Goal: Task Accomplishment & Management: Use online tool/utility

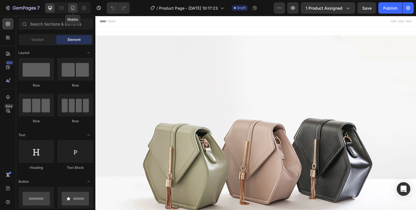
click at [74, 8] on icon at bounding box center [73, 8] width 6 height 6
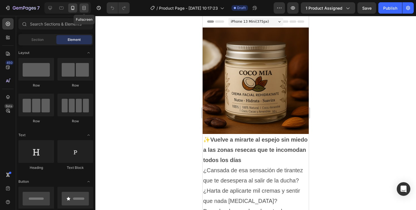
click at [83, 9] on icon at bounding box center [83, 9] width 3 height 1
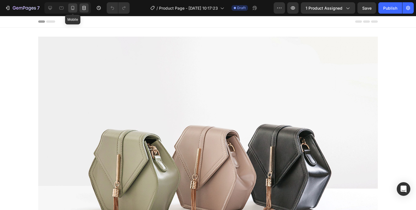
click at [72, 8] on icon at bounding box center [72, 8] width 3 height 4
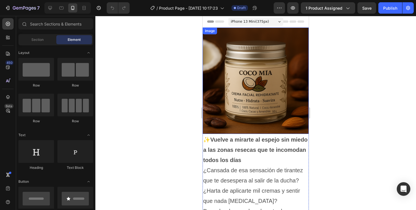
click at [233, 59] on img at bounding box center [256, 80] width 106 height 106
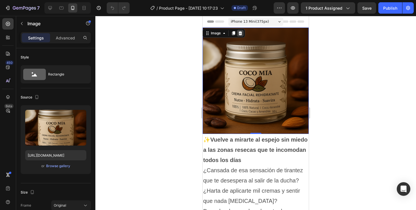
click at [241, 34] on icon at bounding box center [241, 33] width 4 height 4
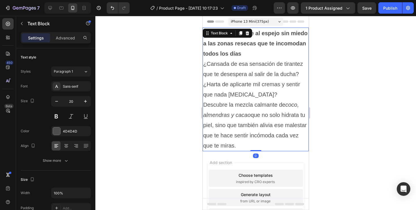
click at [241, 46] on strong "Vuelve a mirarte al espejo sin miedo a las zonas resecas que te incomodan todos…" at bounding box center [255, 43] width 104 height 27
click at [251, 32] on div "Text Block" at bounding box center [228, 33] width 50 height 9
click at [247, 32] on icon at bounding box center [248, 33] width 4 height 4
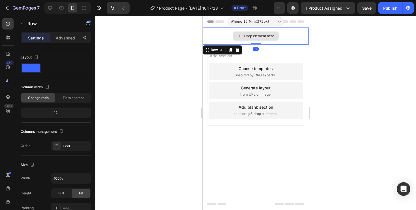
click at [213, 34] on div "Drop element here" at bounding box center [256, 35] width 106 height 17
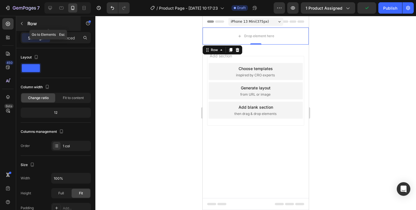
click at [27, 25] on div "Row" at bounding box center [48, 23] width 65 height 15
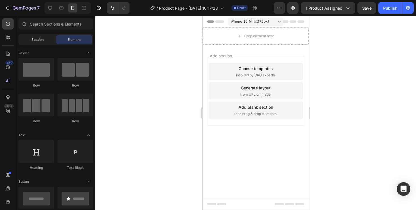
click at [43, 40] on span "Section" at bounding box center [37, 39] width 12 height 5
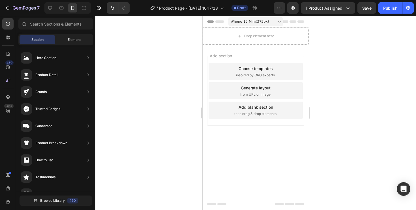
click at [86, 37] on div "Element" at bounding box center [74, 39] width 36 height 9
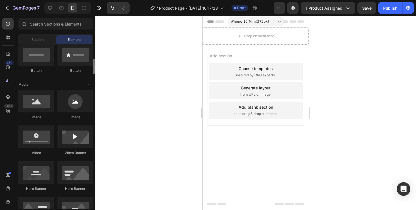
scroll to position [144, 0]
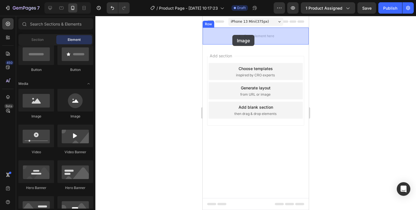
drag, startPoint x: 249, startPoint y: 118, endPoint x: 232, endPoint y: 35, distance: 84.8
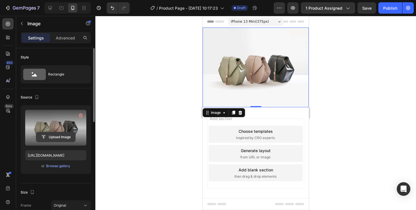
click at [56, 139] on input "file" at bounding box center [55, 137] width 39 height 10
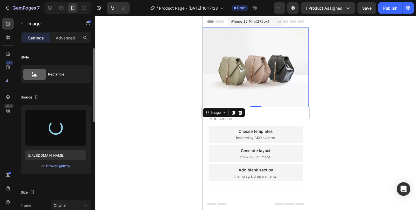
type input "[URL][DOMAIN_NAME]"
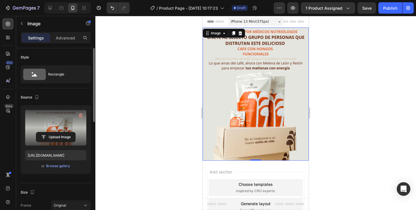
click at [219, 35] on div "Image 0" at bounding box center [256, 93] width 106 height 133
click at [217, 48] on img at bounding box center [256, 93] width 106 height 133
click at [223, 34] on icon at bounding box center [224, 33] width 5 height 5
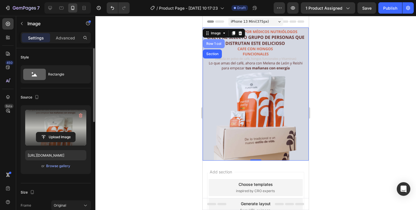
click at [215, 44] on div "Row 1 col" at bounding box center [213, 43] width 17 height 3
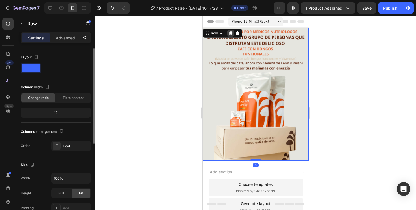
click at [232, 34] on icon at bounding box center [230, 33] width 5 height 5
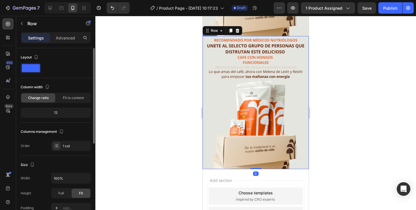
scroll to position [125, 0]
click at [243, 70] on img at bounding box center [256, 102] width 106 height 133
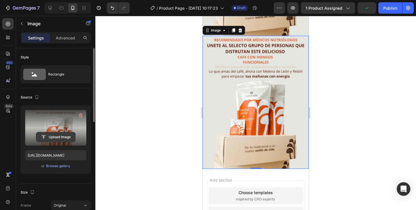
click at [57, 132] on input "file" at bounding box center [55, 137] width 39 height 10
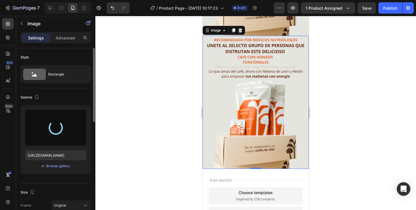
type input "[URL][DOMAIN_NAME]"
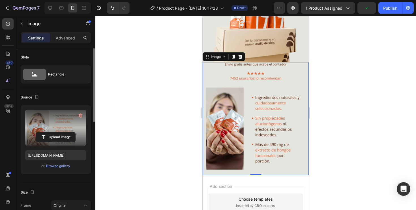
scroll to position [97, 0]
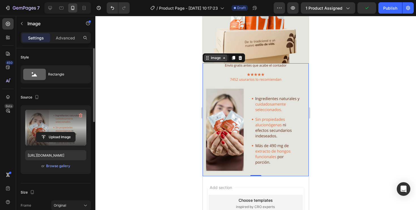
click at [222, 59] on icon at bounding box center [224, 57] width 5 height 5
click at [226, 59] on icon at bounding box center [224, 57] width 5 height 5
click at [224, 59] on icon at bounding box center [224, 57] width 5 height 5
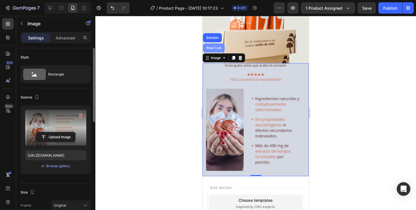
click at [210, 47] on div "Row 1 col" at bounding box center [213, 47] width 17 height 3
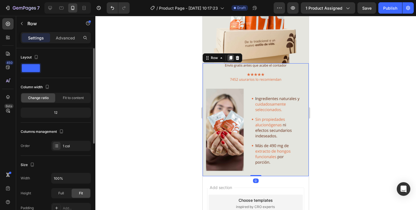
click at [232, 60] on div at bounding box center [230, 57] width 7 height 7
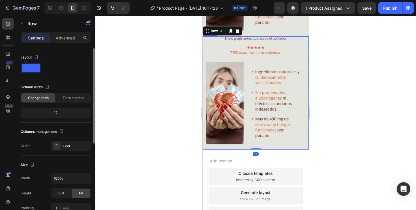
scroll to position [237, 0]
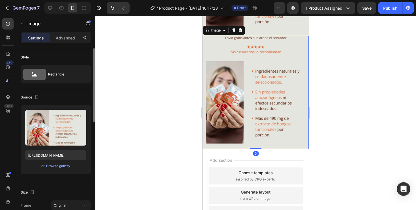
click at [244, 91] on img at bounding box center [256, 92] width 106 height 113
click at [223, 30] on icon at bounding box center [224, 30] width 5 height 5
click at [217, 31] on div "Image" at bounding box center [216, 30] width 12 height 5
click at [240, 33] on div at bounding box center [240, 30] width 7 height 7
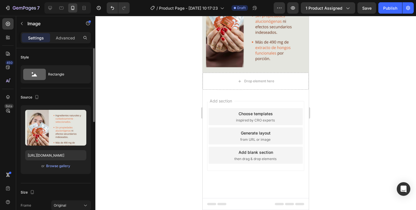
scroll to position [200, 0]
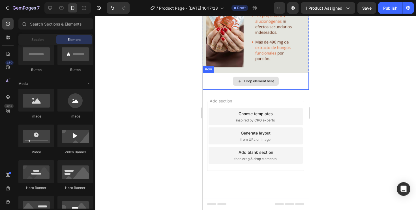
click at [257, 79] on div "Drop element here" at bounding box center [259, 81] width 30 height 5
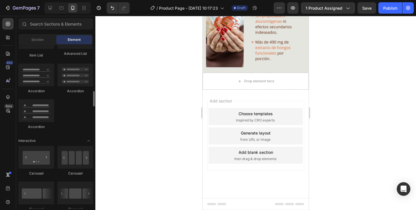
scroll to position [477, 0]
click at [73, 153] on div at bounding box center [75, 157] width 36 height 23
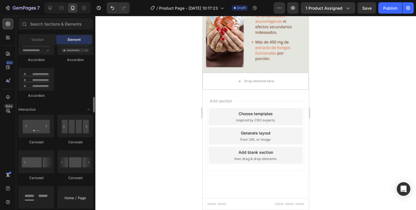
scroll to position [508, 0]
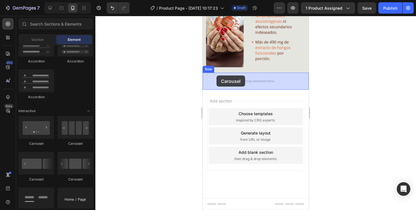
drag, startPoint x: 272, startPoint y: 140, endPoint x: 217, endPoint y: 75, distance: 85.4
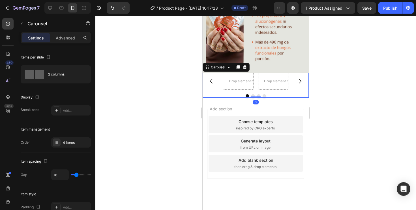
scroll to position [208, 0]
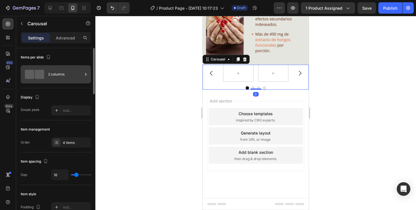
click at [24, 70] on div at bounding box center [34, 74] width 23 height 9
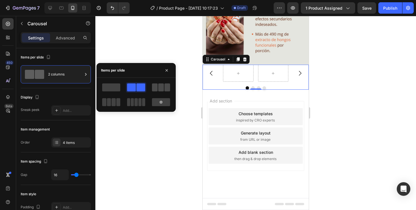
click at [162, 86] on span at bounding box center [161, 87] width 6 height 8
click at [136, 87] on div at bounding box center [136, 87] width 18 height 8
click at [65, 96] on div "Display" at bounding box center [56, 97] width 70 height 9
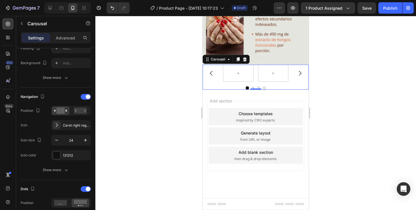
scroll to position [0, 0]
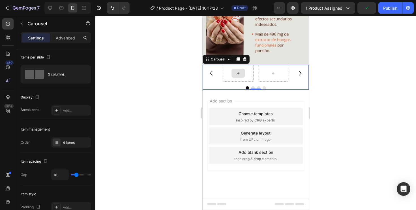
click at [231, 76] on div at bounding box center [238, 73] width 31 height 17
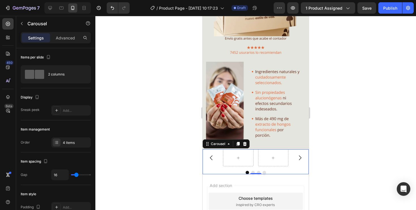
scroll to position [121, 0]
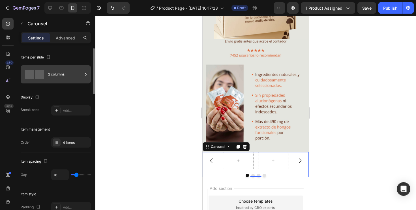
click at [82, 75] on div "2 columns" at bounding box center [65, 74] width 35 height 13
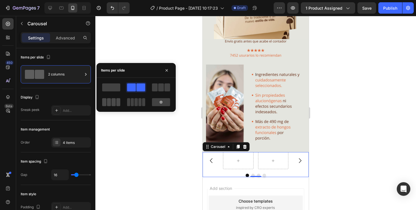
click at [111, 104] on div at bounding box center [111, 102] width 18 height 8
click at [138, 103] on span at bounding box center [139, 102] width 3 height 8
click at [130, 87] on span at bounding box center [131, 87] width 9 height 8
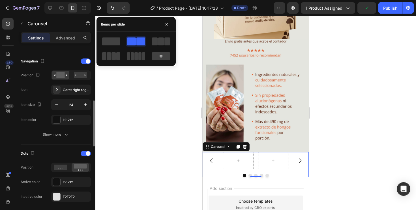
scroll to position [196, 0]
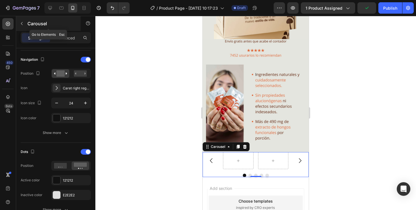
click at [23, 22] on icon "button" at bounding box center [22, 23] width 5 height 5
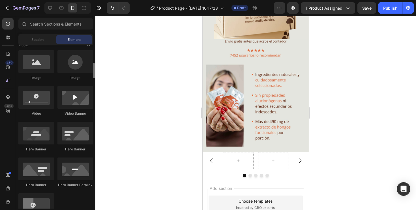
scroll to position [184, 0]
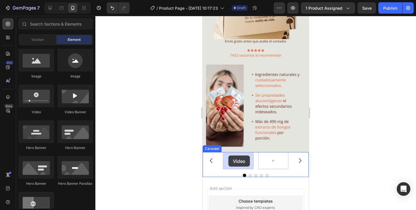
drag, startPoint x: 242, startPoint y: 113, endPoint x: 228, endPoint y: 155, distance: 43.9
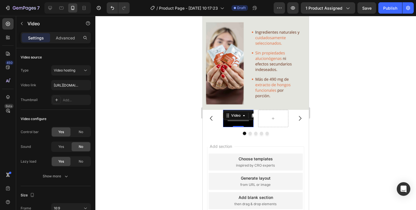
scroll to position [169, 0]
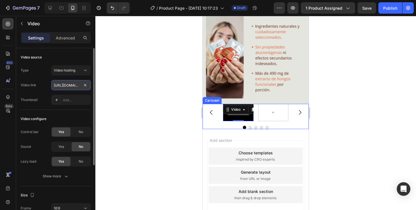
click at [74, 87] on input "https://cdn.shopify.com/videos/c/o/v/2cd3deb506b54b009063f7270ab5cf2e.mp4" at bounding box center [71, 85] width 40 height 10
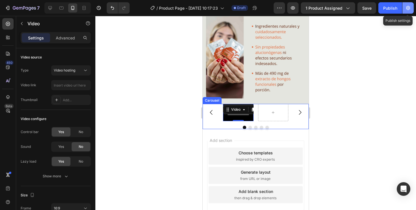
click at [409, 7] on icon "button" at bounding box center [408, 8] width 4 height 4
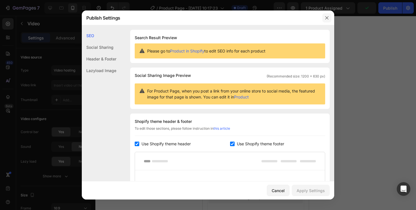
click at [329, 19] on button "button" at bounding box center [326, 17] width 9 height 9
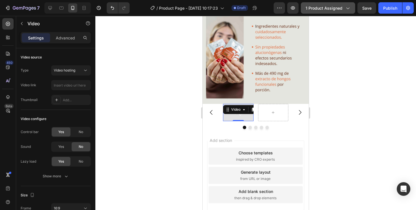
click at [342, 11] on button "1 product assigned" at bounding box center [328, 7] width 54 height 11
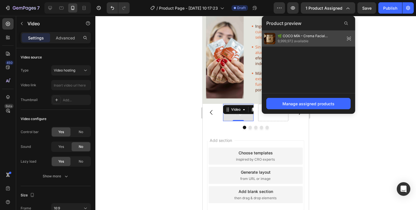
click at [351, 39] on icon at bounding box center [351, 39] width 0 height 0
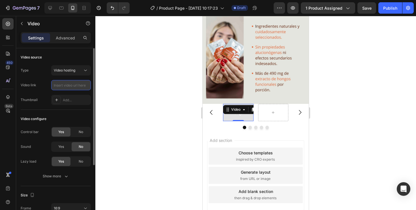
click at [69, 86] on input "text" at bounding box center [71, 85] width 40 height 10
paste input "https://vimeo.com/946612117?fl=pl&fe=sh"
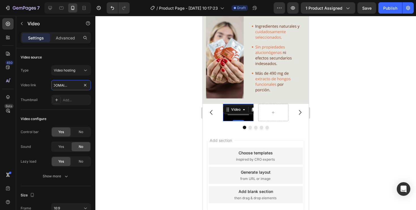
type input "https://vimeo.com/946612117?fl=pl&fe=sh"
click at [148, 104] on div at bounding box center [255, 113] width 321 height 194
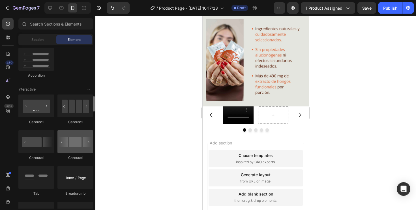
scroll to position [530, 0]
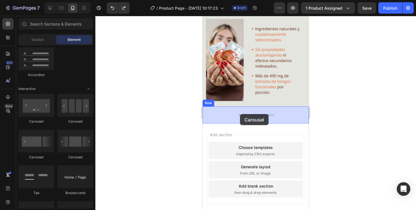
drag, startPoint x: 274, startPoint y: 161, endPoint x: 240, endPoint y: 114, distance: 57.8
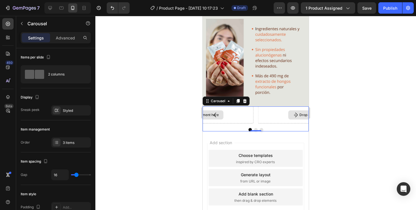
click at [236, 115] on div "Drop element here" at bounding box center [201, 114] width 106 height 17
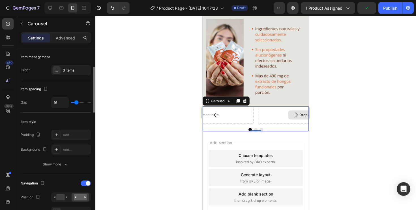
scroll to position [76, 0]
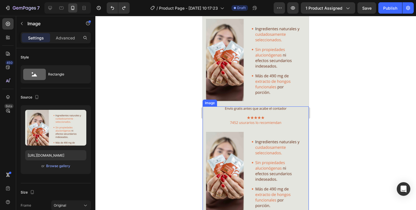
click at [243, 126] on img at bounding box center [256, 162] width 106 height 113
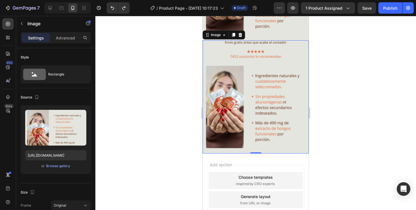
scroll to position [228, 0]
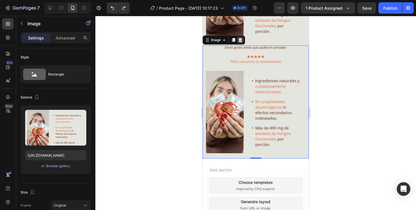
click at [242, 37] on div at bounding box center [240, 40] width 7 height 7
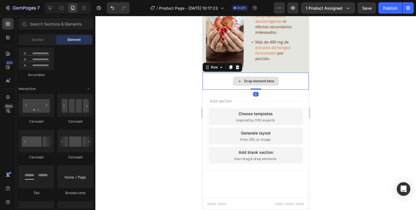
click at [231, 76] on div "Drop element here" at bounding box center [256, 80] width 106 height 17
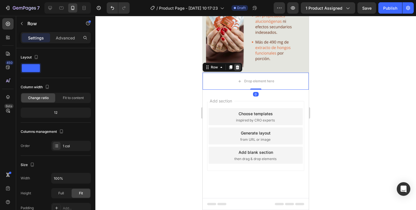
click at [238, 66] on icon at bounding box center [238, 67] width 4 height 4
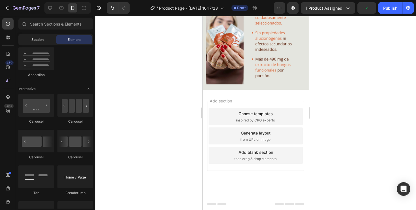
click at [48, 41] on div "Section" at bounding box center [38, 39] width 36 height 9
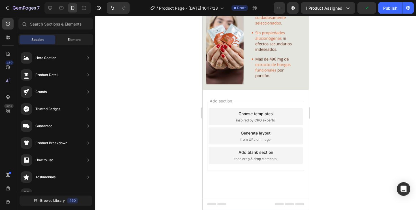
click at [75, 41] on span "Element" at bounding box center [74, 39] width 13 height 5
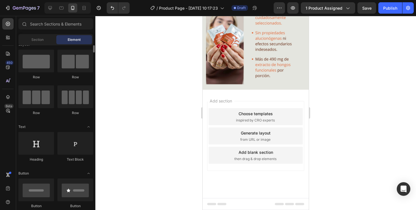
scroll to position [0, 0]
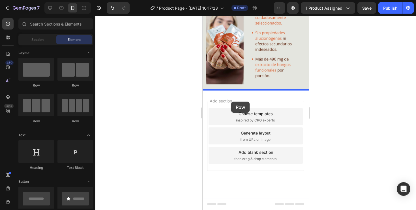
drag, startPoint x: 244, startPoint y: 87, endPoint x: 231, endPoint y: 101, distance: 19.3
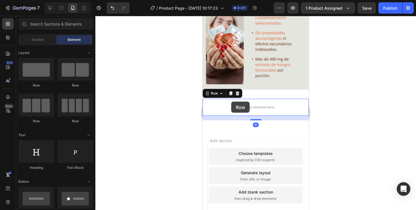
scroll to position [223, 0]
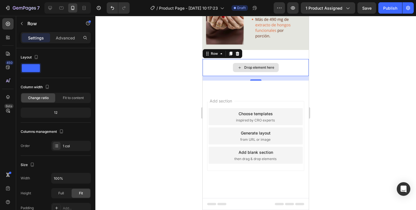
click at [232, 67] on div "Drop element here" at bounding box center [256, 67] width 106 height 17
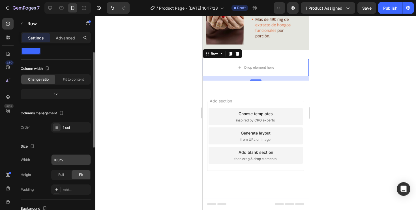
scroll to position [20, 0]
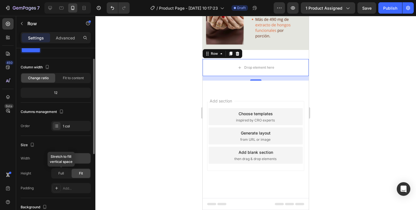
click at [67, 173] on div "Full" at bounding box center [61, 172] width 19 height 9
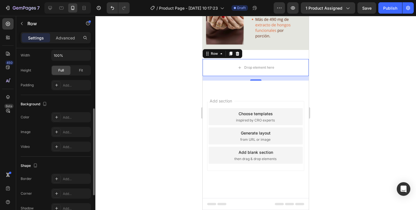
scroll to position [0, 0]
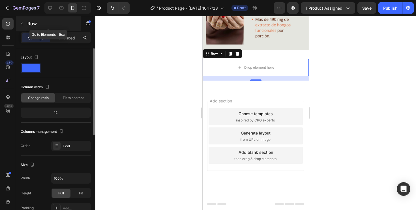
click at [25, 24] on button "button" at bounding box center [21, 23] width 9 height 9
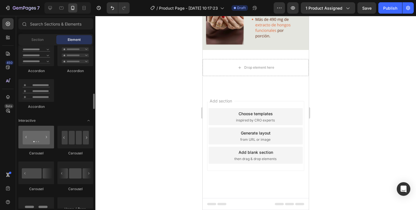
scroll to position [501, 0]
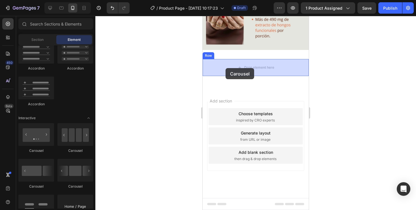
drag, startPoint x: 280, startPoint y: 150, endPoint x: 226, endPoint y: 68, distance: 98.7
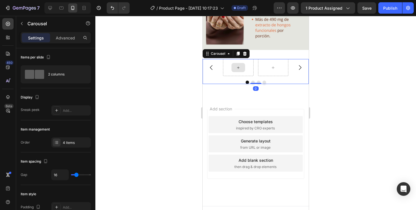
scroll to position [228, 0]
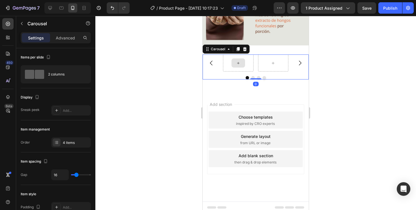
click at [240, 69] on div at bounding box center [238, 62] width 31 height 17
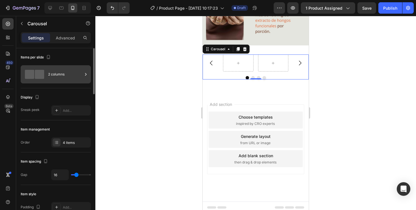
click at [59, 78] on div "2 columns" at bounding box center [65, 74] width 35 height 13
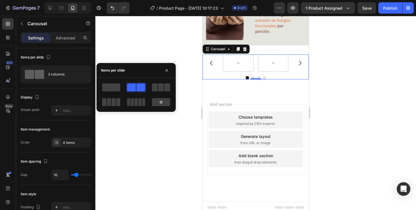
click at [144, 156] on div at bounding box center [255, 113] width 321 height 194
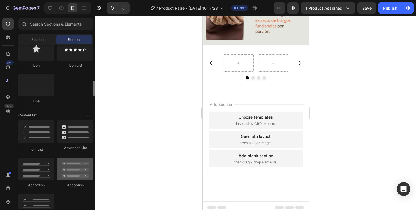
scroll to position [384, 0]
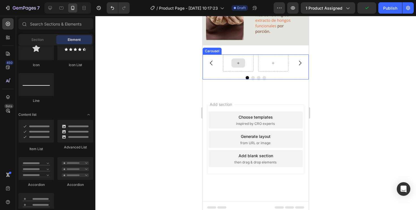
click at [249, 69] on div at bounding box center [238, 62] width 31 height 17
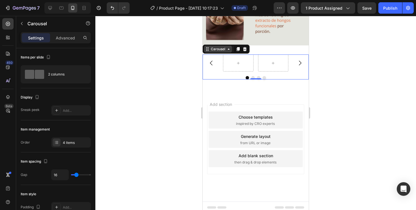
click at [220, 50] on div "Carousel" at bounding box center [218, 48] width 17 height 5
click at [219, 49] on div "Carousel" at bounding box center [218, 48] width 17 height 5
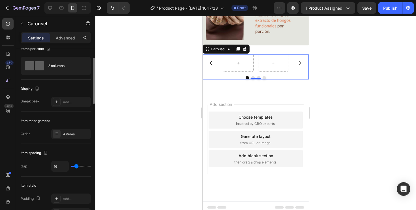
scroll to position [0, 0]
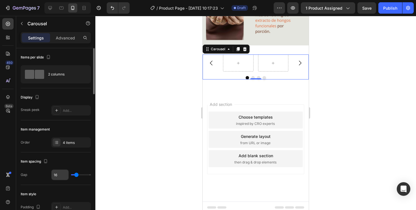
click at [58, 174] on input "16" at bounding box center [60, 174] width 17 height 10
click at [56, 140] on icon at bounding box center [56, 142] width 5 height 5
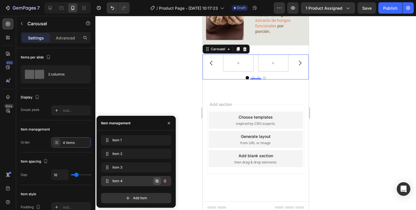
click at [157, 181] on icon "button" at bounding box center [157, 180] width 5 height 5
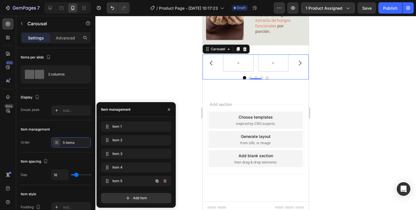
click at [157, 181] on icon "button" at bounding box center [157, 180] width 5 height 5
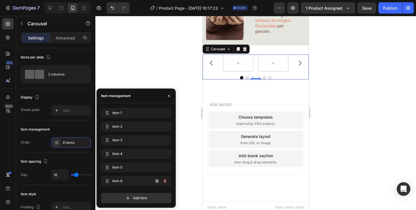
click at [157, 181] on icon "button" at bounding box center [157, 180] width 5 height 5
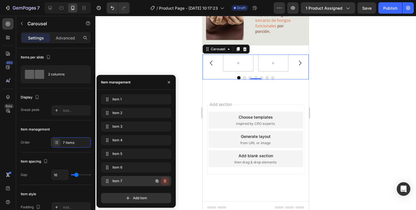
click at [166, 184] on button "button" at bounding box center [165, 181] width 8 height 8
click at [165, 178] on button "Delete" at bounding box center [161, 181] width 16 height 8
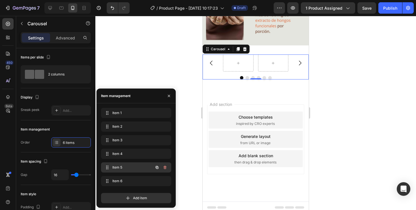
click at [164, 171] on div at bounding box center [161, 167] width 16 height 10
click at [164, 166] on icon "button" at bounding box center [165, 166] width 3 height 3
click at [164, 167] on div "Delete" at bounding box center [161, 167] width 10 height 5
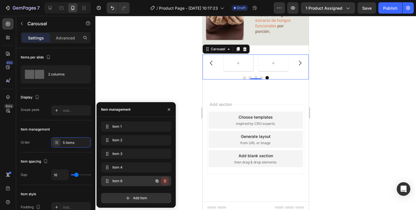
click at [164, 180] on icon "button" at bounding box center [165, 180] width 3 height 3
click at [164, 180] on div "Delete" at bounding box center [161, 180] width 10 height 5
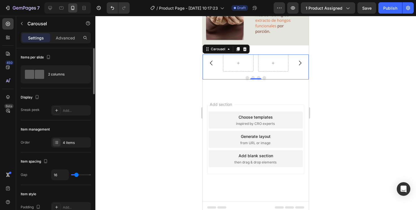
click at [53, 127] on div "Item management" at bounding box center [56, 129] width 70 height 9
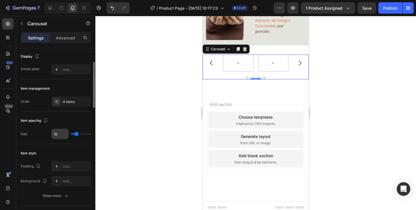
scroll to position [43, 0]
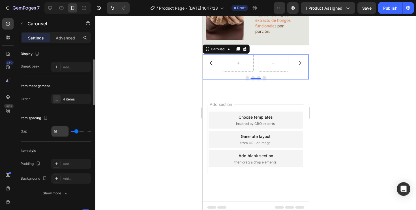
click at [60, 130] on input "16" at bounding box center [60, 131] width 17 height 10
type input "0"
type input "02"
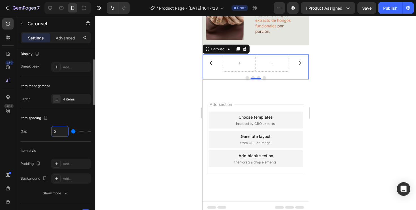
type input "2"
type input "0"
type input "1"
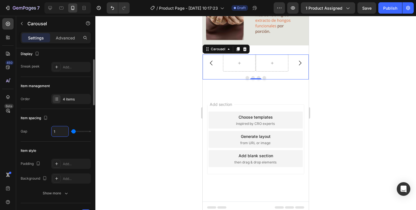
type input "16"
click at [71, 149] on div "Item style" at bounding box center [56, 150] width 70 height 9
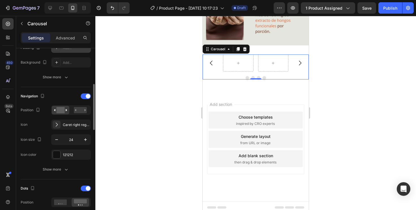
scroll to position [161, 0]
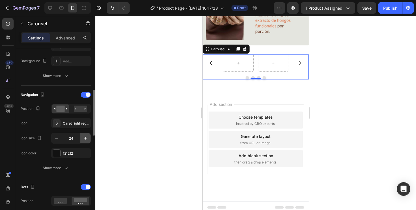
click at [87, 135] on icon "button" at bounding box center [86, 138] width 6 height 6
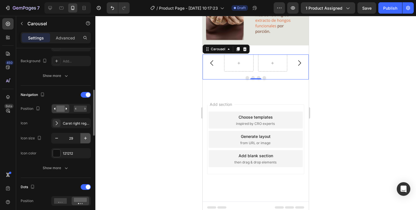
click at [87, 135] on icon "button" at bounding box center [86, 138] width 6 height 6
click at [87, 137] on icon "button" at bounding box center [86, 138] width 6 height 6
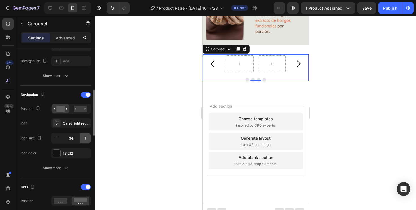
click at [87, 137] on icon "button" at bounding box center [86, 138] width 6 height 6
click at [87, 136] on icon "button" at bounding box center [86, 138] width 6 height 6
click at [70, 140] on input "36" at bounding box center [71, 138] width 19 height 10
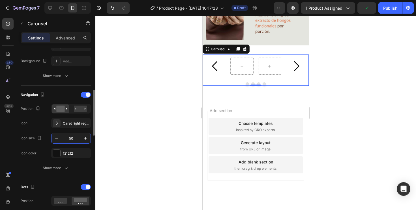
type input "5"
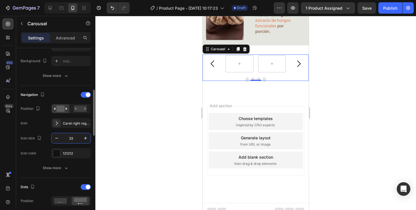
type input "3"
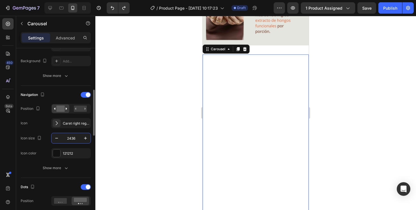
type input "2436"
type input "1602"
type input "80"
type input "24"
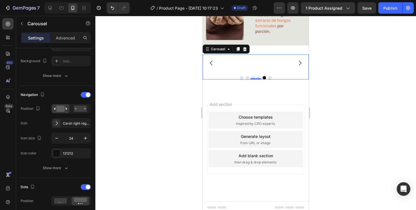
click at [262, 77] on div at bounding box center [256, 77] width 106 height 3
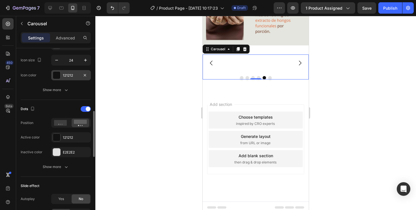
scroll to position [239, 0]
click at [59, 120] on icon at bounding box center [60, 122] width 13 height 6
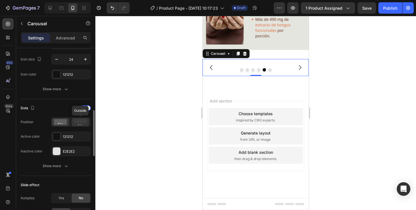
click at [78, 120] on rect at bounding box center [80, 121] width 13 height 4
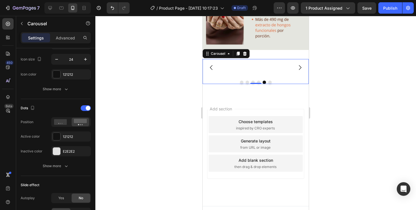
click at [238, 71] on div at bounding box center [255, 67] width 65 height 17
click at [236, 82] on div at bounding box center [256, 81] width 106 height 3
type input "16"
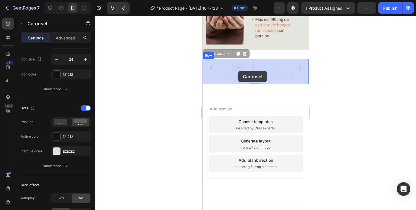
drag, startPoint x: 252, startPoint y: 72, endPoint x: 239, endPoint y: 67, distance: 14.2
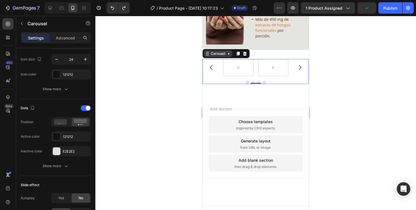
click at [220, 54] on div "Carousel" at bounding box center [218, 53] width 17 height 5
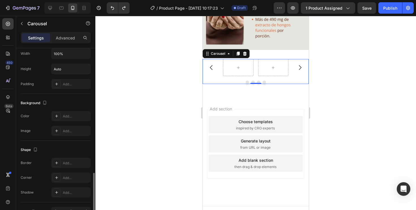
scroll to position [509, 0]
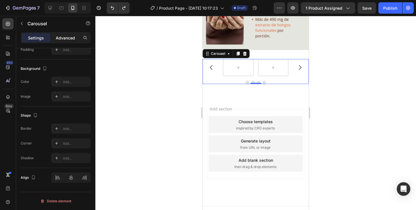
click at [67, 40] on p "Advanced" at bounding box center [65, 38] width 19 height 6
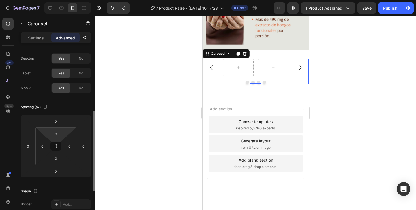
scroll to position [0, 0]
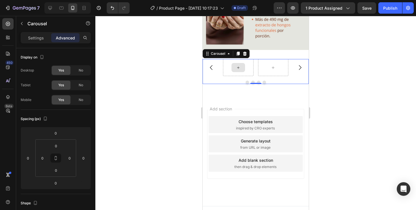
click at [230, 71] on div at bounding box center [238, 67] width 31 height 17
click at [229, 70] on div at bounding box center [238, 67] width 31 height 17
click at [21, 27] on button "button" at bounding box center [21, 23] width 9 height 9
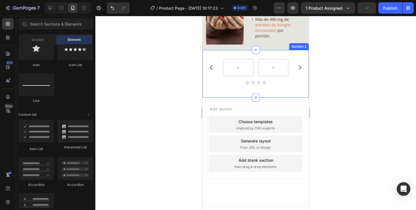
click at [239, 53] on div "Carousel Row Section 2" at bounding box center [256, 74] width 106 height 48
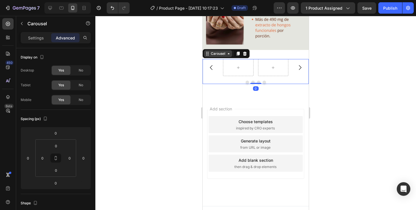
click at [210, 57] on div "Carousel" at bounding box center [218, 53] width 28 height 7
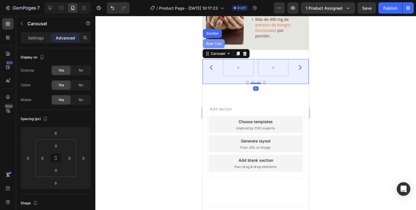
click at [214, 45] on div "Row 1 col" at bounding box center [213, 43] width 17 height 3
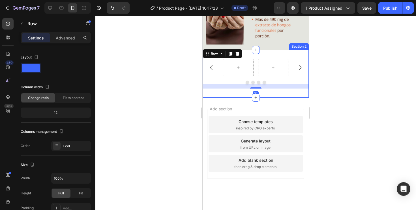
click at [286, 54] on div "Carousel Row 16 Section 2" at bounding box center [256, 74] width 106 height 48
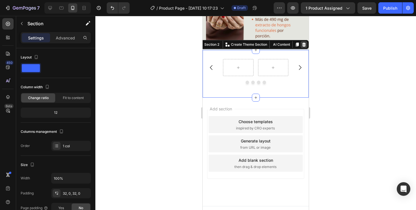
click at [304, 44] on icon at bounding box center [304, 44] width 4 height 4
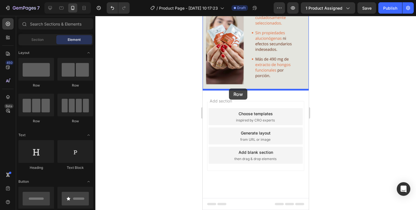
drag, startPoint x: 239, startPoint y: 83, endPoint x: 229, endPoint y: 88, distance: 11.5
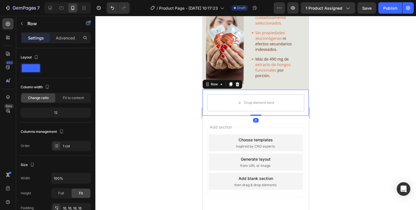
scroll to position [210, 0]
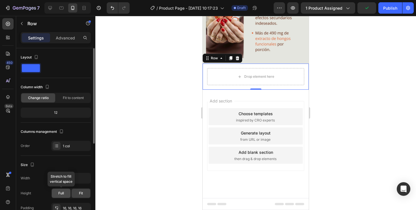
click at [62, 193] on span "Full" at bounding box center [61, 192] width 6 height 5
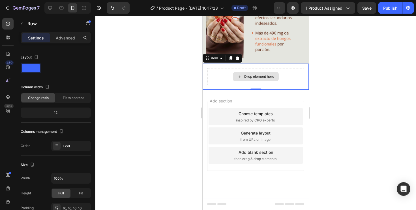
click at [221, 77] on div "Drop element here" at bounding box center [255, 76] width 97 height 17
click at [212, 59] on div "Row" at bounding box center [214, 57] width 9 height 5
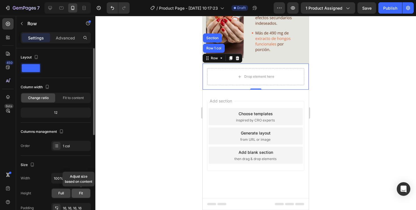
click at [79, 193] on span "Fit" at bounding box center [81, 192] width 4 height 5
click at [61, 192] on span "Full" at bounding box center [61, 192] width 6 height 5
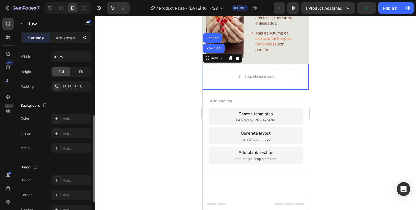
scroll to position [119, 0]
click at [72, 93] on div "16, 16, 16, 16" at bounding box center [71, 88] width 40 height 10
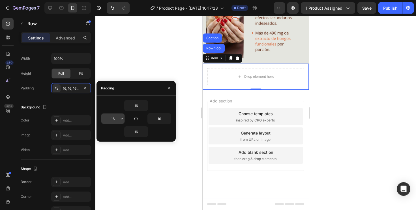
click at [114, 118] on input "16" at bounding box center [112, 118] width 23 height 10
type input "0"
click at [139, 104] on input "16" at bounding box center [136, 105] width 23 height 10
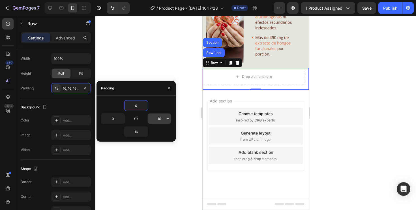
type input "0"
click at [160, 119] on input "16" at bounding box center [159, 118] width 23 height 10
type input "0"
click at [136, 128] on input "16" at bounding box center [136, 131] width 23 height 10
click at [136, 132] on input "16" at bounding box center [136, 131] width 23 height 10
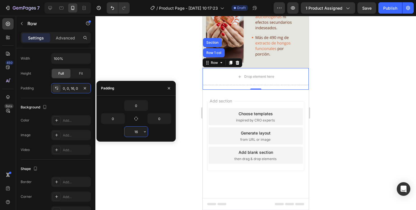
click at [136, 132] on input "16" at bounding box center [136, 131] width 23 height 10
type input "0"
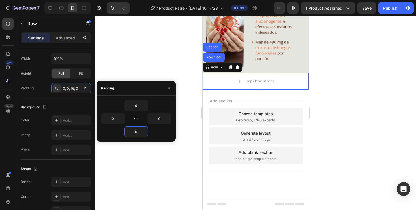
click at [152, 157] on div at bounding box center [255, 113] width 321 height 194
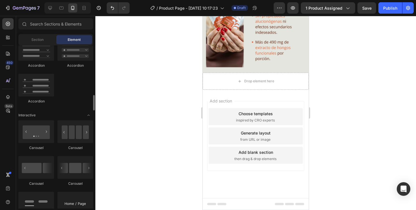
scroll to position [513, 0]
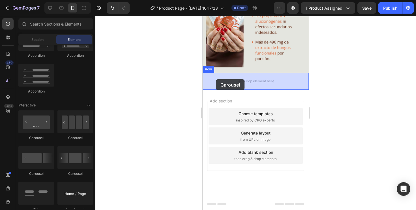
drag, startPoint x: 275, startPoint y: 143, endPoint x: 211, endPoint y: 85, distance: 86.4
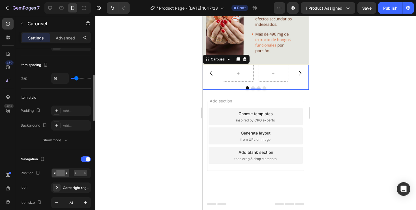
scroll to position [114, 0]
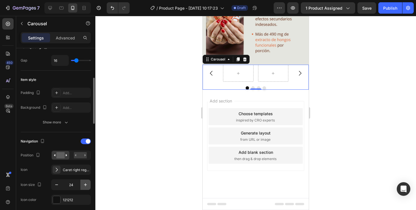
click at [87, 184] on icon "button" at bounding box center [86, 184] width 6 height 6
click at [52, 183] on button "button" at bounding box center [57, 184] width 10 height 10
type input "24"
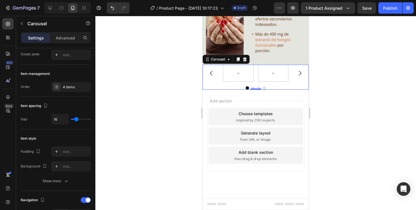
scroll to position [0, 0]
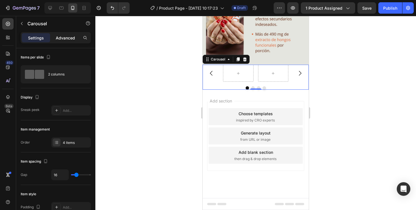
click at [65, 36] on p "Advanced" at bounding box center [65, 38] width 19 height 6
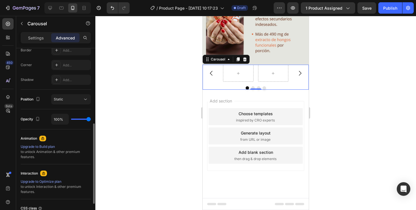
scroll to position [167, 0]
click at [78, 100] on div "Static" at bounding box center [68, 97] width 29 height 5
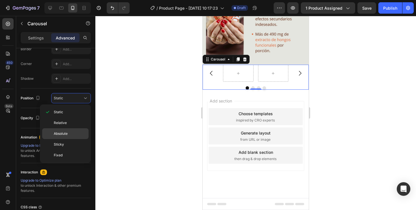
click at [70, 131] on p "Absolute" at bounding box center [70, 133] width 32 height 5
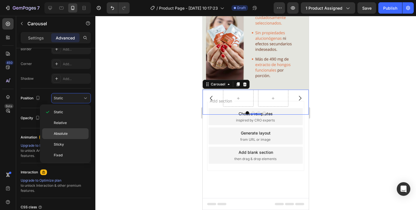
scroll to position [183, 0]
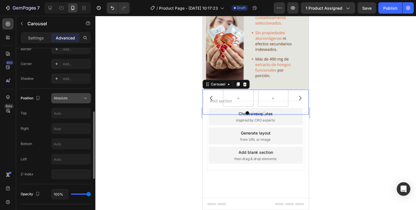
click at [82, 101] on button "Absolute" at bounding box center [71, 98] width 40 height 10
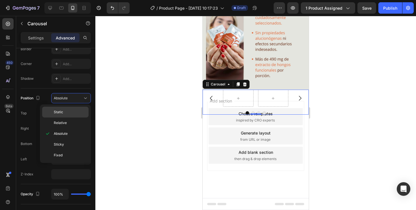
click at [74, 113] on p "Static" at bounding box center [70, 111] width 32 height 5
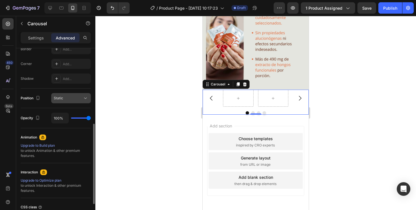
click at [77, 98] on div "Static" at bounding box center [68, 97] width 29 height 5
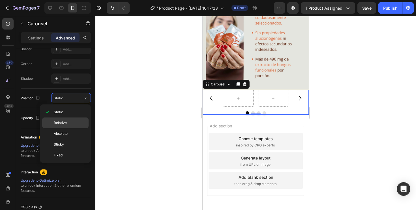
click at [65, 123] on span "Relative" at bounding box center [60, 122] width 13 height 5
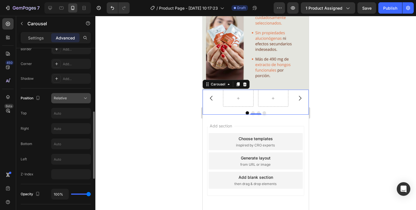
click at [76, 98] on div "Relative" at bounding box center [68, 97] width 29 height 5
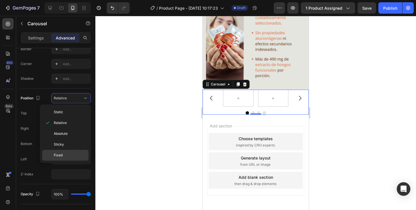
click at [64, 153] on p "Fixed" at bounding box center [70, 154] width 32 height 5
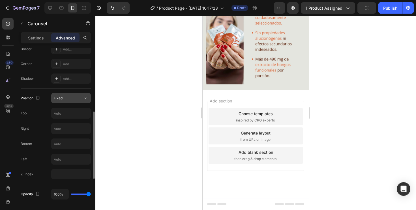
click at [77, 98] on div "Fixed" at bounding box center [68, 97] width 29 height 5
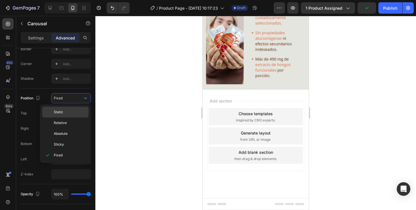
click at [63, 117] on div "Static" at bounding box center [65, 122] width 46 height 11
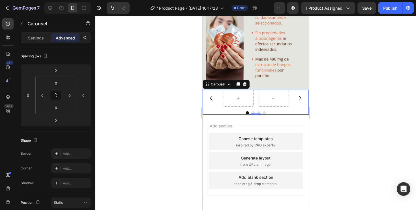
scroll to position [0, 0]
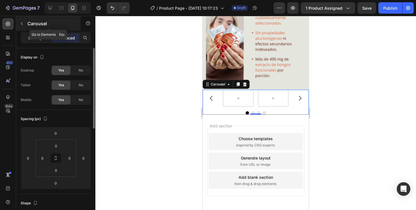
click at [23, 22] on icon "button" at bounding box center [22, 23] width 5 height 5
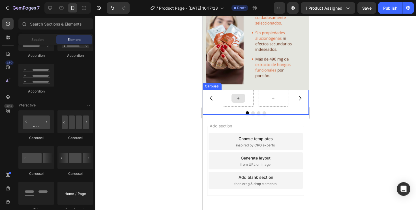
click at [228, 98] on div at bounding box center [238, 97] width 31 height 17
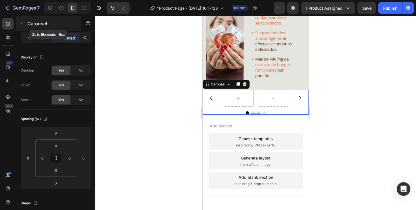
click at [32, 28] on div "Carousel" at bounding box center [48, 23] width 65 height 15
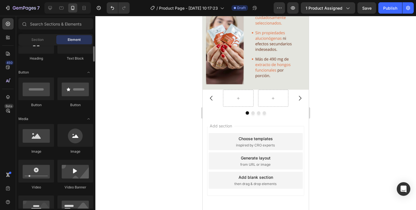
scroll to position [110, 0]
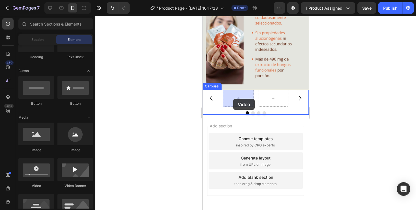
drag, startPoint x: 237, startPoint y: 187, endPoint x: 233, endPoint y: 99, distance: 88.7
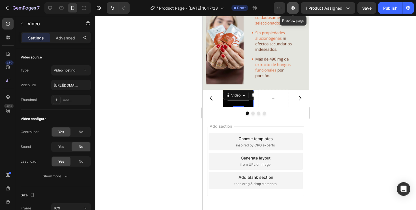
click at [296, 9] on icon "button" at bounding box center [293, 8] width 6 height 6
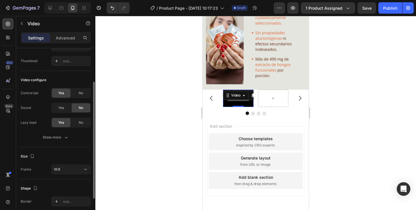
scroll to position [50, 0]
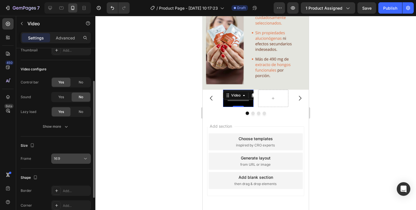
click at [73, 160] on div "16:9" at bounding box center [68, 158] width 29 height 5
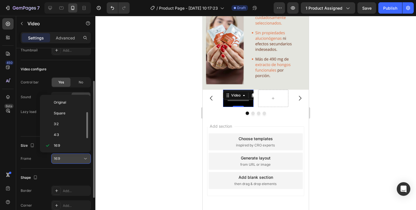
scroll to position [10, 0]
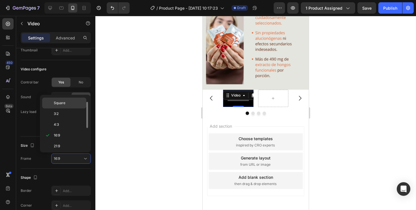
click at [64, 102] on span "Square" at bounding box center [60, 102] width 12 height 5
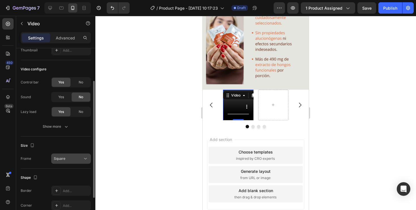
click at [63, 159] on span "Square" at bounding box center [60, 158] width 12 height 4
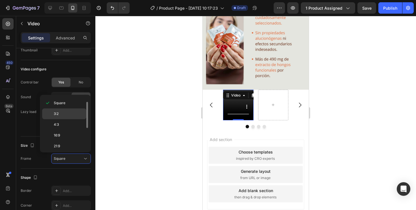
click at [57, 113] on span "3:2" at bounding box center [56, 113] width 5 height 5
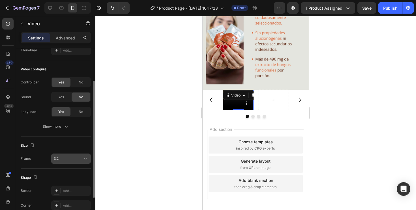
click at [63, 163] on button "3:2" at bounding box center [71, 158] width 40 height 10
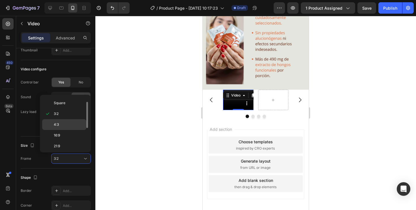
click at [60, 125] on p "4:3" at bounding box center [69, 124] width 30 height 5
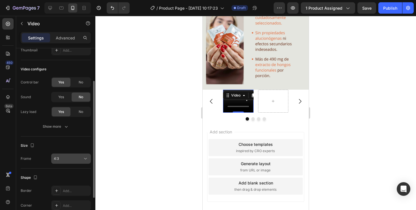
click at [68, 157] on div "4:3" at bounding box center [68, 158] width 29 height 5
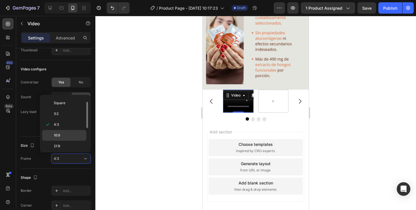
click at [57, 134] on span "16:9" at bounding box center [57, 135] width 6 height 5
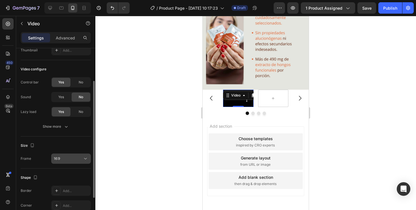
click at [71, 157] on div "16:9" at bounding box center [68, 158] width 29 height 5
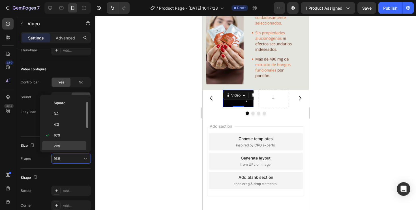
click at [63, 147] on p "21:9" at bounding box center [69, 145] width 30 height 5
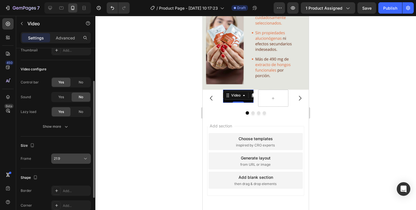
click at [69, 158] on div "21:9" at bounding box center [68, 158] width 29 height 5
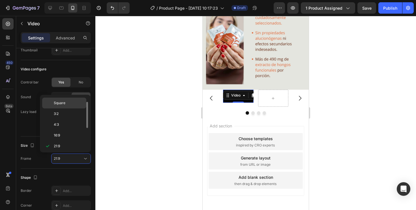
click at [60, 101] on span "Square" at bounding box center [60, 102] width 12 height 5
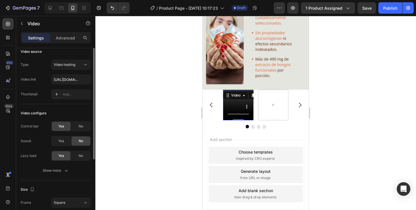
scroll to position [0, 0]
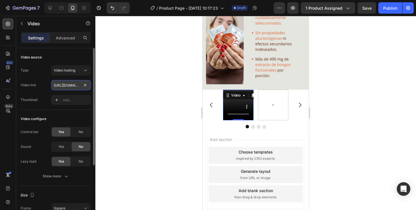
click at [64, 85] on input "https://cdn.shopify.com/videos/c/o/v/2cd3deb506b54b009063f7270ab5cf2e.mp4" at bounding box center [71, 85] width 40 height 10
paste input "vimeo.com/946612117?fl=pl&fe=sh"
type input "https://vimeo.com/946612117?fl=pl&fe=sh"
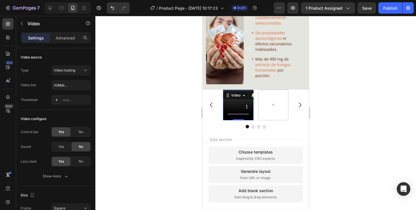
click at [169, 89] on div at bounding box center [255, 113] width 321 height 194
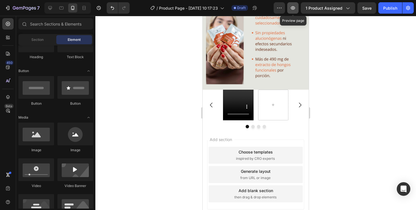
click at [294, 8] on icon "button" at bounding box center [293, 7] width 4 height 3
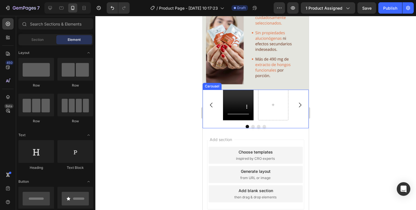
click at [209, 97] on button "Carousel Back Arrow" at bounding box center [212, 105] width 16 height 16
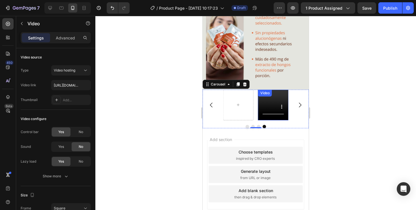
click at [265, 95] on div "Video" at bounding box center [265, 92] width 12 height 5
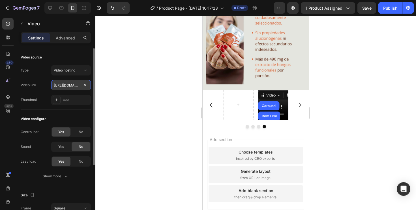
click at [77, 89] on input "https://vimeo.com/946612117?fl=pl&fe=sh" at bounding box center [71, 85] width 40 height 10
click at [79, 84] on input "text" at bounding box center [71, 85] width 40 height 10
paste input "https://vimeo.com/946612117?fl=pl&fe=sh"
type input "https://vimeo.com/946612117?fl=pl&fe=sh"
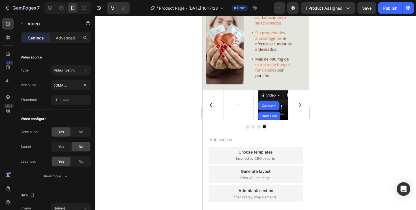
click at [134, 89] on div at bounding box center [255, 113] width 321 height 194
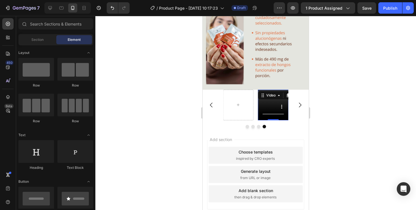
click at [276, 98] on div "Video 0" at bounding box center [273, 104] width 31 height 31
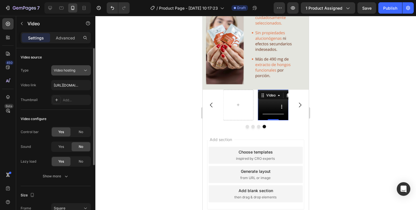
click at [80, 70] on div "Video hosting" at bounding box center [68, 70] width 29 height 5
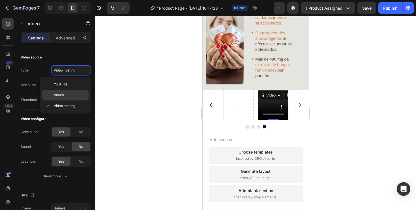
click at [75, 91] on div "Vimeo" at bounding box center [65, 94] width 46 height 11
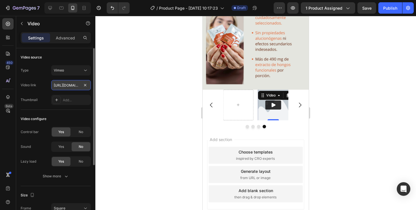
click at [78, 85] on input "https://vimeo.com/1095883398" at bounding box center [71, 85] width 40 height 10
paste input "946612117?fl=pl&fe=sh"
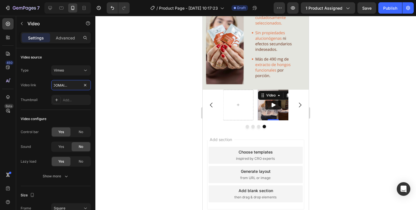
type input "https://vimeo.com/946612117?fl=pl&fe=sh"
click at [133, 95] on div at bounding box center [255, 113] width 321 height 194
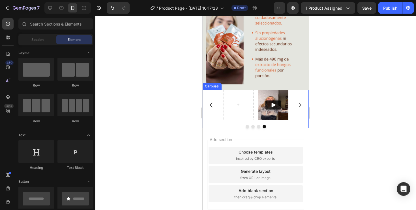
click at [210, 102] on icon "Carousel Back Arrow" at bounding box center [211, 104] width 7 height 7
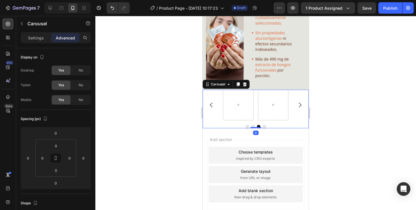
click at [210, 102] on icon "Carousel Back Arrow" at bounding box center [211, 104] width 7 height 7
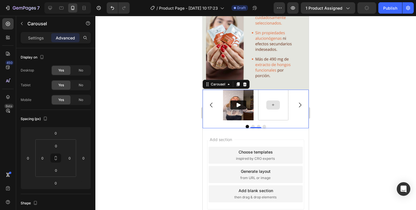
click at [283, 99] on div at bounding box center [273, 104] width 31 height 31
click at [29, 21] on p "Carousel" at bounding box center [51, 23] width 48 height 7
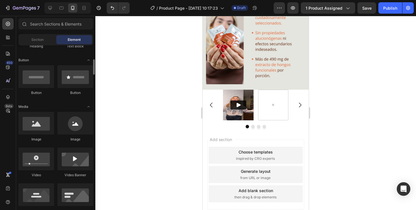
scroll to position [123, 0]
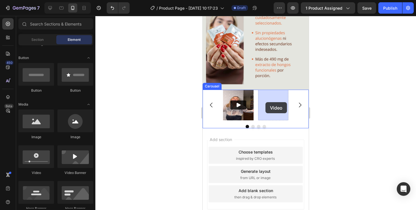
drag, startPoint x: 241, startPoint y: 173, endPoint x: 266, endPoint y: 102, distance: 75.5
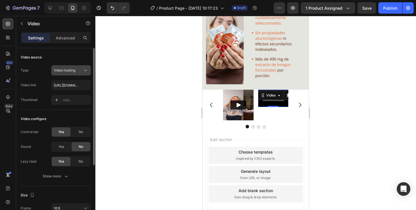
click at [63, 68] on span "Video hosting" at bounding box center [65, 70] width 22 height 4
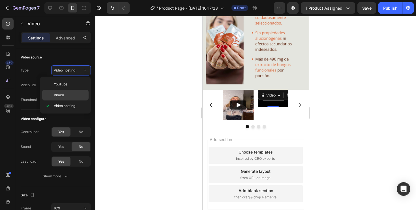
click at [64, 95] on p "Vimeo" at bounding box center [70, 94] width 32 height 5
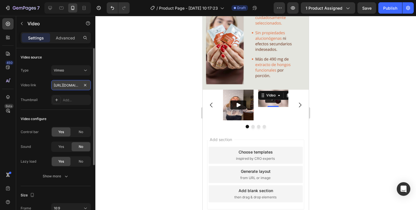
click at [74, 83] on input "https://vimeo.com/1095883398" at bounding box center [71, 85] width 40 height 10
paste input "937932835?fl=pl&fe=sh"
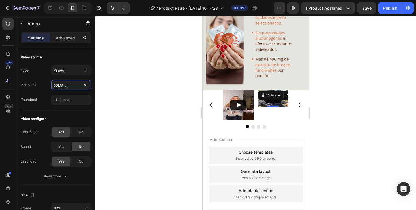
type input "https://vimeo.com/937932835?fl=pl&fe=sh"
click at [135, 78] on div at bounding box center [255, 113] width 321 height 194
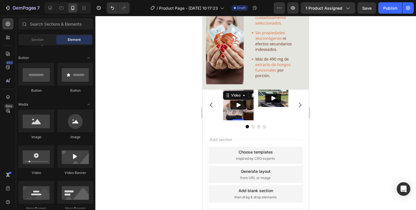
click at [251, 112] on img at bounding box center [238, 104] width 31 height 31
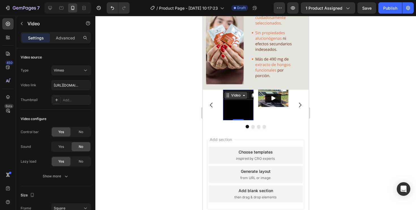
click at [236, 96] on div "Video" at bounding box center [236, 95] width 12 height 5
click at [233, 94] on div "Video" at bounding box center [236, 95] width 12 height 5
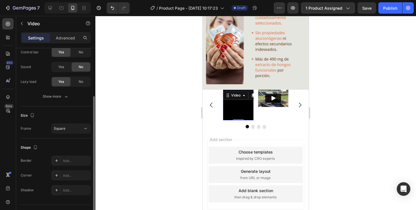
scroll to position [92, 0]
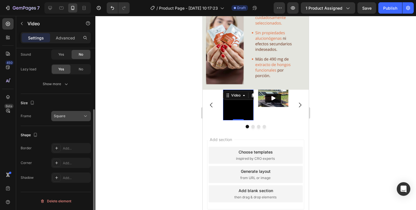
click at [74, 112] on button "Square" at bounding box center [71, 116] width 40 height 10
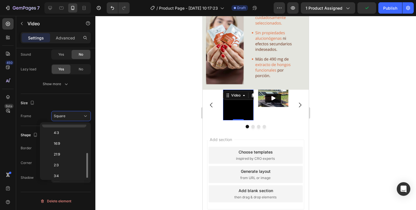
scroll to position [55, 0]
click at [66, 138] on p "2:3" at bounding box center [69, 139] width 30 height 5
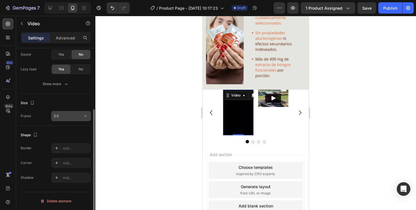
click at [76, 115] on div "2:3" at bounding box center [68, 115] width 29 height 5
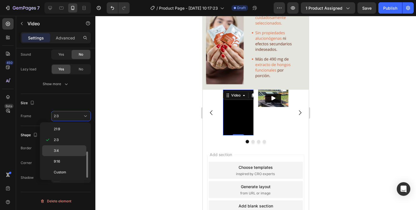
click at [62, 149] on p "3:4" at bounding box center [69, 150] width 30 height 5
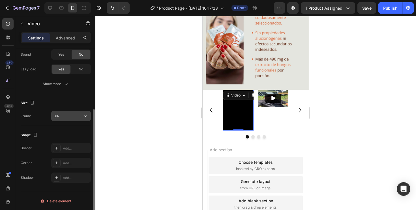
click at [73, 114] on div "3:4" at bounding box center [68, 115] width 29 height 5
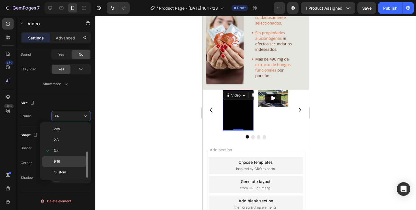
click at [66, 163] on p "9:16" at bounding box center [69, 161] width 30 height 5
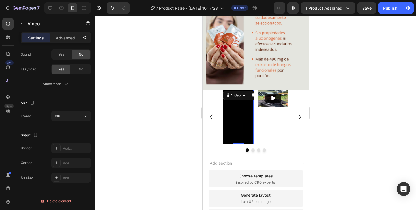
click at [156, 128] on div at bounding box center [255, 113] width 321 height 194
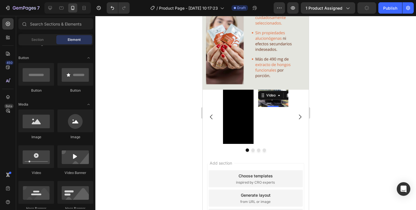
click at [272, 105] on img at bounding box center [273, 97] width 31 height 17
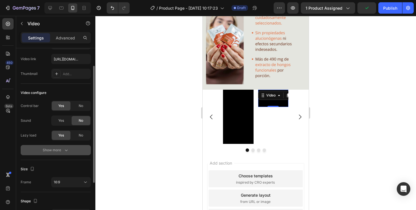
scroll to position [26, 0]
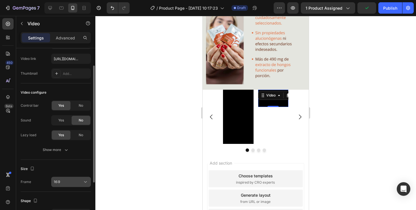
click at [61, 185] on button "16:9" at bounding box center [71, 181] width 40 height 10
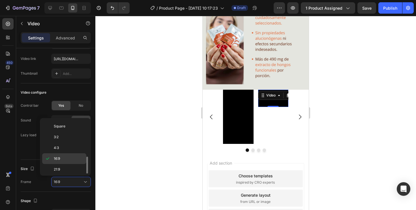
scroll to position [55, 0]
click at [67, 155] on p "9:16" at bounding box center [69, 156] width 30 height 5
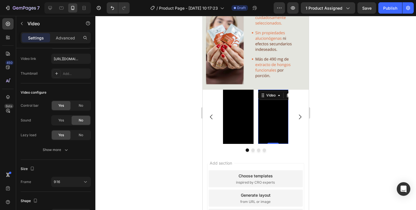
click at [164, 166] on div at bounding box center [255, 113] width 321 height 194
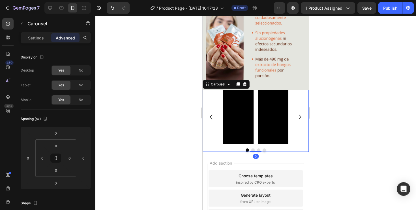
click at [299, 114] on icon "Carousel Next Arrow" at bounding box center [300, 116] width 7 height 7
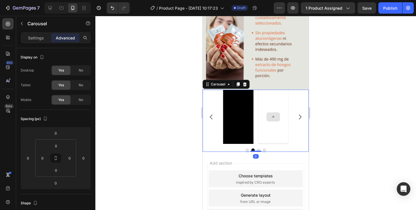
click at [266, 100] on div at bounding box center [273, 116] width 31 height 54
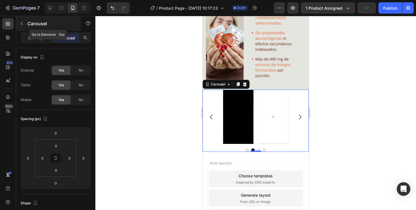
click at [25, 23] on button "button" at bounding box center [21, 23] width 9 height 9
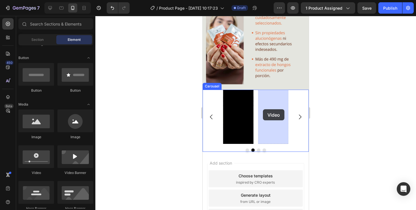
drag, startPoint x: 246, startPoint y: 173, endPoint x: 263, endPoint y: 109, distance: 65.9
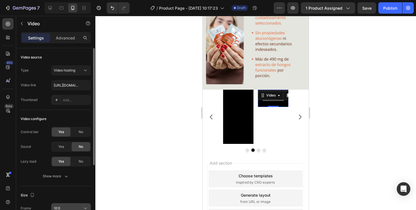
click at [69, 208] on div "16:9" at bounding box center [68, 207] width 29 height 5
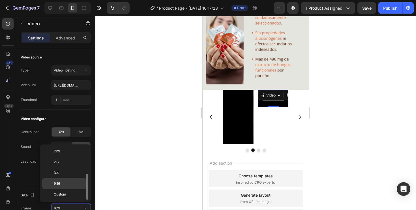
click at [65, 184] on p "9:16" at bounding box center [69, 183] width 30 height 5
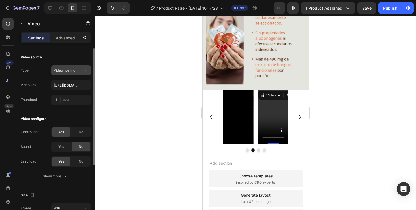
click at [77, 71] on div "Video hosting" at bounding box center [68, 70] width 29 height 5
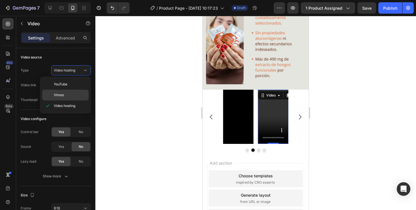
click at [73, 93] on p "Vimeo" at bounding box center [70, 94] width 32 height 5
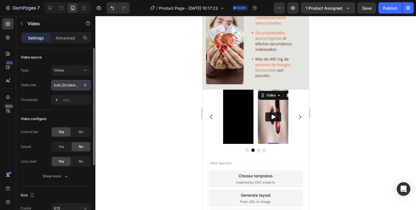
click at [77, 83] on input "https://vimeo.com/1095883398" at bounding box center [71, 85] width 40 height 10
paste input "937932810?fl=pl&fe=sh"
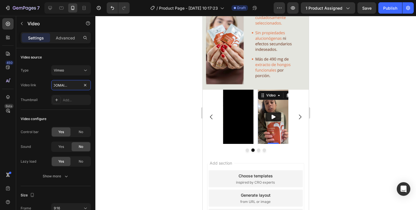
type input "https://vimeo.com/937932810?fl=pl&fe=sh"
click at [138, 90] on div at bounding box center [255, 113] width 321 height 194
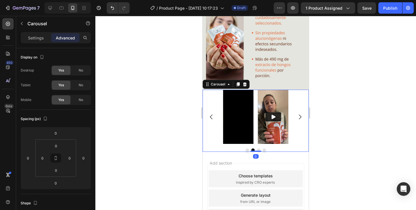
click at [211, 118] on icon "Carousel Back Arrow" at bounding box center [211, 116] width 7 height 7
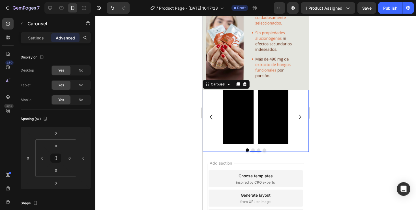
click at [302, 116] on icon "Carousel Next Arrow" at bounding box center [300, 116] width 7 height 7
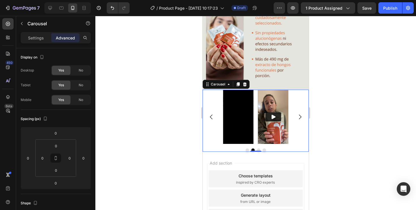
click at [302, 116] on icon "Carousel Next Arrow" at bounding box center [300, 116] width 7 height 7
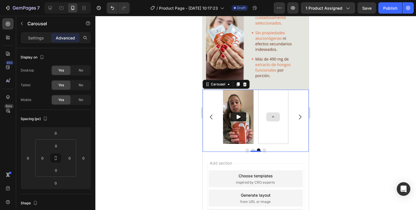
click at [269, 115] on div at bounding box center [273, 116] width 14 height 9
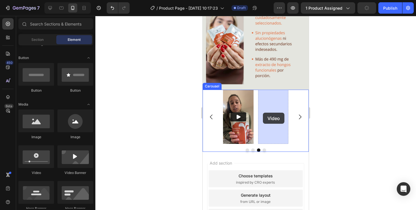
drag, startPoint x: 226, startPoint y: 171, endPoint x: 264, endPoint y: 111, distance: 70.9
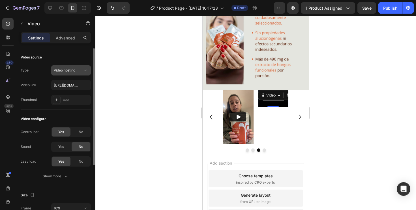
click at [75, 71] on span "Video hosting" at bounding box center [65, 70] width 22 height 4
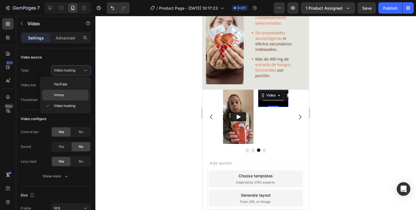
click at [72, 99] on div "Vimeo" at bounding box center [65, 94] width 46 height 11
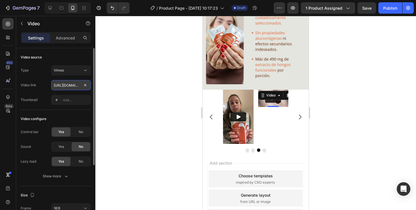
click at [74, 85] on input "https://vimeo.com/1095883398" at bounding box center [71, 85] width 40 height 10
paste input "937932878?fl=pl&fe=sh"
type input "https://vimeo.com/937932878?fl=pl&fe=sh"
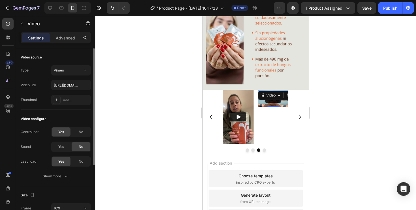
click at [74, 119] on div "Video configure" at bounding box center [56, 118] width 70 height 9
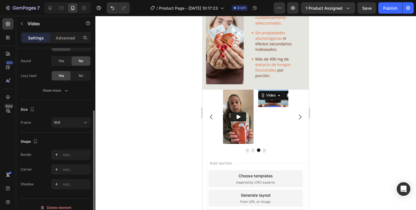
scroll to position [92, 0]
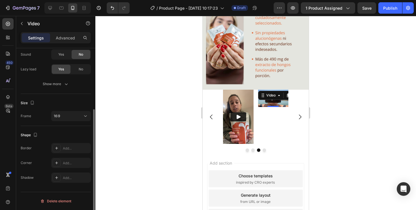
click at [74, 119] on button "16:9" at bounding box center [71, 116] width 40 height 10
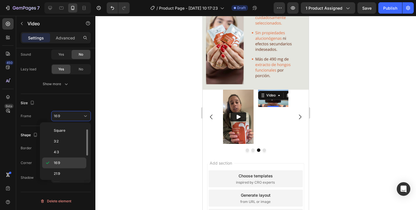
scroll to position [55, 0]
click at [69, 161] on p "9:16" at bounding box center [69, 161] width 30 height 5
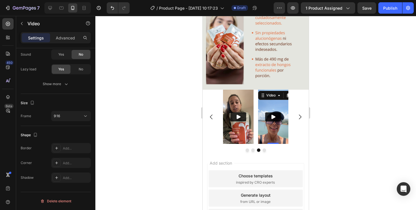
click at [162, 131] on div at bounding box center [255, 113] width 321 height 194
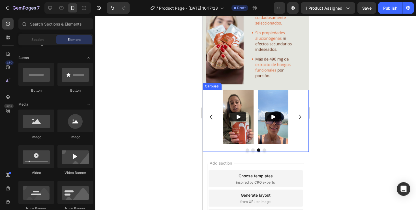
click at [300, 117] on icon "Carousel Next Arrow" at bounding box center [300, 116] width 7 height 7
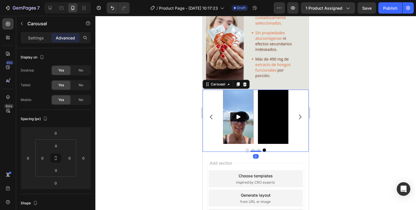
click at [300, 117] on icon "Carousel Next Arrow" at bounding box center [300, 116] width 7 height 7
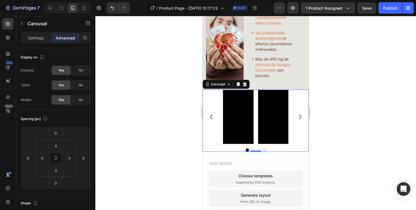
click at [300, 117] on icon "Carousel Next Arrow" at bounding box center [300, 116] width 7 height 7
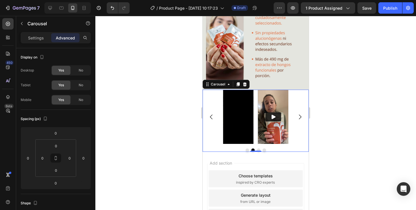
click at [300, 117] on icon "Carousel Next Arrow" at bounding box center [300, 116] width 7 height 7
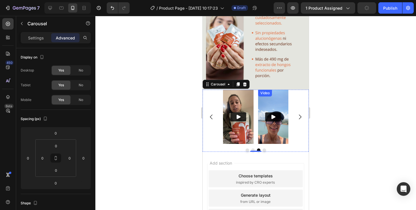
click at [277, 101] on img at bounding box center [273, 116] width 31 height 54
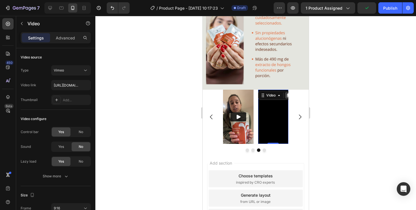
click at [287, 97] on icon at bounding box center [288, 95] width 3 height 4
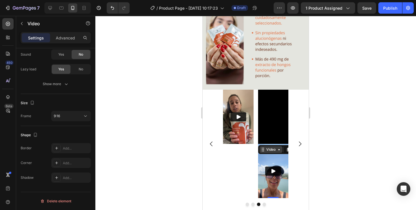
click at [278, 150] on icon at bounding box center [279, 149] width 5 height 5
click at [285, 162] on img at bounding box center [273, 171] width 31 height 54
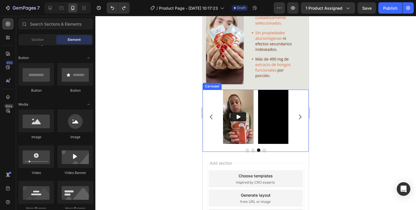
click at [211, 114] on icon "Carousel Back Arrow" at bounding box center [211, 116] width 7 height 7
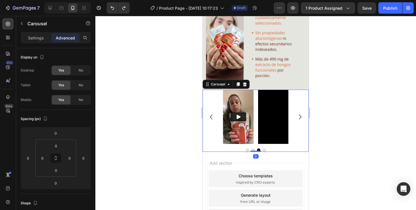
click at [211, 114] on icon "Carousel Back Arrow" at bounding box center [211, 116] width 7 height 7
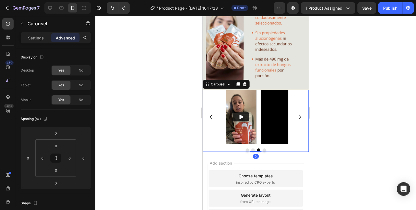
click at [211, 114] on icon "Carousel Back Arrow" at bounding box center [211, 116] width 7 height 7
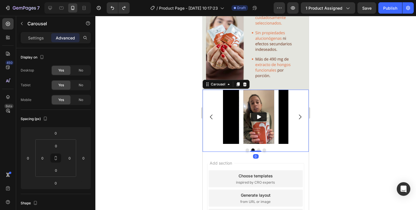
click at [211, 114] on icon "Carousel Back Arrow" at bounding box center [211, 116] width 7 height 7
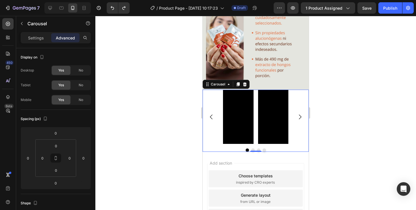
click at [210, 102] on div "Video Video Video Video" at bounding box center [256, 116] width 106 height 54
click at [34, 36] on p "Settings" at bounding box center [36, 38] width 16 height 6
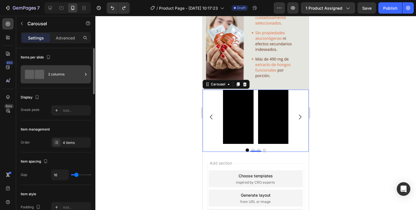
click at [80, 73] on div "2 columns" at bounding box center [65, 74] width 35 height 13
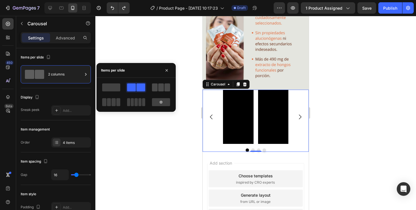
click at [153, 87] on span at bounding box center [155, 87] width 6 height 8
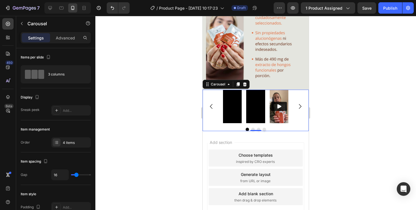
click at [182, 131] on div at bounding box center [255, 113] width 321 height 194
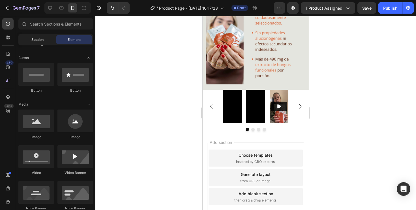
click at [51, 41] on div "Section" at bounding box center [38, 39] width 36 height 9
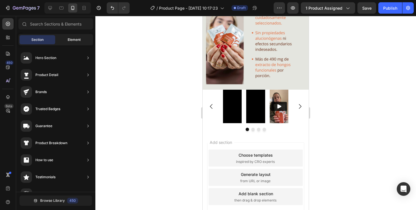
click at [74, 42] on span "Element" at bounding box center [74, 39] width 13 height 5
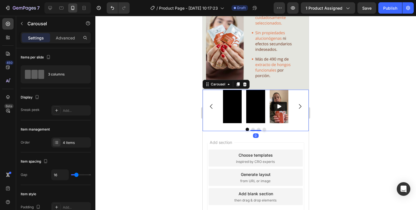
click at [300, 108] on icon "Carousel Next Arrow" at bounding box center [300, 106] width 3 height 5
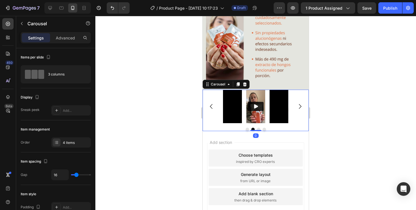
click at [300, 108] on icon "Carousel Next Arrow" at bounding box center [300, 106] width 3 height 5
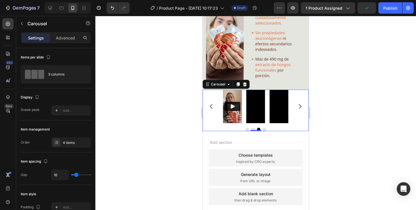
click at [300, 108] on icon "Carousel Next Arrow" at bounding box center [300, 106] width 3 height 5
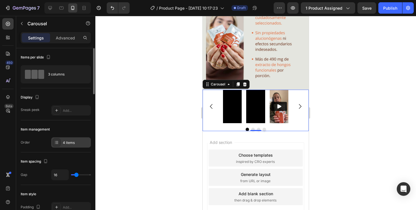
click at [72, 144] on div "4 items" at bounding box center [76, 142] width 27 height 5
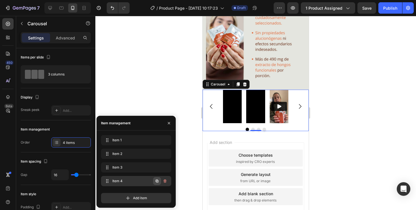
click at [157, 182] on icon "button" at bounding box center [157, 180] width 3 height 3
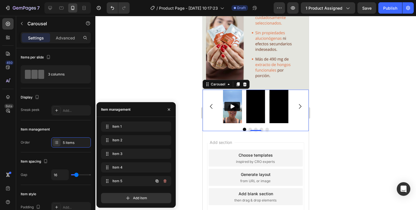
click at [157, 182] on icon "button" at bounding box center [157, 180] width 3 height 3
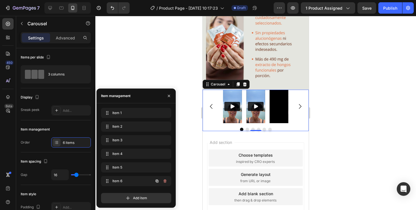
click at [157, 182] on icon "button" at bounding box center [157, 180] width 3 height 3
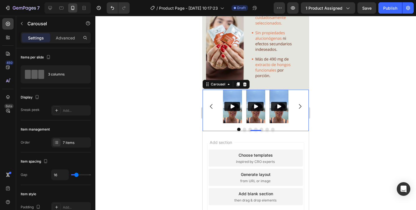
click at [193, 114] on div at bounding box center [255, 113] width 321 height 194
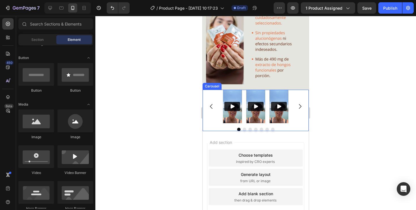
click at [212, 105] on icon "Carousel Back Arrow" at bounding box center [211, 106] width 7 height 7
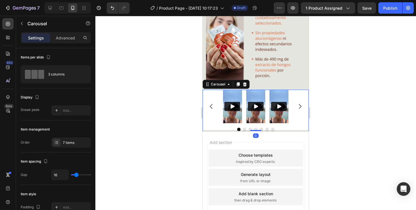
click at [212, 105] on icon "Carousel Back Arrow" at bounding box center [211, 106] width 7 height 7
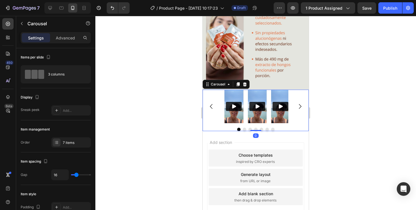
click at [212, 105] on icon "Carousel Back Arrow" at bounding box center [211, 106] width 7 height 7
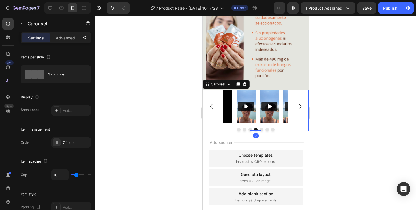
click at [212, 105] on icon "Carousel Back Arrow" at bounding box center [211, 106] width 7 height 7
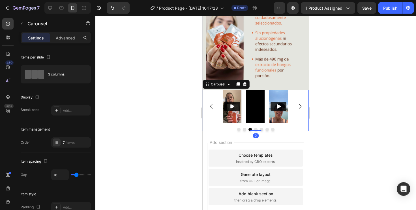
click at [212, 105] on icon "Carousel Back Arrow" at bounding box center [211, 106] width 7 height 7
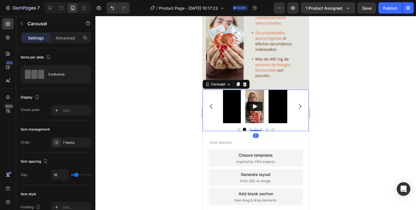
click at [212, 105] on icon "Carousel Back Arrow" at bounding box center [211, 106] width 7 height 7
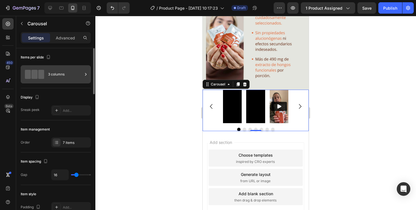
click at [68, 71] on div "3 columns" at bounding box center [65, 74] width 35 height 13
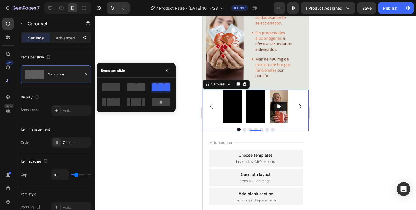
click at [129, 86] on span at bounding box center [131, 87] width 9 height 8
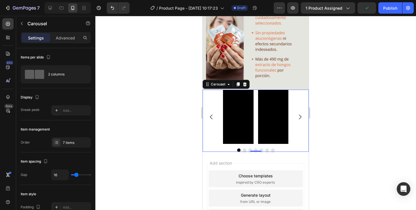
click at [298, 114] on icon "Carousel Next Arrow" at bounding box center [300, 116] width 7 height 7
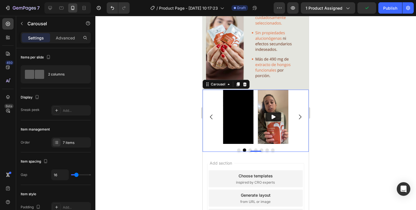
click at [301, 116] on icon "Carousel Next Arrow" at bounding box center [300, 116] width 3 height 5
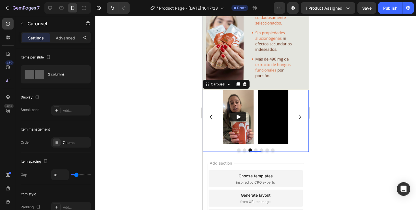
click at [300, 116] on icon "Carousel Next Arrow" at bounding box center [300, 116] width 3 height 5
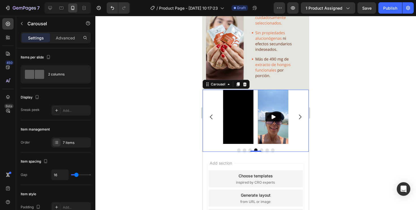
click at [300, 116] on icon "Carousel Next Arrow" at bounding box center [300, 116] width 3 height 5
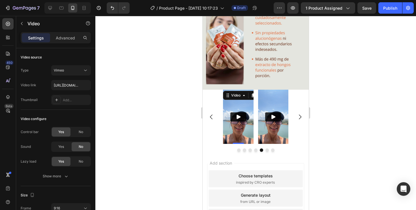
click at [242, 108] on img at bounding box center [238, 116] width 31 height 54
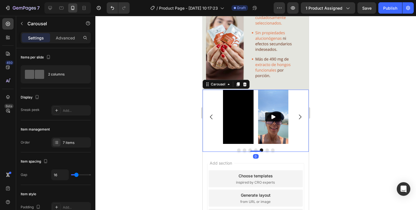
click at [212, 117] on icon "Carousel Back Arrow" at bounding box center [211, 116] width 7 height 7
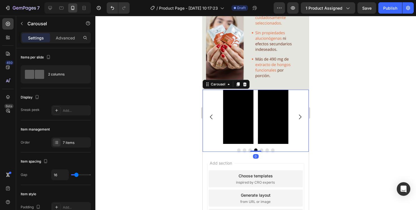
click at [302, 118] on icon "Carousel Next Arrow" at bounding box center [300, 116] width 7 height 7
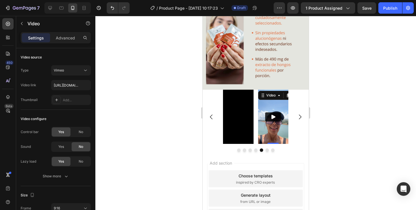
click at [277, 106] on img at bounding box center [273, 116] width 31 height 54
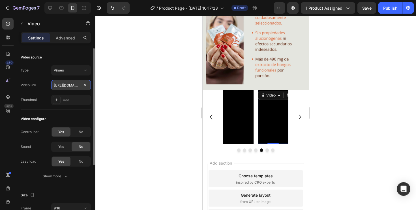
click at [67, 85] on input "https://vimeo.com/937932878?fl=pl&fe=sh" at bounding box center [71, 85] width 40 height 10
paste input "926"
type input "https://vimeo.com/937932926?fl=pl&fe=sh"
click at [141, 97] on div at bounding box center [255, 113] width 321 height 194
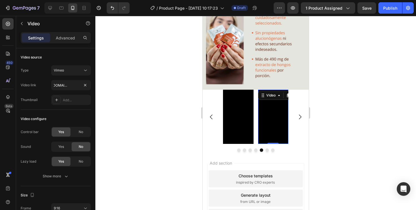
scroll to position [0, 0]
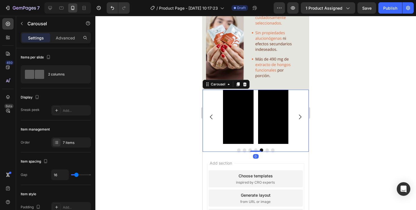
click at [300, 118] on icon "Carousel Next Arrow" at bounding box center [300, 116] width 3 height 5
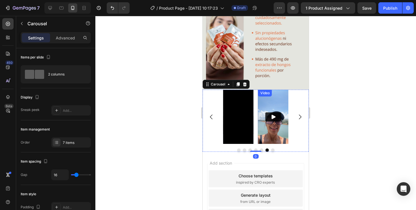
click at [272, 100] on img at bounding box center [273, 116] width 31 height 54
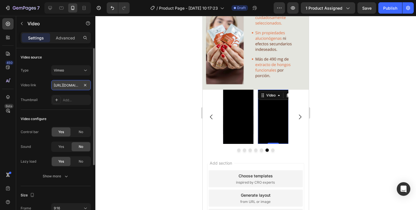
click at [72, 83] on input "https://vimeo.com/937932878?fl=pl&fe=sh" at bounding box center [71, 85] width 40 height 10
paste input "975"
type input "https://vimeo.com/937932975?fl=pl&fe=sh"
click at [131, 102] on div at bounding box center [255, 113] width 321 height 194
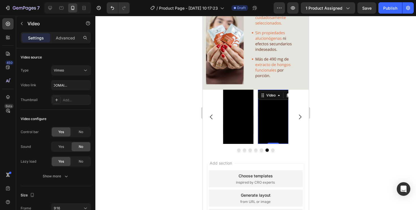
scroll to position [0, 0]
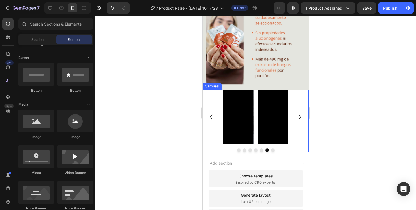
click at [299, 117] on icon "Carousel Next Arrow" at bounding box center [300, 116] width 7 height 7
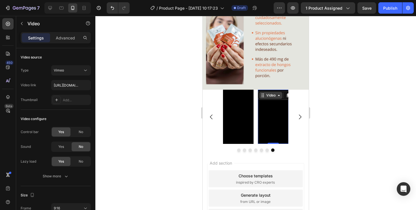
click at [266, 94] on div "Video" at bounding box center [271, 95] width 12 height 5
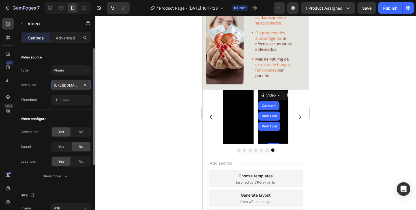
click at [78, 87] on input "https://vimeo.com/946612117?fl=pl&fe=sh" at bounding box center [71, 85] width 40 height 10
paste input "698"
type input "https://vimeo.com/946612698?fl=pl&fe=sh"
click at [132, 88] on div at bounding box center [255, 113] width 321 height 194
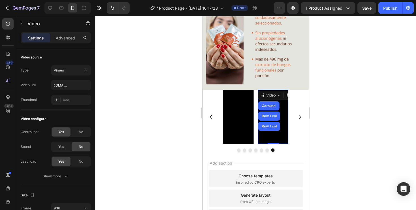
scroll to position [0, 0]
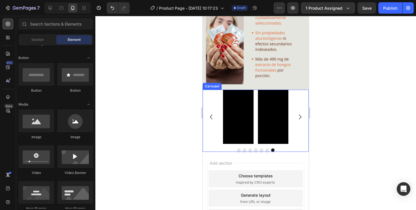
click at [212, 104] on div "Video Video Video Video Video Video Video" at bounding box center [256, 116] width 106 height 54
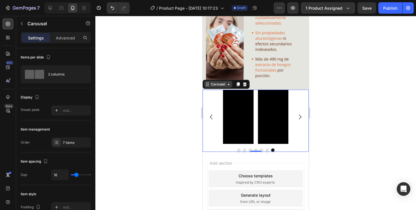
click at [222, 84] on div "Carousel" at bounding box center [218, 84] width 17 height 5
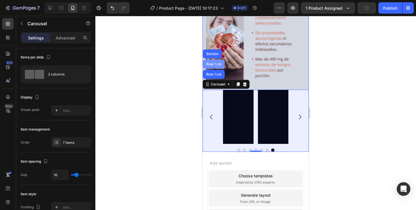
click at [217, 65] on div "Row 1 col" at bounding box center [213, 63] width 17 height 3
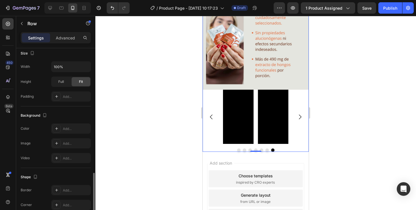
scroll to position [153, 0]
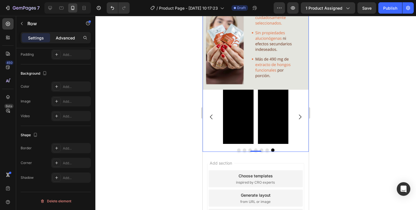
click at [62, 40] on div "Advanced" at bounding box center [65, 37] width 28 height 9
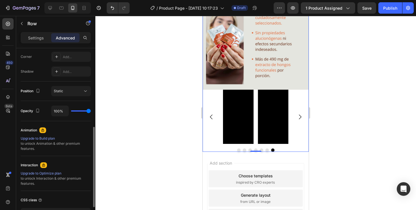
scroll to position [215, 0]
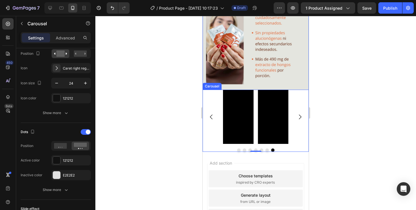
click at [210, 134] on div "Video Video Video Video Video Video Video" at bounding box center [256, 116] width 106 height 54
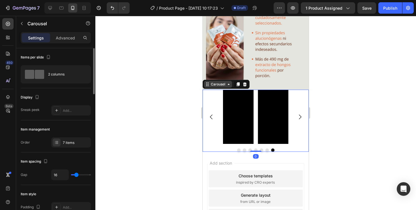
click at [223, 84] on div "Carousel" at bounding box center [218, 84] width 17 height 5
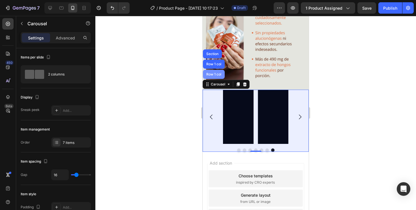
click at [217, 73] on div "Row 1 col" at bounding box center [213, 73] width 17 height 3
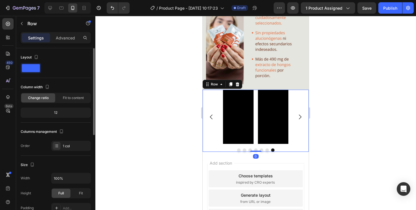
click at [33, 70] on span at bounding box center [31, 68] width 18 height 8
click at [37, 54] on icon "button" at bounding box center [36, 57] width 6 height 6
click at [36, 54] on icon "button" at bounding box center [36, 57] width 6 height 6
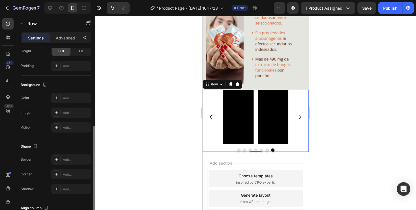
scroll to position [148, 0]
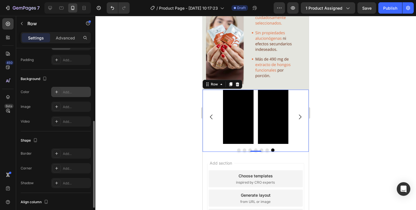
click at [67, 90] on div "Add..." at bounding box center [76, 91] width 27 height 5
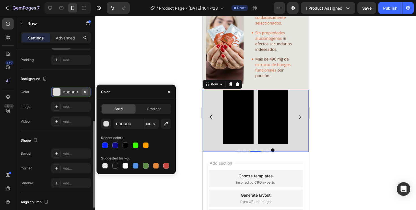
click at [86, 90] on icon "button" at bounding box center [85, 91] width 5 height 5
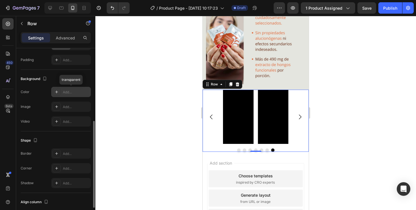
click at [75, 92] on div "Add..." at bounding box center [76, 91] width 27 height 5
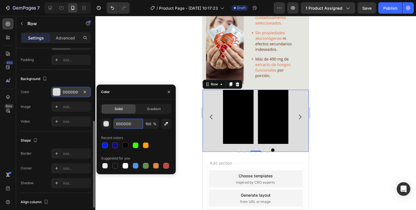
click at [135, 128] on input "DDDDDD" at bounding box center [128, 123] width 29 height 10
paste input "#e26739"
type input "#e26739"
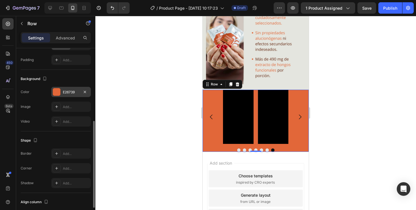
click at [132, 73] on div at bounding box center [255, 113] width 321 height 194
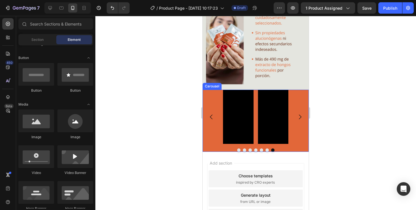
click at [213, 101] on div "Video Video Video Video Video Video Video" at bounding box center [256, 116] width 106 height 54
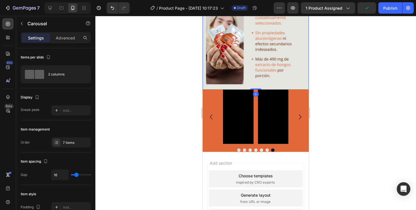
click at [270, 85] on img at bounding box center [256, 33] width 106 height 113
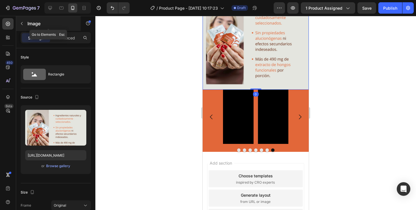
click at [20, 25] on icon "button" at bounding box center [22, 23] width 5 height 5
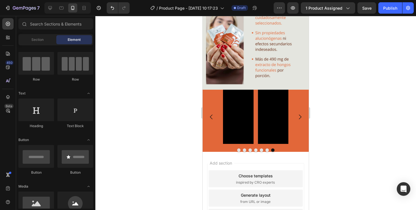
scroll to position [0, 0]
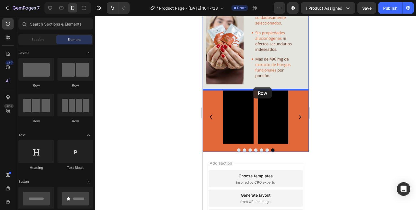
drag, startPoint x: 249, startPoint y: 84, endPoint x: 253, endPoint y: 87, distance: 5.5
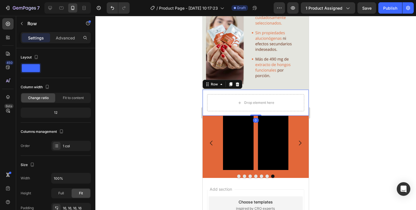
click at [205, 93] on div "Drop element here Row 0" at bounding box center [256, 102] width 106 height 26
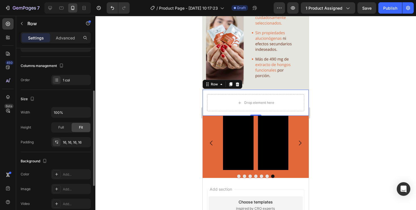
scroll to position [74, 0]
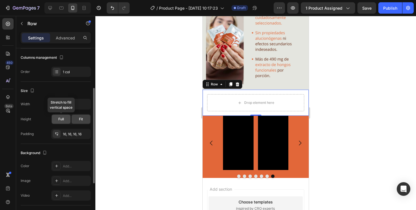
click at [61, 121] on span "Full" at bounding box center [61, 118] width 6 height 5
click at [72, 133] on div "16, 16, 16, 16" at bounding box center [71, 133] width 16 height 5
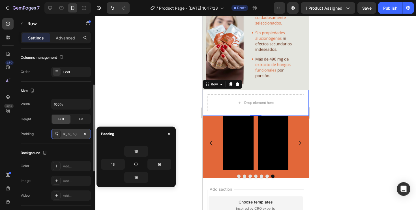
click at [58, 134] on icon at bounding box center [56, 133] width 5 height 5
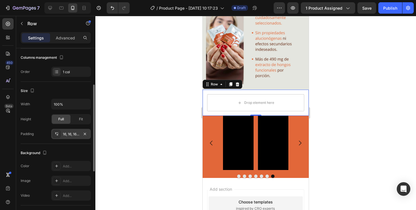
click at [58, 134] on icon at bounding box center [56, 133] width 5 height 5
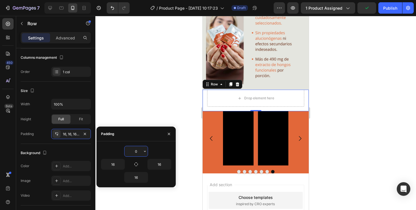
type input "0"
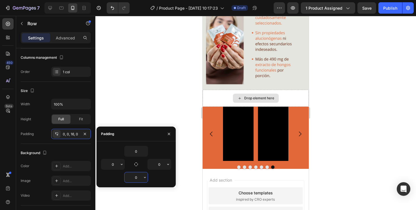
click at [242, 95] on div "Drop element here" at bounding box center [256, 97] width 46 height 9
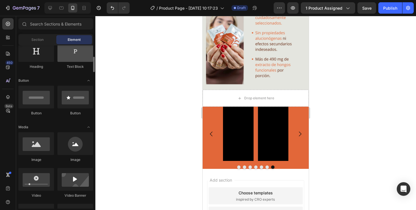
scroll to position [102, 0]
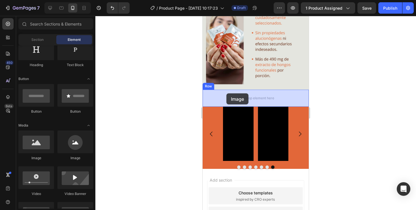
drag, startPoint x: 240, startPoint y: 161, endPoint x: 227, endPoint y: 93, distance: 69.1
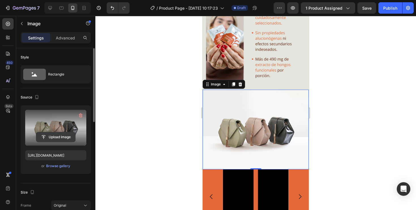
click at [57, 136] on input "file" at bounding box center [55, 137] width 39 height 10
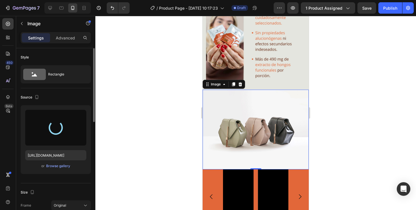
type input "https://cdn.shopify.com/s/files/1/0801/5036/4457/files/gempages_540657847495558…"
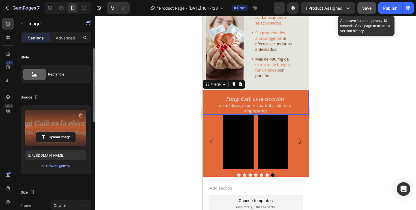
click at [365, 8] on span "Save" at bounding box center [366, 8] width 9 height 5
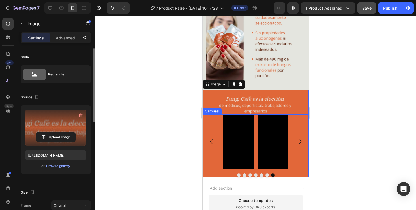
click at [301, 141] on icon "Carousel Next Arrow" at bounding box center [300, 141] width 3 height 5
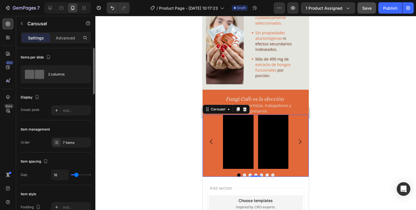
click at [298, 141] on icon "Carousel Next Arrow" at bounding box center [300, 141] width 7 height 7
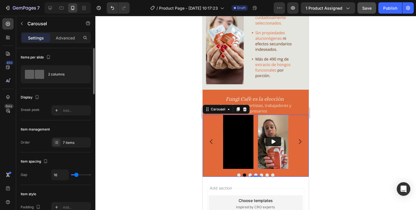
click at [298, 141] on icon "Carousel Next Arrow" at bounding box center [300, 141] width 7 height 7
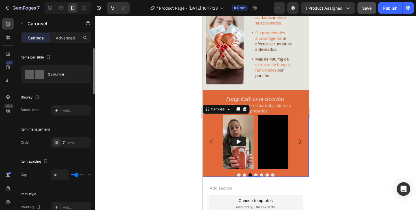
click at [303, 140] on icon "Carousel Next Arrow" at bounding box center [300, 141] width 7 height 7
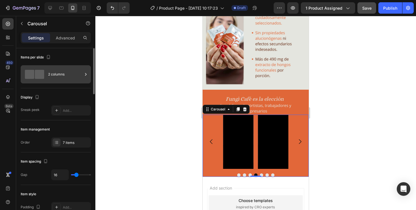
click at [41, 78] on span at bounding box center [39, 74] width 9 height 9
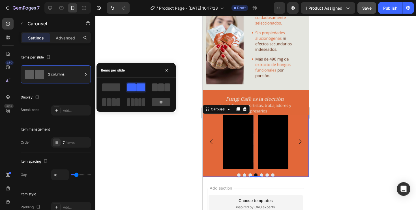
click at [159, 86] on span at bounding box center [161, 87] width 6 height 8
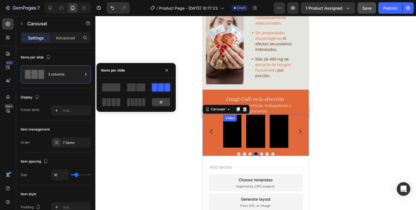
click at [228, 119] on div "Video" at bounding box center [230, 117] width 12 height 5
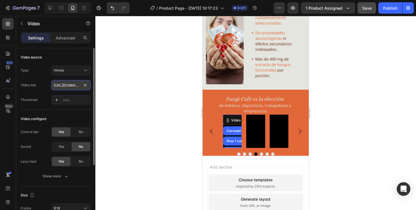
click at [73, 87] on input "https://vimeo.com/937932878?fl=pl&fe=sh" at bounding box center [71, 85] width 40 height 10
click at [87, 88] on input "https://vimeo.com/937932878?fl=pl&fe=sh" at bounding box center [71, 85] width 40 height 10
click at [82, 86] on input "text" at bounding box center [71, 85] width 40 height 10
paste input "https://vimeo.com/946612117?fl=pl&fe=sh"
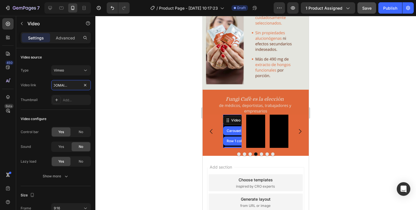
type input "https://vimeo.com/946612117?fl=pl&fe=sh"
click at [133, 83] on div at bounding box center [255, 113] width 321 height 194
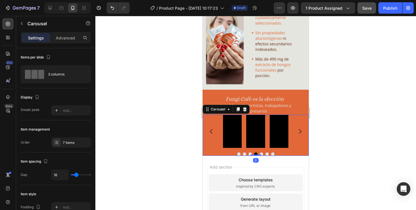
click at [214, 125] on button "Carousel Back Arrow" at bounding box center [212, 131] width 16 height 16
click at [236, 120] on div "Video" at bounding box center [230, 117] width 14 height 7
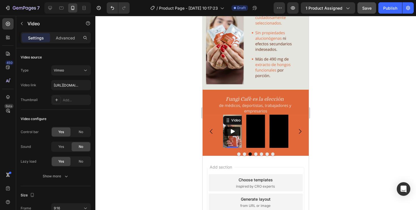
click at [236, 120] on div "Video" at bounding box center [236, 120] width 12 height 5
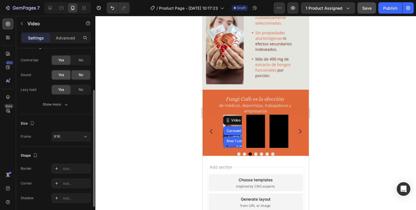
scroll to position [76, 0]
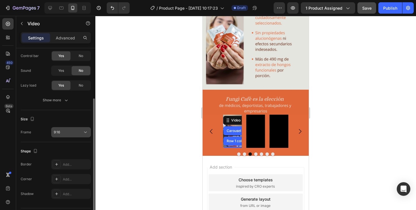
click at [69, 133] on div "9:16" at bounding box center [68, 131] width 29 height 5
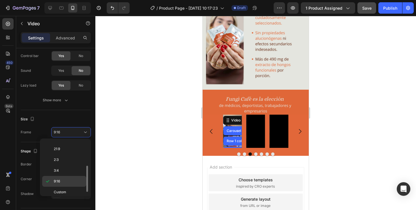
scroll to position [55, 0]
click at [61, 161] on div "2:3" at bounding box center [64, 166] width 44 height 11
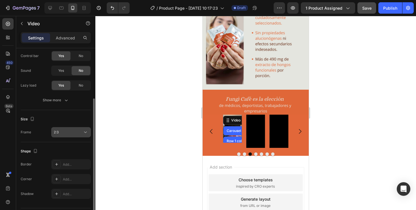
click at [73, 135] on button "2:3" at bounding box center [71, 132] width 40 height 10
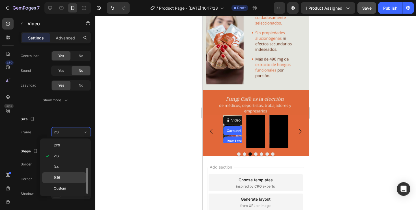
click at [65, 175] on p "9:16" at bounding box center [69, 177] width 30 height 5
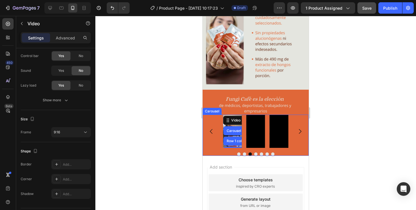
click at [216, 121] on div "Video Video Video Carousel Row 1 col Row 1 col 0 Video Video Video Video" at bounding box center [256, 130] width 106 height 33
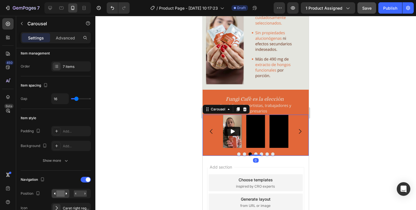
scroll to position [0, 0]
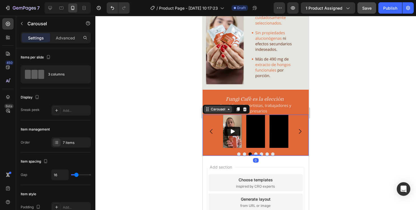
click at [218, 112] on div "Carousel" at bounding box center [218, 109] width 28 height 7
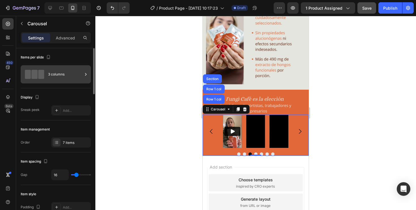
click at [59, 76] on div "3 columns" at bounding box center [65, 74] width 35 height 13
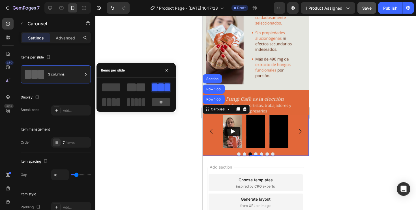
click at [135, 90] on span at bounding box center [131, 87] width 9 height 8
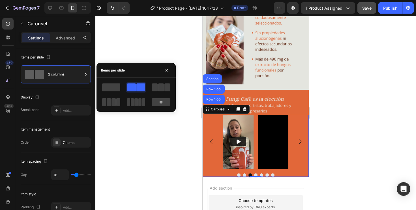
click at [131, 35] on div at bounding box center [255, 113] width 321 height 194
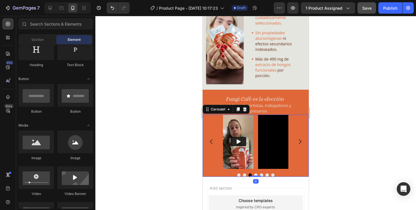
click at [245, 175] on button "Dot" at bounding box center [244, 174] width 3 height 3
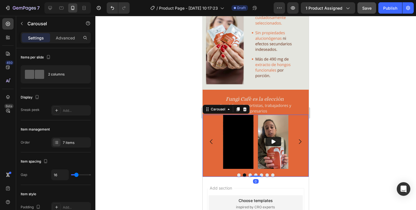
click at [238, 175] on button "Dot" at bounding box center [238, 174] width 3 height 3
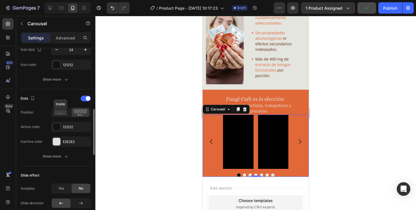
scroll to position [246, 0]
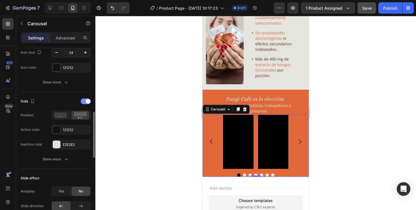
click at [86, 101] on span at bounding box center [88, 101] width 5 height 5
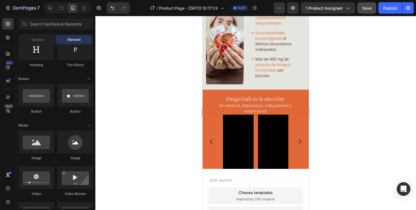
scroll to position [0, 0]
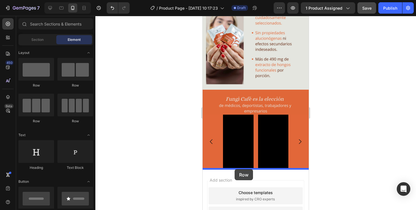
drag, startPoint x: 244, startPoint y: 89, endPoint x: 235, endPoint y: 169, distance: 79.8
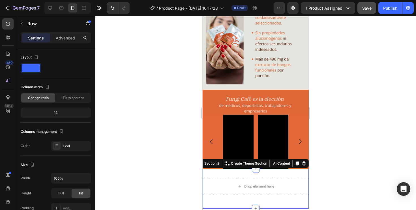
click at [286, 173] on div "Drop element here Row Section 2 You can create reusable sections Create Theme S…" at bounding box center [256, 188] width 106 height 40
click at [305, 163] on icon at bounding box center [304, 163] width 4 height 4
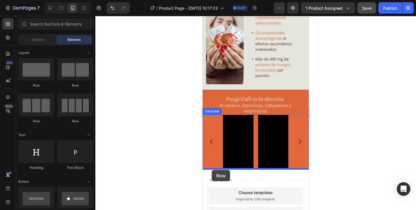
drag, startPoint x: 230, startPoint y: 91, endPoint x: 212, endPoint y: 170, distance: 80.6
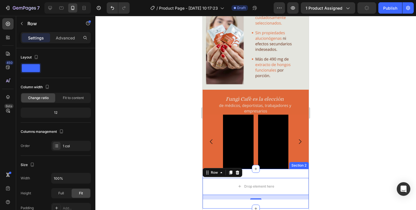
click at [272, 173] on div "Drop element here Row 16 Section 2" at bounding box center [256, 188] width 106 height 40
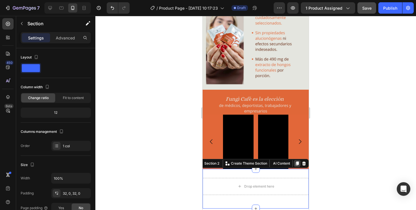
click at [296, 163] on icon at bounding box center [297, 163] width 3 height 4
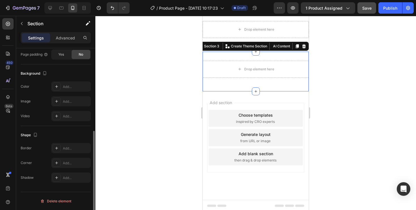
scroll to position [341, 0]
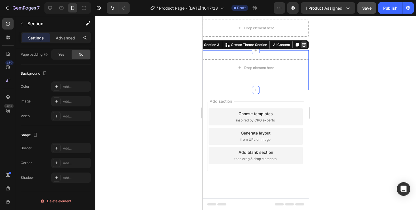
click at [305, 46] on icon at bounding box center [304, 45] width 4 height 4
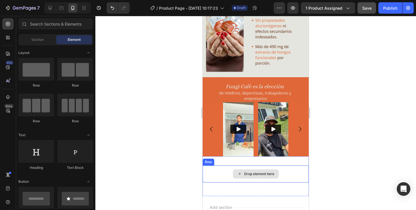
scroll to position [203, 0]
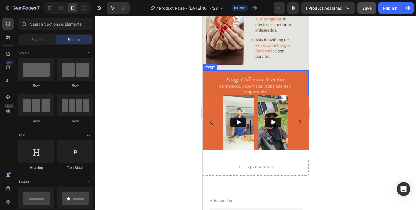
click at [215, 77] on img at bounding box center [256, 82] width 106 height 25
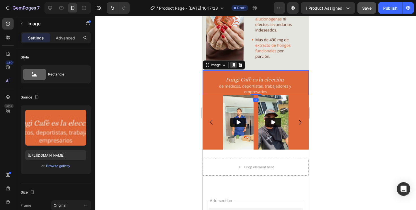
click at [233, 65] on icon at bounding box center [233, 65] width 3 height 4
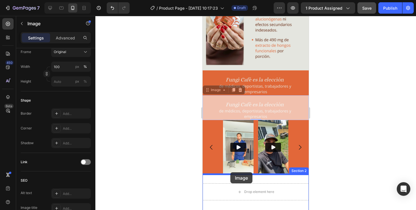
drag, startPoint x: 219, startPoint y: 91, endPoint x: 230, endPoint y: 172, distance: 82.1
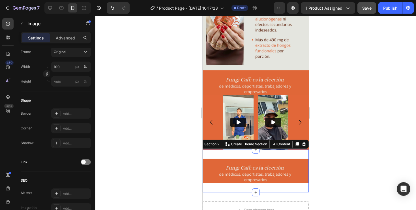
click at [283, 153] on div "Image Section 2 You can create reusable sections Create Theme Section AI Conten…" at bounding box center [256, 170] width 106 height 43
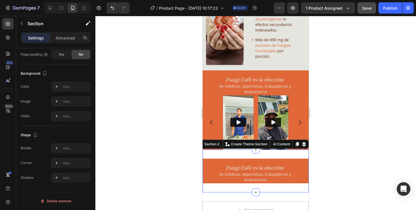
scroll to position [0, 0]
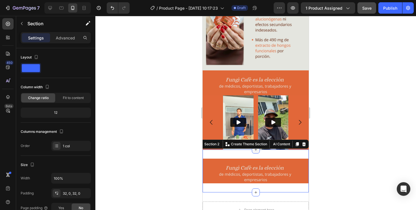
click at [255, 151] on icon at bounding box center [256, 149] width 5 height 5
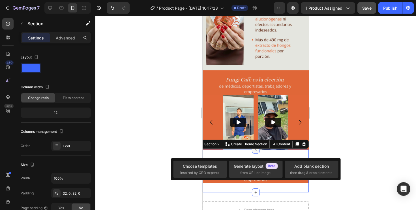
click at [255, 151] on icon at bounding box center [256, 149] width 7 height 7
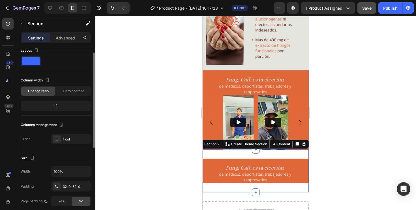
scroll to position [10, 0]
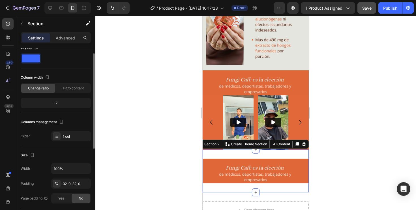
click at [64, 104] on div "12" at bounding box center [56, 103] width 68 height 8
click at [56, 184] on icon at bounding box center [56, 183] width 5 height 5
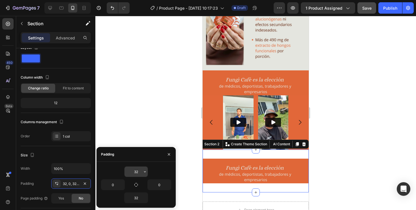
click at [135, 172] on input "32" at bounding box center [136, 171] width 23 height 10
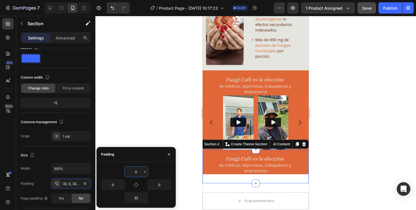
type input "0"
click at [341, 168] on div at bounding box center [255, 113] width 321 height 194
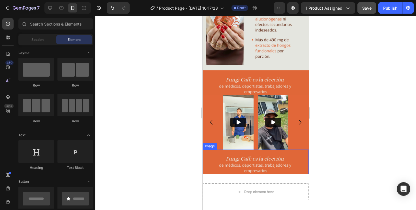
click at [255, 165] on img at bounding box center [256, 161] width 106 height 25
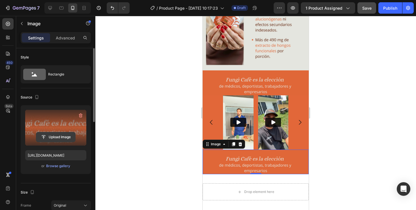
click at [59, 134] on input "file" at bounding box center [55, 137] width 39 height 10
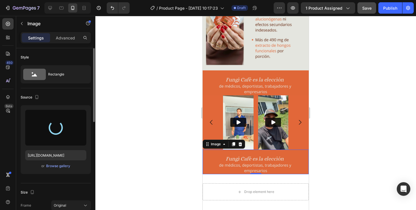
type input "https://cdn.shopify.com/s/files/1/0801/5036/4457/files/gempages_540657847495558…"
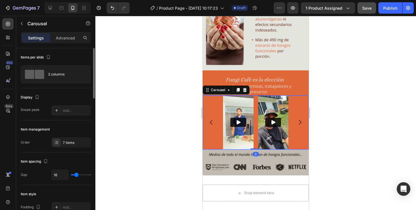
click at [212, 106] on div "Video Video Video Video Video Video Video" at bounding box center [256, 122] width 106 height 54
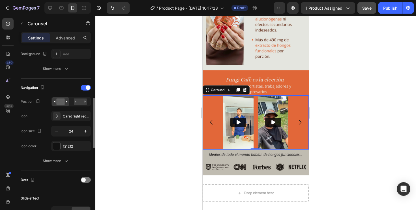
scroll to position [174, 0]
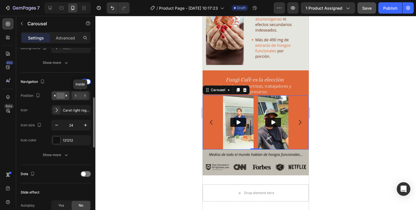
click at [81, 99] on div at bounding box center [81, 95] width 18 height 8
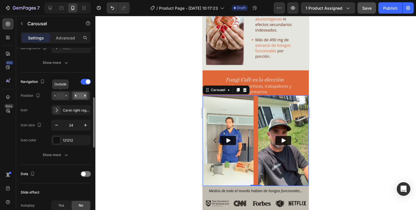
click at [57, 95] on rect at bounding box center [60, 95] width 8 height 6
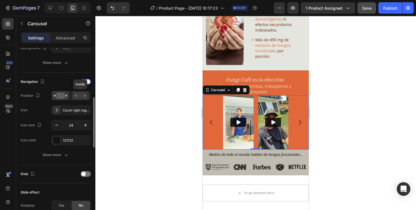
click at [78, 95] on rect at bounding box center [80, 95] width 13 height 6
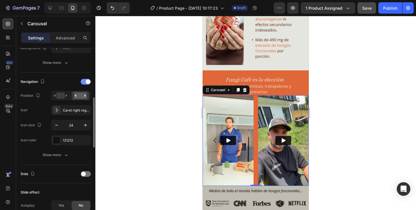
click at [87, 82] on span at bounding box center [88, 81] width 5 height 5
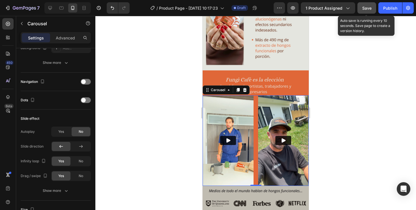
click at [367, 9] on span "Save" at bounding box center [366, 8] width 9 height 5
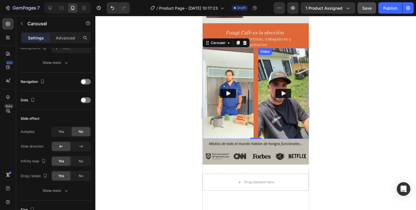
scroll to position [260, 0]
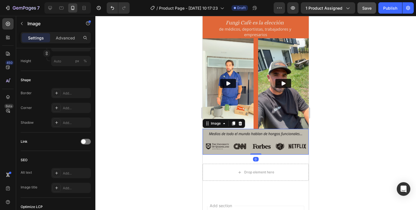
click at [226, 141] on img at bounding box center [256, 142] width 106 height 26
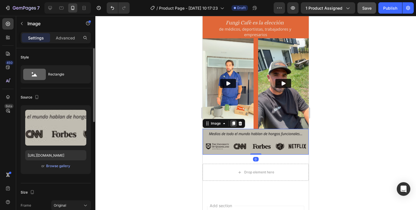
click at [233, 122] on icon at bounding box center [233, 123] width 3 height 4
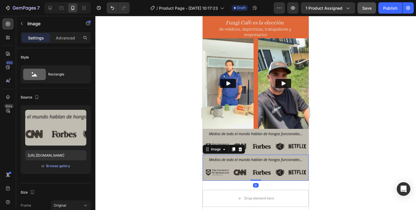
click at [230, 164] on img at bounding box center [256, 167] width 106 height 26
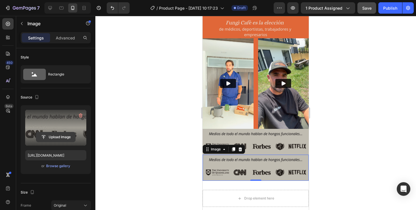
click at [53, 136] on input "file" at bounding box center [55, 137] width 39 height 10
click at [66, 136] on input "file" at bounding box center [55, 137] width 39 height 10
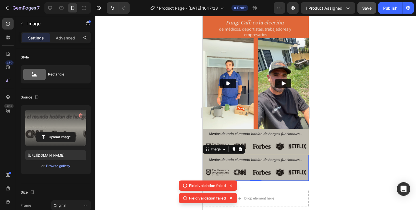
click at [231, 185] on icon at bounding box center [231, 185] width 6 height 6
click at [234, 200] on icon at bounding box center [231, 198] width 6 height 6
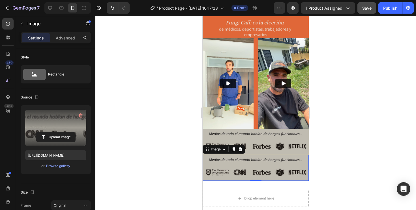
click at [220, 165] on img at bounding box center [256, 167] width 106 height 26
click at [55, 165] on div "Browse gallery" at bounding box center [58, 165] width 24 height 5
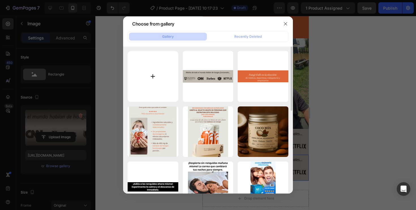
click at [154, 70] on input "file" at bounding box center [153, 76] width 51 height 51
type input "C:\fakepath\DO POR MÉDICOS NUTRIÓLOGOS UNETE AL SELECTO GRUPO DE PERSONAS QUE…"
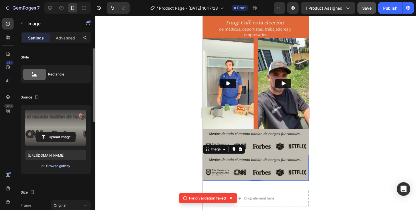
click at [60, 167] on div "Browse gallery" at bounding box center [58, 165] width 24 height 5
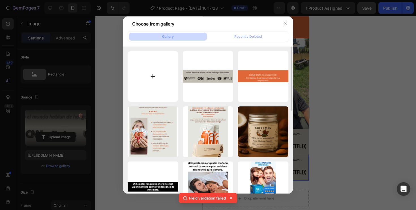
click at [160, 65] on input "file" at bounding box center [153, 76] width 51 height 51
type input "C:\fakepath\DO POR MÉDICOS NUTRIÓLOGOS UNETE AL SELECTO GRUPO DE PERSONAS QUE…"
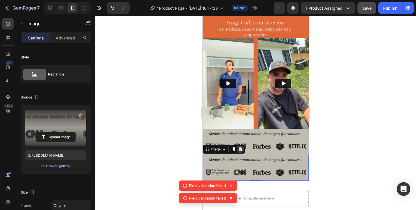
click at [243, 150] on div at bounding box center [240, 149] width 7 height 7
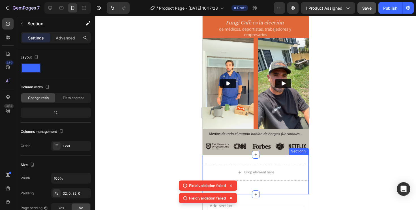
click at [221, 160] on div "Drop element here Row Section 3" at bounding box center [256, 174] width 106 height 40
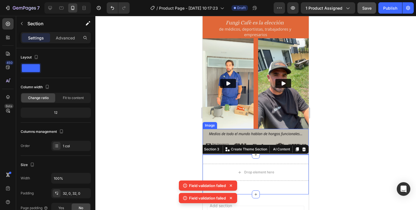
click at [255, 136] on img at bounding box center [256, 142] width 106 height 26
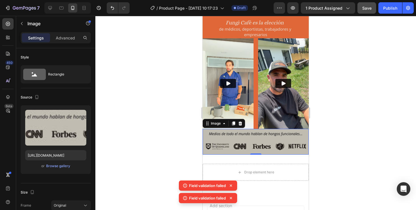
click at [178, 150] on div at bounding box center [255, 113] width 321 height 194
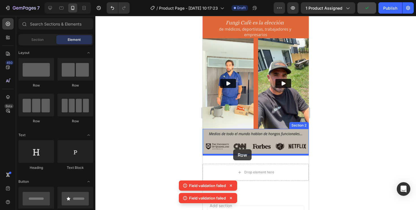
drag, startPoint x: 239, startPoint y: 87, endPoint x: 233, endPoint y: 149, distance: 62.0
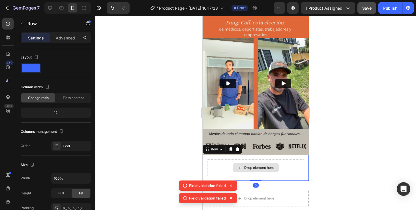
click at [285, 166] on div "Drop element here" at bounding box center [255, 167] width 97 height 17
click at [235, 165] on div "Drop element here" at bounding box center [256, 167] width 46 height 9
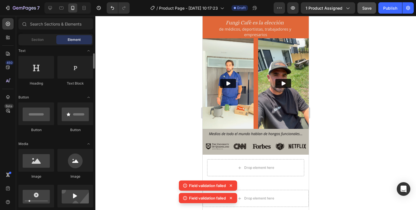
scroll to position [110, 0]
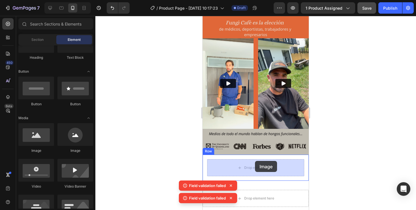
drag, startPoint x: 237, startPoint y: 155, endPoint x: 209, endPoint y: 160, distance: 28.5
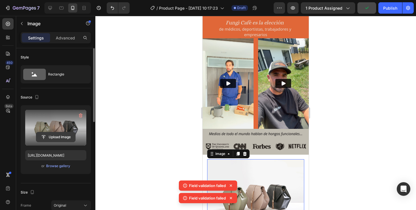
click at [57, 136] on input "file" at bounding box center [55, 137] width 39 height 10
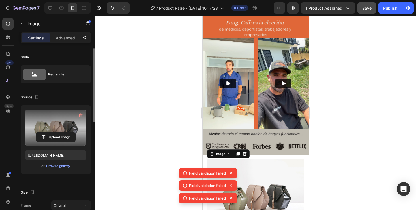
click at [232, 170] on icon at bounding box center [231, 173] width 6 height 6
click at [232, 183] on icon at bounding box center [231, 185] width 6 height 6
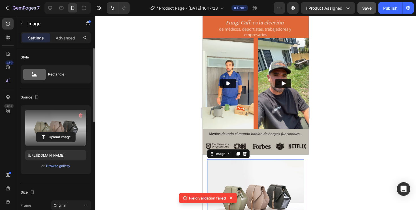
click at [232, 198] on icon at bounding box center [231, 198] width 6 height 6
click at [50, 165] on div "Browse gallery" at bounding box center [58, 165] width 24 height 5
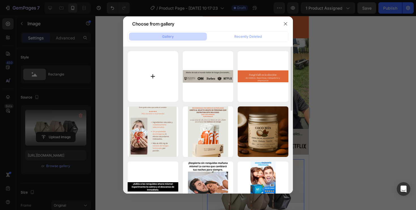
click at [135, 78] on input "file" at bounding box center [153, 76] width 51 height 51
type input "C:\fakepath\RECOMENDADO POR MÉDICOS NUTRIÓLOGOS UNETE AL SELECTO GRUPO DE PER…"
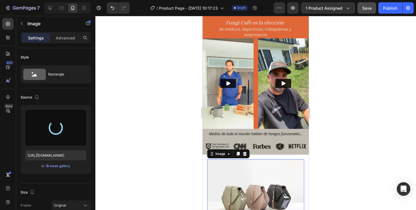
type input "https://cdn.shopify.com/s/files/1/0801/5036/4457/files/gempages_540657847495558…"
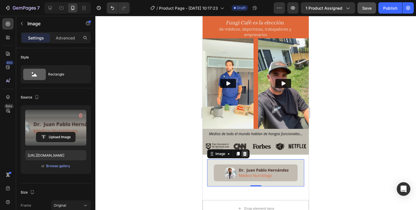
click at [245, 153] on icon at bounding box center [245, 153] width 5 height 5
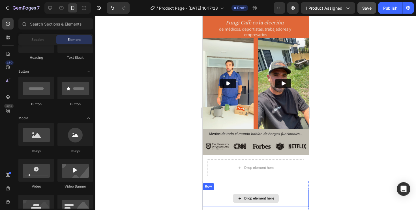
click at [268, 190] on div "Drop element here" at bounding box center [256, 197] width 106 height 17
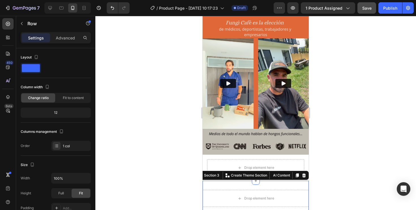
click at [267, 184] on div "Drop element here Row Section 3 You can create reusable sections Create Theme S…" at bounding box center [256, 200] width 106 height 40
click at [307, 176] on div at bounding box center [304, 175] width 7 height 7
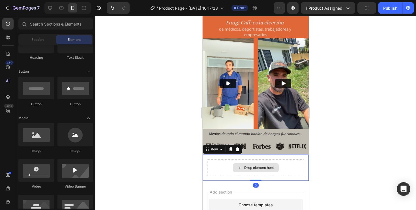
click at [287, 165] on div "Drop element here" at bounding box center [255, 167] width 97 height 17
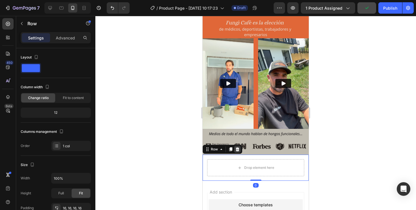
click at [239, 151] on icon at bounding box center [237, 149] width 5 height 5
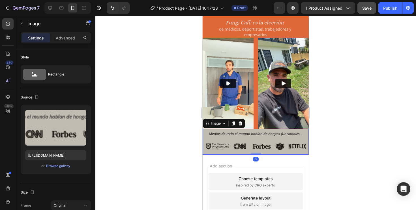
click at [221, 136] on img at bounding box center [256, 142] width 106 height 26
click at [232, 122] on icon at bounding box center [233, 123] width 5 height 5
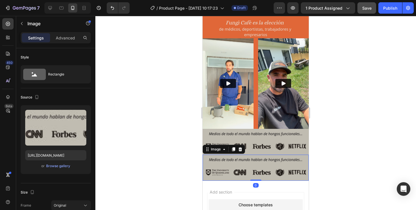
click at [219, 172] on img at bounding box center [256, 167] width 106 height 26
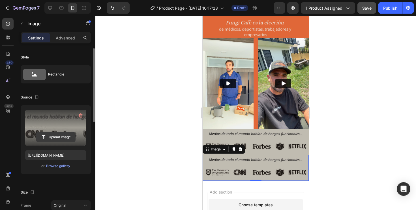
click at [55, 136] on input "file" at bounding box center [55, 137] width 39 height 10
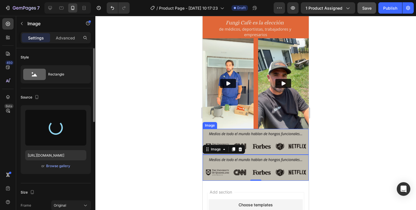
type input "https://cdn.shopify.com/s/files/1/0801/5036/4457/files/gempages_540657847495558…"
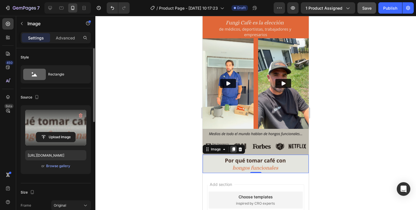
click at [234, 148] on icon at bounding box center [233, 149] width 3 height 4
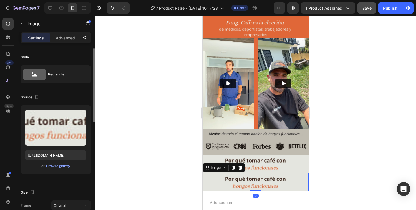
click at [233, 184] on img at bounding box center [256, 182] width 106 height 18
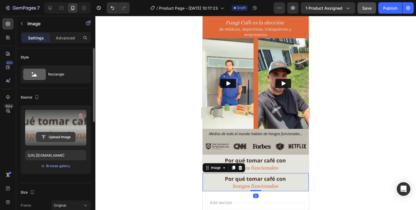
click at [50, 138] on input "file" at bounding box center [55, 137] width 39 height 10
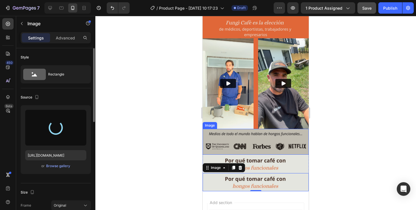
type input "https://cdn.shopify.com/s/files/1/0801/5036/4457/files/gempages_540657847495558…"
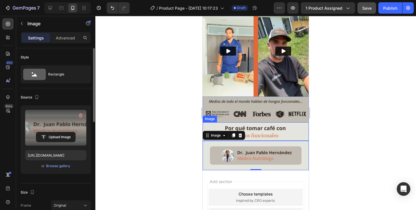
scroll to position [295, 0]
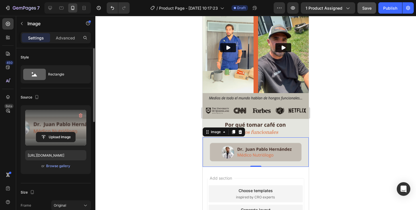
click at [358, 121] on div at bounding box center [255, 113] width 321 height 194
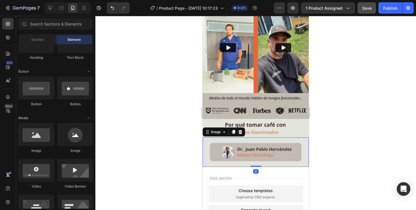
click at [226, 142] on img at bounding box center [256, 151] width 106 height 29
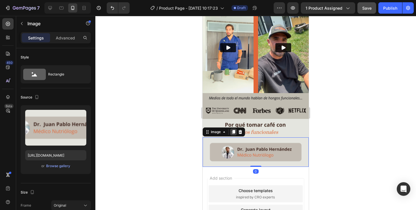
click at [235, 131] on icon at bounding box center [233, 132] width 3 height 4
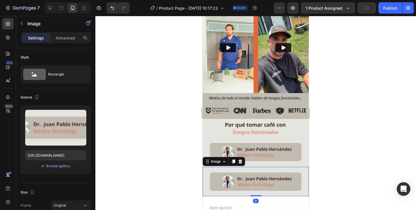
click at [239, 179] on img at bounding box center [256, 180] width 106 height 29
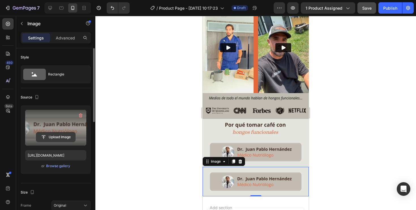
click at [56, 135] on input "file" at bounding box center [55, 137] width 39 height 10
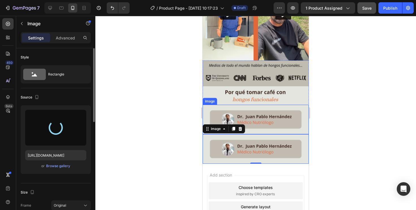
type input "[URL][DOMAIN_NAME]"
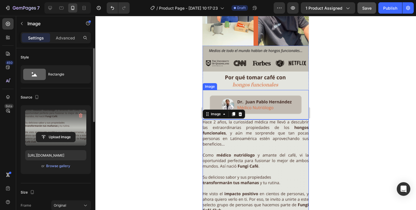
scroll to position [349, 0]
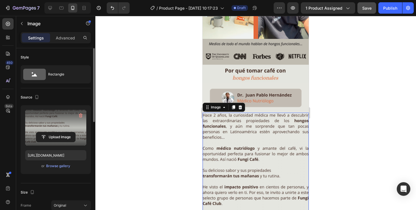
click at [349, 114] on div at bounding box center [255, 113] width 321 height 194
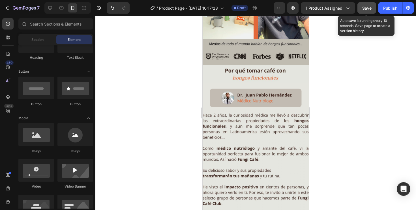
click at [365, 9] on span "Save" at bounding box center [366, 8] width 9 height 5
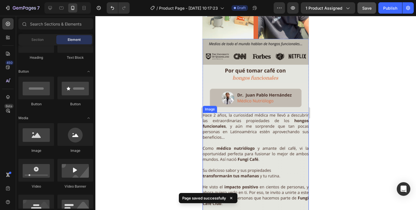
click at [228, 147] on img at bounding box center [256, 178] width 106 height 133
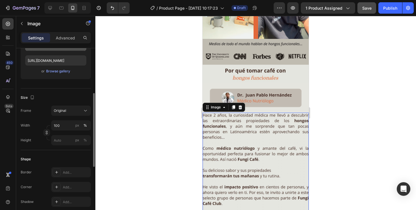
scroll to position [99, 0]
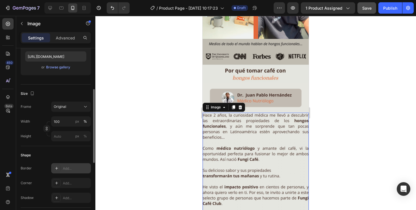
click at [69, 168] on div "Add..." at bounding box center [76, 168] width 27 height 5
click at [70, 147] on div "Shape Border Line Corner Add... Shadow Add..." at bounding box center [56, 176] width 70 height 61
click at [65, 43] on div "Settings Advanced" at bounding box center [56, 37] width 70 height 11
click at [65, 36] on p "Advanced" at bounding box center [65, 38] width 19 height 6
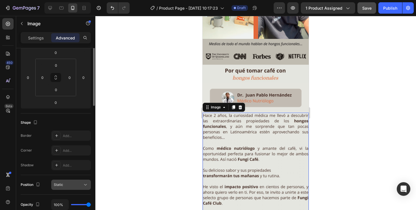
scroll to position [0, 0]
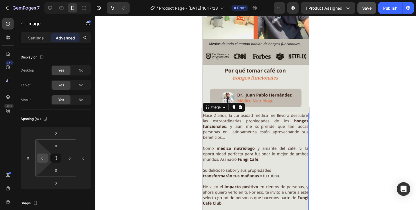
click at [42, 157] on input "0" at bounding box center [42, 157] width 8 height 8
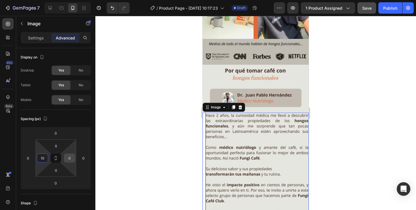
type input "10"
click at [70, 158] on input "0" at bounding box center [69, 157] width 8 height 8
type input "1"
click at [131, 141] on div at bounding box center [255, 113] width 321 height 194
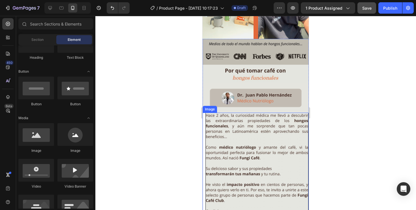
click at [244, 134] on img at bounding box center [257, 176] width 103 height 129
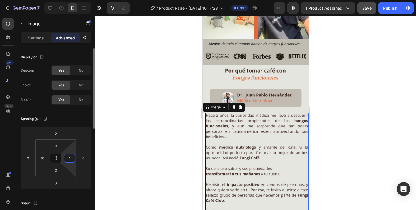
click at [71, 159] on input "1" at bounding box center [69, 157] width 8 height 8
type input "10"
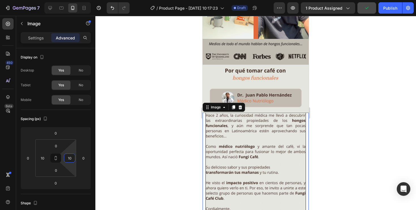
click at [149, 139] on div at bounding box center [255, 113] width 321 height 194
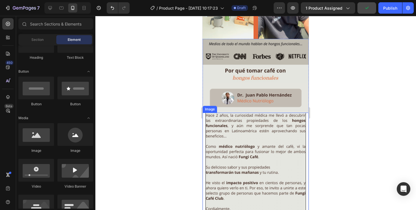
click at [204, 138] on div "Image" at bounding box center [256, 174] width 106 height 125
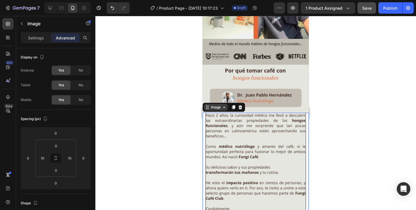
click at [225, 106] on icon at bounding box center [224, 107] width 5 height 5
click at [225, 109] on icon at bounding box center [224, 107] width 5 height 5
click at [225, 111] on div "Image" at bounding box center [224, 106] width 42 height 9
click at [218, 108] on div "Image" at bounding box center [216, 106] width 12 height 5
click at [223, 109] on icon at bounding box center [224, 107] width 5 height 5
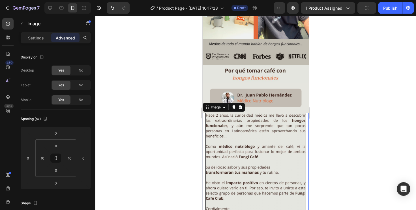
click at [203, 124] on div "Image 0" at bounding box center [256, 174] width 106 height 125
click at [206, 107] on icon at bounding box center [207, 107] width 5 height 5
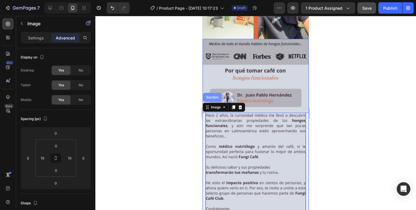
click at [212, 98] on div "Section" at bounding box center [212, 96] width 14 height 3
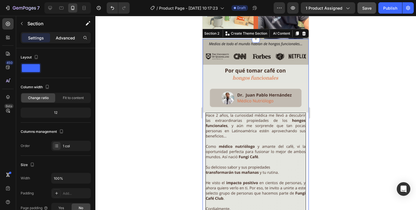
click at [66, 41] on div "Advanced" at bounding box center [65, 37] width 28 height 9
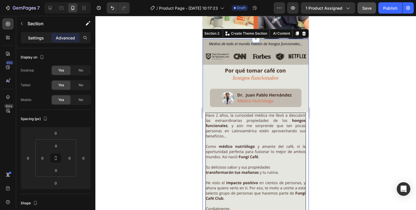
click at [42, 37] on p "Settings" at bounding box center [36, 38] width 16 height 6
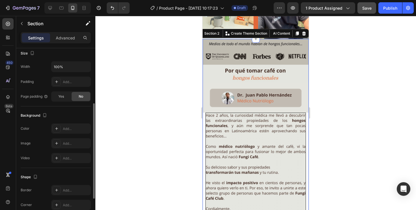
scroll to position [114, 0]
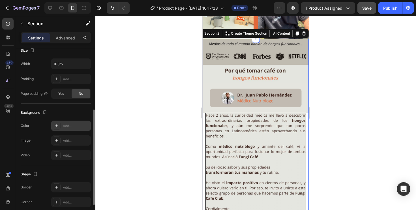
click at [63, 127] on div "Add..." at bounding box center [76, 125] width 27 height 5
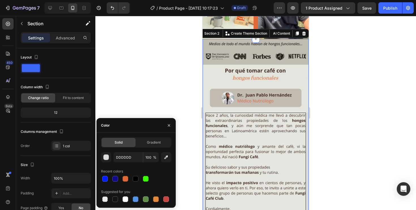
scroll to position [114, 0]
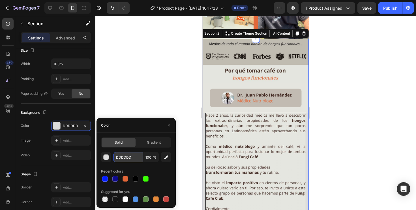
click at [134, 159] on input "DDDDDD" at bounding box center [128, 157] width 29 height 10
paste input "#e5e5df"
type input "E5E5DF"
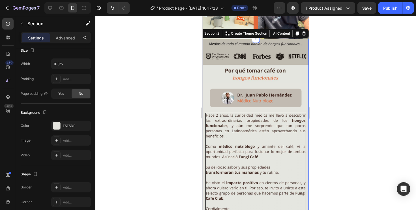
click at [142, 74] on div at bounding box center [255, 113] width 321 height 194
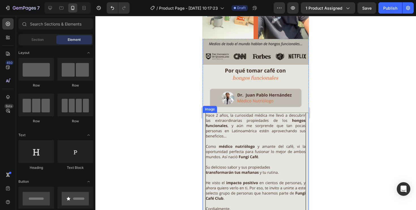
click at [337, 118] on div at bounding box center [255, 113] width 321 height 194
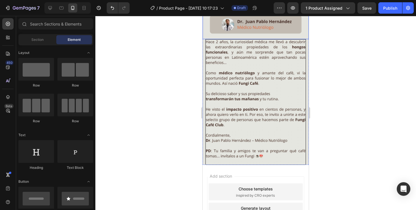
scroll to position [433, 0]
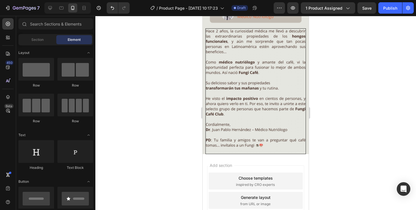
click at [270, 156] on div "Add section Choose templates inspired by CRO experts Generate layout from URL o…" at bounding box center [256, 208] width 106 height 108
click at [239, 42] on img at bounding box center [256, 90] width 101 height 125
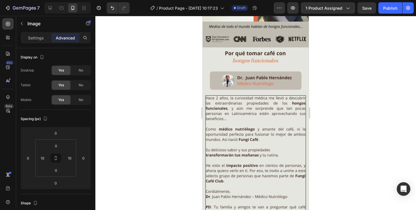
scroll to position [369, 0]
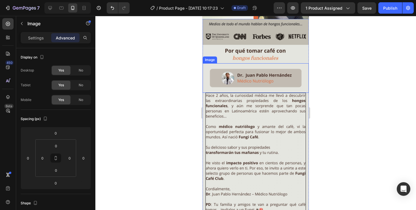
click at [204, 78] on img at bounding box center [256, 77] width 106 height 29
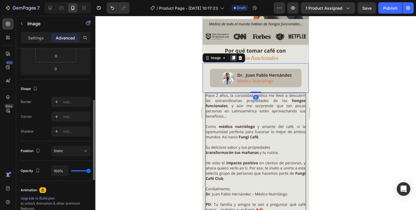
click at [236, 57] on icon at bounding box center [233, 57] width 5 height 5
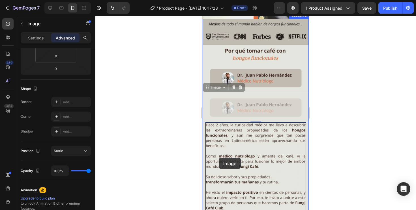
drag, startPoint x: 218, startPoint y: 88, endPoint x: 219, endPoint y: 159, distance: 71.1
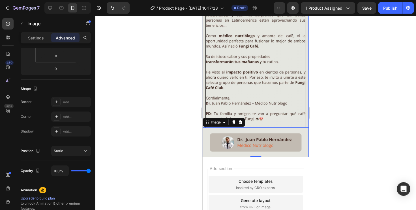
scroll to position [463, 0]
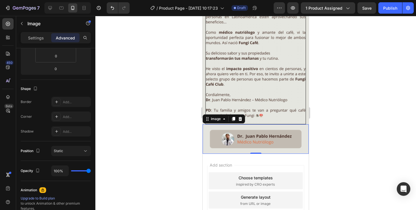
click at [240, 134] on img at bounding box center [256, 138] width 106 height 29
click at [217, 118] on div "Image" at bounding box center [216, 118] width 12 height 5
click at [34, 34] on div "Settings" at bounding box center [36, 37] width 28 height 9
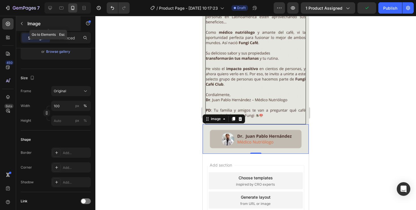
click at [33, 24] on p "Image" at bounding box center [51, 23] width 48 height 7
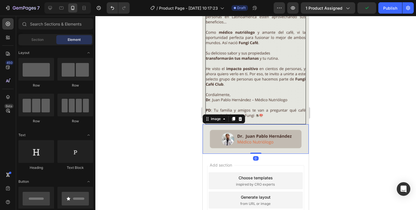
click at [245, 135] on img at bounding box center [256, 138] width 106 height 29
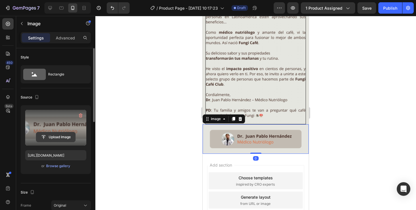
click at [56, 134] on input "file" at bounding box center [55, 137] width 39 height 10
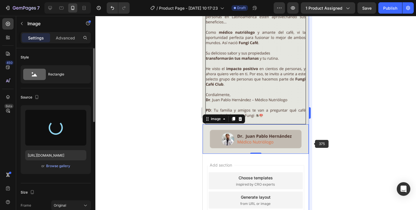
type input "https://cdn.shopify.com/s/files/1/0801/5036/4457/files/gempages_540657847495558…"
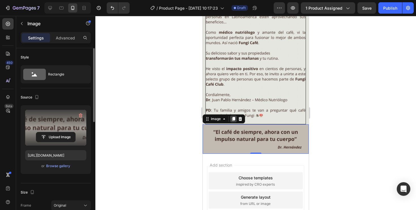
click at [234, 118] on icon at bounding box center [233, 119] width 3 height 4
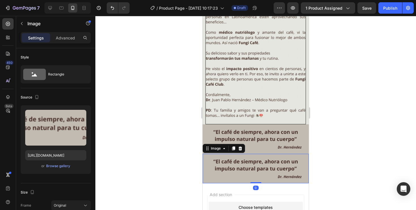
scroll to position [114, 0]
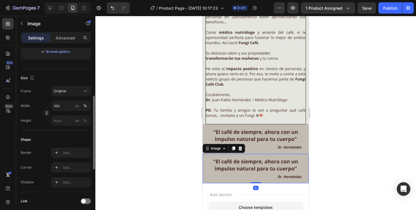
click at [233, 163] on img at bounding box center [256, 167] width 106 height 29
click at [244, 165] on img at bounding box center [256, 167] width 106 height 29
click at [281, 165] on img at bounding box center [256, 167] width 106 height 29
click at [216, 150] on div "Image" at bounding box center [216, 148] width 12 height 5
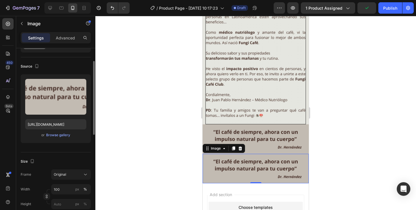
scroll to position [20, 0]
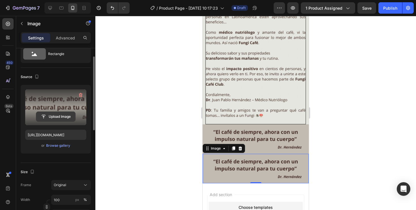
click at [57, 115] on input "file" at bounding box center [55, 117] width 39 height 10
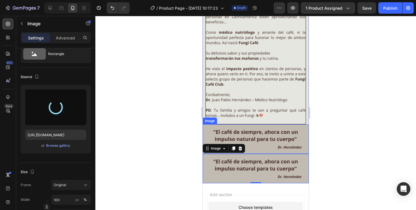
type input "https://cdn.shopify.com/s/files/1/0801/5036/4457/files/gempages_540657847495558…"
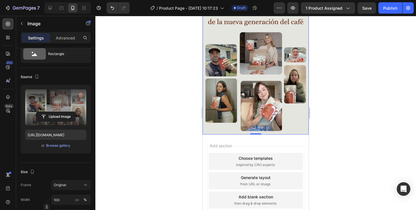
scroll to position [625, 0]
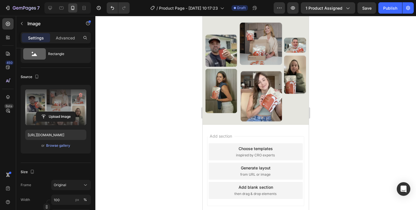
click at [250, 128] on div "Add section Choose templates inspired by CRO experts Generate layout from URL o…" at bounding box center [256, 179] width 106 height 108
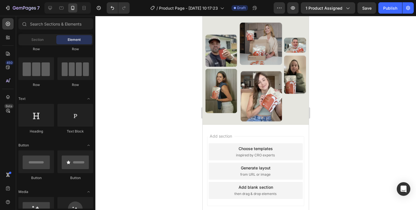
scroll to position [0, 0]
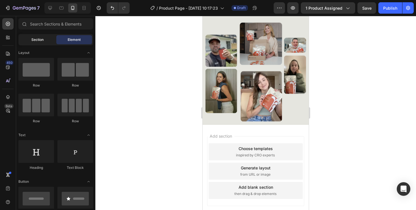
click at [40, 39] on span "Section" at bounding box center [37, 39] width 12 height 5
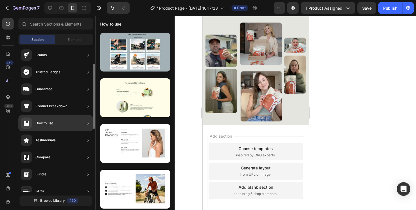
scroll to position [39, 0]
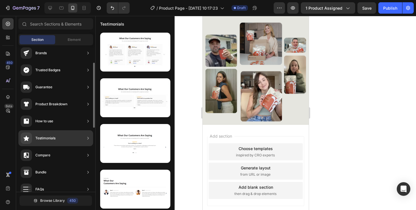
click at [61, 142] on div "Testimonials" at bounding box center [55, 138] width 75 height 16
click at [83, 140] on div "Testimonials" at bounding box center [55, 138] width 75 height 16
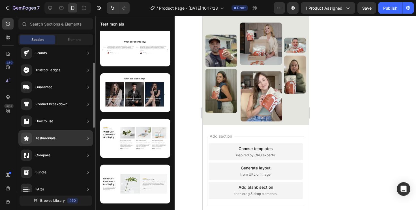
scroll to position [92, 0]
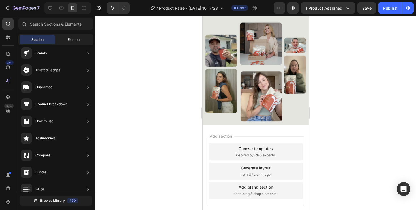
click at [75, 43] on div "Element" at bounding box center [74, 39] width 36 height 9
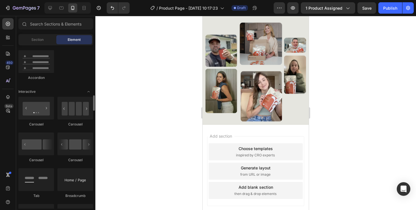
scroll to position [538, 0]
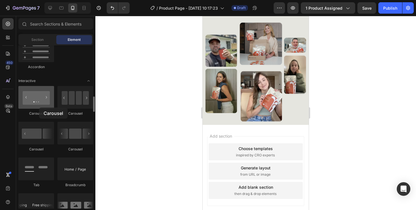
click at [39, 107] on div at bounding box center [36, 97] width 36 height 23
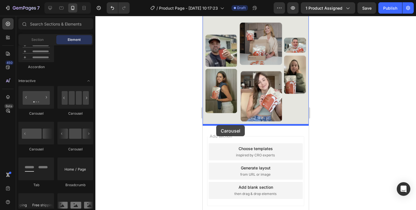
drag, startPoint x: 239, startPoint y: 118, endPoint x: 216, endPoint y: 125, distance: 23.8
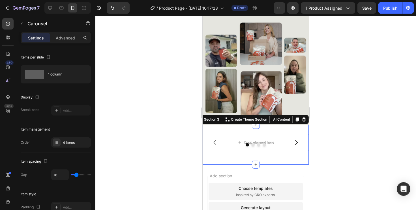
click at [278, 129] on div "Drop element here Drop element here Drop element here Drop element here Carouse…" at bounding box center [256, 145] width 106 height 40
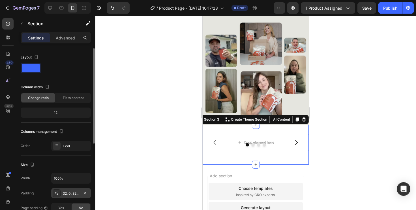
click at [74, 193] on div "32, 0, 32, 0" at bounding box center [71, 193] width 16 height 5
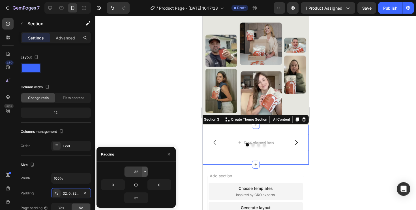
click at [143, 169] on icon "button" at bounding box center [145, 171] width 5 height 5
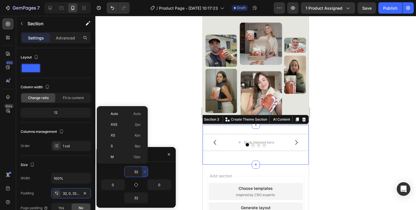
scroll to position [41, 0]
click at [137, 170] on input "32" at bounding box center [136, 171] width 23 height 10
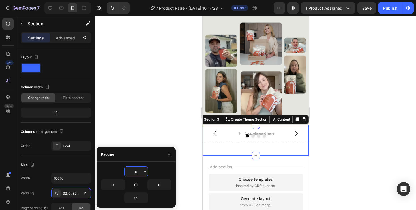
type input "0"
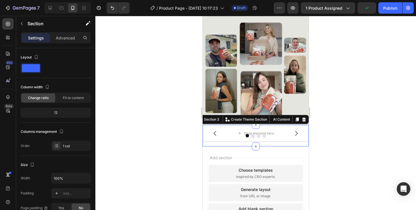
click at [153, 101] on div at bounding box center [255, 113] width 321 height 194
click at [285, 144] on div "Drop element here Drop element here Drop element here Drop element here Carousel" at bounding box center [256, 136] width 106 height 22
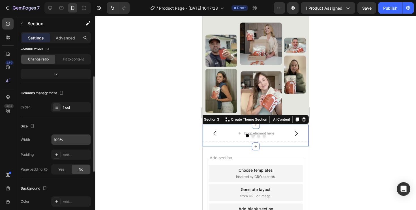
scroll to position [44, 0]
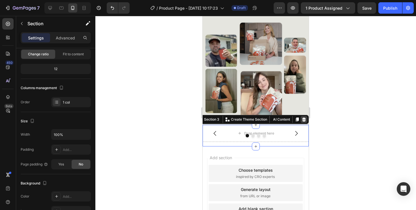
click at [304, 121] on icon at bounding box center [304, 119] width 4 height 4
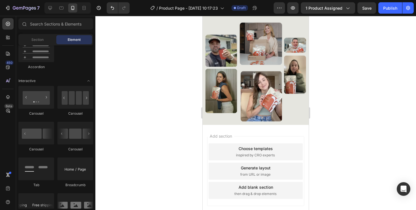
click at [235, 127] on div "Add section Choose templates inspired by CRO experts Generate layout from URL o…" at bounding box center [256, 179] width 106 height 108
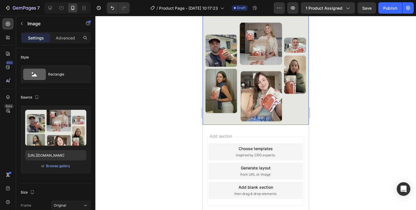
click at [225, 117] on img at bounding box center [256, 58] width 106 height 133
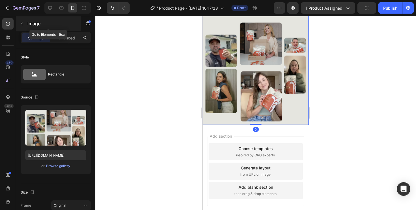
click at [23, 25] on icon "button" at bounding box center [22, 23] width 5 height 5
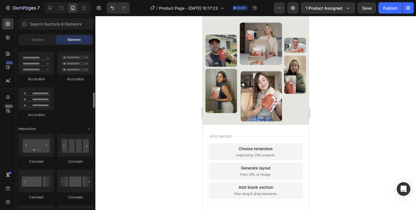
scroll to position [490, 0]
drag, startPoint x: 244, startPoint y: 170, endPoint x: 221, endPoint y: 118, distance: 56.5
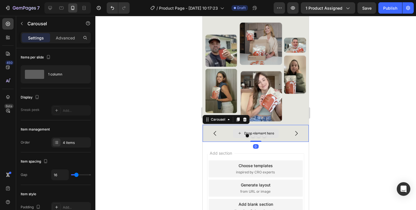
click at [280, 129] on div "Drop element here" at bounding box center [256, 133] width 106 height 17
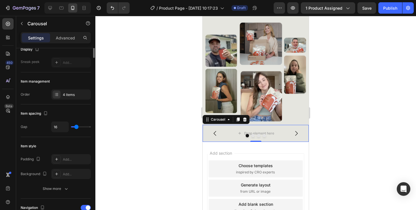
scroll to position [0, 0]
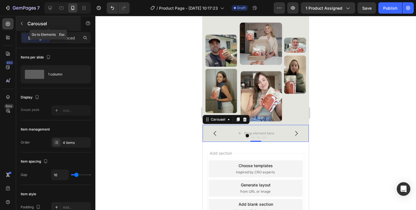
click at [24, 25] on button "button" at bounding box center [21, 23] width 9 height 9
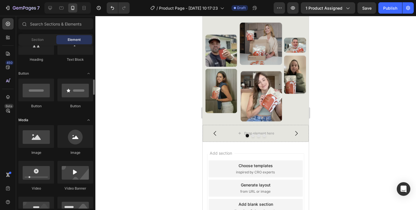
scroll to position [103, 0]
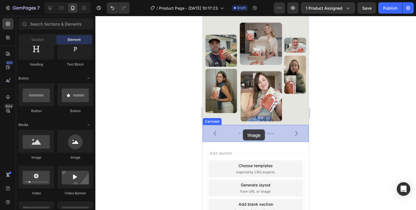
drag, startPoint x: 238, startPoint y: 157, endPoint x: 243, endPoint y: 129, distance: 28.4
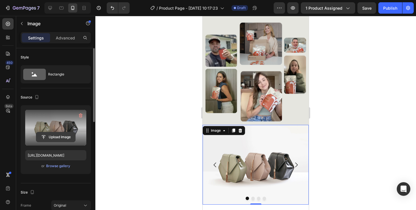
click at [52, 137] on input "file" at bounding box center [55, 137] width 39 height 10
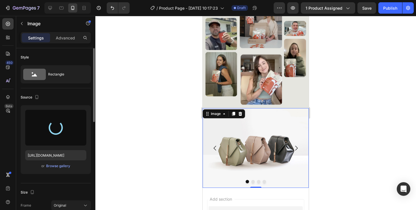
scroll to position [642, 0]
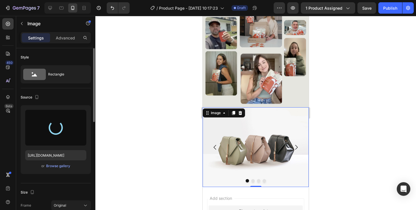
type input "https://cdn.shopify.com/s/files/1/0801/5036/4457/files/gempages_540657847495558…"
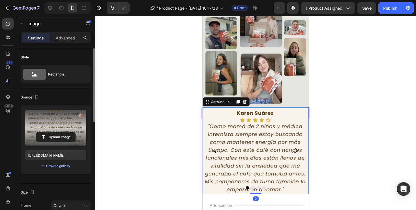
click at [253, 188] on button "Dot" at bounding box center [252, 187] width 3 height 3
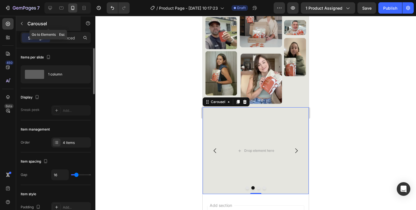
click at [22, 26] on button "button" at bounding box center [21, 23] width 9 height 9
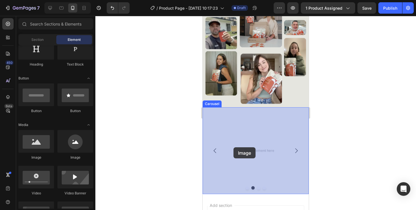
drag, startPoint x: 240, startPoint y: 157, endPoint x: 234, endPoint y: 147, distance: 11.6
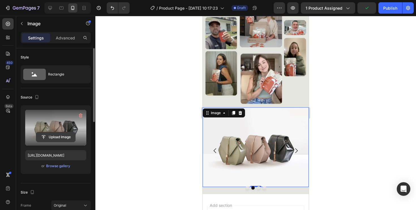
click at [52, 139] on input "file" at bounding box center [55, 137] width 39 height 10
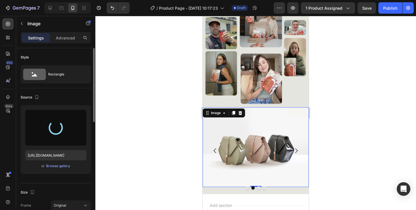
type input "https://cdn.shopify.com/s/files/1/0801/5036/4457/files/gempages_540657847495558…"
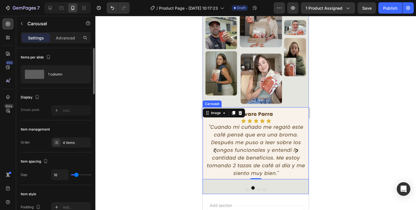
click at [257, 188] on button "Dot" at bounding box center [258, 187] width 3 height 3
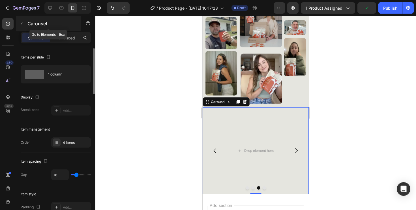
click at [23, 23] on icon "button" at bounding box center [22, 23] width 5 height 5
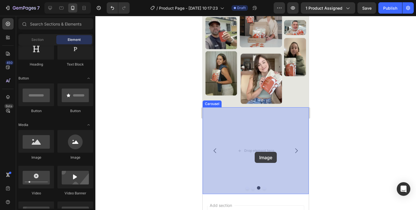
drag, startPoint x: 250, startPoint y: 161, endPoint x: 255, endPoint y: 151, distance: 10.4
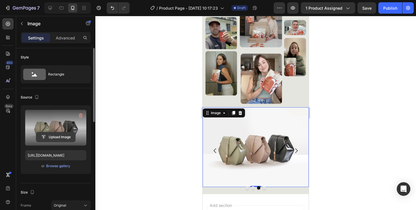
click at [58, 134] on input "file" at bounding box center [55, 137] width 39 height 10
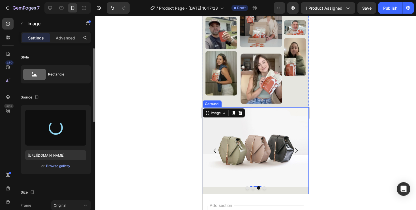
type input "https://cdn.shopify.com/s/files/1/0801/5036/4457/files/gempages_540657847495558…"
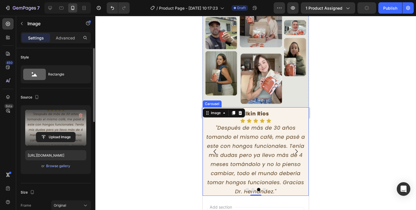
click at [265, 190] on button "Dot" at bounding box center [264, 188] width 3 height 3
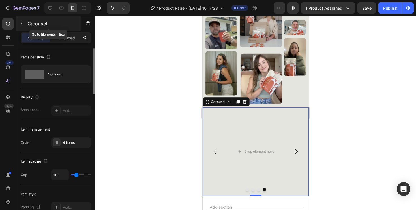
click at [28, 23] on p "Carousel" at bounding box center [51, 23] width 48 height 7
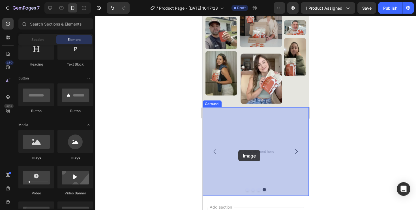
drag, startPoint x: 237, startPoint y: 159, endPoint x: 240, endPoint y: 149, distance: 10.0
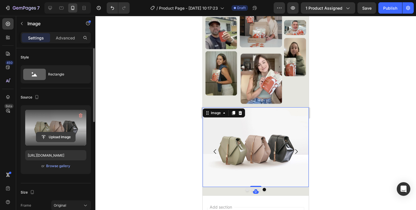
click at [58, 136] on input "file" at bounding box center [55, 137] width 39 height 10
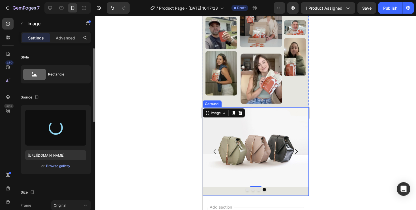
type input "https://cdn.shopify.com/s/files/1/0801/5036/4457/files/gempages_540657847495558…"
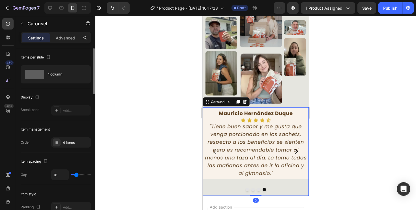
click at [233, 191] on div "Image" at bounding box center [256, 151] width 106 height 88
click at [59, 42] on div "Advanced" at bounding box center [65, 37] width 28 height 9
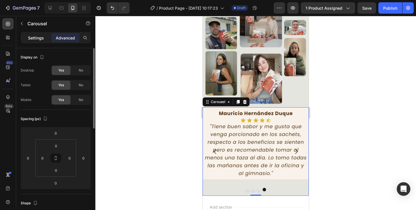
click at [41, 40] on p "Settings" at bounding box center [36, 38] width 16 height 6
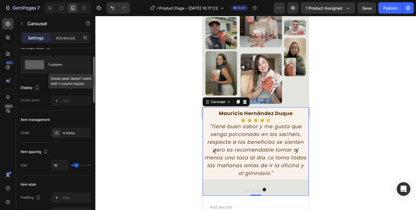
scroll to position [14, 0]
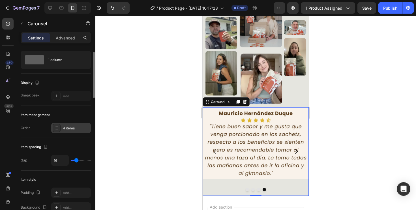
click at [71, 129] on div "4 items" at bounding box center [76, 127] width 27 height 5
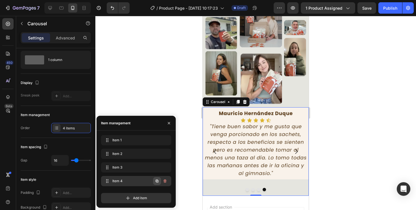
click at [158, 181] on icon "button" at bounding box center [157, 180] width 5 height 5
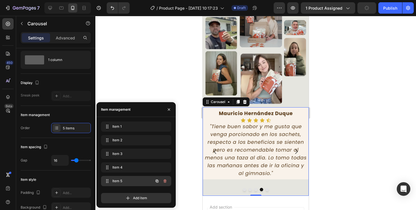
click at [142, 181] on span "Item 5" at bounding box center [128, 180] width 32 height 5
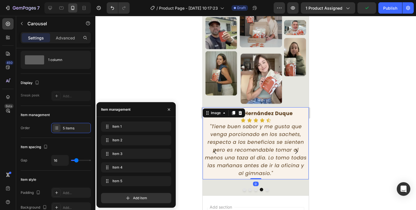
click at [285, 157] on img at bounding box center [256, 143] width 106 height 72
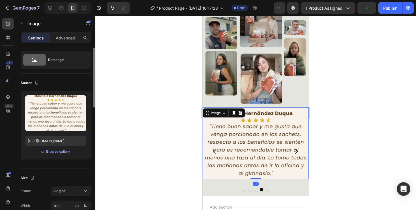
scroll to position [0, 0]
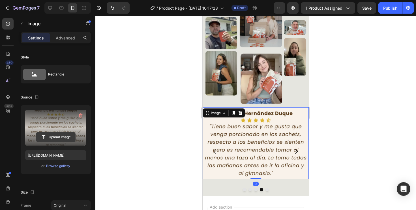
click at [58, 135] on input "file" at bounding box center [55, 137] width 39 height 10
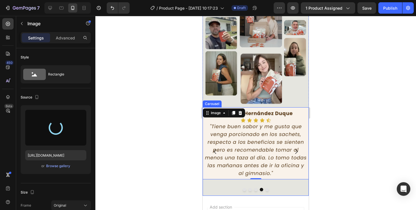
type input "https://cdn.shopify.com/s/files/1/0801/5036/4457/files/gempages_540657847495558…"
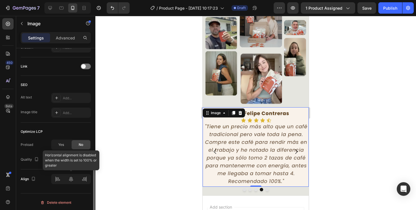
scroll to position [250, 0]
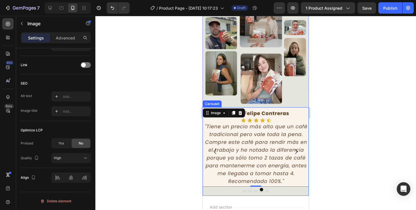
click at [253, 189] on div at bounding box center [256, 188] width 106 height 3
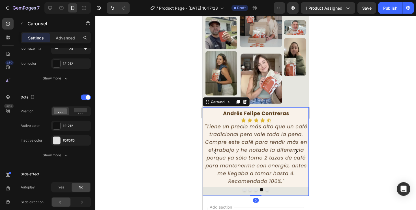
scroll to position [0, 0]
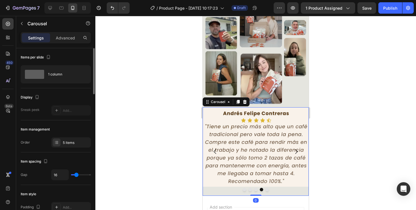
click at [253, 189] on div at bounding box center [256, 188] width 106 height 3
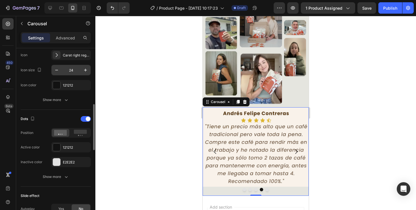
scroll to position [230, 0]
click at [86, 117] on span at bounding box center [88, 117] width 5 height 5
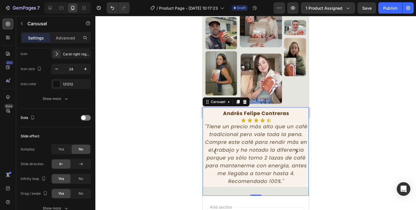
click at [152, 134] on div at bounding box center [255, 113] width 321 height 194
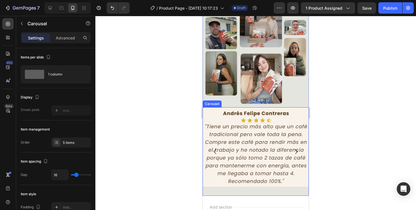
click at [279, 189] on div "Image" at bounding box center [256, 151] width 106 height 88
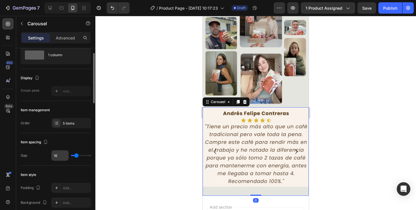
scroll to position [19, 0]
type input "23"
type input "0"
drag, startPoint x: 78, startPoint y: 157, endPoint x: 58, endPoint y: 159, distance: 19.7
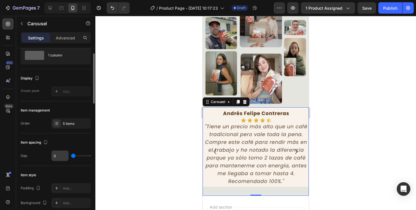
type input "0"
click at [71, 156] on input "range" at bounding box center [81, 155] width 20 height 1
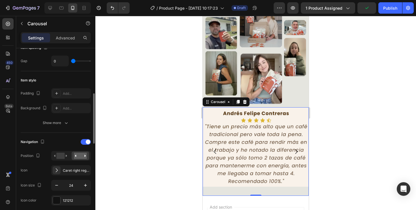
scroll to position [132, 0]
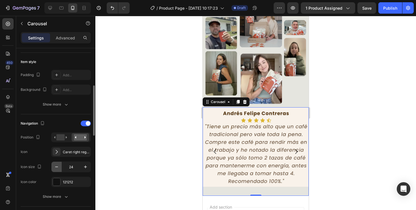
click at [56, 166] on icon "button" at bounding box center [56, 166] width 3 height 1
click at [86, 166] on icon "button" at bounding box center [85, 166] width 3 height 3
type input "24"
type input "16"
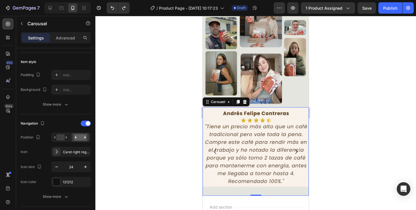
type input "16"
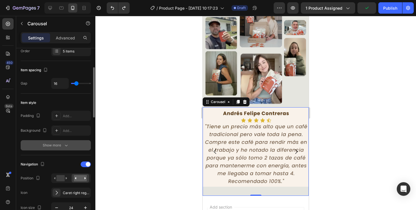
scroll to position [85, 0]
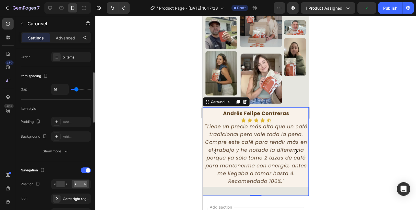
type input "15"
type input "71"
type input "80"
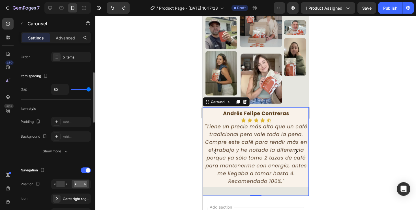
drag, startPoint x: 76, startPoint y: 90, endPoint x: 100, endPoint y: 94, distance: 24.2
type input "80"
click at [91, 90] on input "range" at bounding box center [81, 89] width 20 height 1
type input "76"
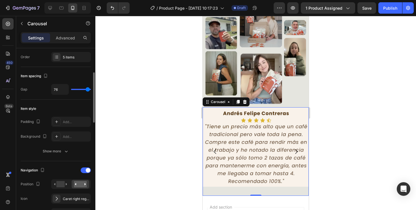
type input "22"
type input "21"
type input "17"
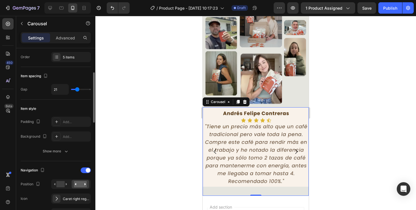
type input "17"
type input "16"
type input "15"
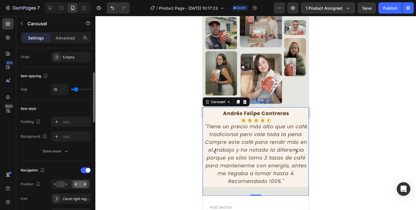
type input "13"
type input "12"
type input "11"
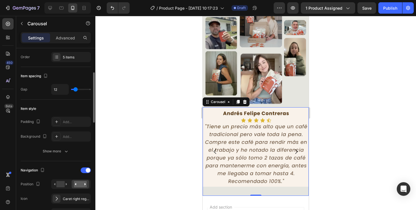
type input "11"
type input "10"
type input "9"
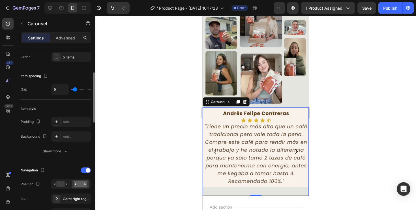
type input "15"
type input "17"
type input "16"
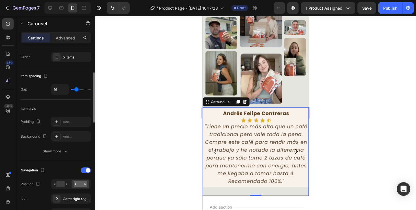
type input "16"
drag, startPoint x: 88, startPoint y: 89, endPoint x: 76, endPoint y: 90, distance: 11.3
click at [76, 90] on input "range" at bounding box center [81, 89] width 20 height 1
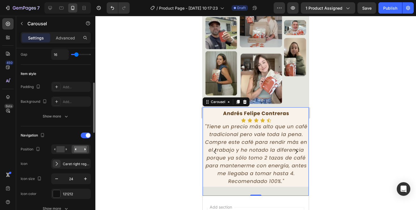
scroll to position [122, 0]
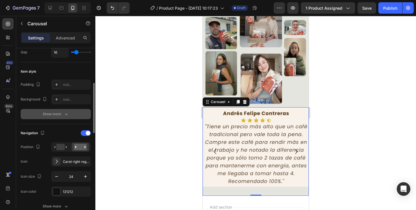
click at [71, 115] on button "Show more" at bounding box center [56, 114] width 70 height 10
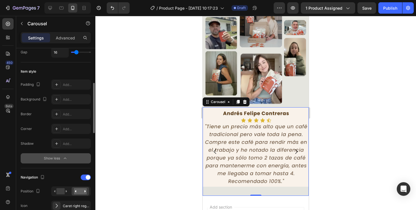
click at [65, 155] on button "Show less" at bounding box center [56, 158] width 70 height 10
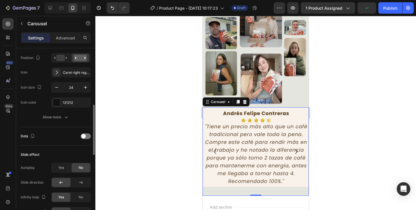
scroll to position [213, 0]
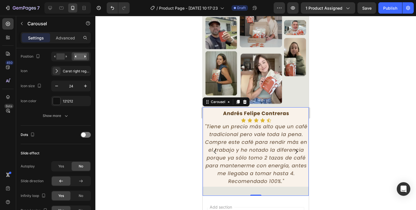
click at [216, 151] on icon "Carousel Back Arrow" at bounding box center [215, 151] width 7 height 7
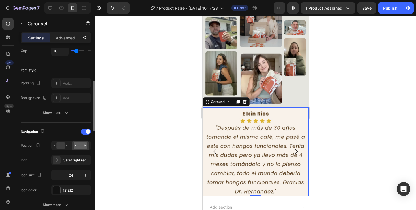
scroll to position [122, 0]
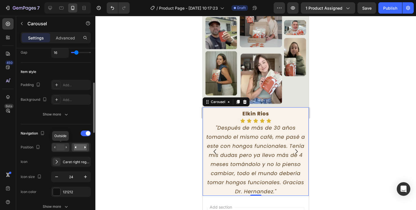
click at [61, 148] on rect at bounding box center [60, 147] width 8 height 6
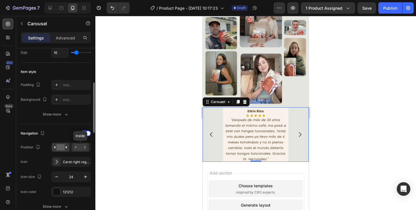
click at [78, 147] on rect at bounding box center [80, 147] width 13 height 6
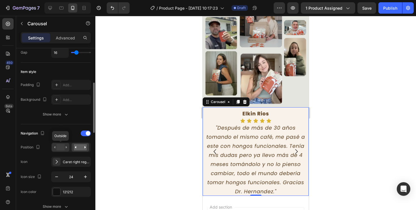
click at [57, 149] on rect at bounding box center [60, 147] width 8 height 6
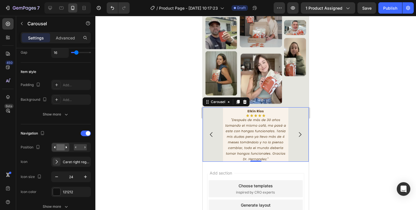
click at [299, 135] on icon "Carousel Next Arrow" at bounding box center [300, 134] width 7 height 7
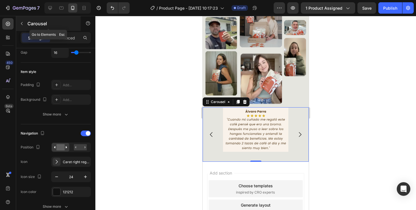
click at [26, 24] on div "Carousel" at bounding box center [48, 23] width 65 height 15
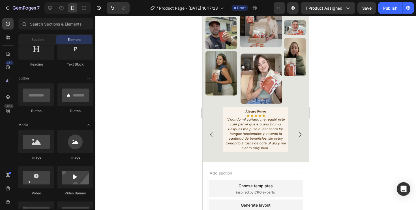
scroll to position [0, 0]
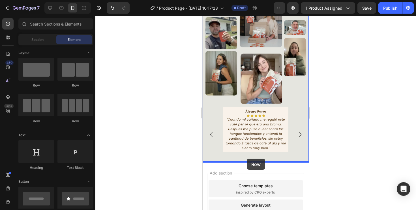
drag, startPoint x: 240, startPoint y: 90, endPoint x: 247, endPoint y: 158, distance: 68.6
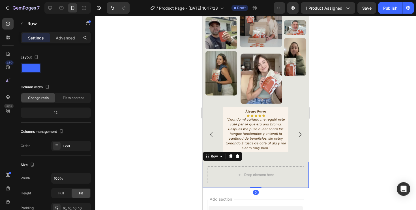
click at [262, 164] on div "Drop element here Row 0" at bounding box center [256, 174] width 106 height 26
click at [226, 176] on div "Drop element here" at bounding box center [255, 174] width 97 height 17
click at [24, 24] on icon "button" at bounding box center [22, 23] width 5 height 5
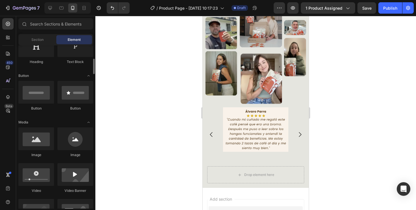
scroll to position [109, 0]
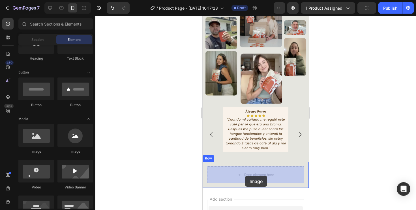
drag, startPoint x: 239, startPoint y: 154, endPoint x: 245, endPoint y: 175, distance: 22.5
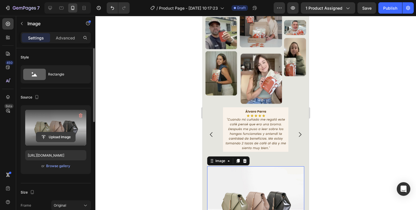
click at [55, 136] on input "file" at bounding box center [55, 137] width 39 height 10
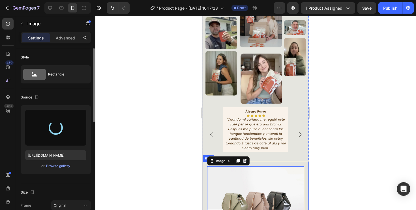
type input "https://cdn.shopify.com/s/files/1/0801/5036/4457/files/gempages_540657847495558…"
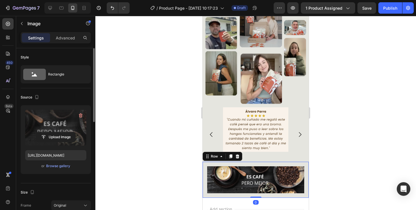
click at [268, 163] on div "Image Row 0" at bounding box center [256, 179] width 106 height 36
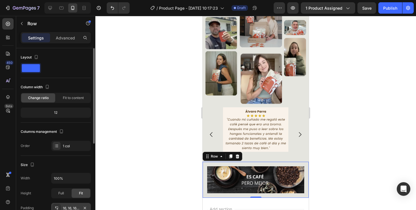
click at [73, 206] on div "16, 16, 16, 16" at bounding box center [71, 207] width 16 height 5
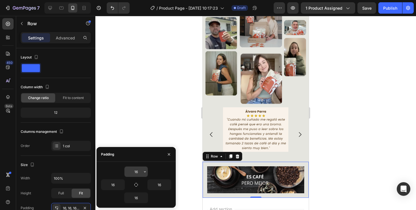
click at [135, 170] on input "16" at bounding box center [136, 171] width 23 height 10
type input "0"
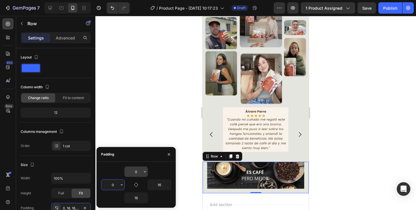
type input "0"
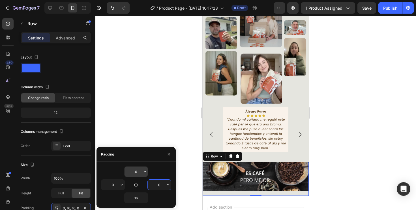
type input "0"
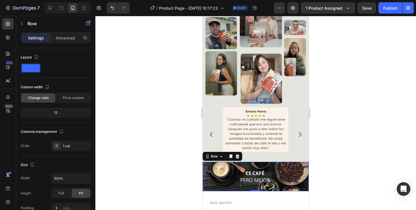
click at [179, 97] on div at bounding box center [255, 113] width 321 height 194
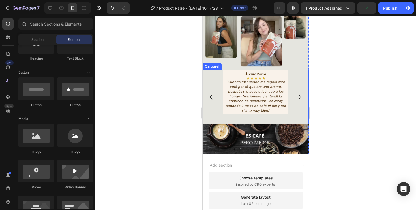
scroll to position [694, 0]
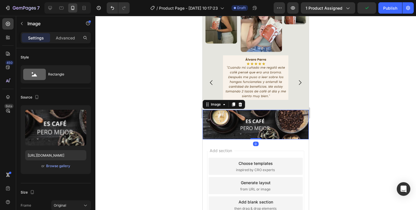
click at [240, 117] on img at bounding box center [256, 124] width 106 height 29
click at [233, 106] on div at bounding box center [233, 104] width 7 height 7
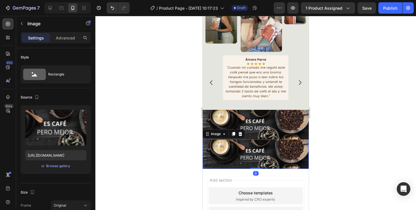
scroll to position [122, 0]
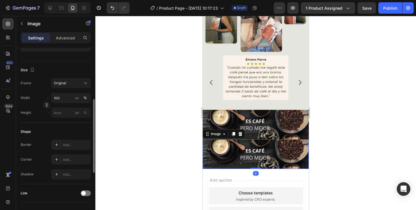
click at [231, 153] on img at bounding box center [256, 153] width 106 height 29
click at [252, 160] on img at bounding box center [256, 153] width 106 height 29
click at [214, 133] on div "Image" at bounding box center [216, 133] width 12 height 5
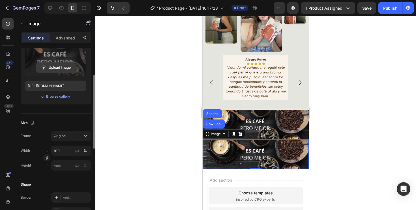
scroll to position [68, 0]
click at [59, 69] on input "file" at bounding box center [55, 69] width 39 height 10
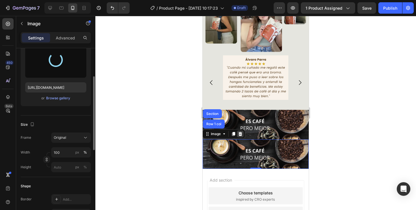
type input "https://cdn.shopify.com/s/files/1/0801/5036/4457/files/gempages_540657847495558…"
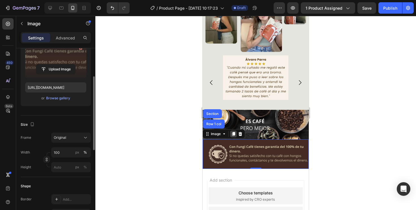
click at [233, 135] on icon at bounding box center [233, 134] width 3 height 4
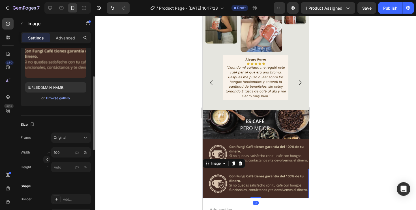
click at [238, 181] on img at bounding box center [256, 182] width 106 height 29
click at [216, 164] on div "Image" at bounding box center [216, 163] width 12 height 5
click at [214, 188] on img at bounding box center [256, 182] width 106 height 29
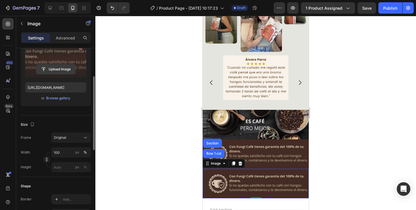
click at [55, 67] on input "file" at bounding box center [55, 69] width 39 height 10
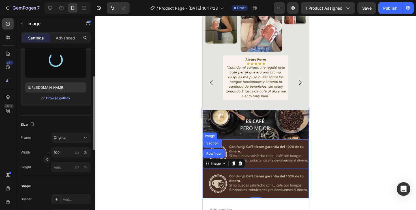
type input "https://cdn.shopify.com/s/files/1/0801/5036/4457/files/gempages_540657847495558…"
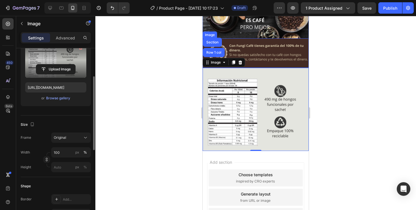
scroll to position [797, 0]
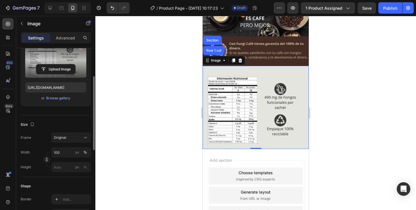
click at [253, 132] on img at bounding box center [256, 107] width 106 height 83
click at [233, 63] on div at bounding box center [233, 60] width 7 height 7
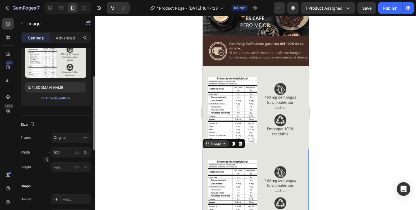
click at [219, 144] on div "Image" at bounding box center [216, 143] width 12 height 5
click at [228, 165] on img at bounding box center [256, 190] width 106 height 83
click at [213, 146] on div "Image" at bounding box center [216, 143] width 24 height 7
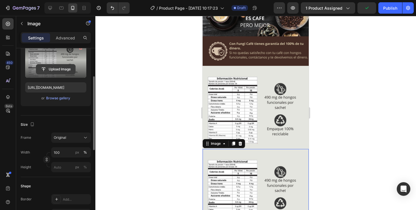
click at [53, 70] on input "file" at bounding box center [55, 69] width 39 height 10
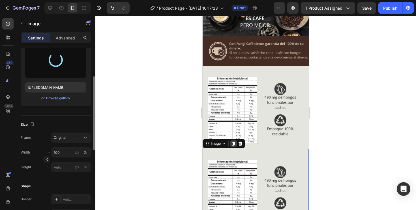
type input "https://cdn.shopify.com/s/files/1/0801/5036/4457/files/gempages_540657847495558…"
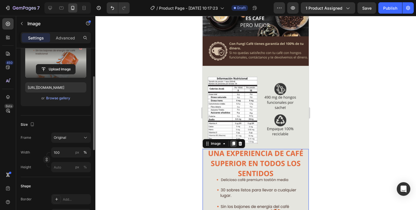
click at [233, 144] on icon at bounding box center [233, 143] width 5 height 5
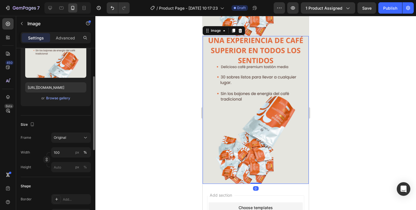
scroll to position [1057, 0]
click at [326, 10] on span "1 product assigned" at bounding box center [324, 8] width 37 height 6
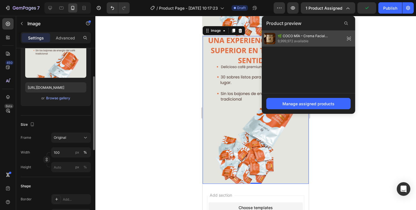
click at [349, 39] on icon at bounding box center [349, 39] width 8 height 8
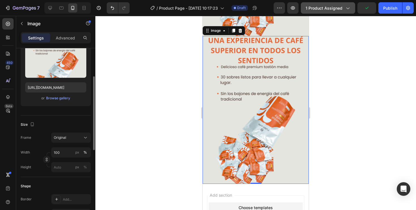
click at [346, 4] on button "1 product assigned" at bounding box center [328, 7] width 54 height 11
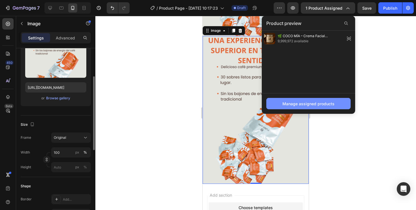
click at [310, 106] on div "Manage assigned products" at bounding box center [309, 104] width 52 height 6
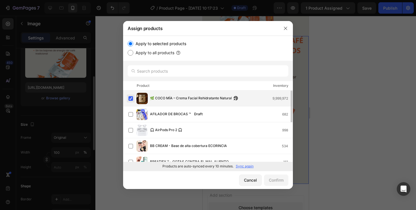
click at [129, 99] on label at bounding box center [131, 98] width 5 height 5
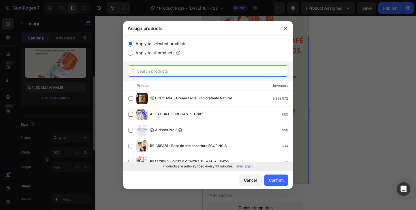
click at [159, 72] on input "text" at bounding box center [208, 70] width 161 height 11
type input "C"
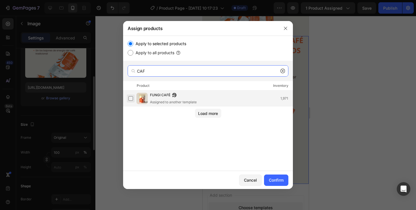
type input "CAF"
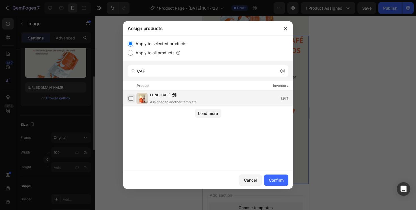
click at [132, 99] on label at bounding box center [131, 98] width 5 height 5
click at [275, 178] on div "Confirm" at bounding box center [276, 180] width 15 height 6
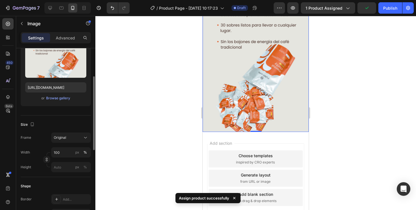
scroll to position [1123, 0]
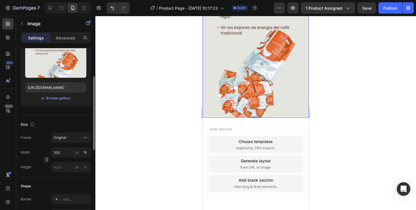
click at [259, 80] on img at bounding box center [256, 44] width 106 height 148
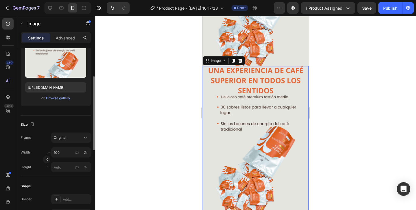
scroll to position [1027, 0]
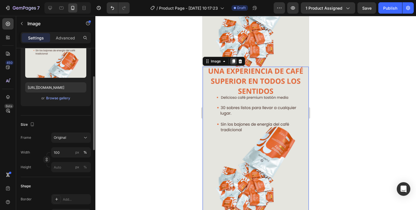
click at [232, 61] on icon at bounding box center [233, 61] width 5 height 5
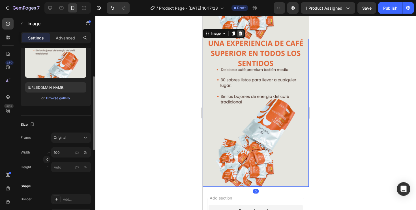
click at [240, 33] on icon at bounding box center [241, 33] width 4 height 4
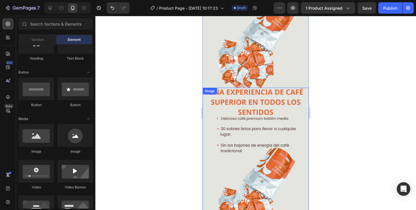
scroll to position [1003, 0]
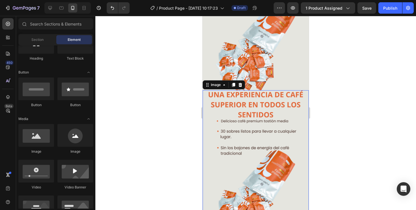
click at [234, 108] on img at bounding box center [256, 164] width 106 height 148
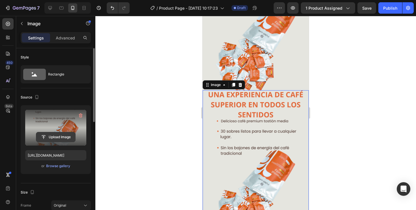
click at [53, 139] on input "file" at bounding box center [55, 137] width 39 height 10
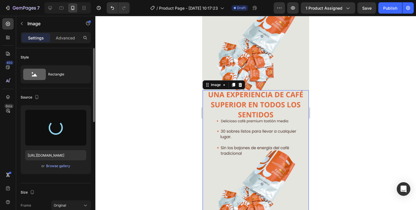
type input "https://cdn.shopify.com/s/files/1/0801/5036/4457/files/gempages_540657847495558…"
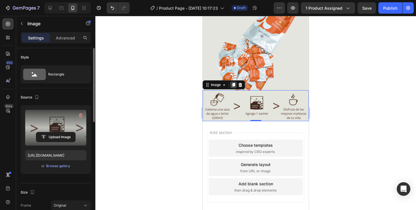
click at [233, 84] on icon at bounding box center [233, 85] width 3 height 4
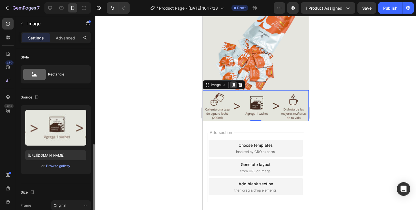
scroll to position [68, 0]
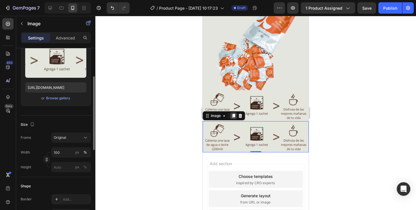
click at [234, 114] on icon at bounding box center [233, 116] width 3 height 4
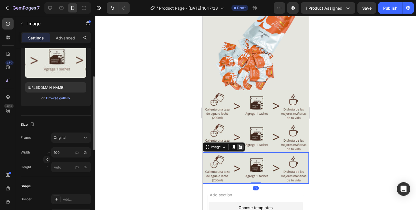
click at [241, 145] on icon at bounding box center [241, 147] width 4 height 4
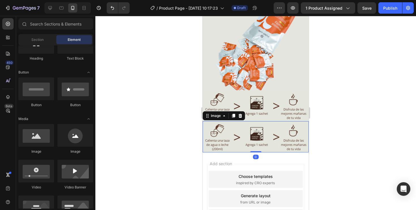
click at [230, 137] on img at bounding box center [256, 136] width 106 height 31
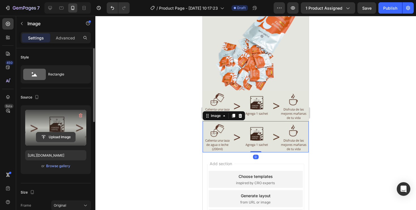
click at [58, 136] on input "file" at bounding box center [55, 137] width 39 height 10
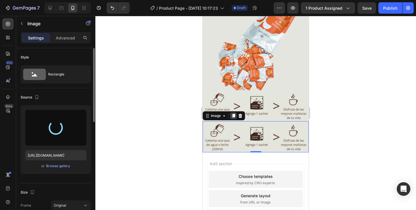
type input "https://cdn.shopify.com/s/files/1/0801/5036/4457/files/gempages_540657847495558…"
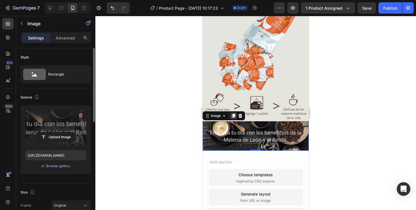
click at [236, 116] on icon at bounding box center [233, 115] width 5 height 5
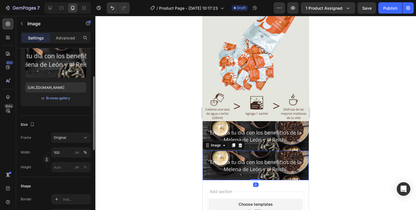
click at [225, 158] on img at bounding box center [256, 164] width 106 height 29
click at [59, 67] on input "file" at bounding box center [55, 69] width 39 height 10
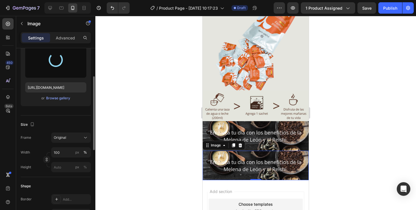
type input "https://cdn.shopify.com/s/files/1/0801/5036/4457/files/gempages_540657847495558…"
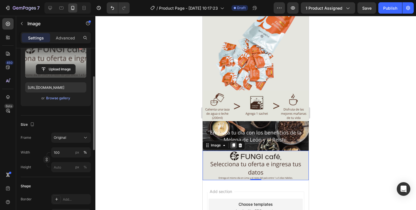
click at [232, 145] on icon at bounding box center [233, 145] width 5 height 5
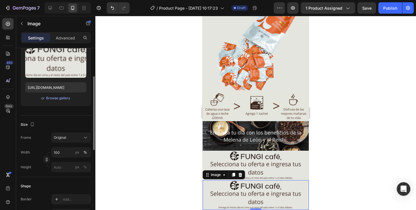
click at [229, 186] on img at bounding box center [256, 194] width 106 height 29
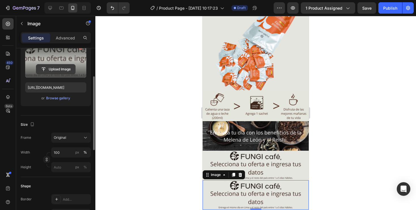
click at [53, 65] on input "file" at bounding box center [55, 69] width 39 height 10
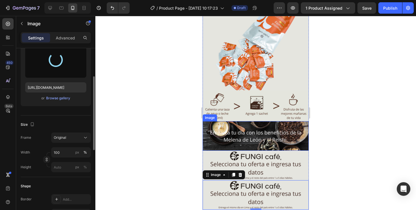
type input "https://cdn.shopify.com/s/files/1/0801/5036/4457/files/gempages_540657847495558…"
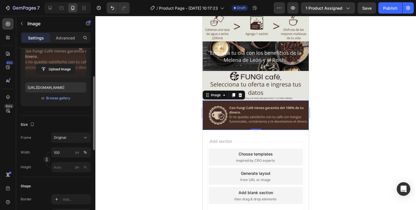
scroll to position [1085, 0]
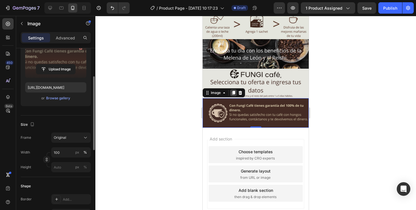
click at [233, 96] on div at bounding box center [233, 92] width 7 height 7
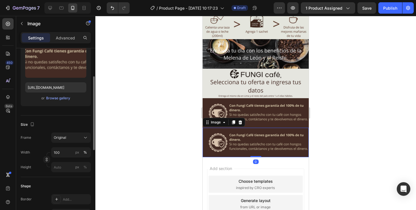
click at [234, 142] on img at bounding box center [256, 141] width 106 height 29
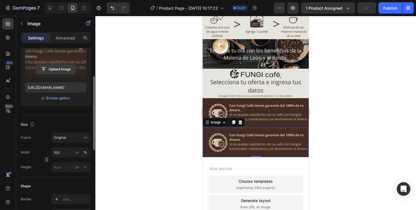
click at [62, 70] on input "file" at bounding box center [55, 69] width 39 height 10
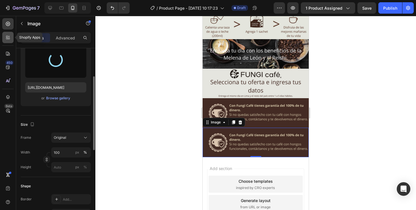
type input "https://cdn.shopify.com/s/files/1/0801/5036/4457/files/gempages_540657847495558…"
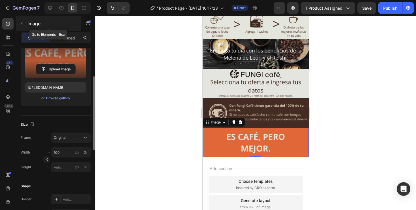
click at [22, 24] on icon "button" at bounding box center [22, 23] width 2 height 3
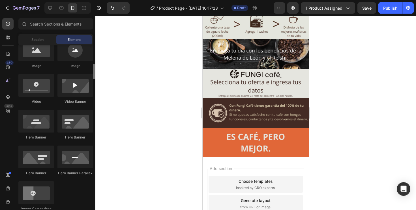
scroll to position [199, 0]
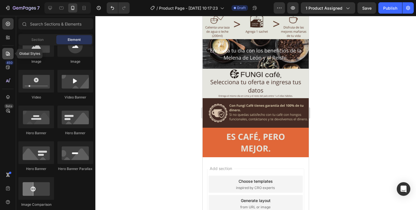
click at [8, 54] on icon at bounding box center [8, 54] width 4 height 4
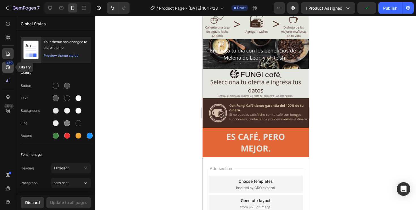
click at [6, 68] on icon at bounding box center [8, 67] width 6 height 6
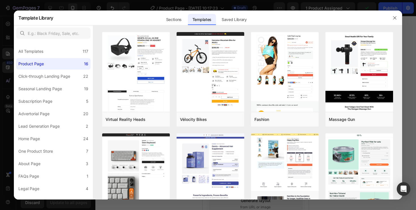
click at [7, 80] on div at bounding box center [208, 105] width 416 height 210
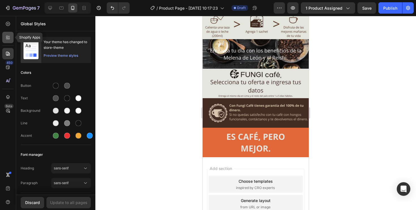
click at [8, 38] on icon at bounding box center [9, 39] width 2 height 2
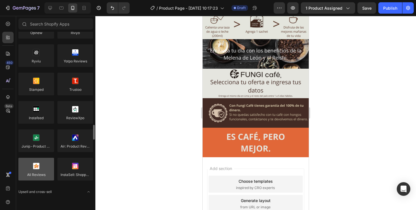
scroll to position [0, 0]
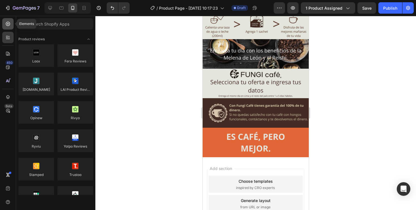
click at [10, 23] on icon at bounding box center [8, 24] width 6 height 6
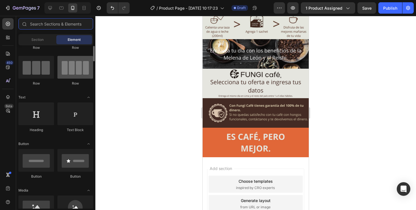
scroll to position [59, 0]
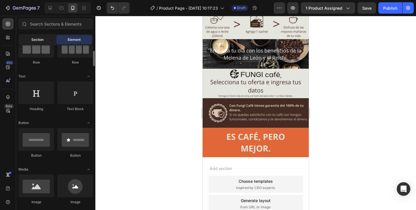
click at [40, 39] on span "Section" at bounding box center [37, 39] width 12 height 5
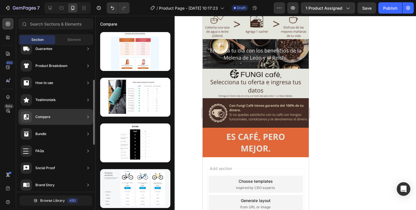
scroll to position [46, 0]
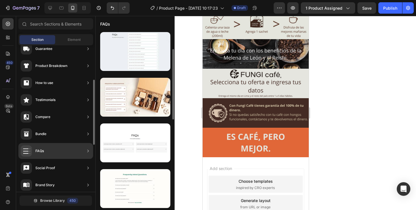
click at [65, 153] on div "FAQs" at bounding box center [55, 151] width 75 height 16
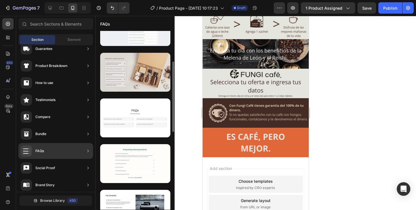
scroll to position [74, 0]
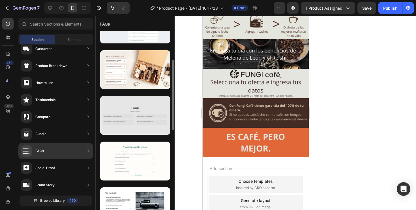
click at [143, 109] on div at bounding box center [135, 115] width 70 height 39
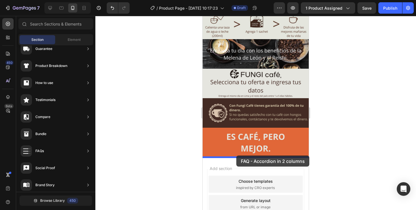
drag, startPoint x: 346, startPoint y: 125, endPoint x: 237, endPoint y: 155, distance: 113.3
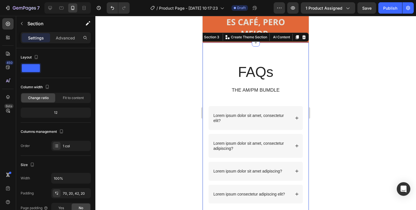
scroll to position [1206, 0]
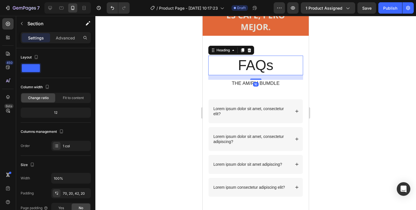
click at [259, 62] on h2 "FAQs" at bounding box center [255, 65] width 95 height 20
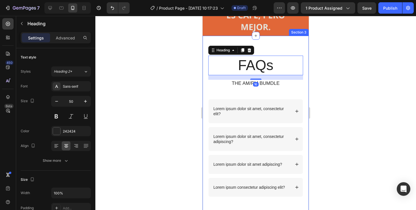
click at [268, 40] on div "FAQs Heading 16 THE AM/PM BUMDLE Text Block Row Lorem ipsum dolor sit amet, con…" at bounding box center [256, 126] width 106 height 180
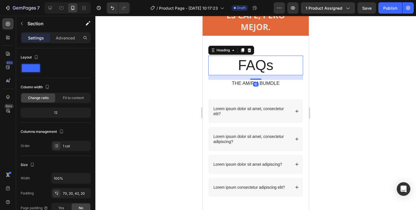
click at [266, 69] on h2 "FAQs" at bounding box center [255, 65] width 95 height 20
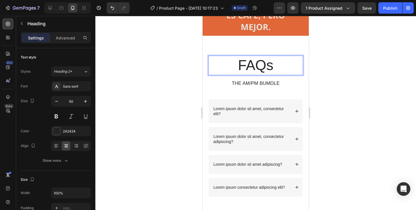
click at [266, 69] on h2 "FAQs" at bounding box center [255, 65] width 95 height 20
click at [266, 69] on p "FAQs" at bounding box center [256, 65] width 94 height 18
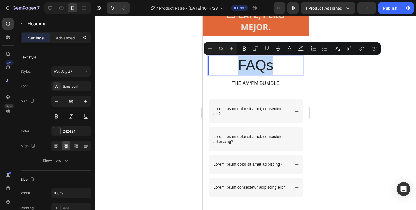
click at [288, 67] on p "FAQs" at bounding box center [256, 65] width 94 height 18
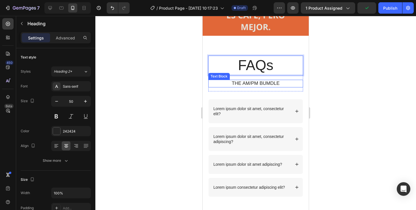
click at [295, 85] on p "THE AM/PM BUMDLE" at bounding box center [256, 83] width 94 height 6
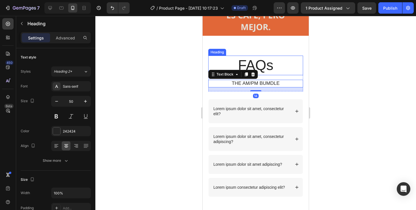
click at [280, 67] on p "FAQs" at bounding box center [256, 65] width 94 height 18
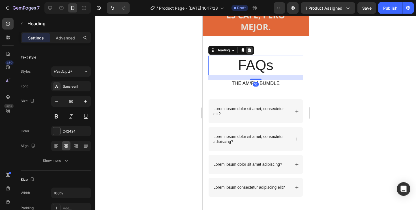
click at [250, 50] on icon at bounding box center [249, 50] width 5 height 5
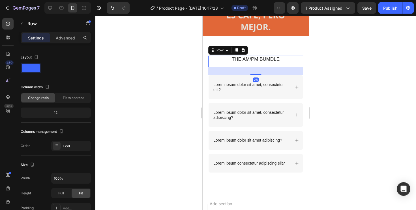
click at [260, 63] on div "THE AM/PM BUMDLE Text Block" at bounding box center [255, 60] width 95 height 11
click at [260, 62] on div "THE AM/PM BUMDLE" at bounding box center [255, 58] width 95 height 7
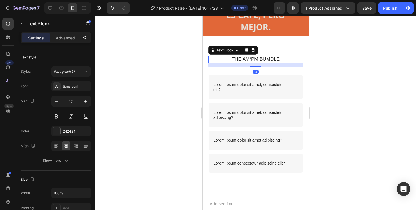
click at [260, 62] on div "THE AM/PM BUMDLE" at bounding box center [255, 58] width 95 height 7
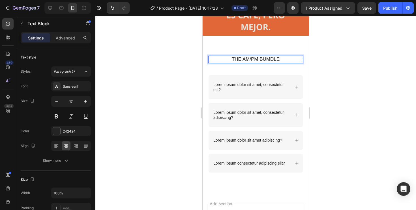
click at [260, 59] on p "THE AM/PM BUMDLE" at bounding box center [256, 59] width 94 height 6
click at [250, 59] on p "PREGUNTAS FRECUENTES" at bounding box center [256, 59] width 94 height 6
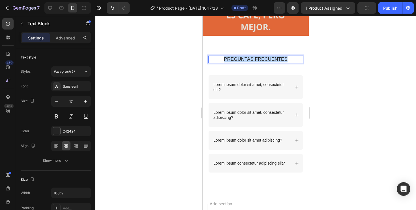
click at [250, 59] on p "PREGUNTAS FRECUENTES" at bounding box center [256, 59] width 94 height 6
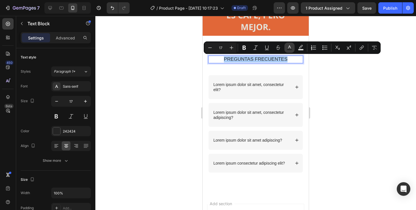
click at [290, 48] on icon "Editor contextual toolbar" at bounding box center [290, 48] width 6 height 6
type input "242424"
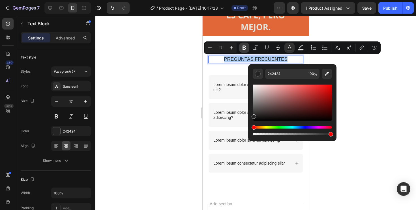
click at [244, 43] on button "Bold" at bounding box center [244, 47] width 10 height 10
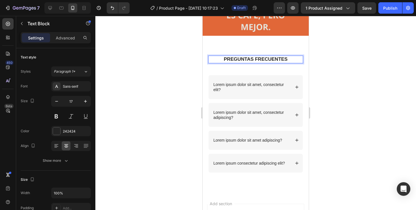
click at [250, 57] on strong "PREGUNTAS FRECUENTES" at bounding box center [256, 58] width 64 height 5
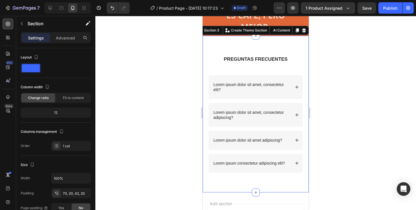
click at [243, 42] on div "PREGUNTAS FRECUENTES Text Block Row Lorem ipsum dolor sit amet, consectetur eli…" at bounding box center [256, 114] width 106 height 156
click at [79, 194] on div "70, 20, 42, 20" at bounding box center [71, 193] width 40 height 10
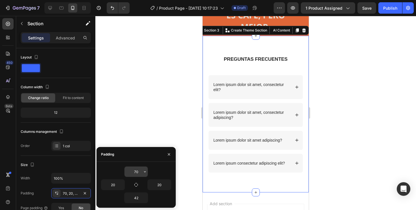
click at [139, 171] on input "70" at bounding box center [136, 171] width 23 height 10
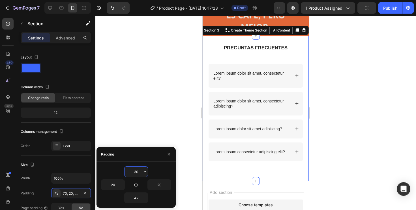
type input "3"
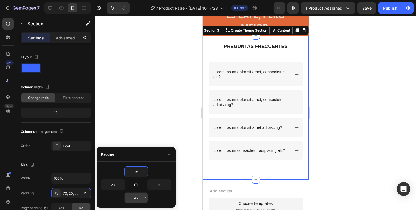
type input "25"
click at [140, 199] on input "42" at bounding box center [136, 197] width 23 height 10
type input "0"
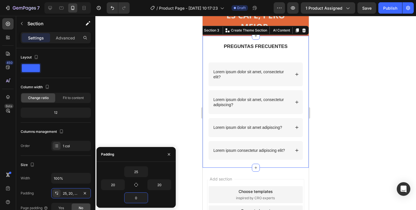
click at [165, 112] on div at bounding box center [255, 113] width 321 height 194
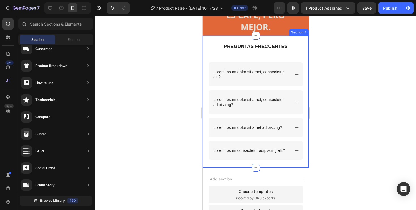
click at [251, 60] on div "PREGUNTAS FRECUENTES Text Block Row Lorem ipsum dolor sit amet, consectetur eli…" at bounding box center [255, 105] width 95 height 124
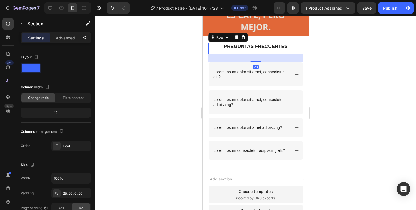
click at [248, 51] on div "PREGUNTAS FRECUENTES Text Block" at bounding box center [255, 48] width 95 height 11
click at [248, 59] on div "28" at bounding box center [255, 58] width 95 height 8
click at [243, 59] on div "28" at bounding box center [255, 58] width 95 height 8
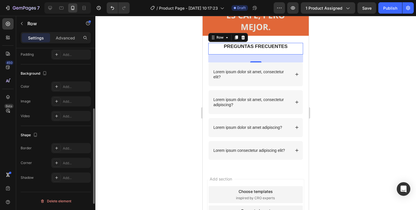
scroll to position [0, 0]
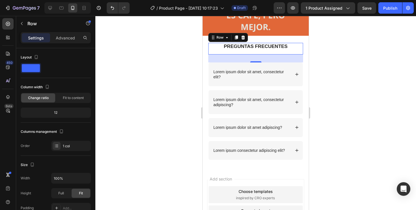
click at [263, 59] on div "28" at bounding box center [255, 58] width 95 height 8
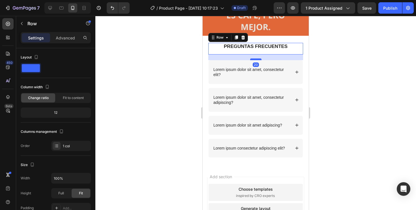
click at [257, 59] on div at bounding box center [255, 59] width 11 height 2
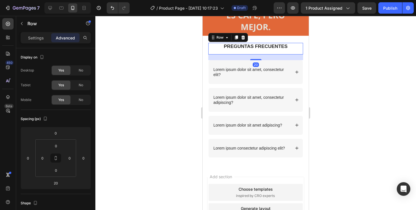
click at [266, 51] on div "PREGUNTAS FRECUENTES Text Block" at bounding box center [255, 48] width 95 height 11
click at [263, 47] on strong "PREGUNTAS FRECUENTES" at bounding box center [256, 46] width 64 height 5
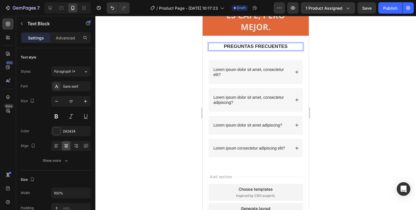
click at [263, 47] on strong "PREGUNTAS FRECUENTES" at bounding box center [256, 46] width 64 height 5
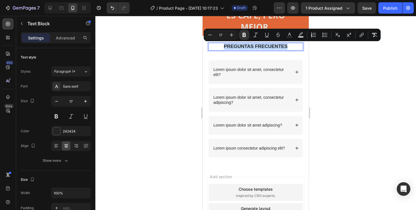
click at [263, 47] on strong "PREGUNTAS FRECUENTES" at bounding box center [256, 46] width 64 height 5
click at [292, 35] on icon "Editor contextual toolbar" at bounding box center [290, 35] width 6 height 6
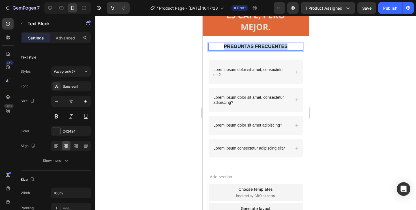
click at [267, 44] on strong "PREGUNTAS FRECUENTES" at bounding box center [256, 46] width 64 height 5
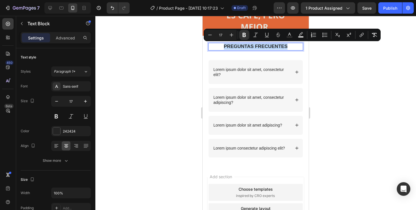
click at [267, 44] on strong "PREGUNTAS FRECUENTES" at bounding box center [256, 46] width 64 height 5
click at [290, 32] on icon "Editor contextual toolbar" at bounding box center [290, 35] width 6 height 6
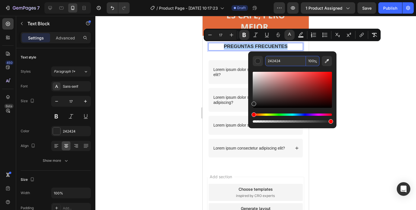
click at [278, 61] on input "242424" at bounding box center [285, 61] width 41 height 10
paste input "#442b"
type input "442B24"
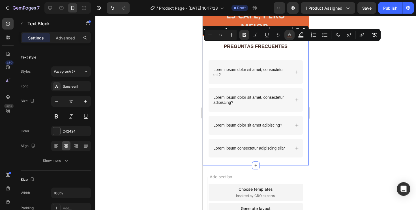
click at [213, 56] on div "PREGUNTAS FRECUENTES Text Block Row Lorem ipsum dolor sit amet, consectetur eli…" at bounding box center [255, 104] width 95 height 122
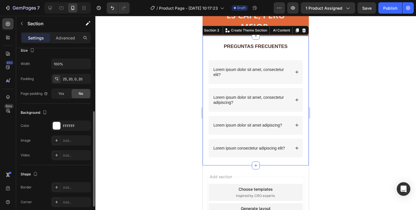
scroll to position [118, 0]
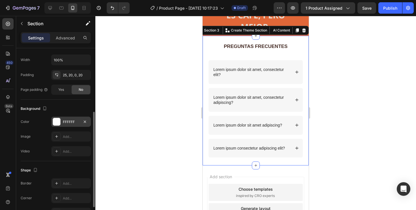
click at [69, 119] on div "FFFFFF" at bounding box center [71, 121] width 16 height 5
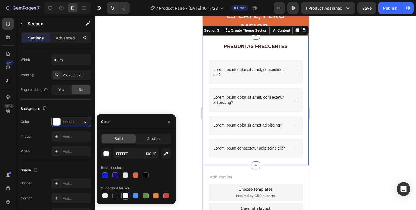
click at [307, 51] on div "PREGUNTAS FRECUENTES Text Block Row Lorem ipsum dolor sit amet, consectetur eli…" at bounding box center [256, 100] width 106 height 129
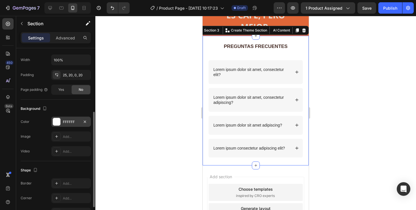
click at [76, 122] on div "FFFFFF" at bounding box center [71, 121] width 16 height 5
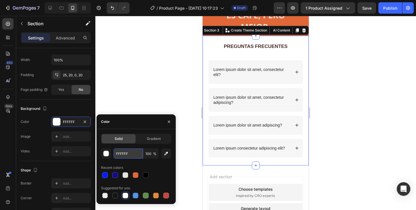
click at [123, 155] on input "FFFFFF" at bounding box center [128, 153] width 29 height 10
paste input "e5e5df"
type input "e5e5df"
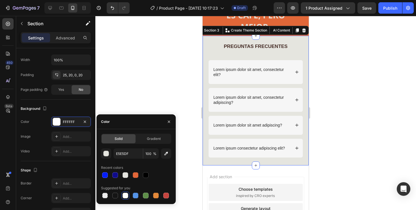
click at [170, 57] on div at bounding box center [255, 113] width 321 height 194
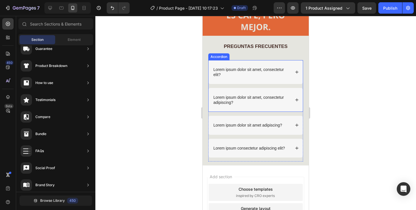
click at [279, 76] on p "Lorem ipsum dolor sit amet, consectetur elit?" at bounding box center [251, 72] width 76 height 10
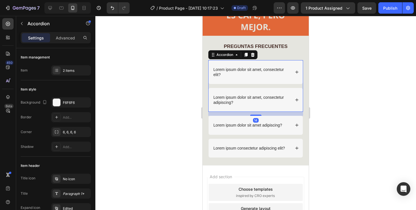
click at [291, 64] on div "Lorem ipsum dolor sit amet, consectetur elit?" at bounding box center [256, 72] width 94 height 24
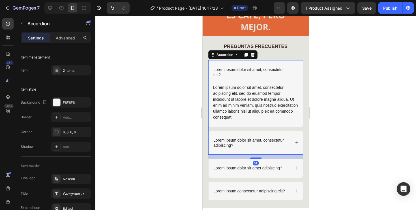
click at [291, 64] on div "Lorem ipsum dolor sit amet, consectetur elit?" at bounding box center [256, 72] width 94 height 24
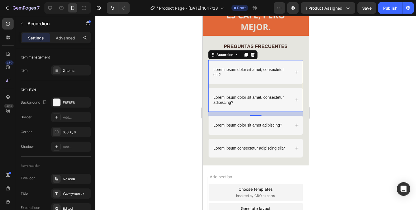
click at [306, 63] on div "PREGUNTAS FRECUENTES Text Block Row Lorem ipsum dolor sit amet, consectetur eli…" at bounding box center [256, 100] width 106 height 129
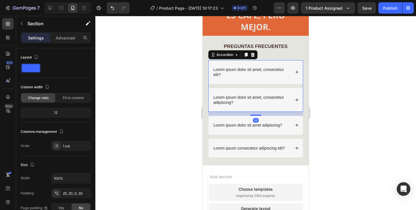
click at [267, 65] on div "Lorem ipsum dolor sit amet, consectetur elit?" at bounding box center [256, 72] width 94 height 24
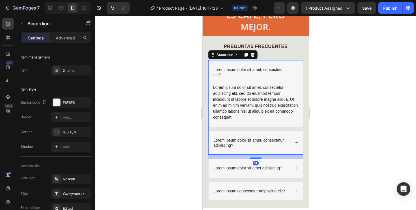
click at [267, 65] on div "Lorem ipsum dolor sit amet, consectetur elit?" at bounding box center [256, 72] width 94 height 24
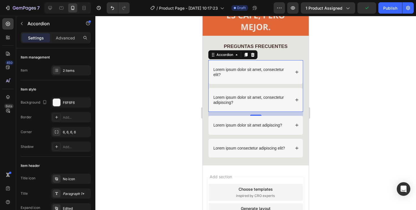
click at [236, 82] on div "Lorem ipsum dolor sit amet, consectetur elit?" at bounding box center [256, 72] width 94 height 24
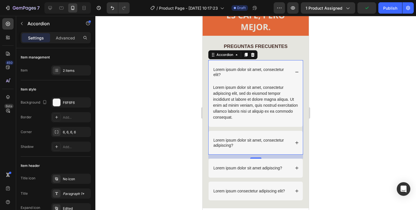
click at [236, 82] on div "Lorem ipsum dolor sit amet, consectetur elit?" at bounding box center [256, 72] width 94 height 24
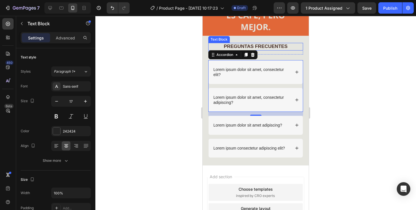
click at [268, 48] on strong "PREGUNTAS FRECUENTES" at bounding box center [256, 46] width 64 height 5
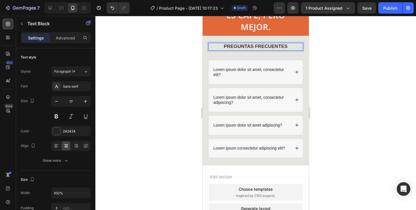
click at [266, 47] on strong "PREGUNTAS FRECUENTES" at bounding box center [256, 46] width 64 height 5
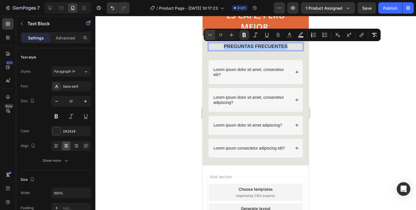
click at [210, 33] on icon "Editor contextual toolbar" at bounding box center [210, 35] width 6 height 6
type input "16"
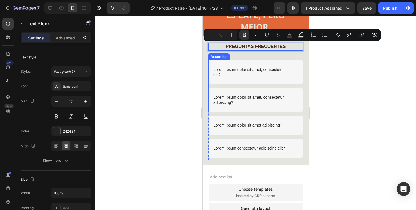
click at [236, 71] on p "Lorem ipsum dolor sit amet, consectetur elit?" at bounding box center [251, 72] width 76 height 10
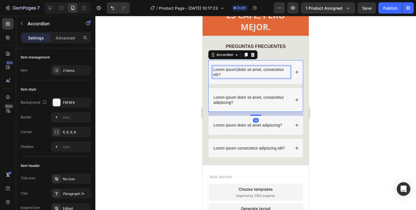
click at [236, 71] on p "Lorem ipsum dolor sit amet, consectetur elit?" at bounding box center [251, 72] width 76 height 10
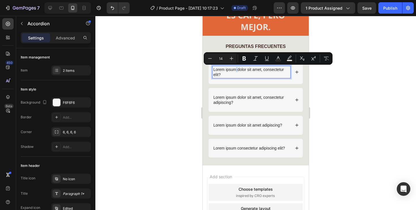
click at [236, 71] on p "Lorem ipsum dolor sit amet, consectetur elit?" at bounding box center [251, 72] width 76 height 10
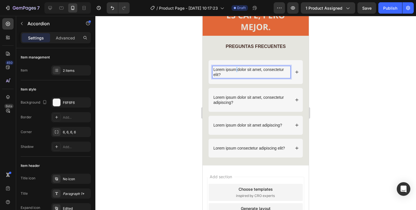
click at [236, 71] on p "Lorem ipsum dolor sit amet, consectetur elit?" at bounding box center [251, 72] width 76 height 10
click at [234, 76] on p "Lorem ipsum dolor sit amet, consectetur elit?" at bounding box center [251, 72] width 76 height 10
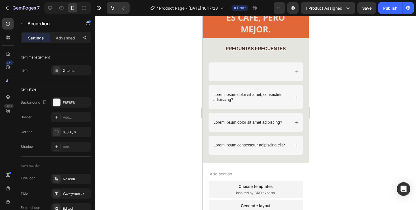
scroll to position [1203, 0]
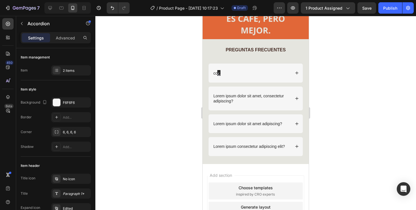
click at [219, 72] on span "¿" at bounding box center [218, 73] width 3 height 6
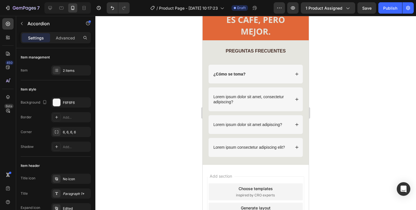
click at [299, 75] on icon at bounding box center [297, 74] width 4 height 4
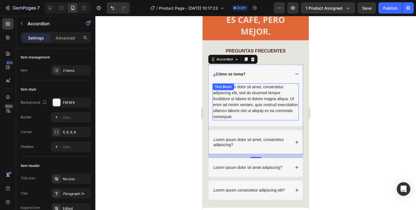
click at [247, 92] on div "Lorem ipsum dolor sit amet, consectetur adipiscing elit, sed do eiusmod tempor …" at bounding box center [256, 101] width 86 height 37
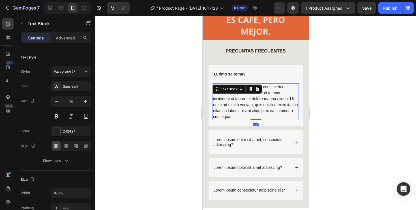
click at [247, 92] on div "Text Block" at bounding box center [238, 88] width 50 height 9
click at [239, 113] on div "Lorem ipsum dolor sit amet, consectetur adipiscing elit, sed do eiusmod tempor …" at bounding box center [256, 101] width 86 height 37
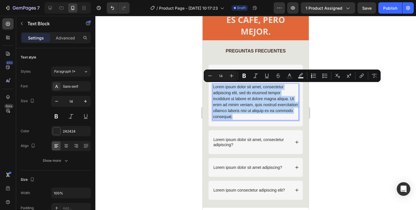
drag, startPoint x: 236, startPoint y: 116, endPoint x: 213, endPoint y: 86, distance: 37.3
click at [213, 86] on p "Lorem ipsum dolor sit amet, consectetur adipiscing elit, sed do eiusmod tempor …" at bounding box center [255, 102] width 85 height 36
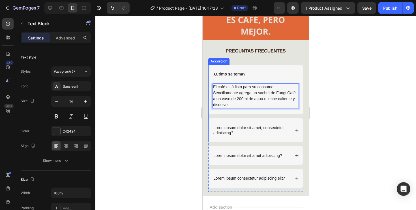
click at [236, 72] on strong "¿Cómo se toma?" at bounding box center [229, 74] width 32 height 5
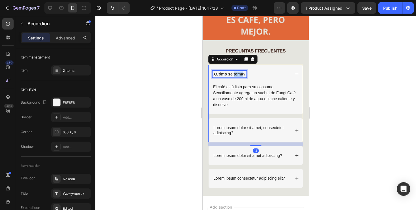
click at [236, 72] on strong "¿Cómo se toma?" at bounding box center [229, 74] width 32 height 5
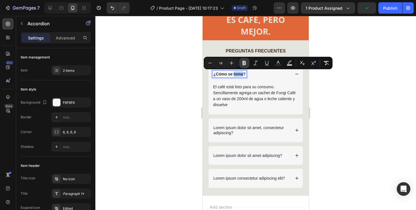
click at [246, 64] on icon "Editor contextual toolbar" at bounding box center [245, 63] width 6 height 6
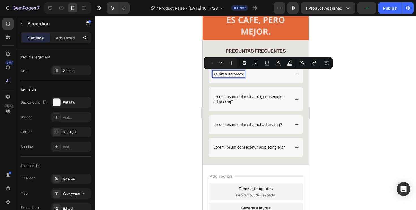
click at [234, 73] on p "¿Cómo se toma ?" at bounding box center [228, 73] width 30 height 5
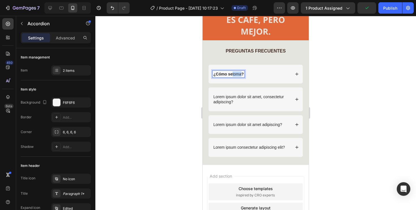
click at [234, 73] on p "¿Cómo se toma ?" at bounding box center [228, 73] width 30 height 5
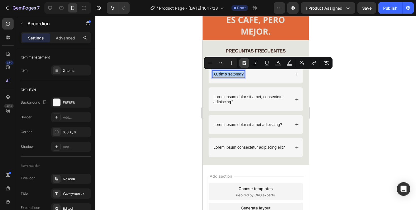
click at [243, 64] on icon "Editor contextual toolbar" at bounding box center [244, 63] width 3 height 4
click at [276, 63] on icon "Editor contextual toolbar" at bounding box center [278, 63] width 6 height 6
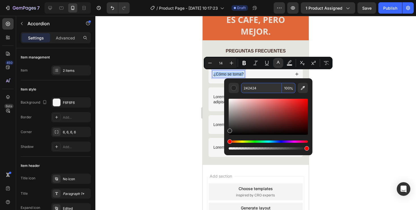
click at [260, 89] on input "242424" at bounding box center [261, 88] width 41 height 10
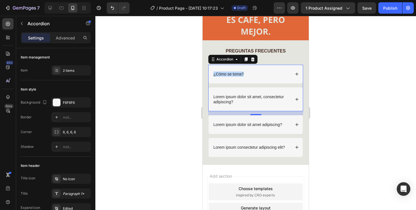
click at [235, 73] on p "¿Cómo se toma?" at bounding box center [228, 73] width 30 height 5
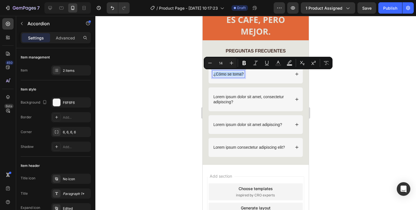
click at [235, 73] on p "¿Cómo se toma?" at bounding box center [228, 73] width 30 height 5
click at [277, 63] on icon "Editor contextual toolbar" at bounding box center [278, 63] width 6 height 6
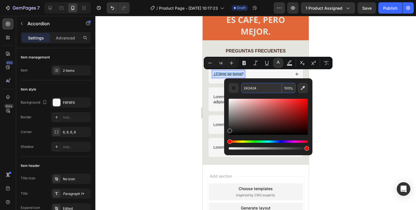
click at [256, 88] on input "242424" at bounding box center [261, 88] width 41 height 10
paste input "5d3427"
type input "5D3427"
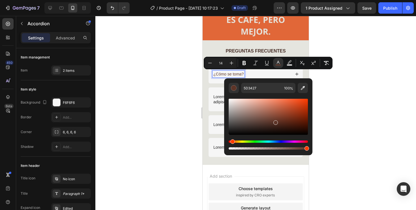
click at [334, 83] on div at bounding box center [255, 113] width 321 height 194
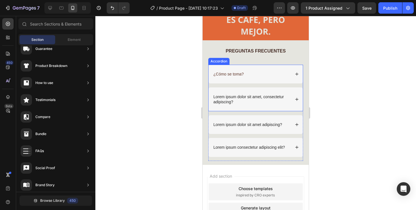
click at [280, 78] on div "¿Cómo se toma?" at bounding box center [256, 74] width 94 height 19
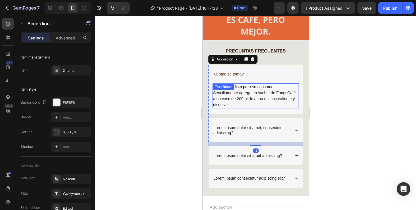
click at [244, 94] on p "Sencillamente agrega un sachet de Fungi Café a un vaso de 200ml de agua o leche…" at bounding box center [255, 99] width 85 height 18
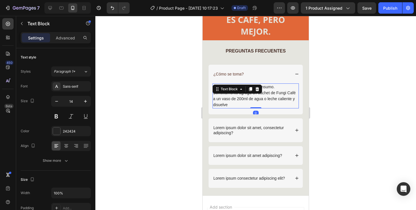
click at [244, 94] on p "Sencillamente agrega un sachet de Fungi Café a un vaso de 200ml de agua o leche…" at bounding box center [255, 99] width 85 height 18
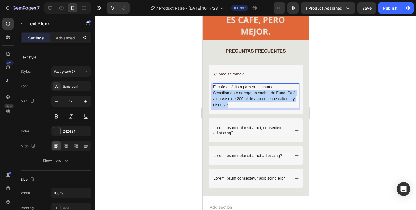
click at [244, 94] on p "Sencillamente agrega un sachet de Fungi Café a un vaso de 200ml de agua o leche…" at bounding box center [255, 99] width 85 height 18
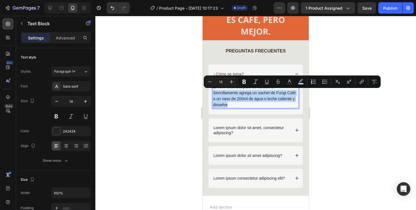
click at [260, 103] on p "Sencillamente agrega un sachet de Fungi Café a un vaso de 200ml de agua o leche…" at bounding box center [255, 99] width 85 height 18
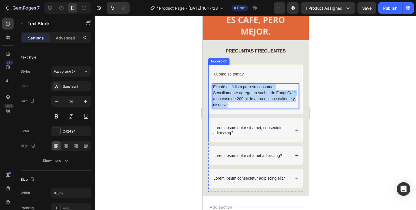
drag, startPoint x: 260, startPoint y: 103, endPoint x: 212, endPoint y: 86, distance: 51.2
click at [212, 86] on div "El café está listo para su consumo. Sencillamente agrega un sachet de Fungi Caf…" at bounding box center [256, 98] width 94 height 31
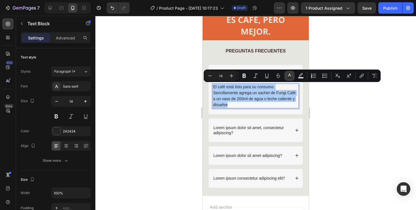
click at [289, 76] on icon "Editor contextual toolbar" at bounding box center [290, 76] width 6 height 6
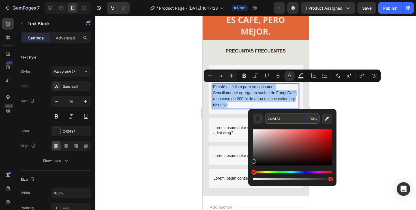
click at [285, 118] on input "242424" at bounding box center [285, 118] width 41 height 10
paste input "5d3427"
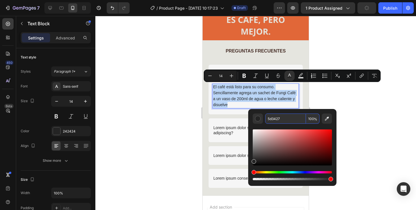
type input "5D3427"
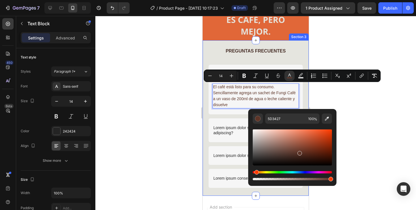
click at [166, 125] on div at bounding box center [255, 113] width 321 height 194
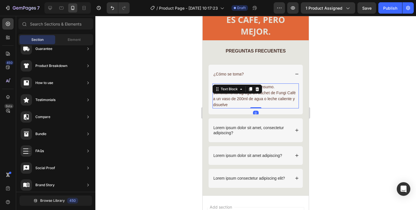
click at [253, 89] on div "El café está listo para su consumo. Sencillamente agrega un sachet de Fungi Caf…" at bounding box center [256, 95] width 86 height 25
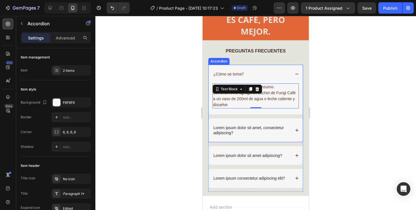
click at [231, 75] on span "¿Cómo se toma?" at bounding box center [228, 74] width 30 height 5
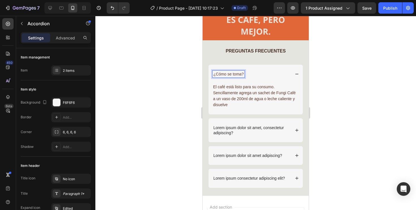
click at [231, 75] on span "¿Cómo se toma?" at bounding box center [228, 74] width 30 height 5
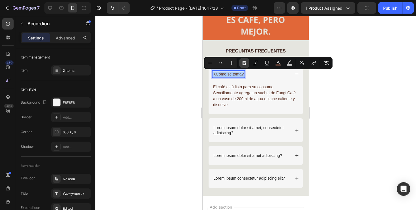
click at [243, 63] on icon "Editor contextual toolbar" at bounding box center [244, 63] width 3 height 4
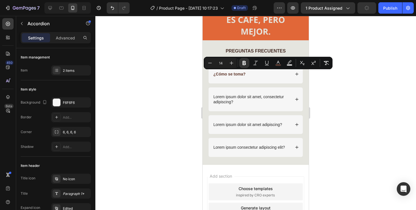
click at [251, 102] on div "¿Cómo se toma? El café está listo para su consumo. Sencillamente agrega un sach…" at bounding box center [255, 88] width 95 height 47
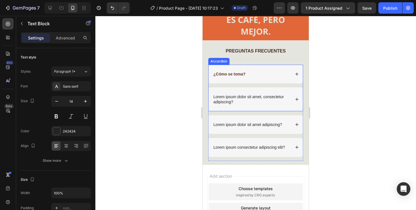
click at [242, 75] on strong "¿Cómo se toma?" at bounding box center [229, 74] width 32 height 5
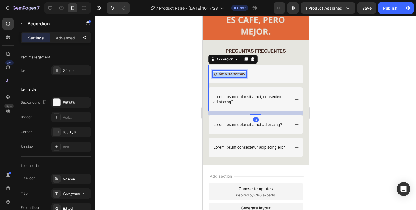
click at [242, 75] on strong "¿Cómo se toma?" at bounding box center [229, 74] width 32 height 5
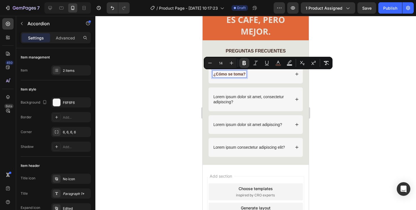
click at [243, 97] on p "Lorem ipsum dolor sit amet, consectetur adipiscing?" at bounding box center [251, 99] width 76 height 10
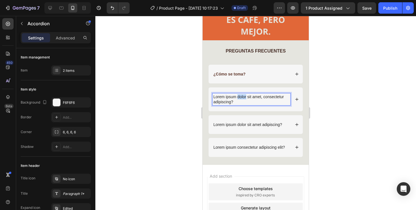
click at [243, 97] on p "Lorem ipsum dolor sit amet, consectetur adipiscing?" at bounding box center [251, 99] width 76 height 10
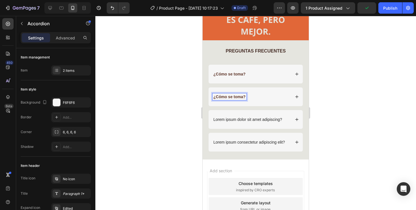
click at [243, 95] on strong "¿Cómo se toma?" at bounding box center [229, 96] width 32 height 5
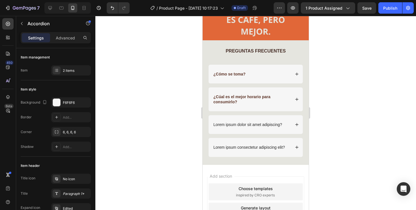
click at [299, 99] on div "¿Cúal es el mejor horario para consumirlo?" at bounding box center [256, 99] width 94 height 24
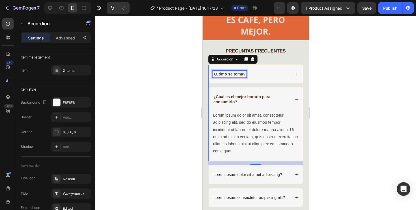
click at [244, 75] on strong "¿Cómo se toma?" at bounding box center [229, 74] width 32 height 5
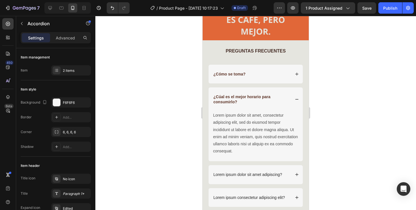
click at [281, 72] on div "¿Cómo se toma?" at bounding box center [252, 74] width 78 height 7
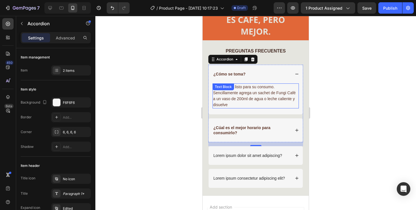
click at [232, 94] on span "Sencillamente agrega un sachet de Fungi Café a un vaso de 200ml de agua o leche…" at bounding box center [254, 98] width 83 height 16
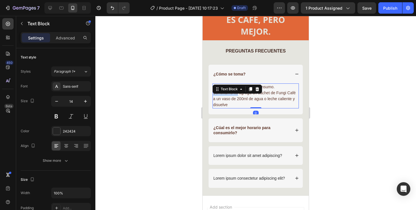
click at [232, 94] on span "Sencillamente agrega un sachet de Fungi Café a un vaso de 200ml de agua o leche…" at bounding box center [254, 98] width 83 height 16
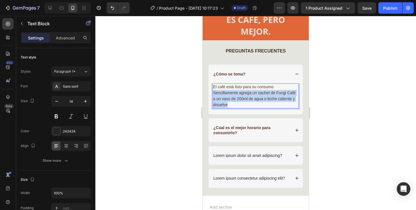
click at [232, 94] on span "Sencillamente agrega un sachet de Fungi Café a un vaso de 200ml de agua o leche…" at bounding box center [254, 98] width 83 height 16
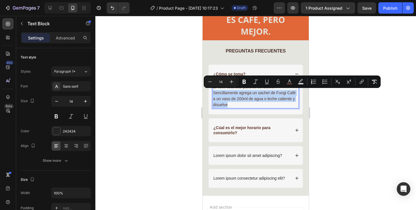
copy span "Sencillamente agrega un sachet de Fungi Café a un vaso de 200ml de agua o leche…"
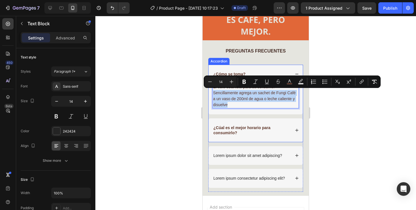
click at [297, 129] on icon at bounding box center [297, 129] width 3 height 3
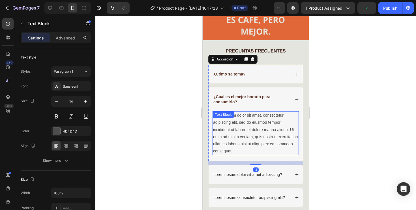
click at [243, 120] on div "Lorem ipsum dolor sit amet, consectetur adipiscing elit, sed do eiusmod tempor …" at bounding box center [256, 133] width 86 height 44
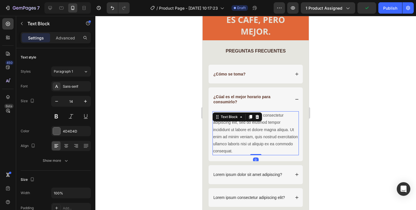
click at [243, 120] on div "Text Block" at bounding box center [238, 116] width 50 height 9
click at [240, 147] on div "Lorem ipsum dolor sit amet, consectetur adipiscing elit, sed do eiusmod tempor …" at bounding box center [256, 133] width 86 height 44
click at [240, 147] on p "Lorem ipsum dolor sit amet, consectetur adipiscing elit, sed do eiusmod tempor …" at bounding box center [255, 133] width 85 height 43
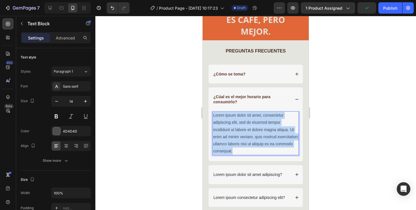
click at [240, 147] on p "Lorem ipsum dolor sit amet, consectetur adipiscing elit, sed do eiusmod tempor …" at bounding box center [255, 133] width 85 height 43
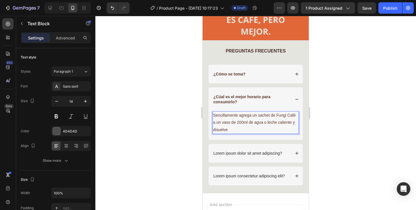
click at [215, 116] on span "Sencillamente agrega un sachet de Fungi Café a un vaso de 200ml de agua o leche…" at bounding box center [254, 122] width 83 height 19
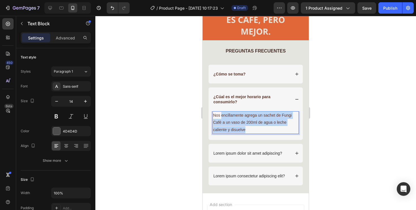
drag, startPoint x: 251, startPoint y: 129, endPoint x: 221, endPoint y: 115, distance: 32.7
click at [221, 115] on p "Nos encillamente agrega un sachet de Fungi Café a un vaso de 200ml de agua o le…" at bounding box center [255, 123] width 85 height 22
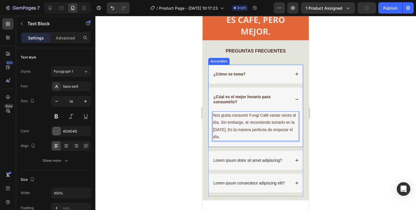
click at [261, 73] on div "¿Cómo se toma?" at bounding box center [252, 74] width 78 height 7
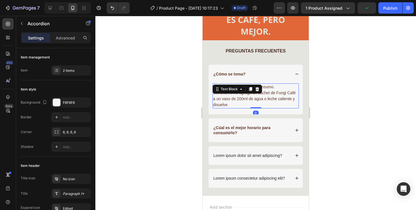
click at [245, 106] on p "Sencillamente agrega un sachet de Fungi Café a un vaso de 200ml de agua o leche…" at bounding box center [255, 99] width 85 height 18
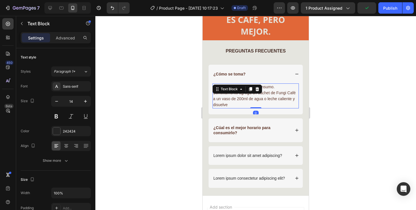
click at [233, 106] on p "Sencillamente agrega un sachet de Fungi Café a un vaso de 200ml de agua o leche…" at bounding box center [255, 99] width 85 height 18
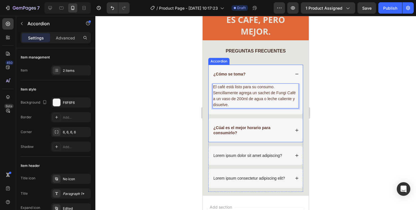
click at [259, 131] on p "¿Cúal es el mejor horario para consumirlo?" at bounding box center [251, 130] width 76 height 10
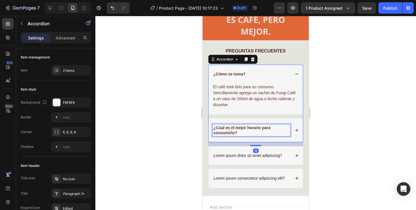
click at [259, 131] on p "¿Cúal es el mejor horario para consumirlo?" at bounding box center [251, 130] width 76 height 10
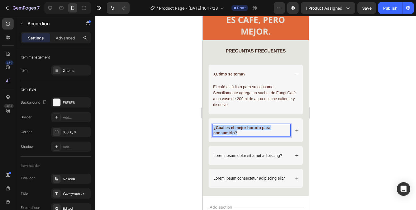
click at [259, 131] on p "¿Cúal es el mejor horario para consumirlo?" at bounding box center [251, 130] width 76 height 10
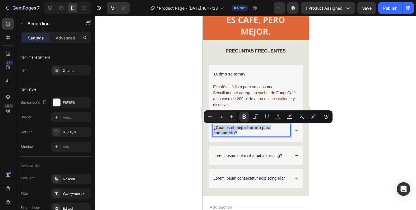
copy strong "¿Cúal es el mejor horario para consumirlo?"
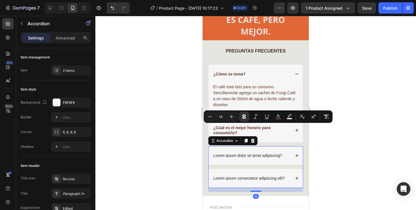
click at [253, 156] on p "Lorem ipsum dolor sit amet adipiscing?" at bounding box center [247, 155] width 69 height 5
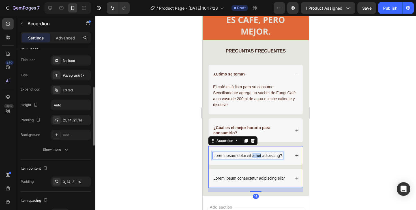
click at [253, 156] on p "Lorem ipsum dolor sit amet adipiscing?" at bounding box center [247, 155] width 69 height 5
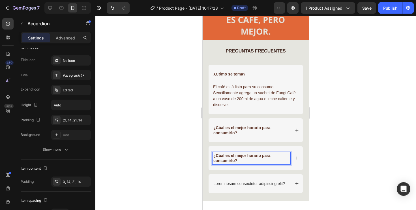
click at [235, 161] on strong "¿Cúal es el mejor horario para consumirlo?" at bounding box center [241, 158] width 57 height 10
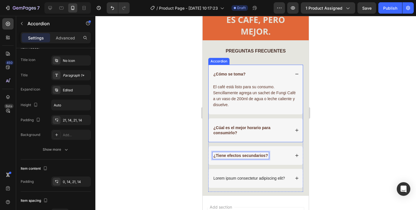
click at [278, 135] on div "¿Cúal es el mejor horario para consumirlo?" at bounding box center [252, 130] width 78 height 12
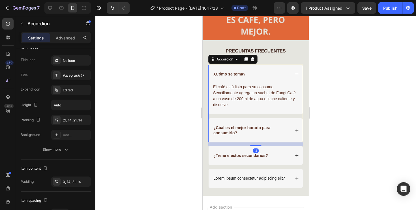
click at [298, 131] on icon at bounding box center [297, 130] width 4 height 4
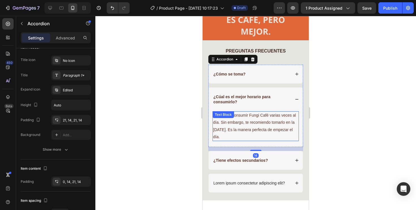
click at [240, 124] on span "Nos gusta consumir Fungi Café varias veces al día. Sin embargo, te recomiendo t…" at bounding box center [254, 126] width 83 height 26
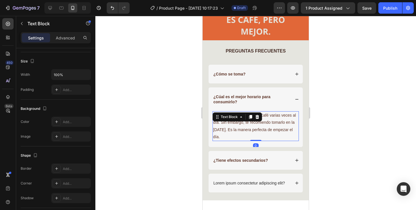
scroll to position [0, 0]
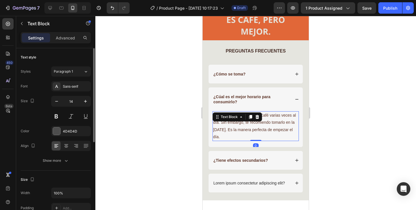
click at [240, 124] on span "Nos gusta consumir Fungi Café varias veces al día. Sin embargo, te recomiendo t…" at bounding box center [254, 126] width 83 height 26
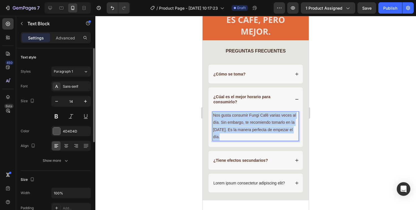
click at [240, 124] on span "Nos gusta consumir Fungi Café varias veces al día. Sin embargo, te recomiendo t…" at bounding box center [254, 126] width 83 height 26
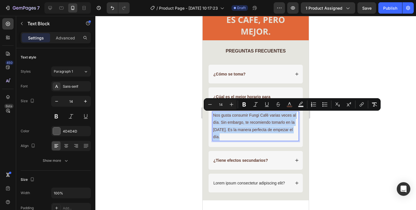
copy span "Nos gusta consumir Fungi Café varias veces al día. Sin embargo, te recomiendo t…"
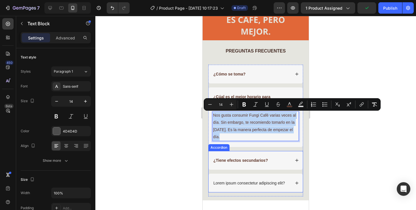
click at [296, 162] on div "¿Tiene efectos secundarios?" at bounding box center [256, 160] width 94 height 19
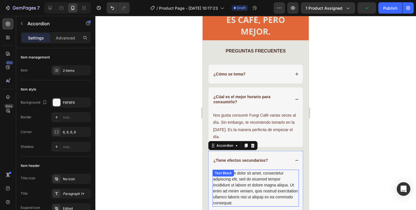
click at [241, 178] on div "Lorem ipsum dolor sit amet, consectetur adipiscing elit, sed do eiusmod tempor …" at bounding box center [256, 187] width 86 height 37
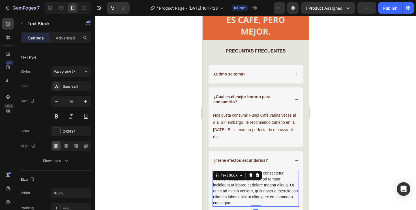
click at [241, 178] on div "Text Block" at bounding box center [238, 174] width 50 height 9
click at [242, 188] on div "Lorem ipsum dolor sit amet, consectetur adipiscing elit, sed do eiusmod tempor …" at bounding box center [256, 187] width 86 height 37
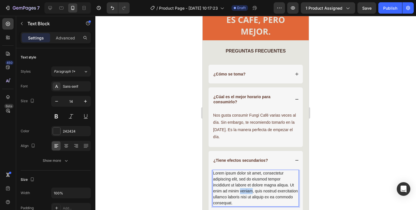
click at [242, 188] on p "Lorem ipsum dolor sit amet, consectetur adipiscing elit, sed do eiusmod tempor …" at bounding box center [255, 188] width 85 height 36
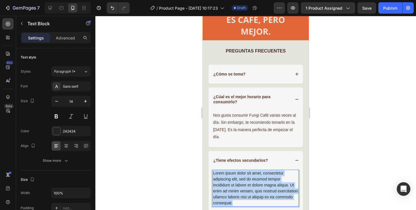
click at [242, 188] on p "Lorem ipsum dolor sit amet, consectetur adipiscing elit, sed do eiusmod tempor …" at bounding box center [255, 188] width 85 height 36
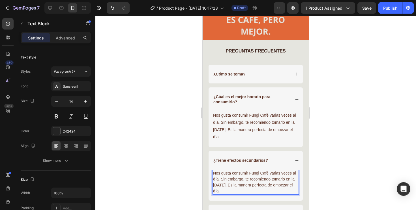
click at [216, 172] on span "Nos gusta consumir Fungi Café varias veces al día. Sin embargo, te recomiendo t…" at bounding box center [254, 181] width 83 height 22
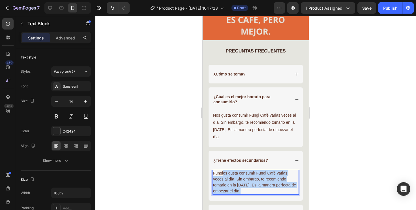
drag, startPoint x: 250, startPoint y: 192, endPoint x: 224, endPoint y: 174, distance: 31.4
click at [224, 174] on p "Fungios gusta consumir Fungi Café varias veces al día. Sin embargo, te recomien…" at bounding box center [255, 182] width 85 height 24
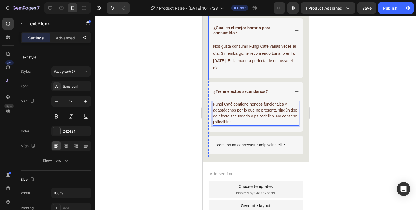
scroll to position [1280, 0]
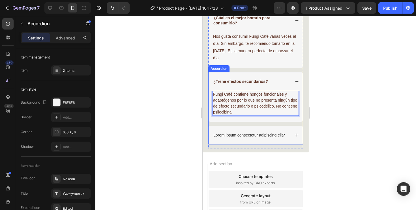
click at [251, 127] on div "Lorem ipsum consectetur adipiscing elit?" at bounding box center [256, 134] width 94 height 19
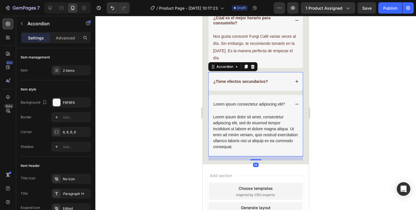
click at [274, 84] on div "¿Tiene efectos secundarios?" at bounding box center [252, 81] width 78 height 7
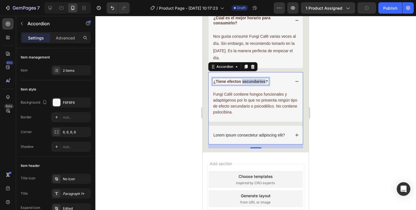
click at [251, 82] on strong "¿Tiene efectos secundarios?" at bounding box center [240, 81] width 55 height 5
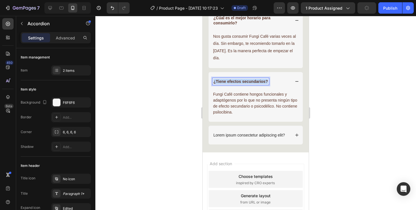
click at [251, 82] on strong "¿Tiene efectos secundarios?" at bounding box center [240, 81] width 55 height 5
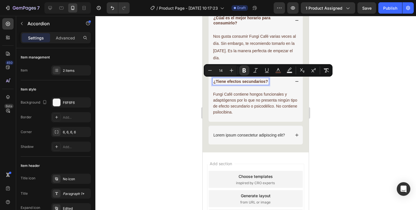
click at [255, 133] on p "Lorem ipsum consectetur adipiscing elit?" at bounding box center [249, 134] width 72 height 5
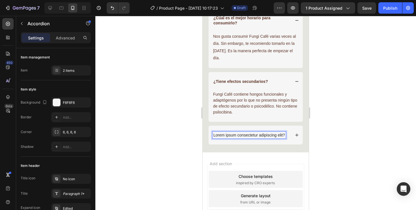
click at [255, 133] on p "Lorem ipsum consectetur adipiscing elit?" at bounding box center [249, 134] width 72 height 5
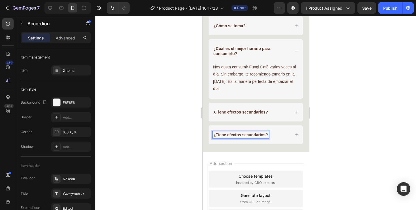
scroll to position [1249, 0]
click at [263, 136] on strong "¿Tiene efectos secundarios?" at bounding box center [240, 135] width 55 height 5
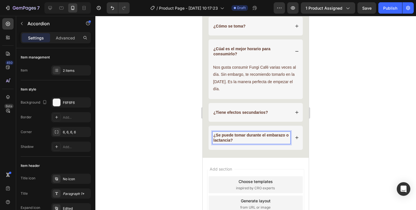
click at [296, 138] on icon at bounding box center [297, 137] width 4 height 4
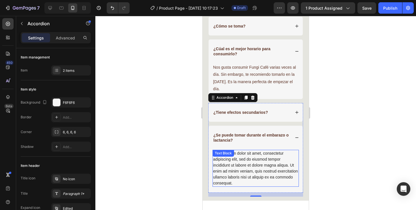
click at [235, 158] on div "Lorem ipsum dolor sit amet, consectetur adipiscing elit, sed do eiusmod tempor …" at bounding box center [256, 167] width 86 height 37
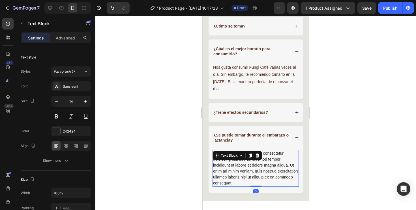
click at [235, 158] on div "Text Block" at bounding box center [229, 155] width 31 height 7
click at [243, 169] on div "Lorem ipsum dolor sit amet, consectetur adipiscing elit, sed do eiusmod tempor …" at bounding box center [256, 167] width 86 height 37
click at [243, 169] on p "Lorem ipsum dolor sit amet, consectetur adipiscing elit, sed do eiusmod tempor …" at bounding box center [255, 168] width 85 height 36
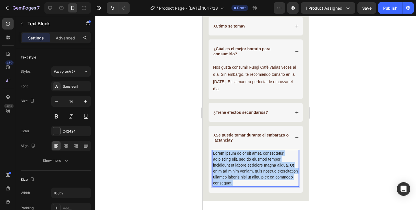
click at [243, 169] on p "Lorem ipsum dolor sit amet, consectetur adipiscing elit, sed do eiusmod tempor …" at bounding box center [255, 168] width 85 height 36
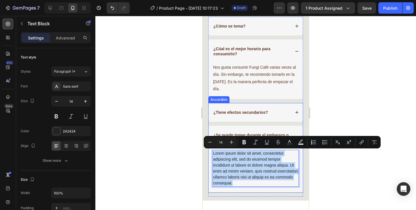
click at [253, 118] on div "¿Tiene efectos secundarios?" at bounding box center [256, 112] width 94 height 19
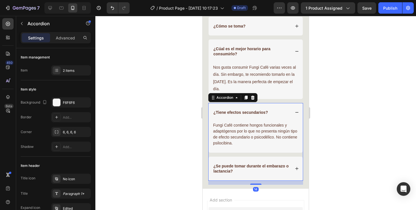
click at [235, 133] on span "Fungi Café contiene hongos funcionales y adaptógenos por lo que no presenta nin…" at bounding box center [255, 134] width 84 height 22
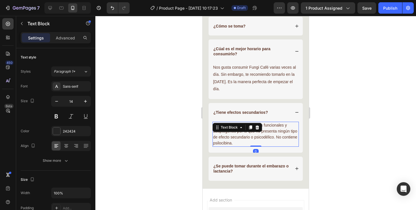
click at [235, 133] on span "Fungi Café contiene hongos funcionales y adaptógenos por lo que no presenta nin…" at bounding box center [255, 134] width 84 height 22
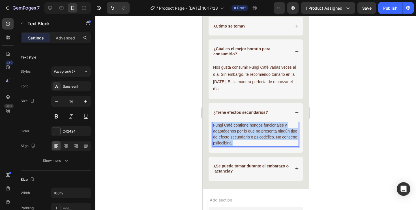
click at [235, 133] on span "Fungi Café contiene hongos funcionales y adaptógenos por lo que no presenta nin…" at bounding box center [255, 134] width 84 height 22
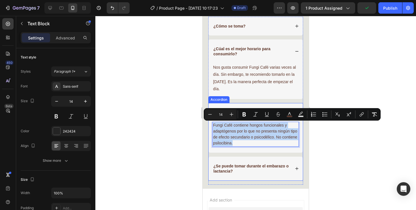
click at [251, 162] on div "¿Se puede tomar durante el embarazo o lactancia?" at bounding box center [252, 168] width 78 height 12
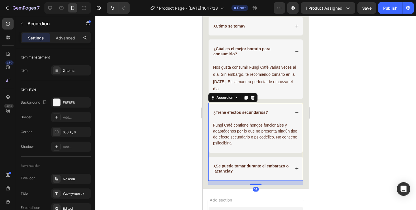
click at [295, 167] on icon at bounding box center [297, 168] width 4 height 4
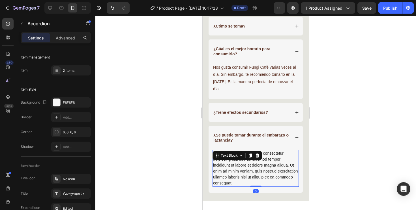
click at [250, 166] on div "Lorem ipsum dolor sit amet, consectetur adipiscing elit, sed do eiusmod tempor …" at bounding box center [256, 167] width 86 height 37
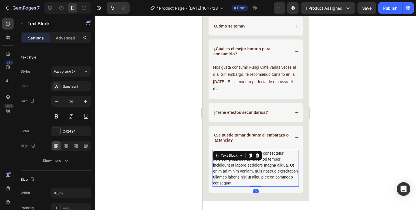
click at [250, 166] on div "Lorem ipsum dolor sit amet, consectetur adipiscing elit, sed do eiusmod tempor …" at bounding box center [256, 167] width 86 height 37
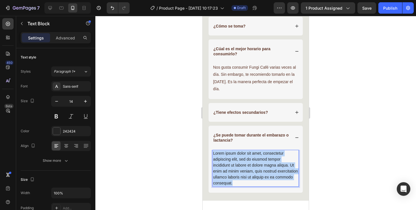
click at [250, 166] on p "Lorem ipsum dolor sit amet, consectetur adipiscing elit, sed do eiusmod tempor …" at bounding box center [255, 168] width 85 height 36
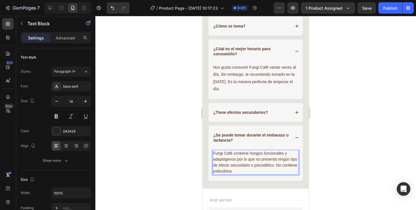
click at [217, 151] on span "Fungi Café contiene hongos funcionales y adaptógenos por lo que no presenta nin…" at bounding box center [255, 162] width 84 height 22
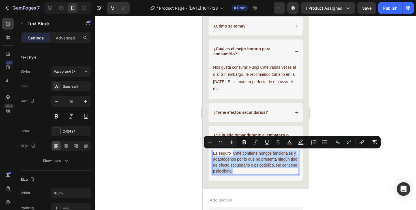
drag, startPoint x: 240, startPoint y: 170, endPoint x: 234, endPoint y: 155, distance: 16.9
click at [234, 154] on p "Es seguro Café contiene hongos funcionales y adaptógenos por lo que no presenta…" at bounding box center [255, 162] width 85 height 24
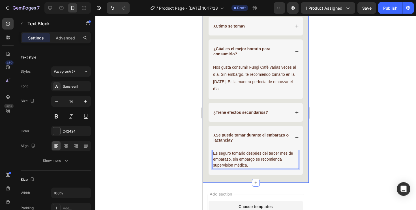
click at [274, 180] on div "PREGUNTAS FRECUENTES Text Block Row ¿Cómo se toma? ¿Cúal es el mejor horario pa…" at bounding box center [255, 90] width 95 height 183
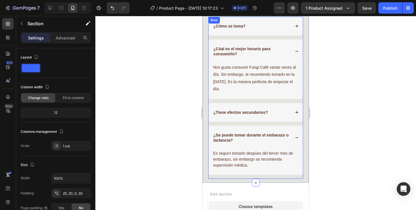
click at [265, 176] on div "¿Tiene efectos secundarios? ¿Se puede tomar durante el embarazo o lactancia? Es…" at bounding box center [255, 141] width 95 height 76
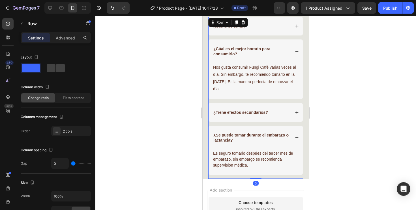
drag, startPoint x: 258, startPoint y: 181, endPoint x: 259, endPoint y: 174, distance: 7.4
click at [259, 174] on div "¿Cómo se toma? ¿Cúal es el mejor horario para consumirlo? Nos gusta consumir Fu…" at bounding box center [255, 98] width 95 height 162
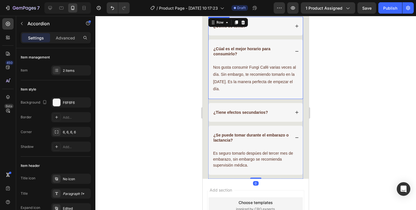
click at [298, 47] on div "¿Cúal es el mejor horario para consumirlo?" at bounding box center [256, 51] width 94 height 24
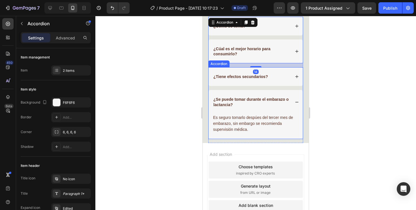
click at [290, 94] on div "¿Se puede tomar durante el embarazo o lactancia?" at bounding box center [256, 102] width 94 height 24
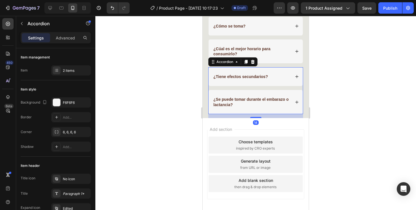
click at [336, 62] on div at bounding box center [255, 113] width 321 height 194
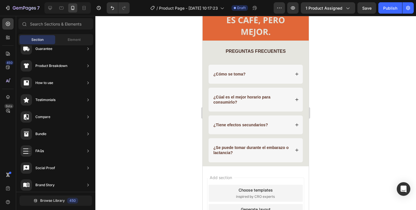
scroll to position [956, 0]
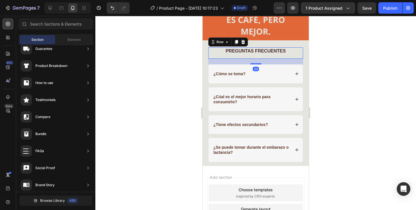
click at [257, 57] on div "PREGUNTAS FRECUENTES Text Block Row 20" at bounding box center [255, 52] width 95 height 11
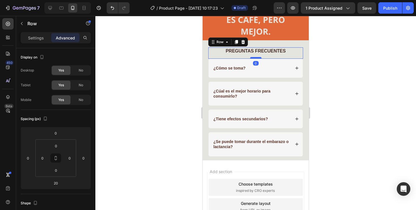
drag, startPoint x: 256, startPoint y: 63, endPoint x: 257, endPoint y: 56, distance: 6.8
click at [257, 57] on div at bounding box center [255, 58] width 11 height 2
type input "0"
click at [331, 69] on div at bounding box center [255, 113] width 321 height 194
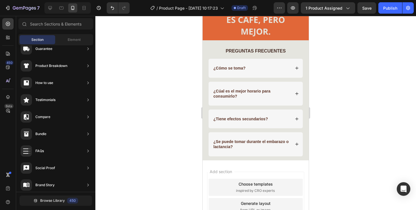
scroll to position [0, 0]
click at [69, 40] on span "Element" at bounding box center [74, 39] width 13 height 5
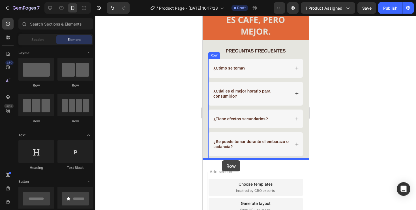
drag, startPoint x: 234, startPoint y: 82, endPoint x: 222, endPoint y: 160, distance: 79.4
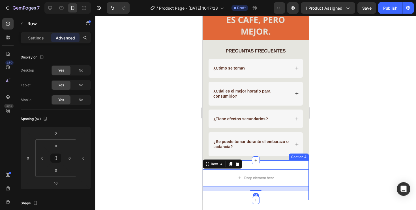
click at [271, 160] on div "Drop element here Row 16 Section 4" at bounding box center [256, 180] width 106 height 40
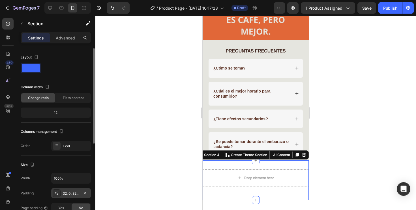
click at [76, 191] on div "32, 0, 32, 0" at bounding box center [71, 193] width 16 height 5
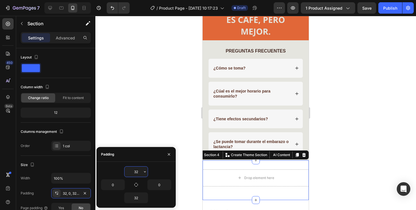
click at [135, 170] on input "32" at bounding box center [136, 171] width 23 height 10
type input "2"
type input "0"
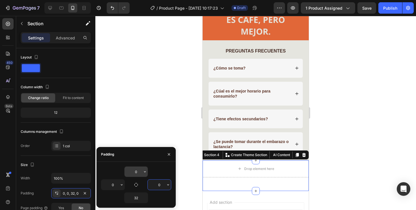
type input "0"
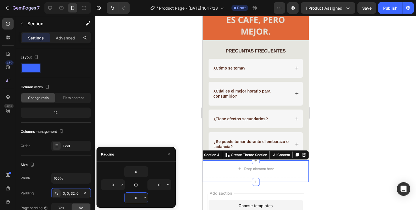
click at [157, 109] on div at bounding box center [255, 113] width 321 height 194
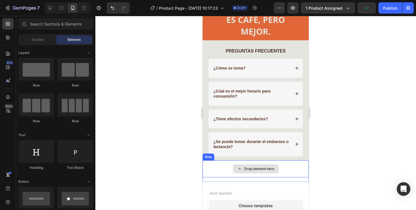
click at [241, 167] on icon at bounding box center [240, 168] width 5 height 5
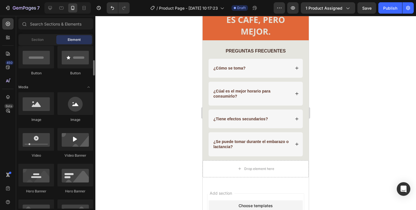
scroll to position [144, 0]
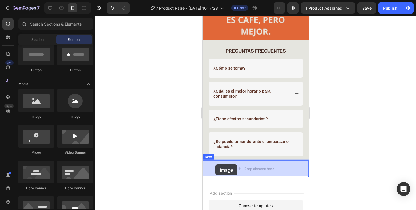
drag, startPoint x: 242, startPoint y: 117, endPoint x: 215, endPoint y: 164, distance: 53.7
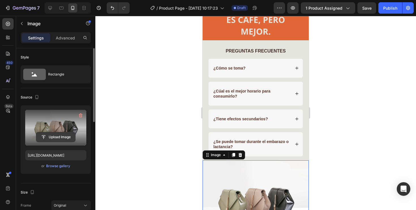
click at [57, 138] on input "file" at bounding box center [55, 137] width 39 height 10
click at [51, 133] on input "file" at bounding box center [55, 137] width 39 height 10
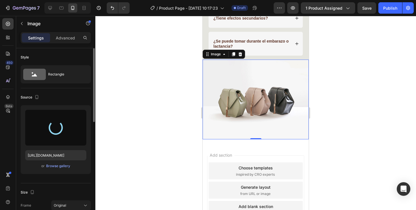
type input "https://cdn.shopify.com/s/files/1/0801/5036/4457/files/gempages_540657847495558…"
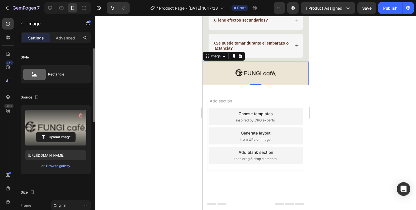
scroll to position [1054, 0]
click at [143, 66] on div at bounding box center [255, 113] width 321 height 194
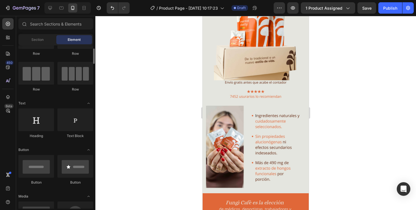
scroll to position [32, 0]
click at [42, 171] on div at bounding box center [36, 165] width 36 height 23
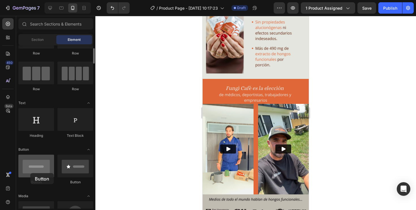
drag, startPoint x: 42, startPoint y: 170, endPoint x: 31, endPoint y: 172, distance: 11.4
click at [31, 172] on div at bounding box center [36, 165] width 36 height 23
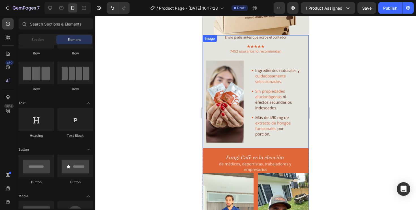
scroll to position [0, 0]
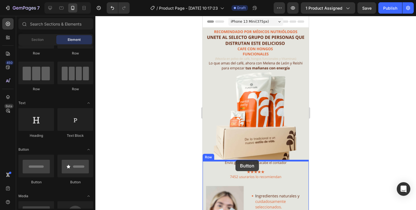
drag, startPoint x: 234, startPoint y: 180, endPoint x: 236, endPoint y: 160, distance: 20.5
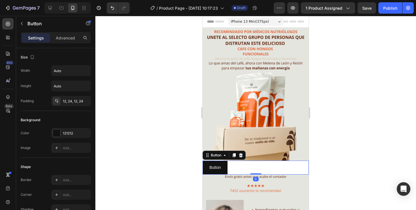
click at [254, 166] on div "Button Button 0" at bounding box center [256, 167] width 106 height 14
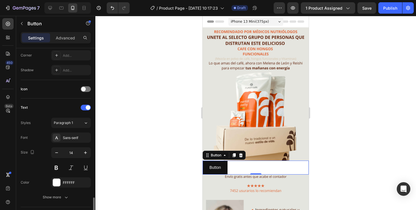
scroll to position [228, 0]
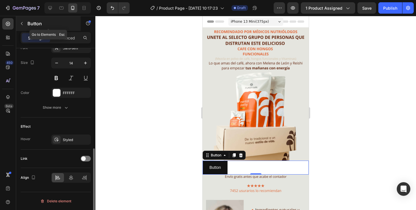
click at [25, 26] on button "button" at bounding box center [21, 23] width 9 height 9
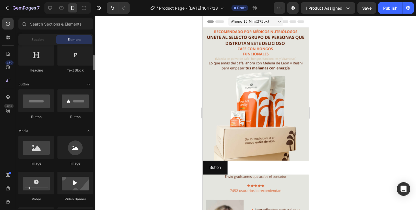
scroll to position [98, 0]
drag, startPoint x: 37, startPoint y: 152, endPoint x: 28, endPoint y: 153, distance: 8.5
click at [28, 153] on div at bounding box center [36, 146] width 36 height 23
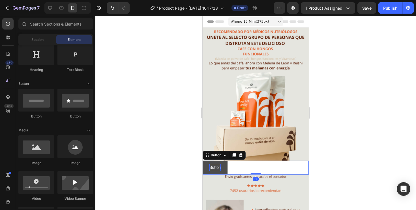
click at [218, 166] on p "Button" at bounding box center [215, 167] width 11 height 7
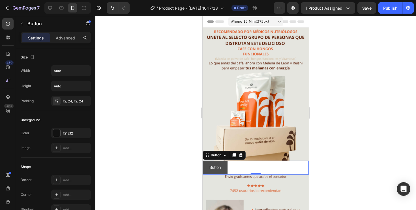
click at [225, 168] on button "Button" at bounding box center [215, 167] width 25 height 14
click at [71, 103] on div "12, 24, 12, 24" at bounding box center [71, 101] width 16 height 5
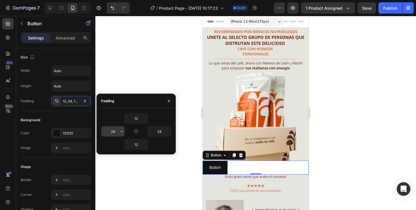
click at [121, 131] on icon "button" at bounding box center [122, 131] width 2 height 1
click at [115, 131] on input "24" at bounding box center [112, 131] width 23 height 10
type input "60"
click at [157, 131] on input "24" at bounding box center [159, 131] width 23 height 10
type input "6"
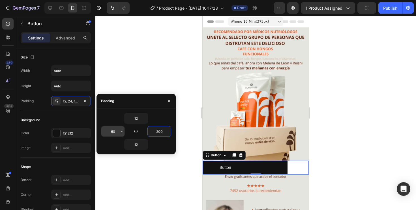
type input "200"
click at [113, 132] on input "60" at bounding box center [112, 131] width 23 height 10
type input "1"
type input "2"
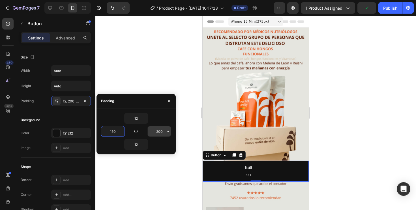
type input "150"
click at [161, 130] on input "200" at bounding box center [159, 131] width 23 height 10
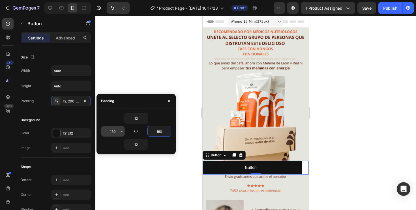
type input "160"
click at [112, 128] on input "150" at bounding box center [112, 131] width 23 height 10
click at [113, 130] on input "150" at bounding box center [112, 131] width 23 height 10
click at [114, 131] on input "150" at bounding box center [112, 131] width 23 height 10
click at [118, 132] on input "150" at bounding box center [112, 131] width 23 height 10
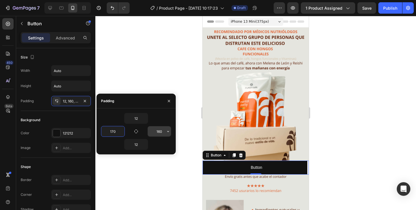
type input "170"
click at [164, 131] on input "160" at bounding box center [159, 131] width 23 height 10
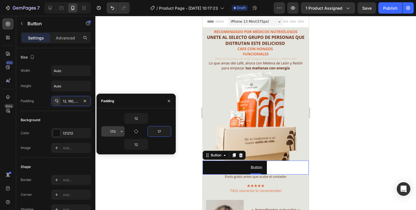
type input "17"
click at [117, 131] on input "170" at bounding box center [112, 131] width 23 height 10
type input "165"
click at [162, 131] on input "17" at bounding box center [159, 131] width 23 height 10
type input "167"
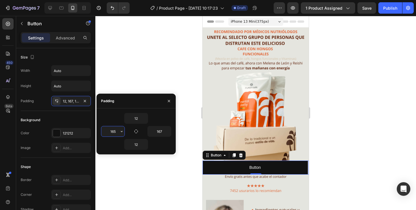
click at [118, 132] on input "165" at bounding box center [112, 131] width 23 height 10
type input "167"
click at [355, 151] on div at bounding box center [255, 113] width 321 height 194
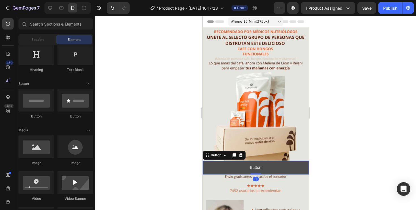
click at [305, 166] on button "Button" at bounding box center [256, 167] width 106 height 14
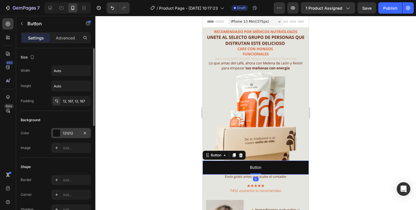
click at [61, 132] on div "121212" at bounding box center [71, 133] width 40 height 10
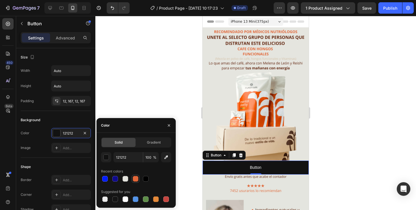
click at [138, 176] on div at bounding box center [136, 179] width 6 height 6
type input "E26739"
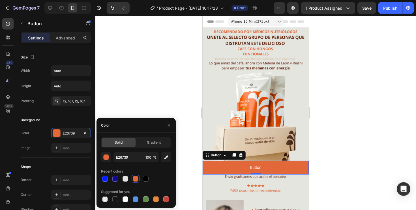
click at [193, 98] on div at bounding box center [255, 113] width 321 height 194
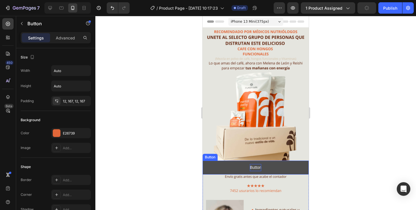
click at [254, 170] on p "Button" at bounding box center [255, 167] width 11 height 7
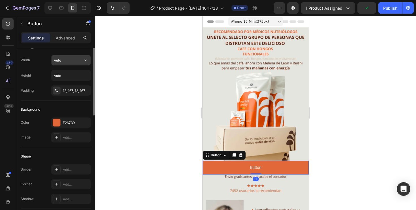
scroll to position [0, 0]
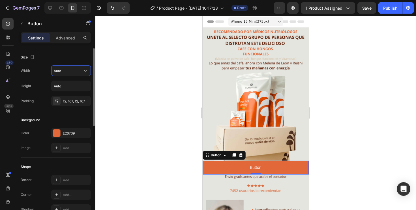
click at [65, 70] on input "Auto" at bounding box center [71, 70] width 39 height 10
click at [67, 69] on input "Auto" at bounding box center [71, 70] width 39 height 10
click at [72, 70] on input "Auto" at bounding box center [71, 70] width 39 height 10
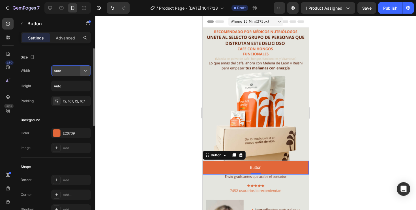
click at [87, 71] on icon "button" at bounding box center [86, 71] width 6 height 6
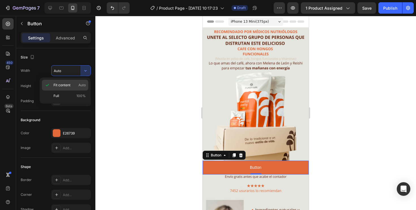
click at [71, 85] on p "Fit content Auto" at bounding box center [70, 84] width 32 height 5
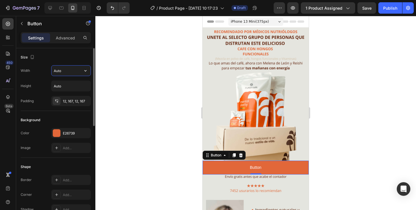
click at [76, 73] on input "Auto" at bounding box center [71, 70] width 39 height 10
click at [84, 72] on icon "button" at bounding box center [86, 71] width 6 height 6
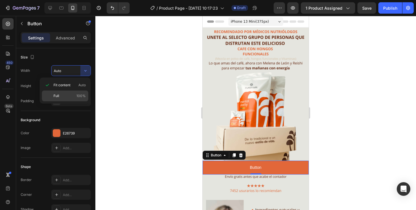
click at [70, 93] on p "Full 100%" at bounding box center [70, 95] width 32 height 5
type input "100%"
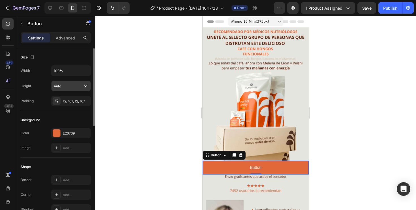
click at [70, 89] on input "Auto" at bounding box center [71, 86] width 39 height 10
click at [82, 87] on button "button" at bounding box center [85, 86] width 10 height 10
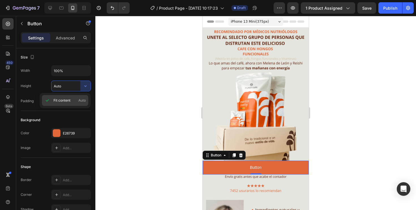
click at [75, 102] on p "Fit content Auto" at bounding box center [70, 100] width 32 height 5
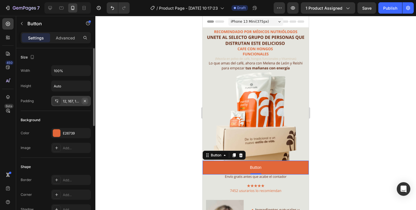
click at [86, 99] on icon "button" at bounding box center [85, 101] width 5 height 5
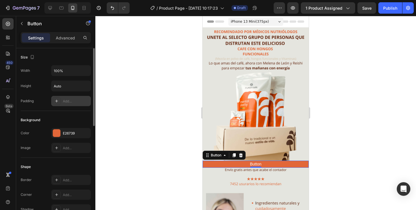
click at [72, 100] on div "Add..." at bounding box center [76, 101] width 27 height 5
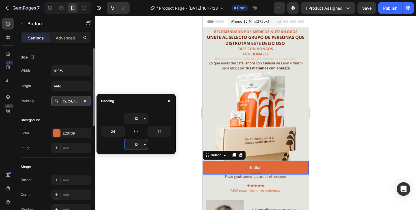
click at [134, 143] on input "12" at bounding box center [136, 144] width 23 height 10
click at [127, 69] on div at bounding box center [255, 113] width 321 height 194
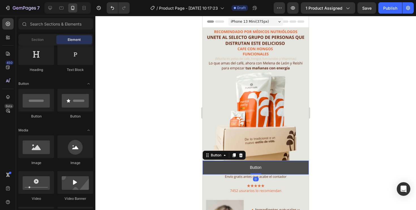
click at [217, 165] on button "Button" at bounding box center [256, 167] width 106 height 14
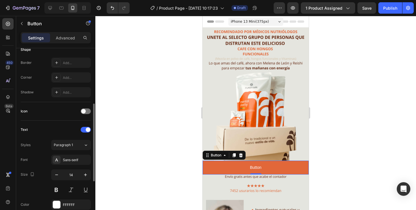
scroll to position [121, 0]
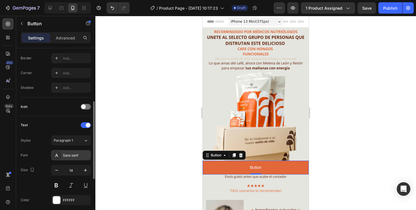
click at [74, 155] on div "Sans-serif" at bounding box center [76, 155] width 27 height 5
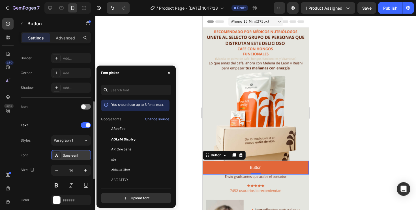
click at [74, 155] on div "Sans-serif" at bounding box center [76, 155] width 27 height 5
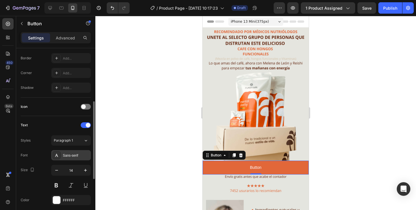
click at [74, 155] on div "Sans-serif" at bounding box center [76, 155] width 27 height 5
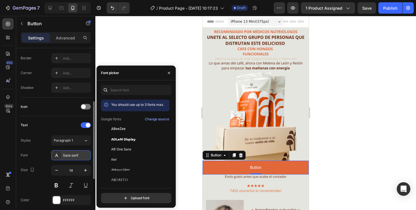
click at [74, 155] on div "Sans-serif" at bounding box center [76, 155] width 27 height 5
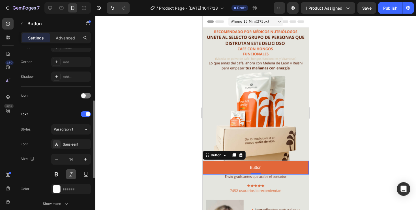
scroll to position [134, 0]
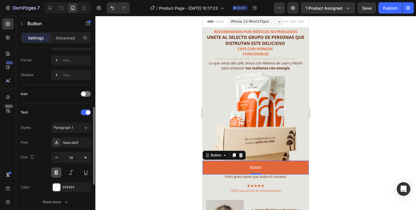
click at [57, 176] on button at bounding box center [56, 172] width 10 height 10
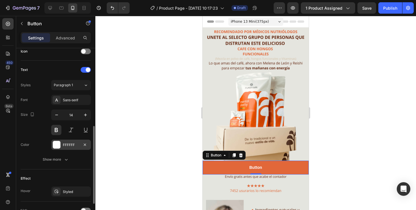
scroll to position [178, 0]
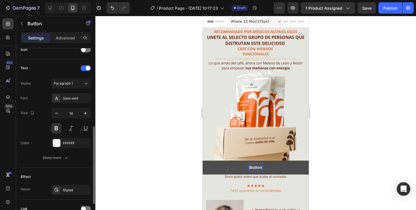
click at [255, 167] on p "Button" at bounding box center [255, 167] width 13 height 7
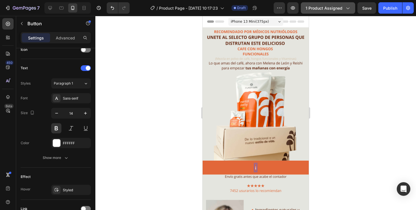
click at [203, 160] on button "¡" at bounding box center [256, 167] width 106 height 14
click at [203, 160] on button "¡Quiero" at bounding box center [256, 167] width 106 height 14
click at [203, 160] on button "¡Quiero el" at bounding box center [256, 167] width 106 height 14
click at [203, 160] on button "¡Quiero el mí" at bounding box center [256, 167] width 106 height 14
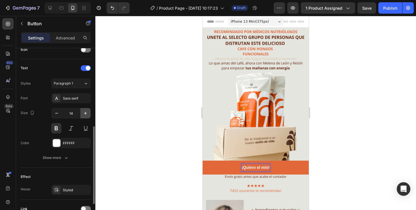
click at [87, 114] on icon "button" at bounding box center [86, 113] width 6 height 6
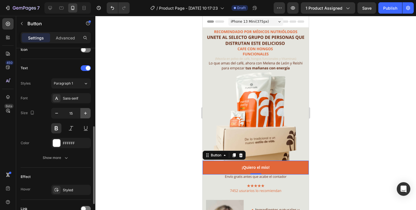
click at [87, 114] on icon "button" at bounding box center [86, 113] width 6 height 6
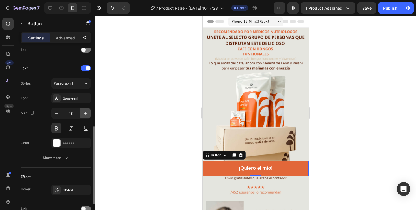
click at [87, 114] on icon "button" at bounding box center [86, 113] width 6 height 6
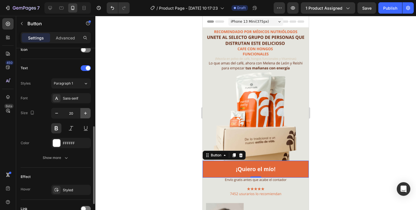
click at [87, 114] on icon "button" at bounding box center [86, 113] width 6 height 6
type input "23"
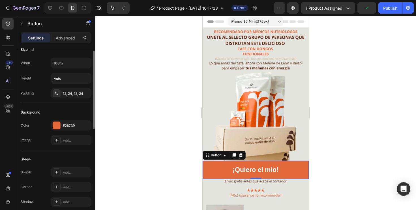
scroll to position [7, 0]
click at [75, 91] on div "12, 24, 12, 24" at bounding box center [71, 93] width 16 height 5
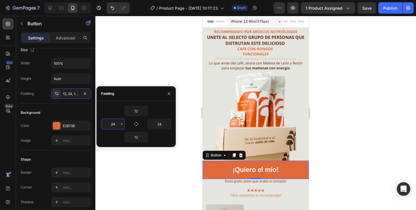
click at [114, 124] on input "24" at bounding box center [112, 124] width 23 height 10
type input "w"
type input "24"
click at [76, 51] on div "Size" at bounding box center [56, 49] width 70 height 9
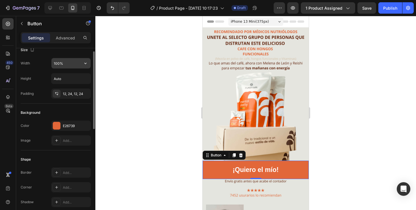
click at [74, 63] on input "100%" at bounding box center [71, 63] width 39 height 10
click at [86, 64] on icon "button" at bounding box center [86, 63] width 6 height 6
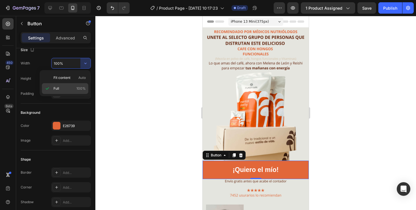
click at [74, 91] on div "Full 100%" at bounding box center [65, 88] width 46 height 11
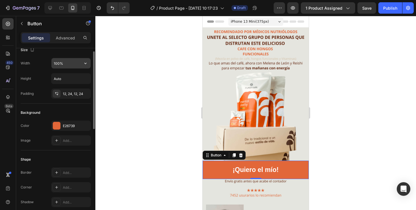
click at [57, 63] on input "100%" at bounding box center [71, 63] width 39 height 10
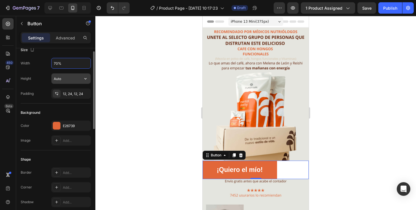
click at [75, 78] on input "Auto" at bounding box center [71, 78] width 39 height 10
click at [81, 63] on button "button" at bounding box center [85, 63] width 10 height 10
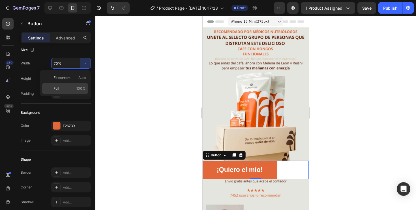
click at [66, 89] on p "Full 100%" at bounding box center [70, 88] width 32 height 5
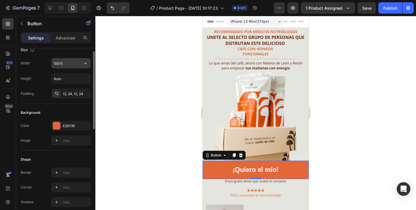
click at [76, 67] on input "100%" at bounding box center [71, 63] width 39 height 10
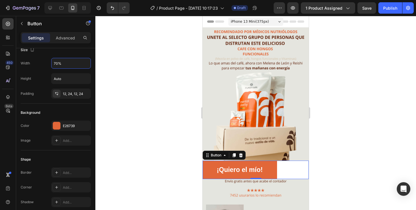
type input "70%"
click at [112, 80] on div at bounding box center [255, 113] width 321 height 194
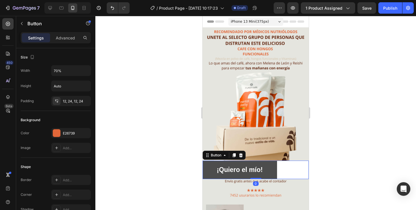
click at [215, 172] on button "¡Quiero el mío!" at bounding box center [240, 169] width 74 height 18
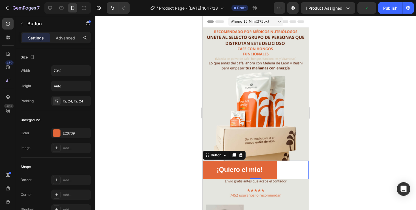
click at [289, 169] on div "¡Quiero el mío! Button 0" at bounding box center [256, 169] width 106 height 18
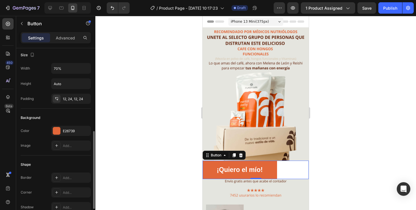
scroll to position [0, 0]
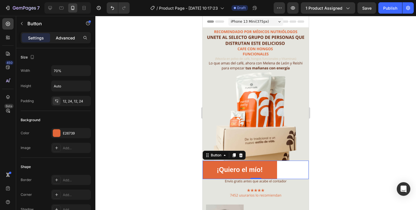
click at [69, 40] on p "Advanced" at bounding box center [65, 38] width 19 height 6
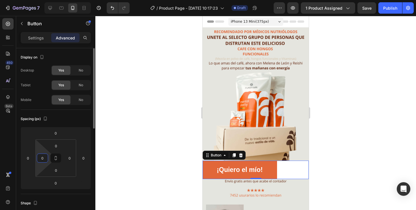
click at [44, 159] on input "0" at bounding box center [42, 157] width 8 height 8
type input "2"
click at [41, 36] on p "Settings" at bounding box center [36, 38] width 16 height 6
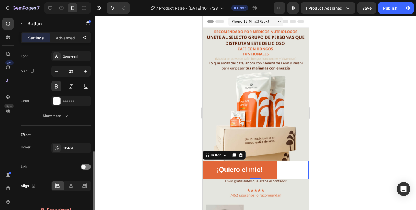
scroll to position [225, 0]
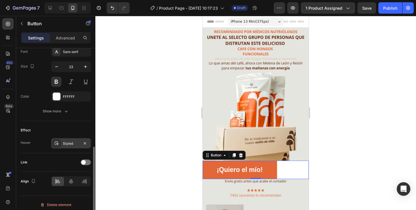
click at [73, 144] on div "Styled" at bounding box center [71, 143] width 16 height 5
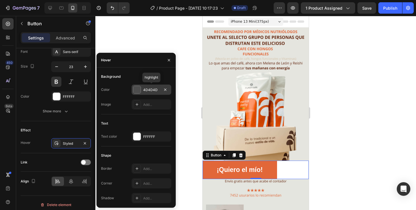
click at [149, 90] on div "4D4D4D" at bounding box center [151, 89] width 16 height 5
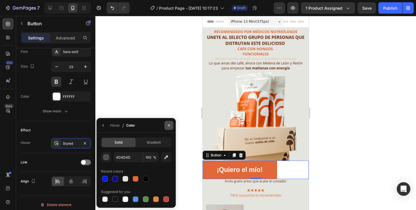
click at [168, 126] on icon "button" at bounding box center [169, 125] width 5 height 5
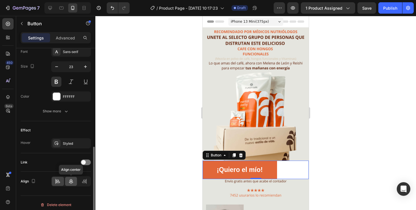
click at [70, 182] on icon at bounding box center [71, 181] width 6 height 6
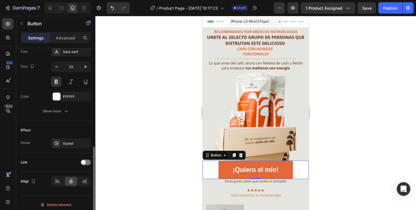
scroll to position [228, 0]
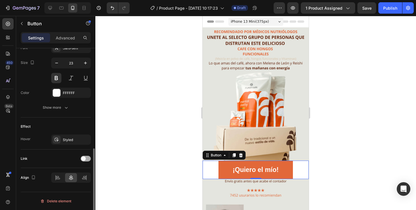
click at [86, 160] on div at bounding box center [86, 158] width 10 height 6
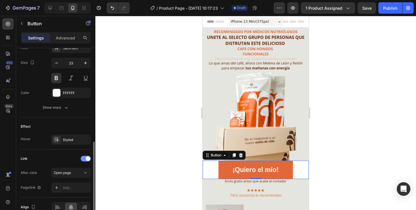
click at [86, 160] on div at bounding box center [86, 158] width 10 height 6
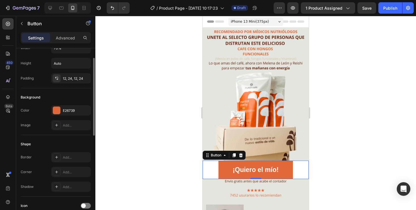
scroll to position [0, 0]
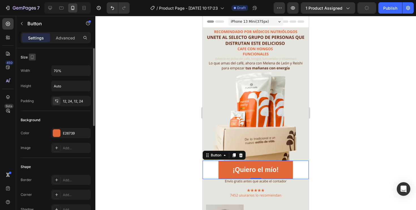
click at [33, 57] on icon "button" at bounding box center [32, 57] width 6 height 6
click at [74, 86] on input "Auto" at bounding box center [71, 86] width 39 height 10
click at [82, 86] on button "button" at bounding box center [85, 86] width 10 height 10
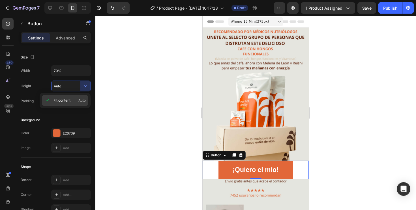
click at [81, 100] on span "Auto" at bounding box center [81, 100] width 7 height 5
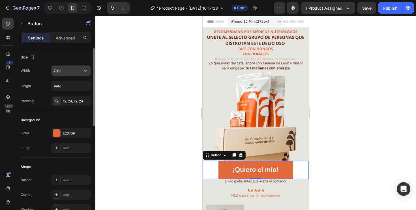
click at [80, 69] on input "70%" at bounding box center [71, 70] width 39 height 10
click at [87, 71] on icon "button" at bounding box center [86, 71] width 6 height 6
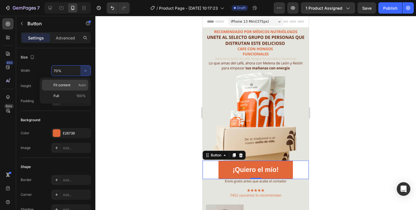
click at [76, 85] on p "Fit content Auto" at bounding box center [70, 84] width 32 height 5
type input "Auto"
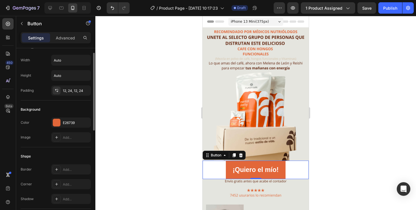
scroll to position [16, 0]
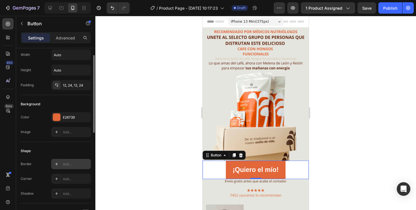
click at [59, 166] on div at bounding box center [57, 164] width 8 height 8
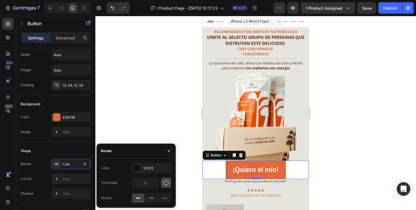
click at [166, 183] on icon "button" at bounding box center [166, 183] width 6 height 6
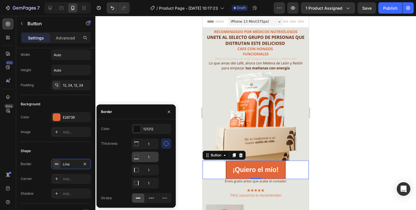
click at [147, 149] on input "1" at bounding box center [145, 143] width 27 height 10
click at [149, 149] on input "1" at bounding box center [145, 143] width 27 height 10
click at [153, 148] on input "1" at bounding box center [145, 143] width 27 height 10
type input "2"
type input "0"
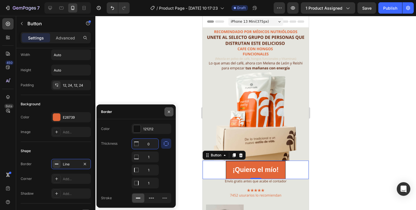
click at [168, 114] on button "button" at bounding box center [169, 111] width 9 height 9
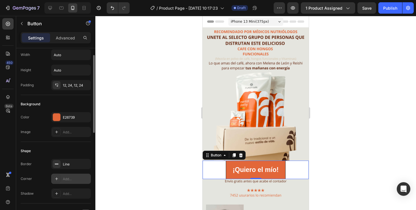
click at [73, 178] on div "Add..." at bounding box center [76, 178] width 27 height 5
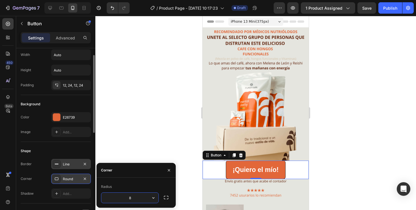
click at [75, 164] on div "Line" at bounding box center [71, 163] width 16 height 5
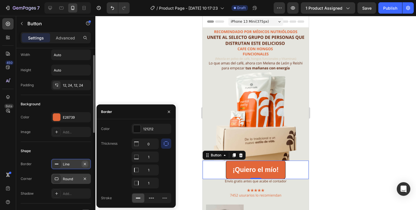
click at [86, 165] on icon "button" at bounding box center [85, 163] width 5 height 5
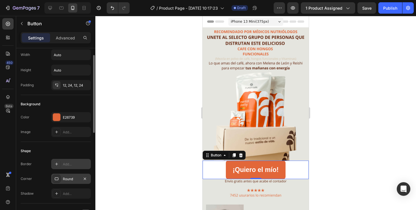
click at [78, 176] on div "Round" at bounding box center [71, 178] width 16 height 5
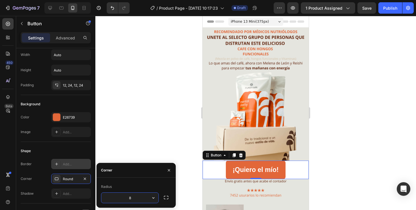
click at [139, 199] on input "8" at bounding box center [129, 197] width 57 height 10
type input "8"
type input "3"
type input "1"
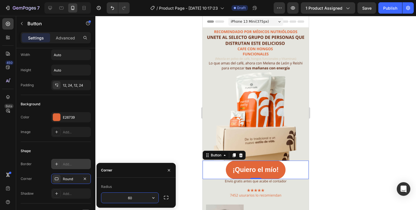
type input "6"
type input "8"
type input "100"
click at [127, 111] on div at bounding box center [255, 113] width 321 height 194
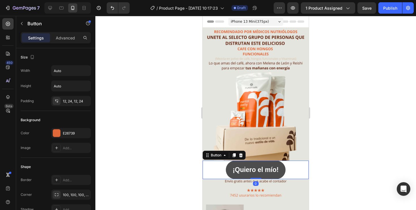
click at [229, 166] on button "¡Quiero el mío!" at bounding box center [255, 169] width 59 height 18
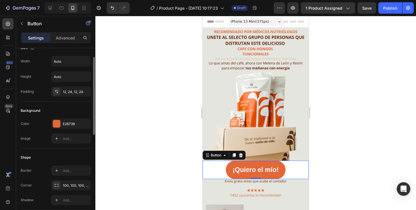
scroll to position [14, 0]
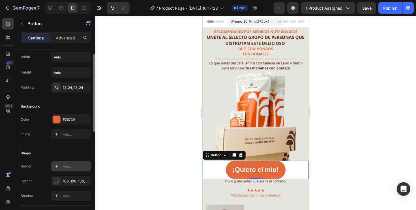
click at [69, 168] on div "Add..." at bounding box center [76, 166] width 27 height 5
click at [71, 152] on div "Shape" at bounding box center [56, 152] width 70 height 9
click at [85, 165] on icon "button" at bounding box center [85, 166] width 5 height 5
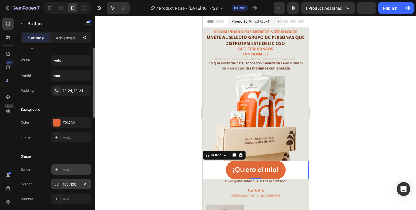
scroll to position [0, 0]
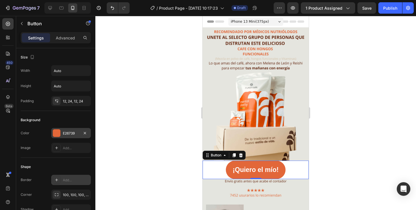
click at [75, 132] on div "E26739" at bounding box center [71, 133] width 16 height 5
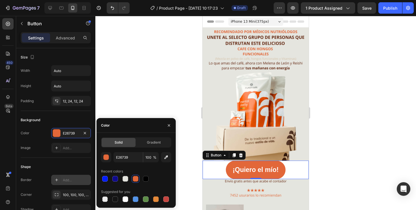
click at [69, 164] on div "Shape" at bounding box center [56, 166] width 70 height 9
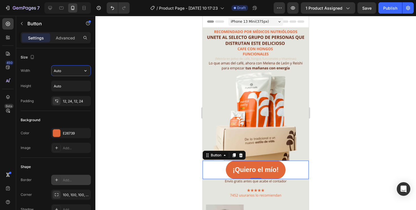
click at [74, 72] on input "Auto" at bounding box center [71, 70] width 39 height 10
click at [79, 76] on div "Width Auto Height Auto Padding 12, 24, 12, 24" at bounding box center [56, 85] width 70 height 41
click at [84, 71] on icon "button" at bounding box center [86, 71] width 6 height 6
click at [69, 94] on p "Full 100%" at bounding box center [70, 95] width 32 height 5
type input "100%"
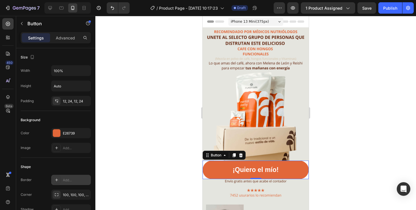
click at [135, 98] on div at bounding box center [255, 113] width 321 height 194
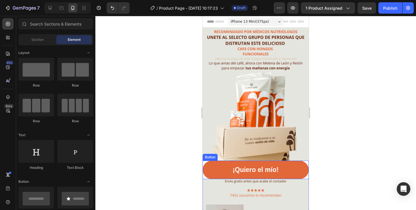
click at [205, 176] on div "¡Quiero el mío! Button" at bounding box center [256, 169] width 106 height 18
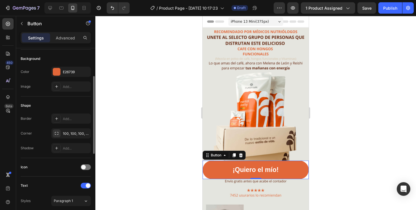
scroll to position [67, 0]
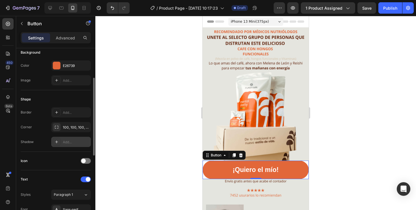
click at [67, 144] on div "Add..." at bounding box center [76, 141] width 27 height 5
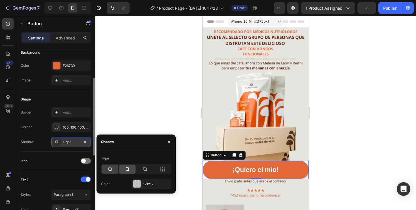
click at [123, 169] on div at bounding box center [127, 168] width 16 height 9
click at [149, 168] on div at bounding box center [145, 168] width 16 height 9
click at [150, 185] on div "121212" at bounding box center [151, 183] width 16 height 5
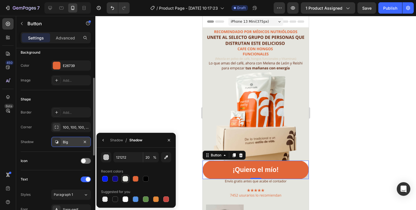
click at [123, 177] on div at bounding box center [126, 179] width 6 height 6
type input "E5E5DF"
type input "100"
click at [142, 179] on div at bounding box center [146, 178] width 8 height 8
type input "000000"
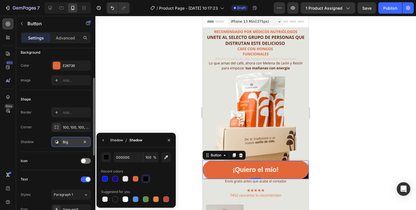
click at [114, 140] on div "Shadow" at bounding box center [116, 139] width 13 height 5
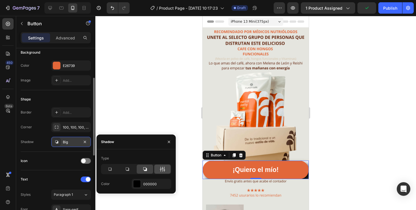
click at [164, 169] on icon at bounding box center [164, 168] width 1 height 5
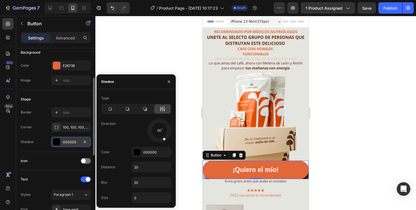
drag, startPoint x: 166, startPoint y: 137, endPoint x: 160, endPoint y: 134, distance: 7.0
click at [160, 134] on div at bounding box center [162, 135] width 9 height 13
click at [87, 143] on button "button" at bounding box center [85, 141] width 7 height 7
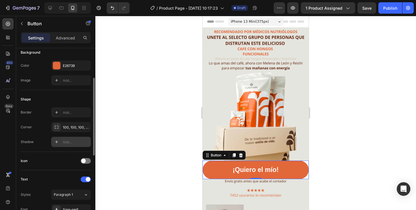
click at [86, 164] on div "Icon" at bounding box center [56, 160] width 70 height 9
click at [86, 161] on div at bounding box center [86, 161] width 10 height 6
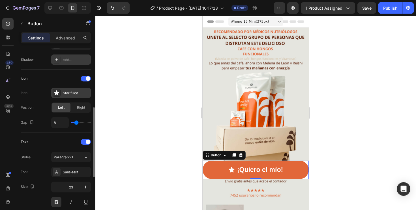
scroll to position [150, 0]
click at [57, 93] on icon at bounding box center [56, 91] width 5 height 5
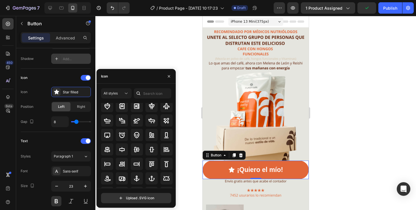
scroll to position [0, 0]
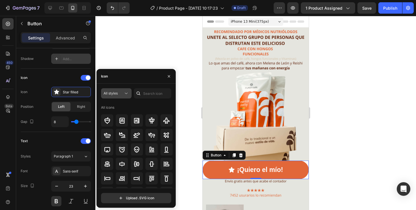
click at [126, 94] on icon at bounding box center [126, 93] width 6 height 6
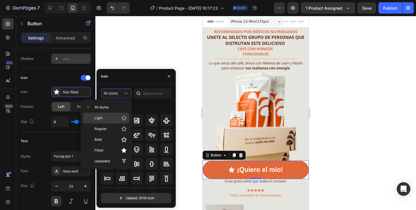
click at [115, 117] on p "Light" at bounding box center [111, 118] width 32 height 6
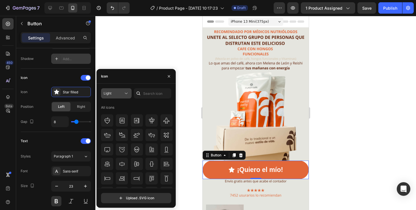
click at [119, 89] on button "Light" at bounding box center [116, 93] width 31 height 10
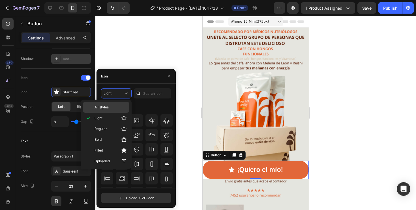
click at [111, 105] on p "All styles" at bounding box center [111, 106] width 32 height 5
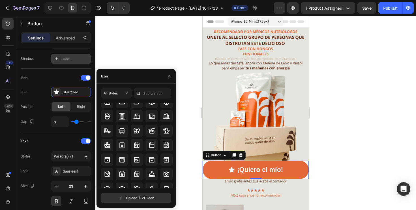
scroll to position [607, 0]
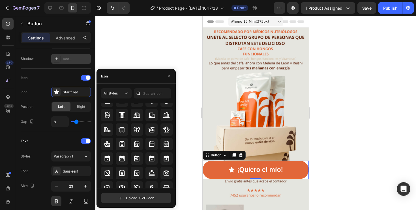
click at [143, 96] on div at bounding box center [138, 93] width 9 height 10
click at [149, 94] on input "text" at bounding box center [152, 93] width 37 height 10
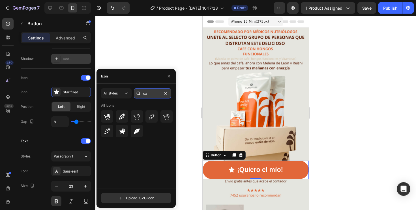
type input "c"
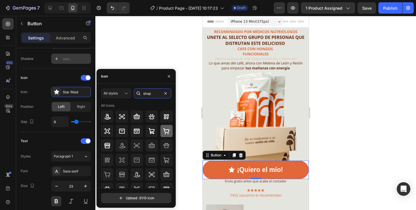
type input "shop"
click at [167, 129] on icon at bounding box center [166, 131] width 6 height 6
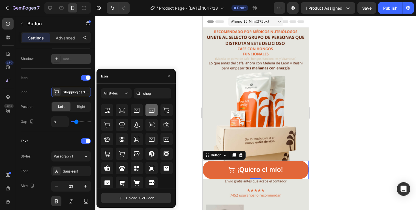
scroll to position [50, 0]
click at [151, 35] on div at bounding box center [255, 113] width 321 height 194
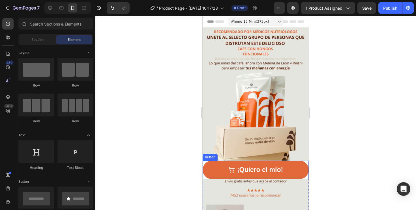
click at [205, 162] on div "¡Quiero el mío! Button" at bounding box center [256, 169] width 106 height 18
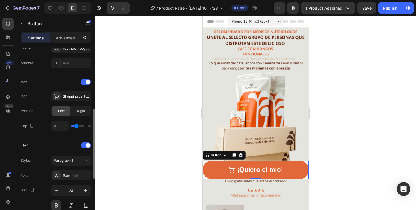
scroll to position [148, 0]
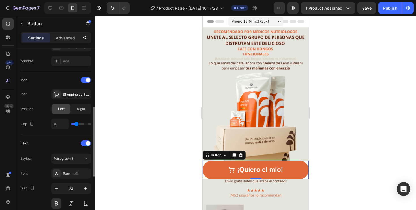
type input "9"
type input "10"
type input "11"
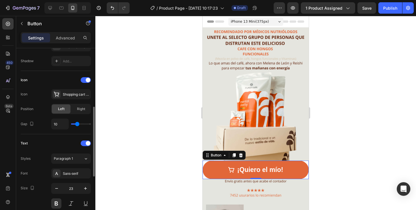
type input "11"
type input "13"
type input "14"
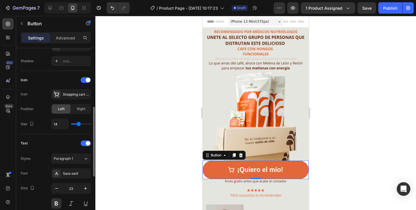
type input "15"
type input "16"
type input "17"
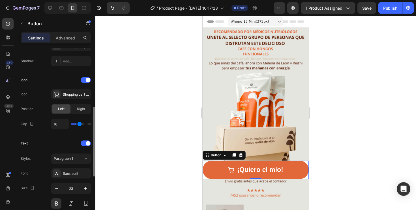
type input "17"
type input "18"
type input "20"
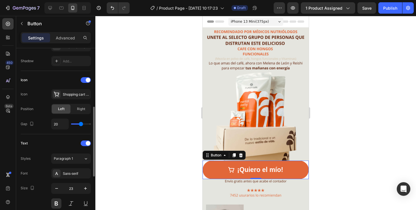
type input "21"
type input "23"
type input "24"
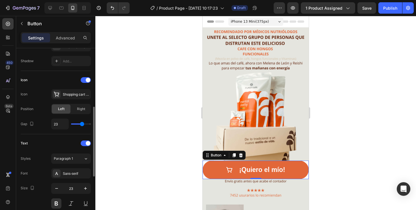
type input "24"
type input "25"
type input "24"
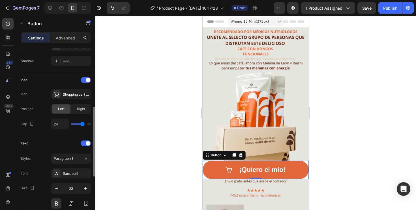
type input "23"
type input "22"
type input "21"
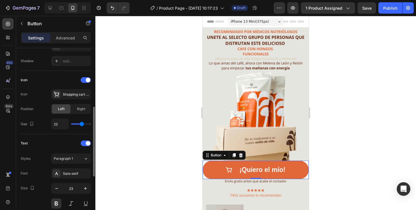
type input "21"
type input "20"
type input "19"
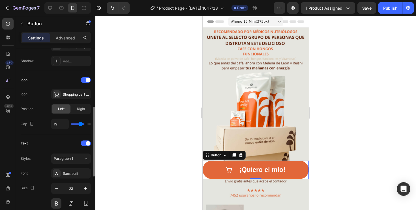
type input "17"
type input "15"
type input "14"
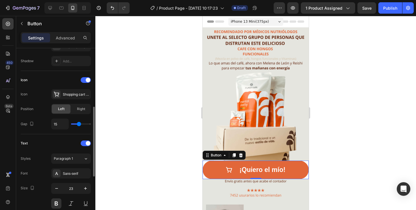
type input "14"
type input "13"
type input "12"
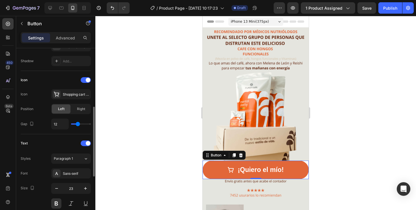
type input "11"
type input "10"
type input "9"
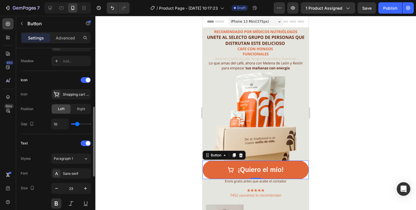
type input "9"
type input "8"
click at [76, 124] on input "range" at bounding box center [81, 123] width 20 height 1
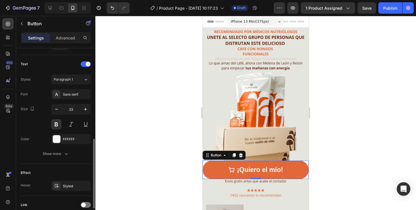
scroll to position [228, 0]
click at [85, 110] on icon "button" at bounding box center [86, 109] width 6 height 6
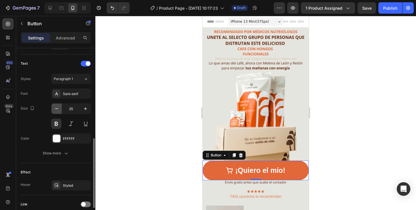
click at [59, 110] on icon "button" at bounding box center [57, 109] width 6 height 6
type input "23"
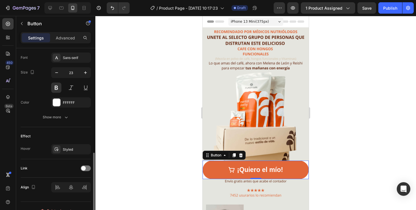
scroll to position [264, 0]
click at [66, 150] on div "Styled" at bounding box center [71, 148] width 16 height 5
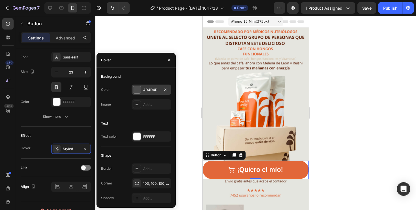
click at [152, 88] on div "4D4D4D" at bounding box center [151, 89] width 16 height 5
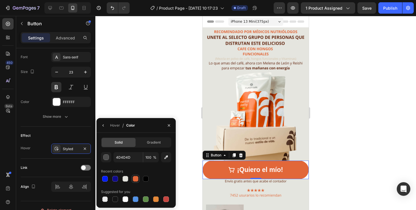
click at [136, 178] on div at bounding box center [136, 179] width 6 height 6
type input "E26739"
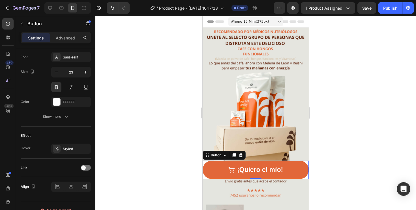
click at [164, 94] on div at bounding box center [255, 113] width 321 height 194
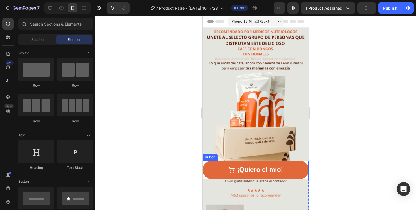
click at [227, 168] on button "¡Quiero el mío!" at bounding box center [256, 169] width 106 height 18
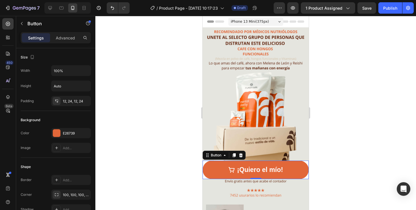
click at [204, 162] on div "¡Quiero el mío! Button 0" at bounding box center [256, 169] width 106 height 18
click at [208, 156] on icon at bounding box center [207, 155] width 5 height 5
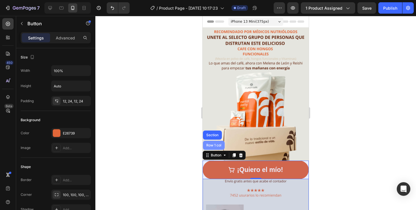
click at [214, 147] on div "Row 1 col" at bounding box center [214, 144] width 22 height 9
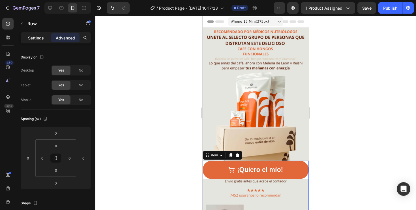
click at [28, 36] on div "Settings" at bounding box center [36, 37] width 28 height 9
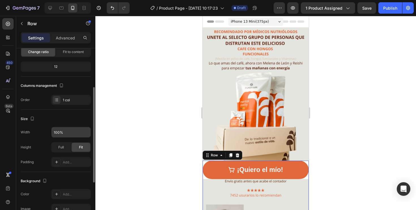
scroll to position [59, 0]
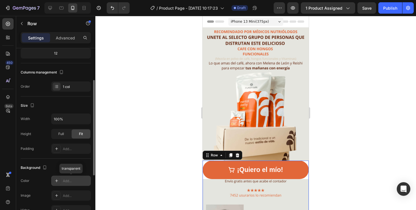
click at [72, 180] on div "Add..." at bounding box center [76, 180] width 27 height 5
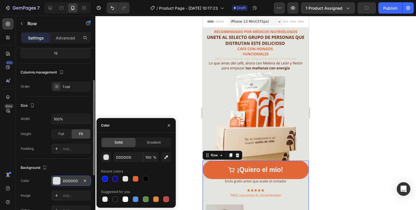
click at [183, 110] on div at bounding box center [255, 113] width 321 height 194
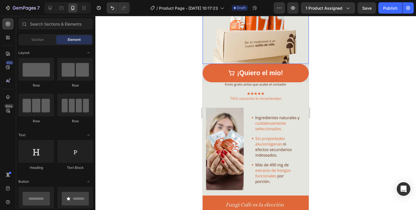
scroll to position [100, 0]
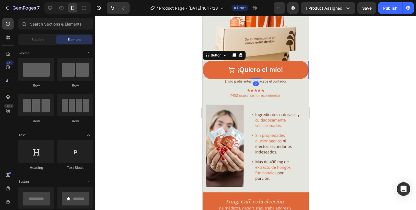
click at [307, 64] on div "¡Quiero el mío! Button 0" at bounding box center [256, 70] width 106 height 18
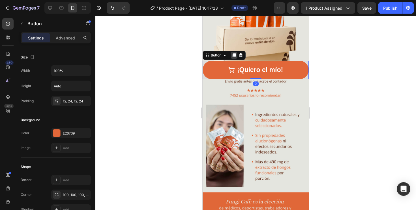
click at [235, 55] on icon at bounding box center [234, 55] width 3 height 4
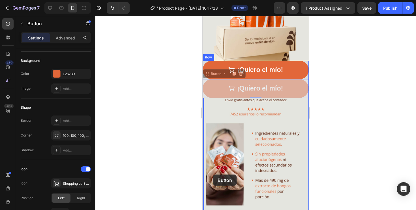
drag, startPoint x: 209, startPoint y: 74, endPoint x: 213, endPoint y: 174, distance: 100.0
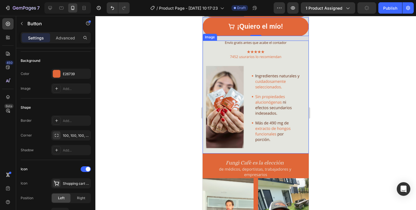
scroll to position [161, 0]
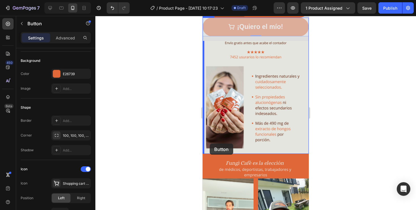
drag, startPoint x: 206, startPoint y: 20, endPoint x: 210, endPoint y: 143, distance: 123.2
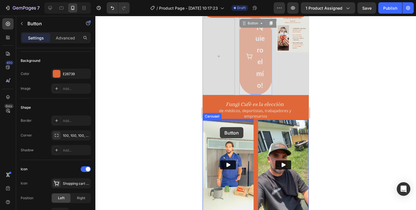
drag, startPoint x: 251, startPoint y: 25, endPoint x: 220, endPoint y: 127, distance: 106.9
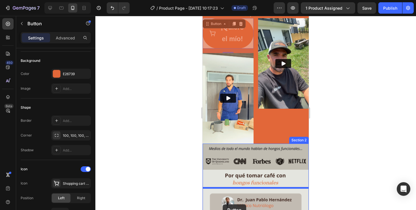
scroll to position [262, 0]
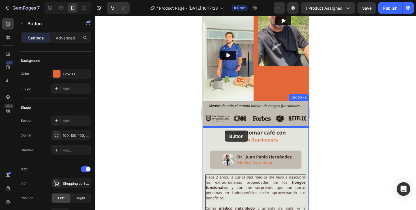
drag, startPoint x: 217, startPoint y: 82, endPoint x: 225, endPoint y: 130, distance: 48.1
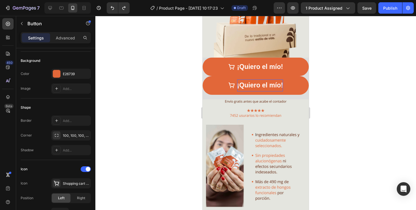
scroll to position [114, 0]
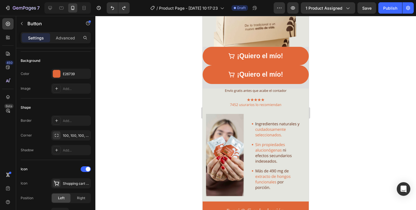
click at [218, 72] on button "¡Quiero el mío!" at bounding box center [256, 74] width 106 height 18
click at [206, 81] on button "¡Quiero el mío!" at bounding box center [256, 74] width 106 height 18
click at [300, 76] on button "¡Quiero el mío!" at bounding box center [256, 74] width 106 height 18
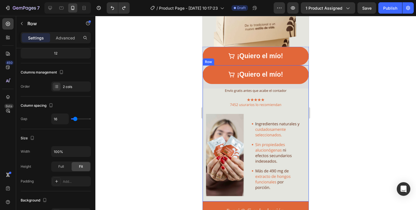
click at [302, 84] on div "¡Quiero el mío! Button Image Row" at bounding box center [256, 133] width 106 height 136
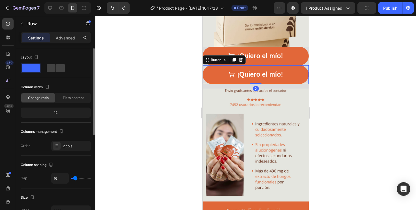
click at [213, 73] on button "¡Quiero el mío!" at bounding box center [256, 74] width 106 height 18
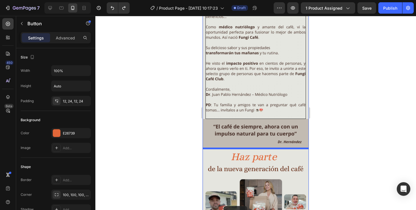
scroll to position [514, 0]
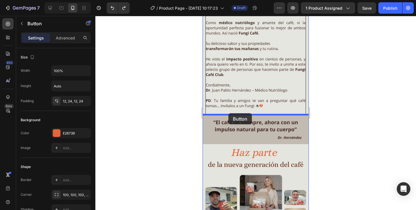
drag, startPoint x: 208, startPoint y: 60, endPoint x: 228, endPoint y: 113, distance: 56.4
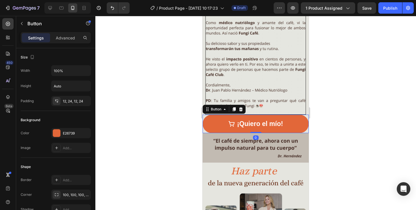
click at [340, 118] on div at bounding box center [255, 113] width 321 height 194
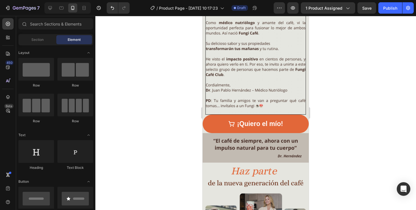
click at [322, 93] on div at bounding box center [255, 113] width 321 height 194
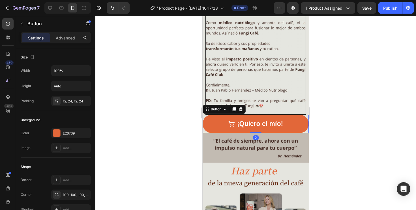
click at [212, 121] on button "¡Quiero el mío!" at bounding box center [256, 123] width 106 height 18
click at [234, 110] on icon at bounding box center [234, 109] width 3 height 4
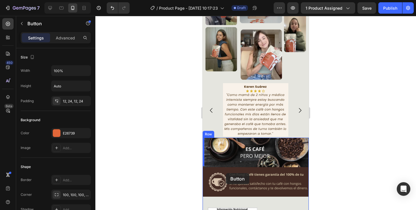
scroll to position [758, 0]
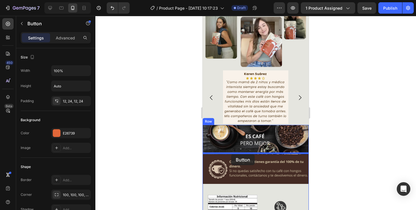
drag, startPoint x: 209, startPoint y: 130, endPoint x: 231, endPoint y: 153, distance: 32.6
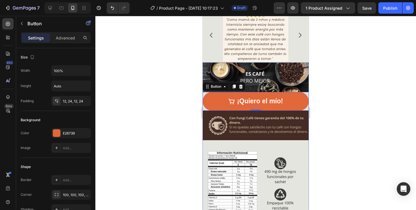
scroll to position [796, 0]
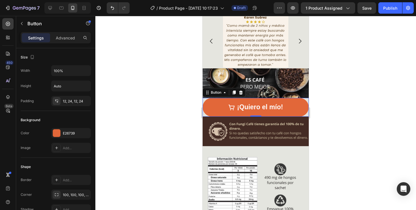
click at [219, 106] on button "¡Quiero el mío!" at bounding box center [256, 107] width 106 height 18
click at [234, 94] on div at bounding box center [234, 92] width 7 height 7
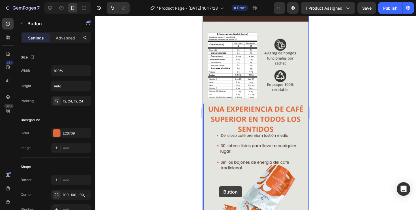
scroll to position [959, 0]
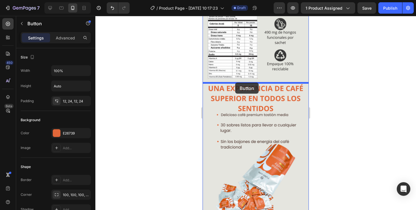
drag, startPoint x: 217, startPoint y: 109, endPoint x: 235, endPoint y: 82, distance: 32.6
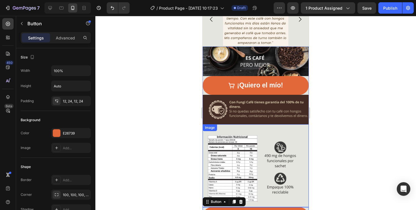
scroll to position [816, 0]
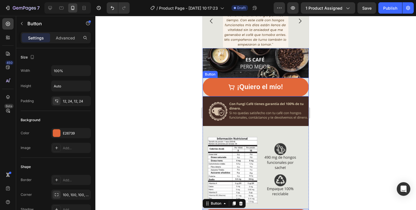
click at [299, 79] on button "¡Quiero el mío!" at bounding box center [256, 87] width 106 height 18
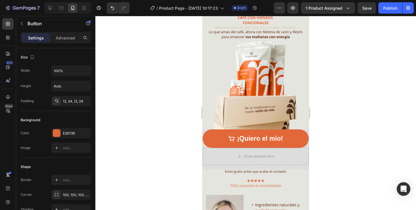
scroll to position [0, 0]
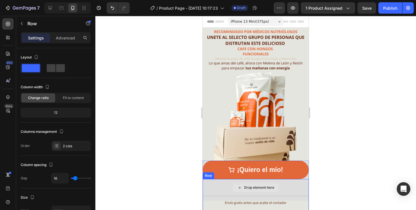
click at [287, 188] on div "Drop element here" at bounding box center [256, 187] width 106 height 17
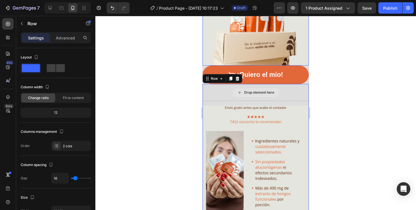
scroll to position [94, 0]
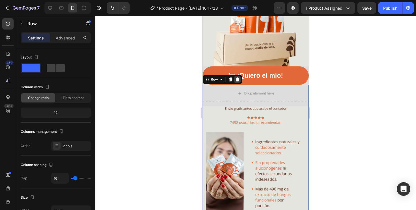
click at [238, 80] on icon at bounding box center [238, 79] width 4 height 4
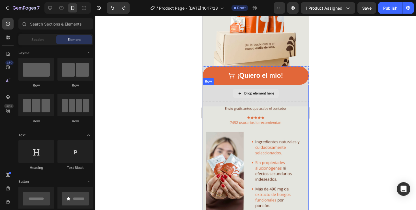
click at [229, 92] on div "Drop element here" at bounding box center [256, 93] width 106 height 17
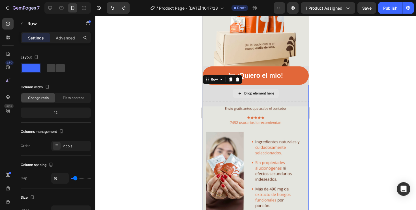
click at [229, 92] on div "Drop element here" at bounding box center [256, 93] width 106 height 17
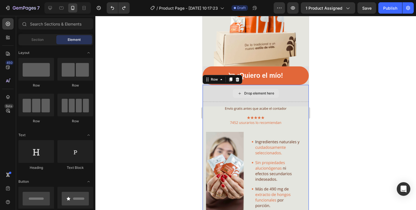
click at [247, 95] on div "Drop element here" at bounding box center [256, 93] width 46 height 9
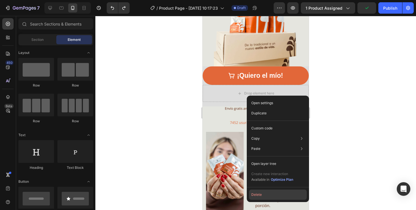
click at [258, 197] on button "Delete" at bounding box center [278, 194] width 58 height 10
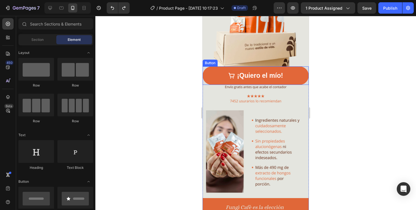
click at [290, 73] on button "¡Quiero el mío!" at bounding box center [256, 75] width 106 height 18
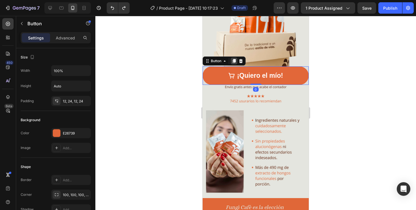
click at [234, 63] on icon at bounding box center [234, 61] width 5 height 5
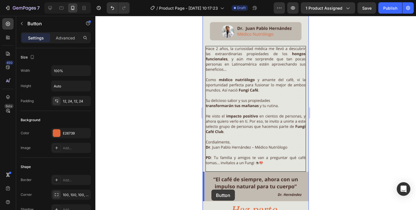
scroll to position [456, 0]
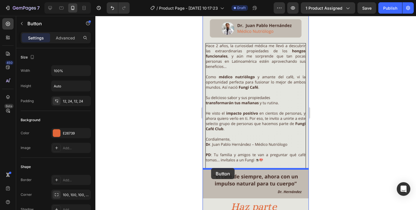
drag, startPoint x: 214, startPoint y: 80, endPoint x: 211, endPoint y: 168, distance: 88.1
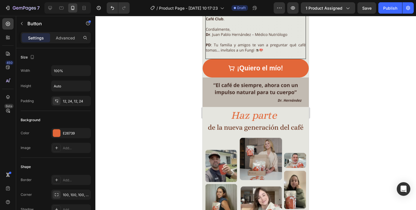
scroll to position [547, 0]
click at [214, 72] on button "¡Quiero el mío!" at bounding box center [256, 68] width 106 height 18
click at [304, 75] on button "¡Quiero el mío!" at bounding box center [256, 68] width 106 height 18
click at [344, 74] on div at bounding box center [255, 113] width 321 height 194
click at [236, 71] on div "¡Quiero el mío!" at bounding box center [255, 69] width 55 height 12
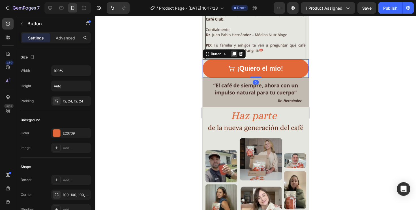
click at [235, 55] on icon at bounding box center [234, 54] width 3 height 4
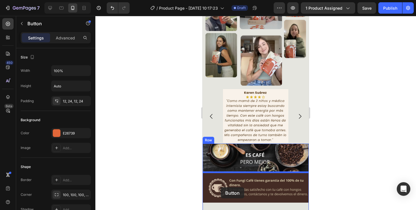
scroll to position [725, 0]
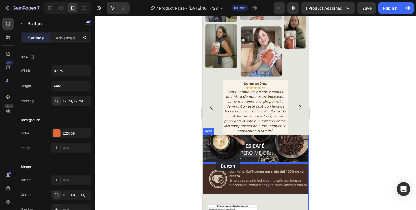
drag, startPoint x: 215, startPoint y: 72, endPoint x: 216, endPoint y: 160, distance: 88.3
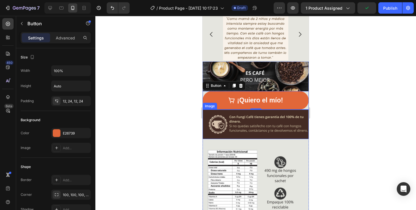
scroll to position [780, 0]
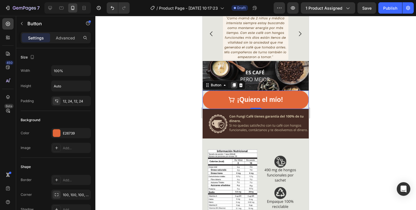
click at [235, 85] on icon at bounding box center [234, 85] width 3 height 4
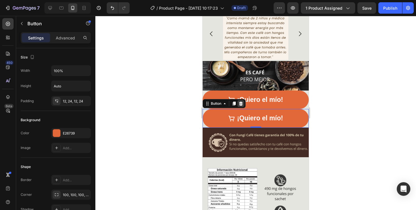
drag, startPoint x: 234, startPoint y: 101, endPoint x: 238, endPoint y: 102, distance: 4.2
click at [238, 101] on div "Button" at bounding box center [224, 103] width 43 height 9
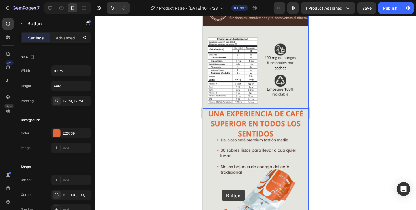
scroll to position [917, 0]
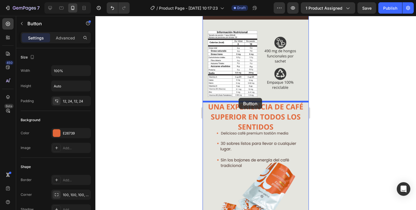
drag, startPoint x: 219, startPoint y: 103, endPoint x: 239, endPoint y: 98, distance: 20.5
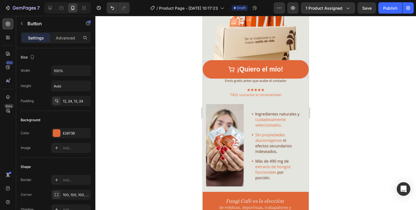
scroll to position [0, 0]
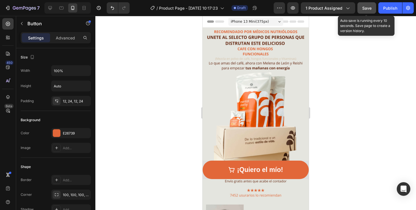
click at [367, 9] on span "Save" at bounding box center [366, 8] width 9 height 5
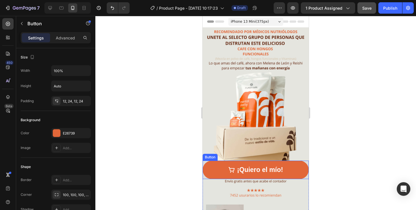
click at [219, 172] on button "¡Quiero el mío!" at bounding box center [256, 169] width 106 height 18
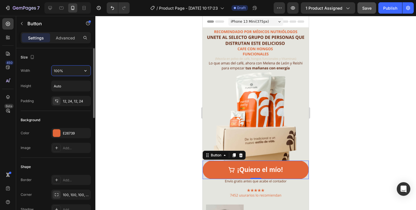
click at [77, 73] on input "100%" at bounding box center [71, 70] width 39 height 10
type input "80%"
click at [131, 119] on div at bounding box center [255, 113] width 321 height 194
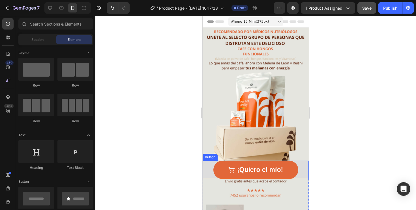
click at [228, 167] on button "¡Quiero el mío!" at bounding box center [255, 169] width 85 height 18
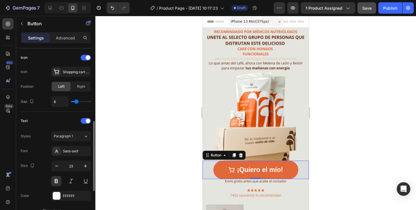
scroll to position [177, 0]
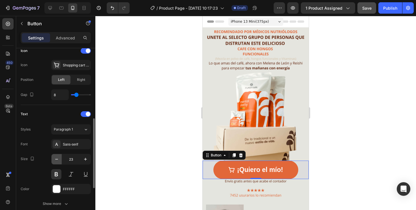
click at [56, 158] on icon "button" at bounding box center [57, 159] width 6 height 6
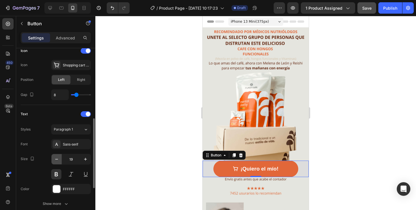
click at [56, 158] on icon "button" at bounding box center [57, 159] width 6 height 6
type input "18"
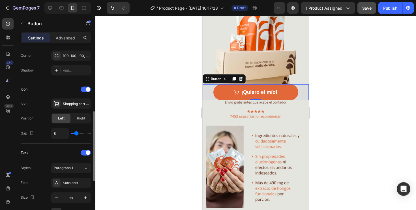
scroll to position [135, 0]
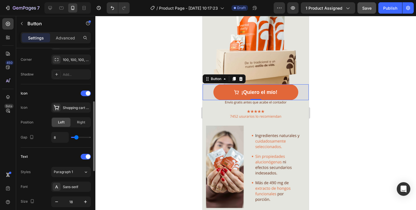
click at [211, 91] on div "¡Quiero el mío! Button 0" at bounding box center [256, 92] width 106 height 16
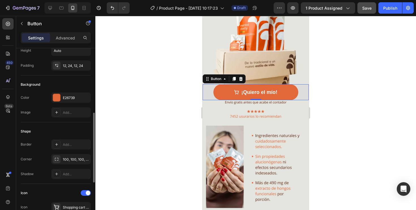
scroll to position [0, 0]
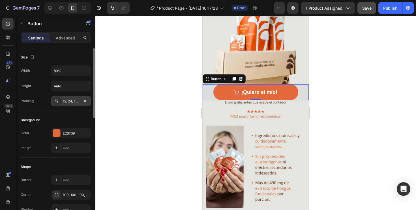
click at [69, 99] on div "12, 24, 12, 24" at bounding box center [71, 101] width 16 height 5
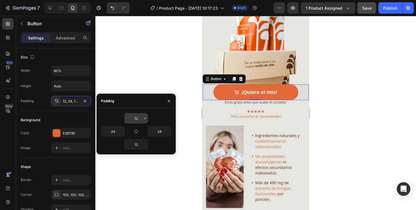
click at [135, 118] on input "12" at bounding box center [136, 118] width 23 height 10
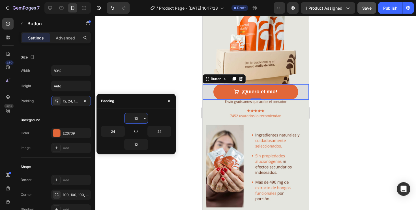
type input "1"
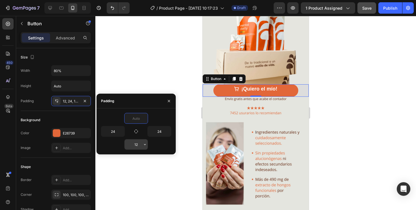
type input "0"
click at [137, 145] on input "12" at bounding box center [136, 144] width 23 height 10
type input "0"
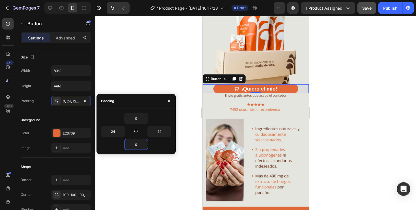
click at [131, 66] on div at bounding box center [255, 113] width 321 height 194
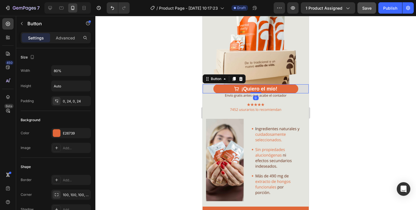
click at [225, 88] on button "¡Quiero el mío!" at bounding box center [255, 88] width 85 height 9
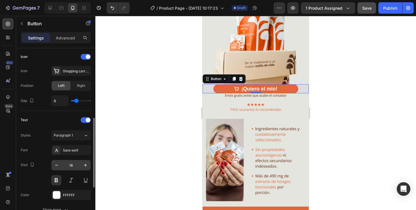
scroll to position [175, 0]
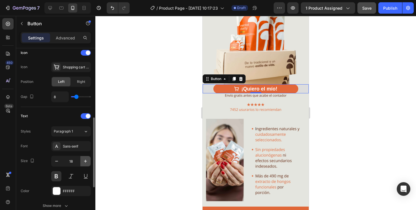
click at [85, 162] on icon "button" at bounding box center [86, 161] width 6 height 6
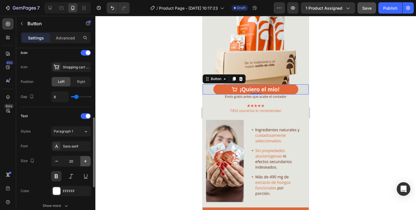
click at [85, 162] on icon "button" at bounding box center [86, 161] width 6 height 6
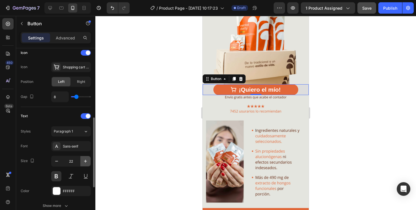
click at [85, 162] on icon "button" at bounding box center [86, 161] width 6 height 6
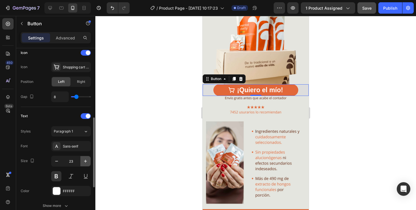
click at [85, 162] on icon "button" at bounding box center [86, 161] width 6 height 6
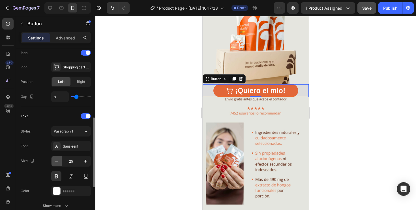
click at [55, 163] on icon "button" at bounding box center [57, 161] width 6 height 6
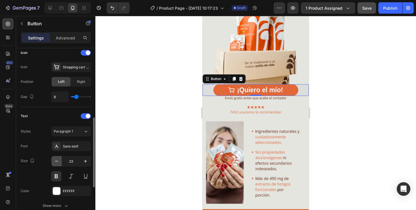
click at [55, 163] on icon "button" at bounding box center [57, 161] width 6 height 6
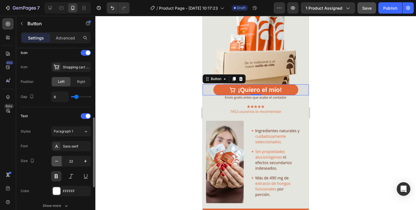
click at [55, 163] on icon "button" at bounding box center [57, 161] width 6 height 6
type input "20"
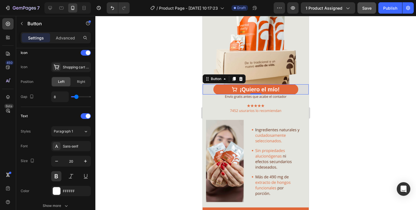
click at [136, 119] on div at bounding box center [255, 113] width 321 height 194
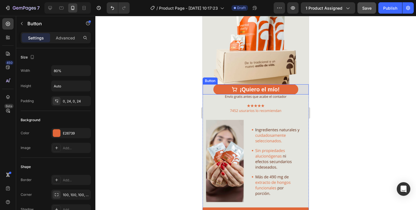
click at [211, 89] on div "¡Quiero el mío! Button" at bounding box center [256, 89] width 106 height 10
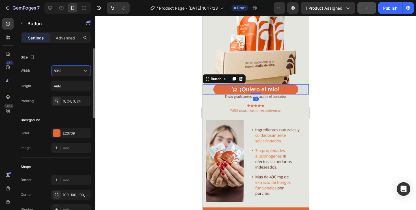
click at [56, 71] on input "80%" at bounding box center [71, 70] width 39 height 10
type input "70%"
click at [116, 92] on div at bounding box center [255, 113] width 321 height 194
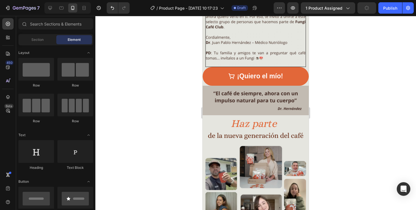
scroll to position [542, 0]
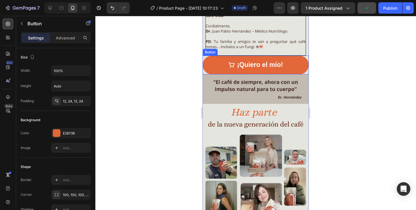
click at [299, 61] on button "¡Quiero el mío!" at bounding box center [256, 64] width 106 height 18
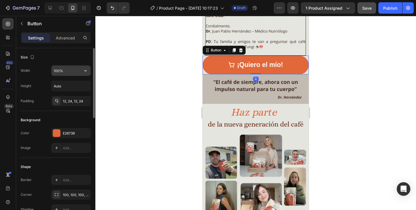
click at [55, 71] on input "100%" at bounding box center [71, 70] width 39 height 10
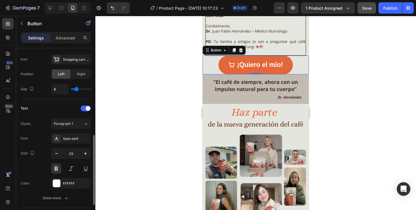
scroll to position [193, 0]
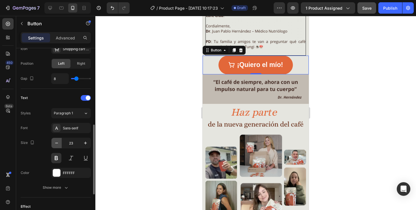
type input "70%"
click at [57, 142] on icon "button" at bounding box center [57, 143] width 6 height 6
type input "20"
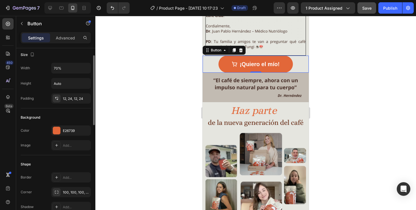
scroll to position [0, 0]
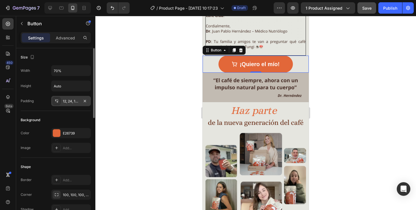
click at [74, 103] on div "12, 24, 12, 24" at bounding box center [71, 101] width 16 height 5
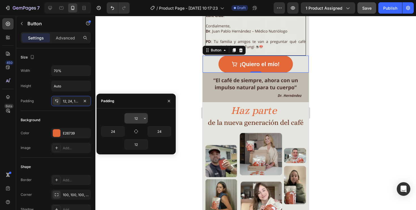
click at [136, 116] on input "12" at bounding box center [136, 118] width 23 height 10
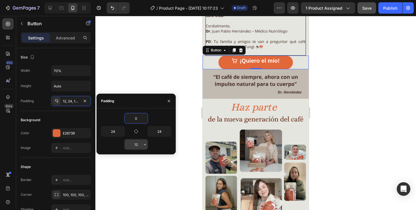
type input "0"
click at [138, 147] on input "12" at bounding box center [136, 144] width 23 height 10
type input "0"
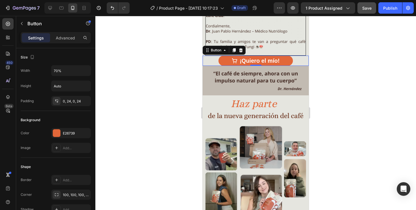
click at [136, 69] on div at bounding box center [255, 113] width 321 height 194
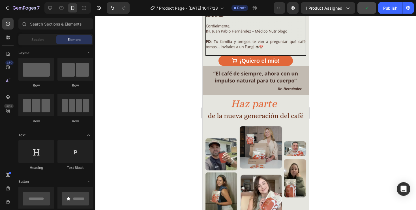
click at [350, 54] on div at bounding box center [255, 113] width 321 height 194
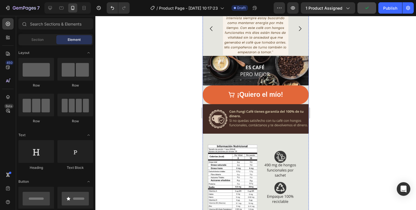
scroll to position [780, 0]
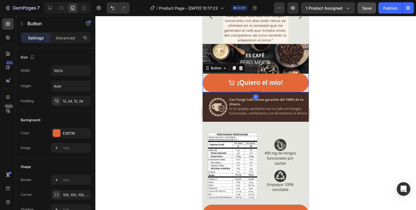
click at [209, 87] on button "¡Quiero el mío!" at bounding box center [256, 82] width 106 height 18
click at [57, 74] on input "100%" at bounding box center [71, 70] width 39 height 10
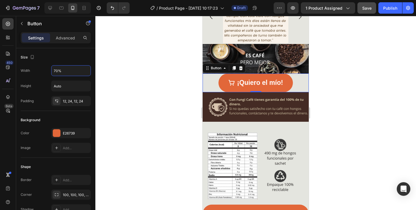
type input "70%"
click at [116, 108] on div at bounding box center [255, 113] width 321 height 194
click at [231, 82] on icon "<p>¡Quiero el mío!</p>" at bounding box center [231, 82] width 7 height 7
click at [66, 101] on div "12, 24, 12, 24" at bounding box center [71, 101] width 16 height 5
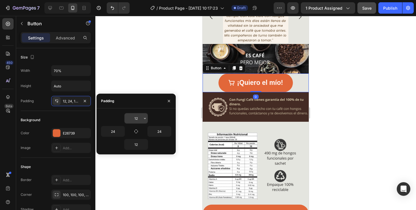
click at [138, 121] on input "12" at bounding box center [136, 118] width 23 height 10
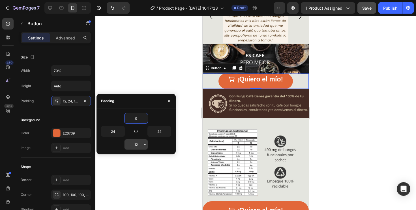
type input "0"
click at [136, 144] on input "12" at bounding box center [136, 144] width 23 height 10
type input "0"
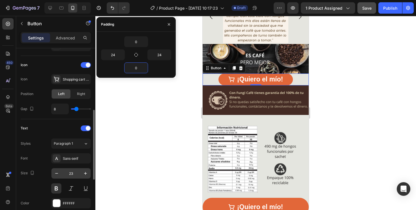
scroll to position [168, 0]
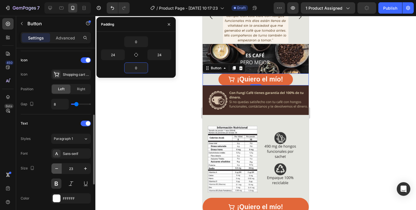
click at [56, 166] on icon "button" at bounding box center [57, 168] width 6 height 6
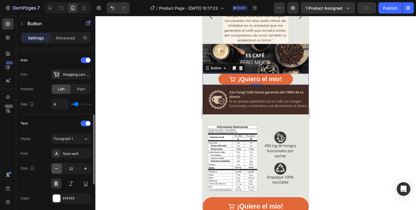
click at [56, 166] on icon "button" at bounding box center [57, 168] width 6 height 6
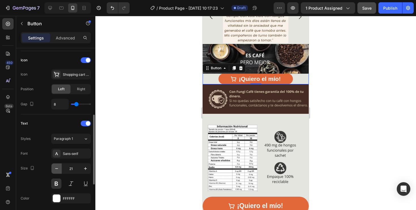
click at [56, 166] on icon "button" at bounding box center [57, 168] width 6 height 6
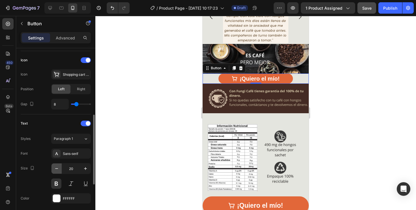
click at [56, 166] on icon "button" at bounding box center [57, 168] width 6 height 6
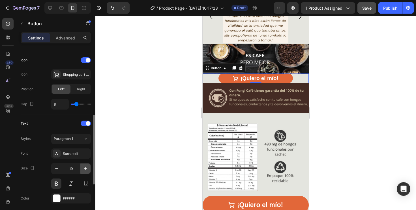
click at [86, 168] on icon "button" at bounding box center [86, 168] width 6 height 6
type input "20"
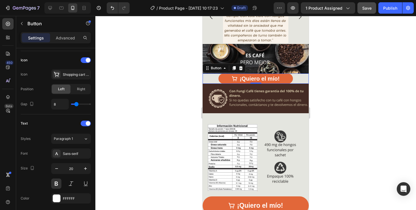
click at [131, 147] on div at bounding box center [255, 113] width 321 height 194
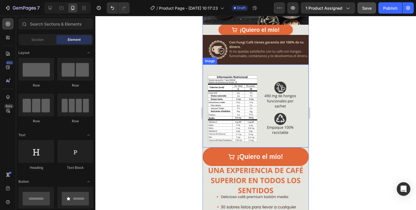
scroll to position [826, 0]
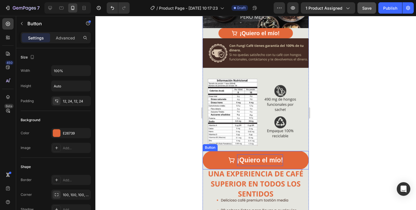
click at [250, 163] on p "¡Quiero el mío!" at bounding box center [260, 160] width 46 height 12
click at [218, 162] on button "¡Quiero el mío!" at bounding box center [256, 160] width 106 height 18
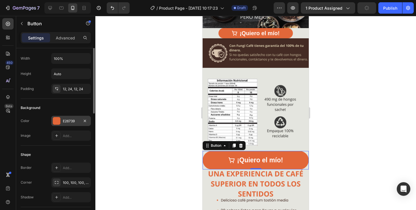
scroll to position [0, 0]
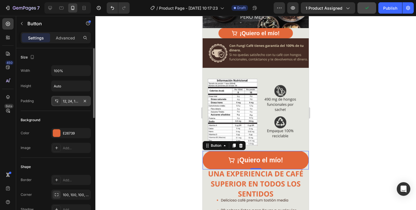
click at [71, 102] on div "12, 24, 12, 24" at bounding box center [71, 101] width 16 height 5
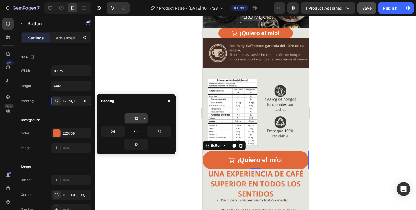
click at [138, 120] on input "12" at bounding box center [136, 118] width 23 height 10
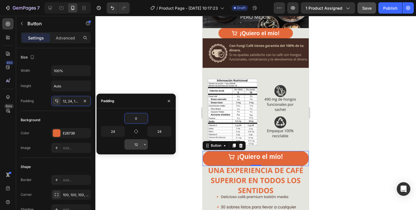
type input "0"
click at [136, 144] on input "12" at bounding box center [136, 144] width 23 height 10
type input "0"
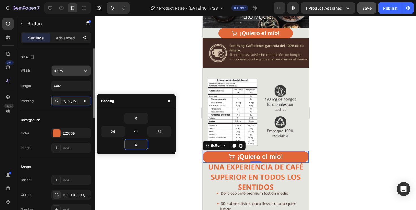
click at [60, 71] on input "100%" at bounding box center [71, 70] width 39 height 10
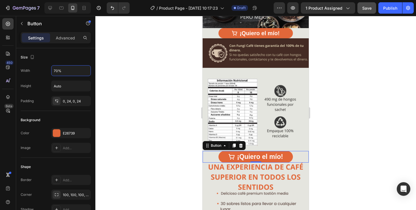
type input "70%"
click at [105, 118] on div at bounding box center [255, 113] width 321 height 194
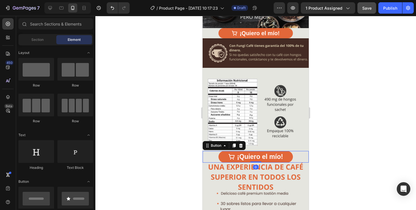
click at [225, 157] on button "¡Quiero el mío!" at bounding box center [256, 157] width 74 height 12
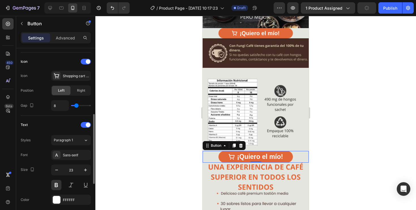
scroll to position [175, 0]
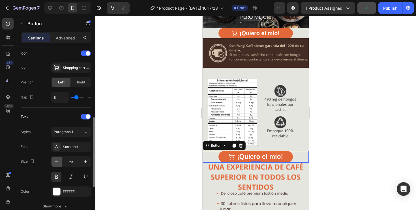
click at [58, 161] on icon "button" at bounding box center [57, 162] width 6 height 6
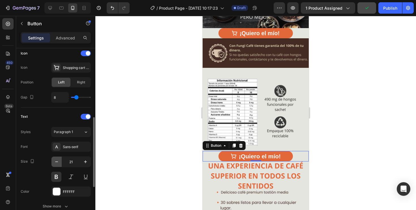
type input "20"
click at [166, 123] on div at bounding box center [255, 113] width 321 height 194
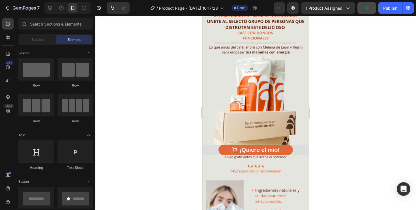
scroll to position [0, 0]
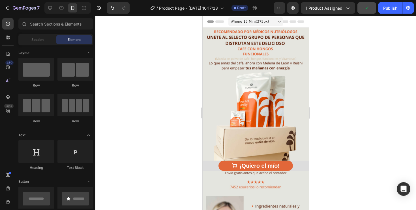
click at [345, 68] on div at bounding box center [255, 113] width 321 height 194
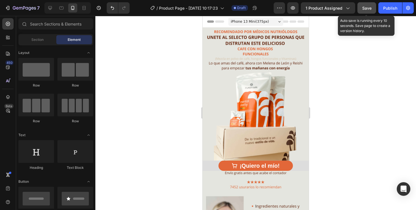
click at [366, 10] on div "Save" at bounding box center [366, 8] width 9 height 6
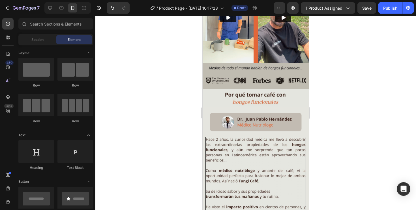
scroll to position [336, 0]
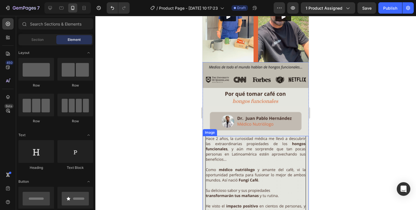
click at [231, 148] on img at bounding box center [256, 198] width 101 height 125
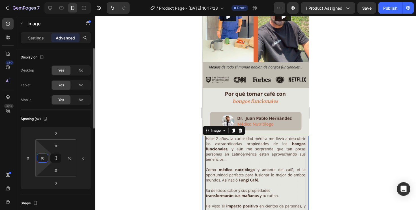
click at [43, 158] on input "10" at bounding box center [42, 157] width 8 height 8
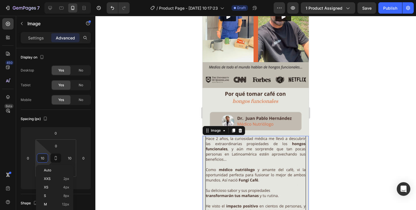
click at [244, 150] on img at bounding box center [256, 198] width 101 height 125
click at [305, 162] on img at bounding box center [256, 198] width 101 height 125
click at [41, 41] on div "Settings" at bounding box center [36, 37] width 28 height 9
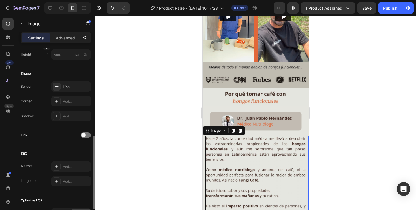
scroll to position [180, 0]
click at [84, 86] on icon "button" at bounding box center [85, 87] width 5 height 5
click at [144, 99] on div at bounding box center [255, 113] width 321 height 194
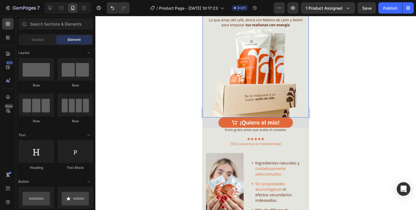
scroll to position [45, 0]
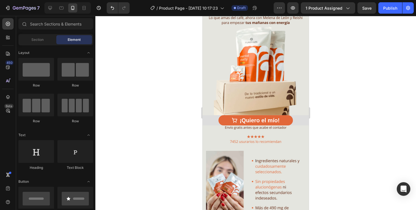
click at [148, 97] on div at bounding box center [255, 113] width 321 height 194
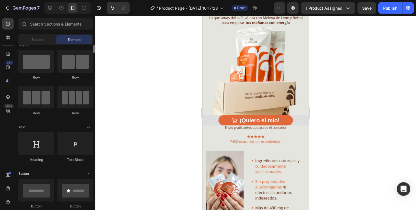
scroll to position [0, 0]
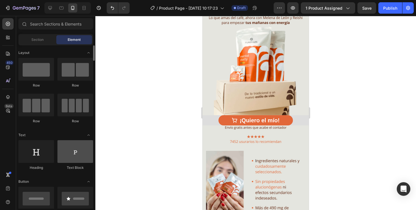
click at [76, 155] on div at bounding box center [75, 151] width 36 height 23
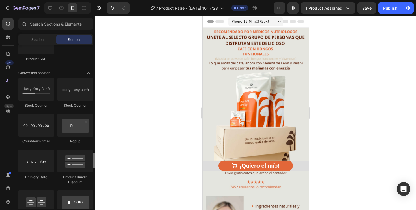
scroll to position [1140, 0]
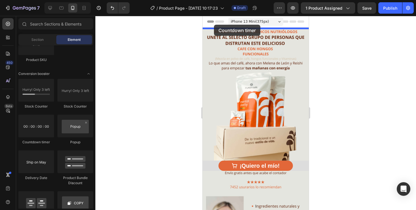
drag, startPoint x: 236, startPoint y: 140, endPoint x: 214, endPoint y: 25, distance: 117.9
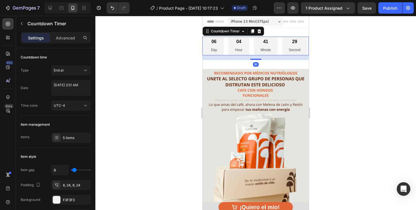
click at [218, 46] on div "06 Day" at bounding box center [214, 46] width 20 height 19
click at [230, 48] on div "04 Hour" at bounding box center [238, 46] width 21 height 19
click at [227, 32] on div "Countdown Timer" at bounding box center [225, 31] width 31 height 5
click at [76, 72] on div "End at" at bounding box center [68, 70] width 29 height 5
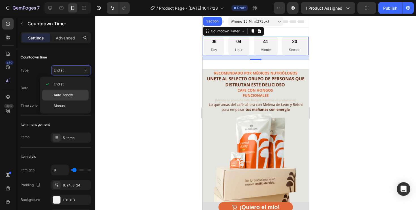
click at [71, 95] on span "Auto-renew" at bounding box center [63, 94] width 19 height 5
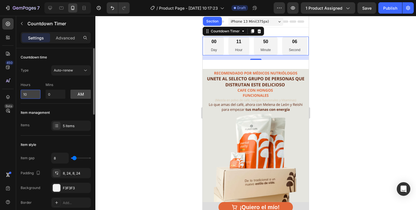
click at [35, 92] on input "10" at bounding box center [31, 93] width 20 height 9
click at [29, 94] on input "10" at bounding box center [31, 93] width 20 height 9
type input "1"
type input "0"
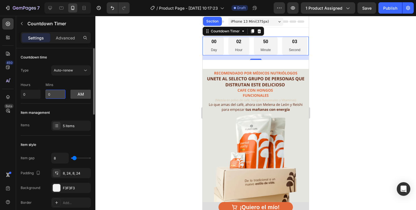
click at [52, 94] on input "0" at bounding box center [56, 93] width 20 height 9
type input "25"
click at [73, 92] on button "am" at bounding box center [81, 93] width 20 height 9
click at [80, 135] on div "Countdown time Type Auto-renew Hours 0 Mins 25 pm" at bounding box center [56, 180] width 70 height 91
click at [80, 69] on div "Auto-renew" at bounding box center [68, 70] width 29 height 5
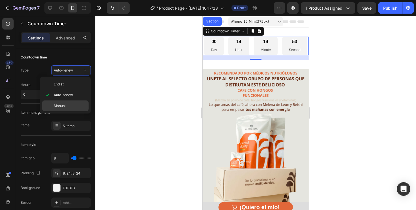
click at [69, 109] on div "Manual" at bounding box center [65, 105] width 46 height 11
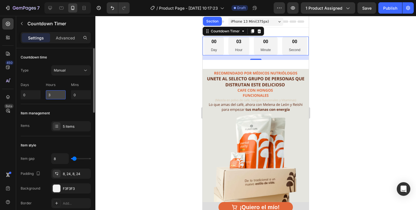
click at [54, 95] on input "3" at bounding box center [56, 94] width 20 height 9
type input "0"
click at [77, 93] on input "0" at bounding box center [81, 94] width 20 height 9
type input "25"
click at [150, 76] on div at bounding box center [255, 113] width 321 height 194
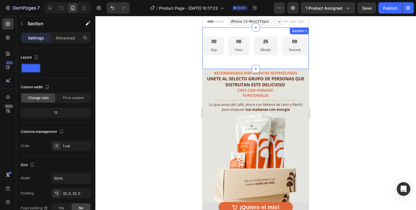
click at [254, 57] on div "00 Day 00 Hour 25 Minute 00 Second Countdown Timer" at bounding box center [256, 48] width 106 height 23
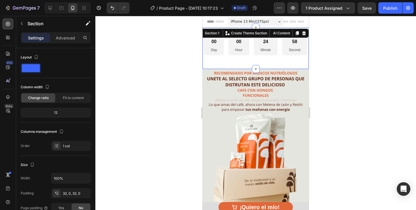
click at [259, 57] on div "00 Day 00 Hour 24 Minute 58 Second Countdown Timer" at bounding box center [256, 48] width 106 height 23
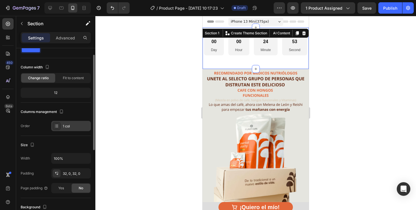
scroll to position [23, 0]
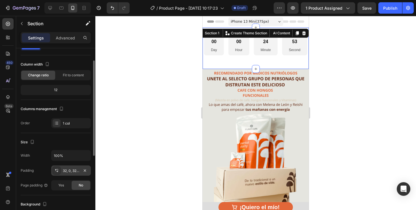
click at [62, 170] on div "32, 0, 32, 0" at bounding box center [71, 170] width 40 height 10
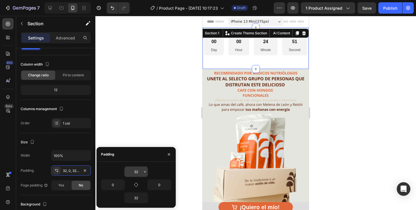
click at [134, 168] on input "32" at bounding box center [136, 171] width 23 height 10
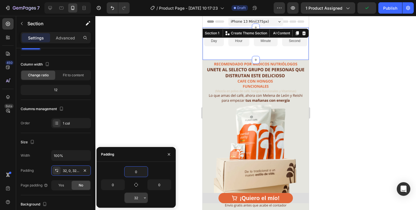
type input "0"
click at [138, 200] on input "32" at bounding box center [136, 197] width 23 height 10
type input "0"
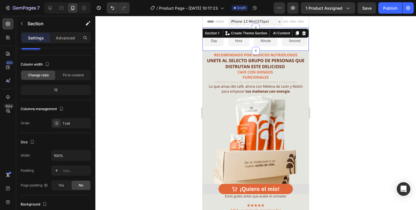
click at [123, 76] on div at bounding box center [255, 113] width 321 height 194
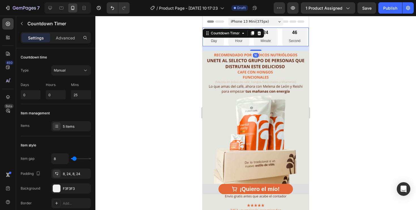
click at [213, 39] on p "Day" at bounding box center [214, 41] width 6 height 6
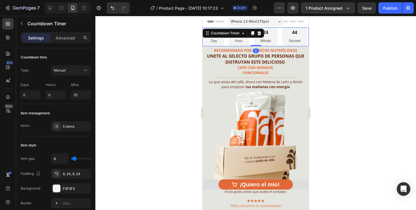
drag, startPoint x: 257, startPoint y: 49, endPoint x: 257, endPoint y: 40, distance: 8.8
click at [257, 40] on div "00 Day 00 Hour 24 Minute 44 Second Countdown Timer 0" at bounding box center [256, 36] width 106 height 19
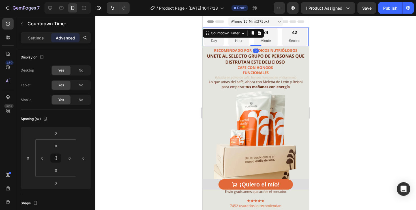
click at [219, 41] on div "00 Day" at bounding box center [214, 36] width 20 height 19
click at [219, 33] on div "Countdown Timer" at bounding box center [225, 33] width 31 height 5
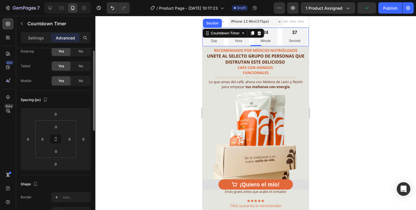
scroll to position [0, 0]
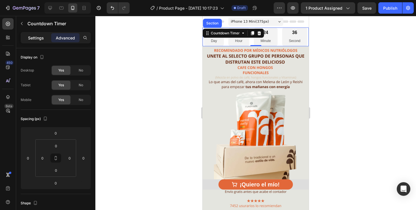
click at [37, 37] on p "Settings" at bounding box center [36, 38] width 16 height 6
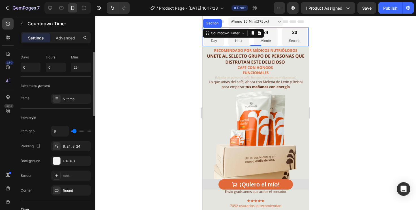
scroll to position [28, 0]
click at [75, 162] on div "F3F3F3" at bounding box center [71, 160] width 16 height 5
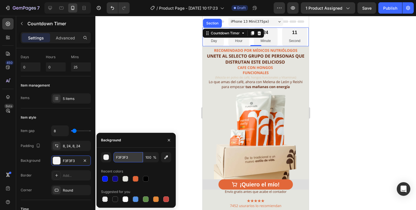
click at [125, 159] on input "F3F3F3" at bounding box center [128, 157] width 29 height 10
paste input "#442a1c"
type input "#442a1c"
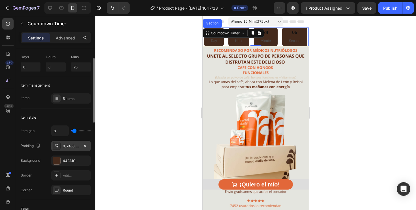
click at [67, 147] on div "8, 24, 8, 24" at bounding box center [71, 145] width 16 height 5
click at [130, 111] on div at bounding box center [255, 113] width 321 height 194
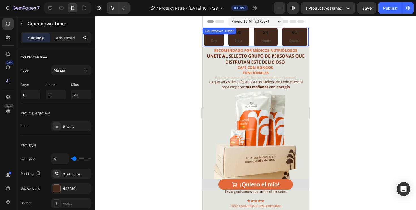
click at [209, 36] on div "00 Day 00 Hour 24 Minute 01 Second Countdown Timer" at bounding box center [256, 36] width 106 height 19
click at [213, 35] on div "Countdown Timer" at bounding box center [225, 33] width 31 height 5
click at [203, 39] on div "00 Day 00 Hour 23 Minute 56 Second" at bounding box center [256, 36] width 106 height 19
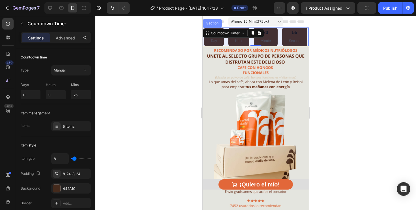
click at [215, 24] on div "Section" at bounding box center [212, 23] width 14 height 3
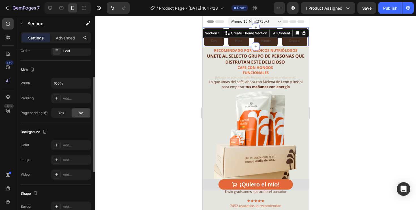
scroll to position [99, 0]
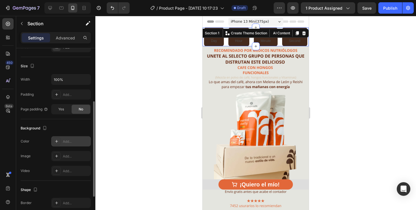
click at [70, 141] on div "Add..." at bounding box center [76, 141] width 27 height 5
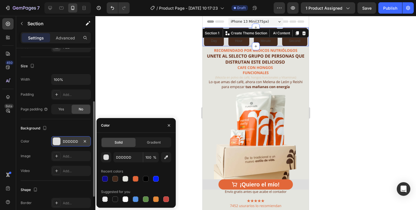
click at [75, 142] on div "DDDDDD" at bounding box center [71, 141] width 16 height 5
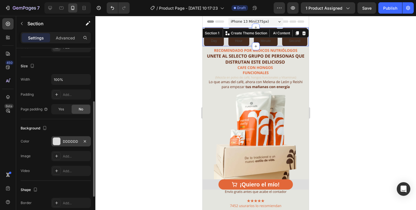
click at [75, 142] on div "DDDDDD" at bounding box center [71, 141] width 16 height 5
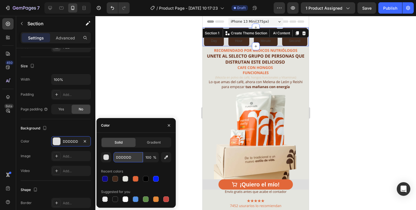
click at [131, 156] on input "DDDDDD" at bounding box center [128, 157] width 29 height 10
paste input "#e5e5df"
type input "#e5e5df"
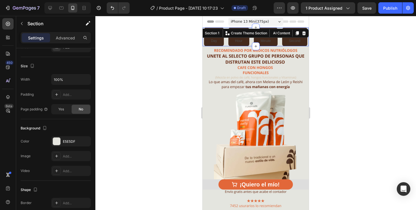
click at [149, 67] on div at bounding box center [255, 113] width 321 height 194
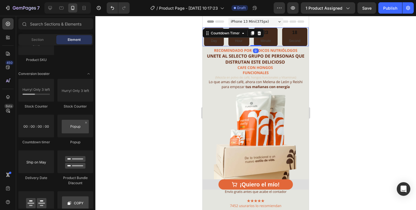
click at [216, 40] on p "Day" at bounding box center [214, 41] width 6 height 6
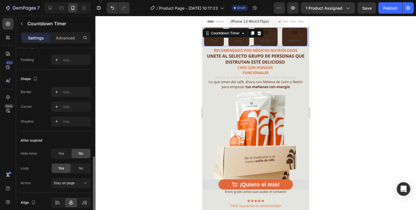
scroll to position [312, 0]
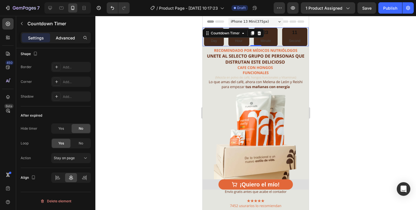
click at [63, 40] on p "Advanced" at bounding box center [65, 38] width 19 height 6
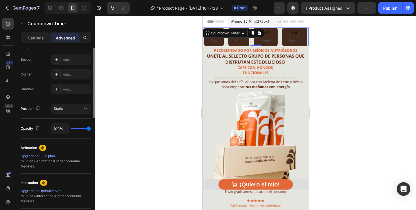
scroll to position [215, 0]
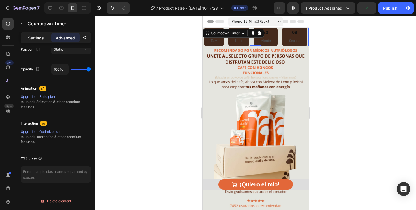
click at [35, 41] on div "Settings" at bounding box center [36, 37] width 28 height 9
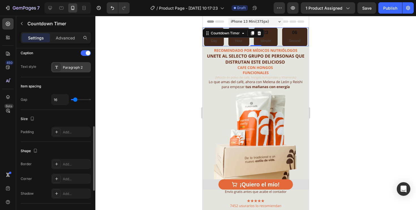
click at [69, 68] on div "Paragraph 2" at bounding box center [76, 67] width 27 height 5
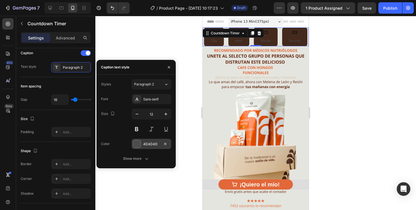
click at [159, 144] on div "4D4D4D" at bounding box center [151, 143] width 16 height 5
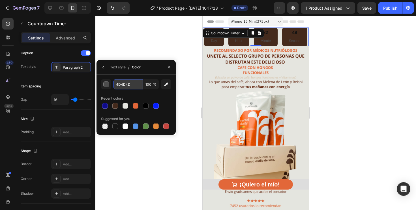
click at [129, 86] on input "4D4D4D" at bounding box center [128, 84] width 29 height 10
paste input "#d6c3a9"
type input "#d6c3a9"
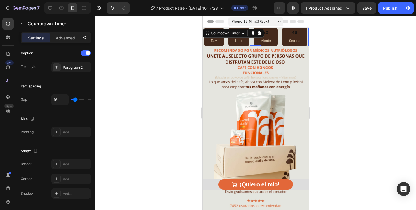
click at [149, 39] on div at bounding box center [255, 113] width 321 height 194
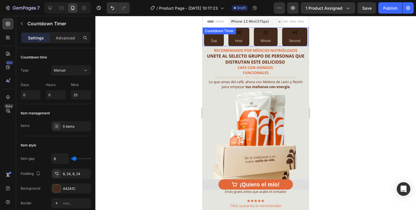
click at [217, 38] on div "00 Day" at bounding box center [214, 36] width 20 height 19
click at [221, 34] on div "Countdown Timer" at bounding box center [225, 33] width 31 height 5
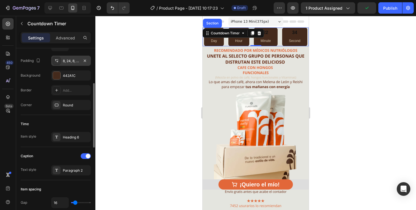
scroll to position [116, 0]
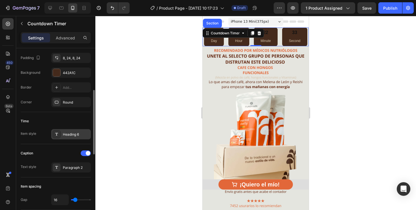
click at [69, 134] on div "Heading 6" at bounding box center [76, 134] width 27 height 5
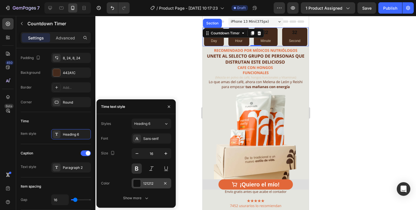
click at [142, 183] on div "121212" at bounding box center [152, 183] width 40 height 10
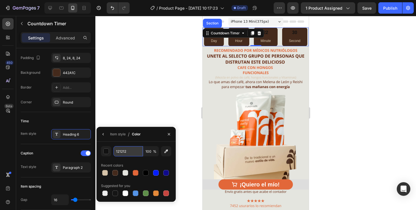
click at [129, 150] on input "121212" at bounding box center [128, 151] width 29 height 10
paste input "#d6c3a9"
type input "#d6c3a9"
click at [148, 112] on div at bounding box center [255, 113] width 321 height 194
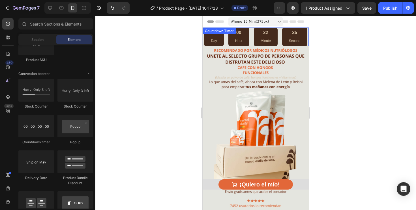
click at [218, 38] on div "00 Day" at bounding box center [214, 36] width 20 height 19
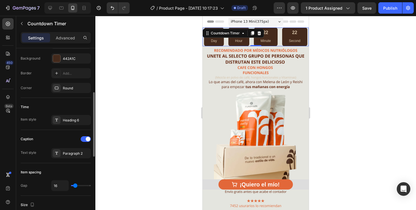
scroll to position [134, 0]
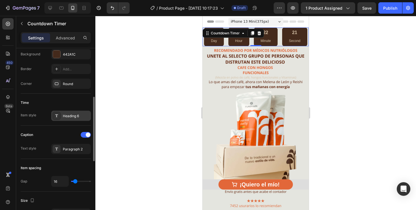
click at [74, 118] on div "Heading 6" at bounding box center [76, 115] width 27 height 5
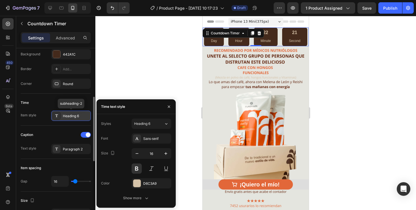
click at [74, 118] on div "Heading 6" at bounding box center [76, 115] width 27 height 5
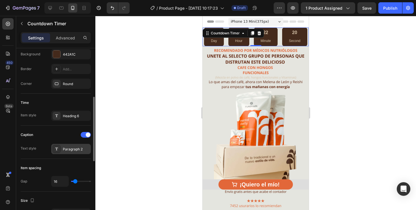
click at [72, 151] on div "Paragraph 2" at bounding box center [71, 149] width 40 height 10
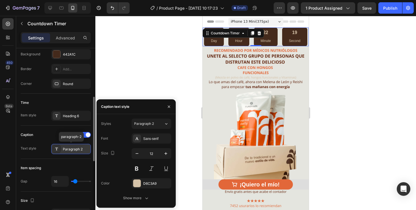
click at [72, 151] on div "Paragraph 2" at bounding box center [71, 149] width 40 height 10
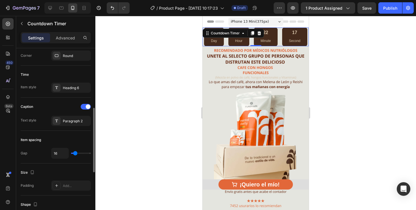
scroll to position [163, 0]
click at [65, 186] on div "Add..." at bounding box center [76, 184] width 27 height 5
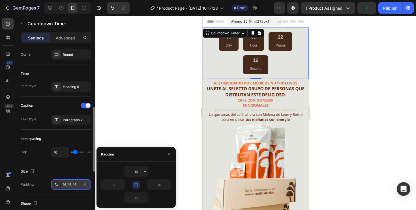
click at [65, 186] on div "16, 16, 16, 16" at bounding box center [71, 184] width 16 height 5
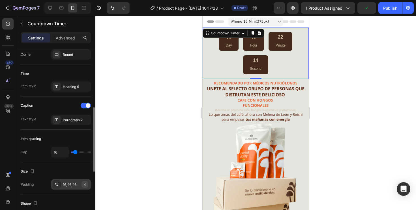
click at [87, 183] on icon "button" at bounding box center [85, 184] width 5 height 5
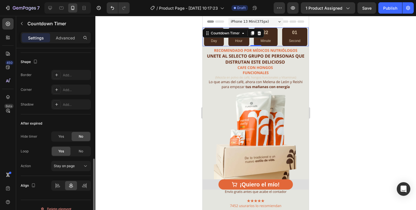
scroll to position [300, 0]
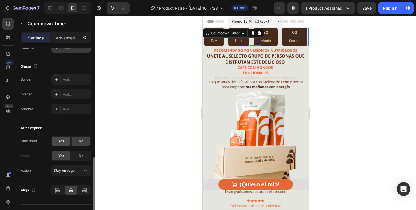
click at [60, 138] on span "Yes" at bounding box center [61, 140] width 6 height 5
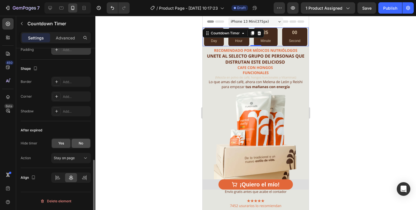
click at [82, 142] on span "No" at bounding box center [81, 142] width 5 height 5
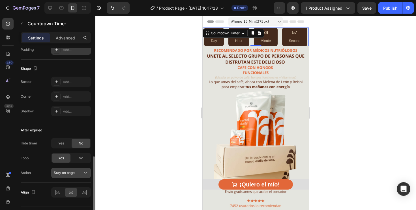
click at [65, 174] on span "Stay on page" at bounding box center [64, 172] width 21 height 4
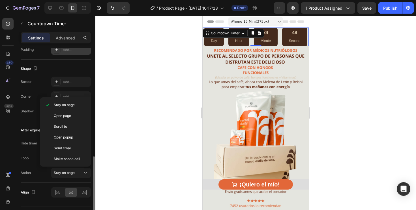
click at [41, 172] on div "Action Stay on page" at bounding box center [56, 172] width 70 height 10
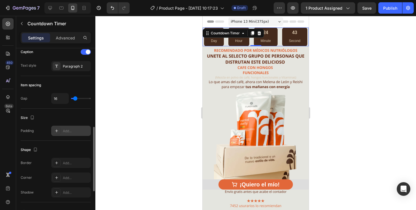
scroll to position [216, 0]
click at [66, 65] on div "Paragraph 2" at bounding box center [76, 66] width 27 height 5
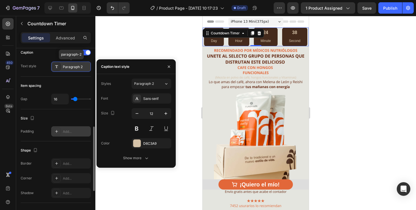
click at [66, 65] on div "Paragraph 2" at bounding box center [76, 66] width 27 height 5
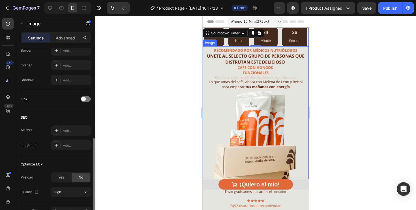
click at [299, 73] on img at bounding box center [256, 112] width 106 height 133
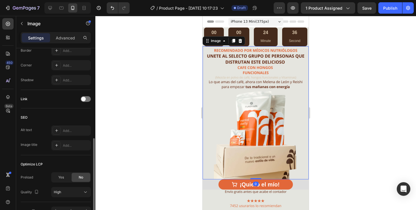
scroll to position [0, 0]
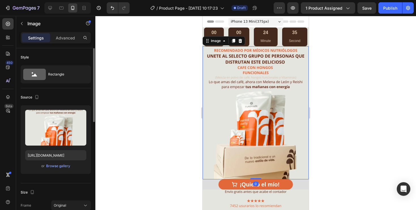
click at [269, 122] on img at bounding box center [256, 112] width 106 height 133
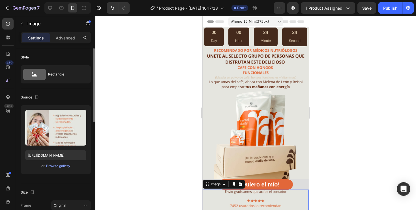
click at [302, 185] on div "¡Quiero el mío! Button" at bounding box center [256, 184] width 106 height 10
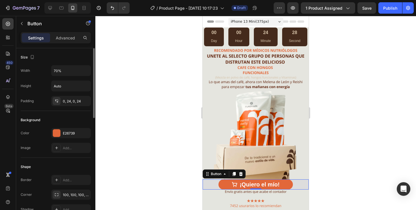
click at [205, 184] on div "¡Quiero el mío! Button 0" at bounding box center [256, 184] width 106 height 10
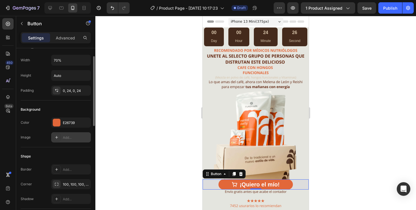
scroll to position [13, 0]
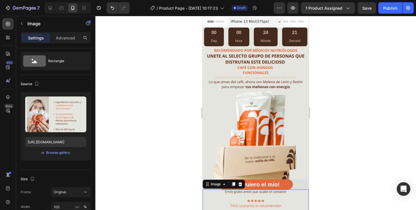
scroll to position [0, 0]
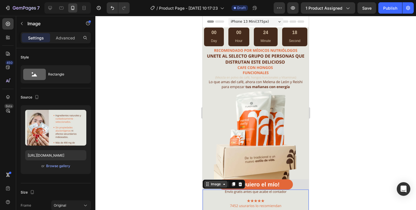
click at [214, 185] on div "Image" at bounding box center [216, 183] width 12 height 5
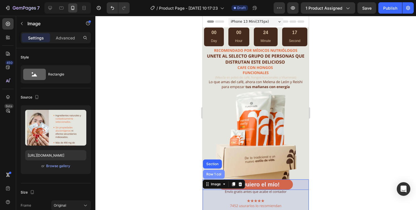
click at [213, 172] on div "Row 1 col" at bounding box center [213, 173] width 17 height 3
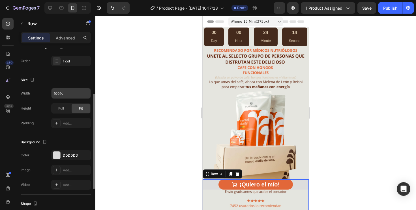
scroll to position [82, 0]
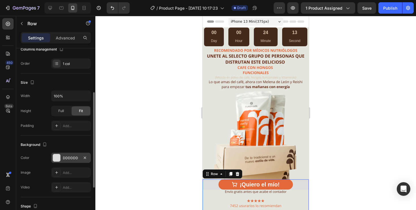
click at [80, 156] on div "DDDDDD" at bounding box center [71, 157] width 40 height 10
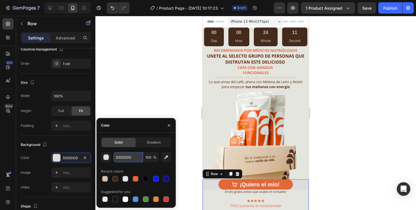
click at [133, 158] on input "DDDDDD" at bounding box center [128, 157] width 29 height 10
click at [105, 178] on div at bounding box center [105, 179] width 6 height 6
type input "D6C3A9"
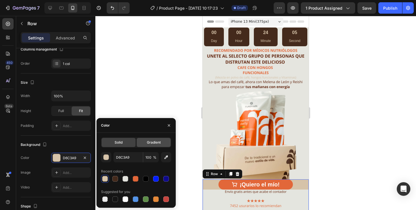
click at [146, 146] on div "Gradient" at bounding box center [154, 142] width 34 height 9
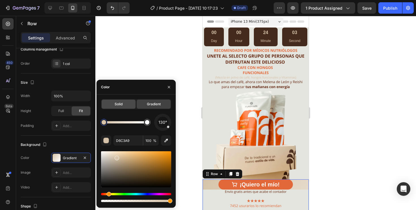
click at [118, 107] on div "Solid" at bounding box center [119, 103] width 34 height 9
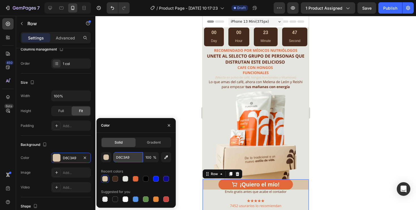
click at [125, 158] on input "D6C3A9" at bounding box center [128, 157] width 29 height 10
paste input "#e5e5df"
type input "#e5e5df"
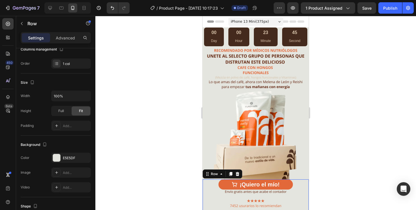
click at [163, 94] on div at bounding box center [255, 113] width 321 height 194
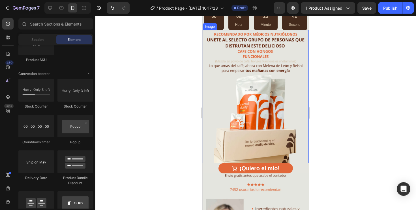
scroll to position [0, 0]
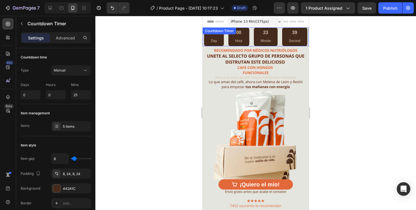
click at [251, 39] on div "00 Day 00 Hour 23 Minute 39 Second" at bounding box center [255, 36] width 103 height 19
click at [251, 39] on div "00 Day 00 Hour 23 Minute 38 Second" at bounding box center [255, 36] width 103 height 19
click at [43, 96] on div "Days 0 Hours 0 Mins 25" at bounding box center [56, 89] width 70 height 19
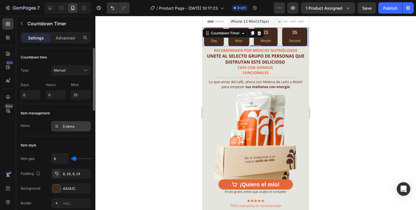
click at [66, 124] on div "5 items" at bounding box center [76, 126] width 27 height 5
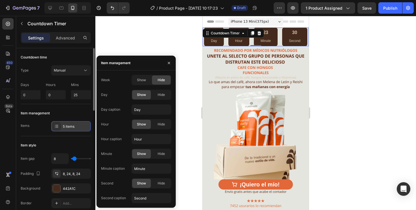
click at [66, 130] on div "5 items" at bounding box center [71, 126] width 40 height 10
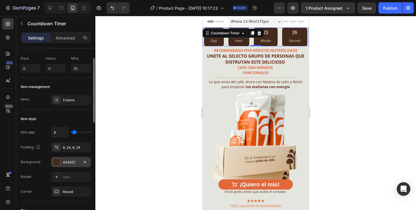
scroll to position [27, 0]
click at [71, 164] on div "442A1C" at bounding box center [71, 161] width 40 height 10
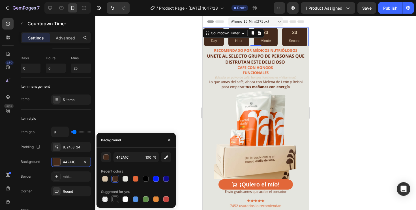
click at [115, 198] on div at bounding box center [115, 199] width 6 height 6
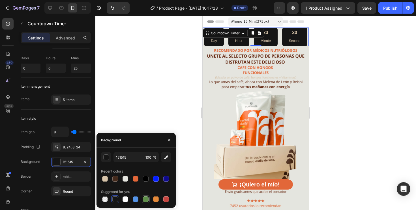
click at [147, 201] on div at bounding box center [146, 199] width 6 height 6
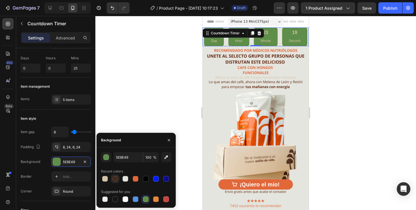
click at [115, 180] on div at bounding box center [115, 179] width 6 height 6
type input "442A1C"
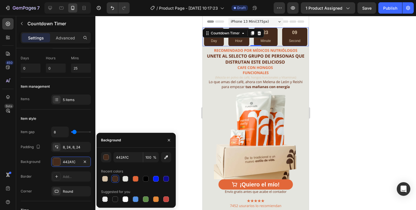
click at [280, 38] on div "00 Day 00 Hour 23 Minute 09 Second" at bounding box center [255, 36] width 103 height 19
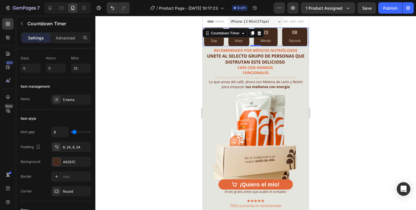
click at [280, 38] on div "00 Day 00 Hour 23 Minute 08 Second" at bounding box center [255, 36] width 103 height 19
click at [204, 43] on div "00 Day 00 Hour 23 Minute 06 Second" at bounding box center [256, 36] width 106 height 19
click at [251, 40] on div "00 Day 00 Hour 23 Minute 05 Second" at bounding box center [255, 36] width 103 height 19
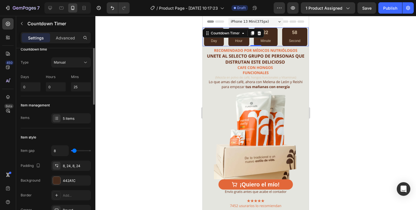
scroll to position [0, 0]
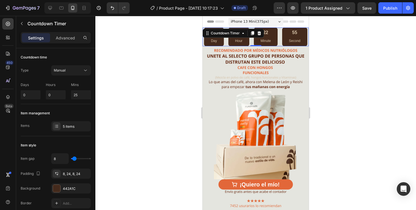
click at [180, 72] on div at bounding box center [255, 113] width 321 height 194
click at [204, 37] on div "00 Day 00 Hour 22 Minute 53 Second" at bounding box center [256, 36] width 106 height 19
click at [207, 35] on div "Countdown Timer" at bounding box center [225, 33] width 42 height 7
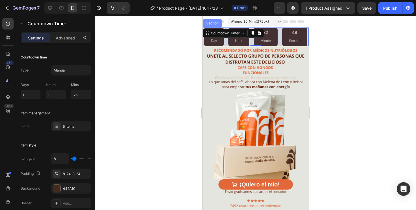
click at [210, 26] on div "Section" at bounding box center [212, 23] width 19 height 9
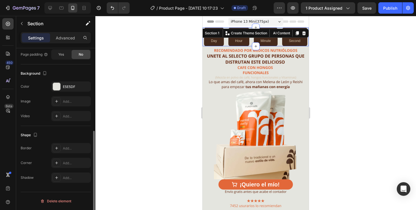
scroll to position [153, 0]
click at [77, 88] on div "E5E5DF" at bounding box center [71, 86] width 16 height 5
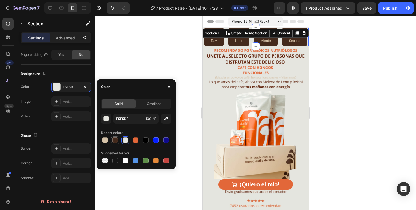
click at [115, 138] on div at bounding box center [115, 140] width 6 height 6
type input "442A1C"
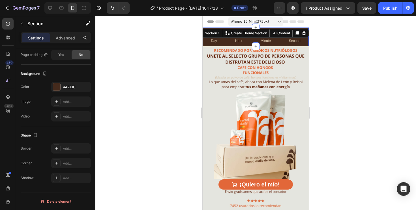
click at [131, 72] on div at bounding box center [255, 113] width 321 height 194
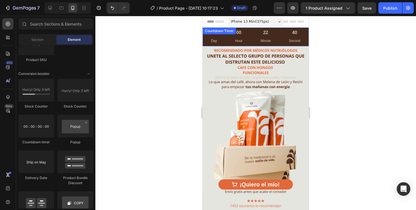
click at [216, 38] on p "Day" at bounding box center [214, 41] width 6 height 6
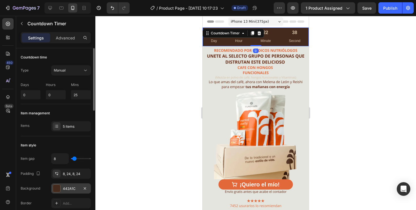
click at [58, 188] on div at bounding box center [56, 187] width 7 height 7
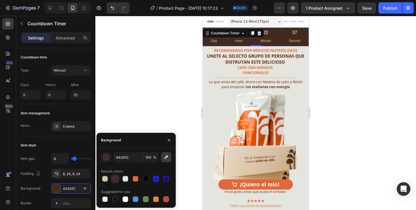
click at [166, 155] on icon "button" at bounding box center [166, 157] width 6 height 6
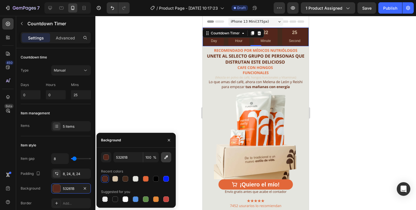
click at [169, 158] on button "button" at bounding box center [166, 157] width 10 height 10
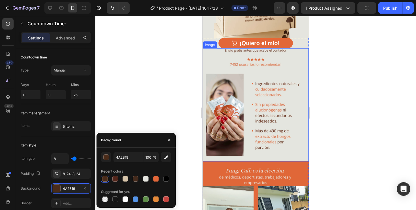
scroll to position [138, 0]
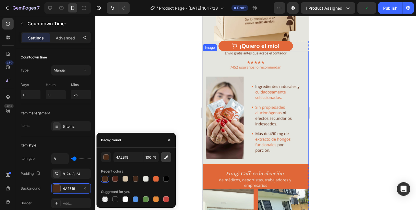
click at [167, 159] on icon "button" at bounding box center [166, 157] width 6 height 6
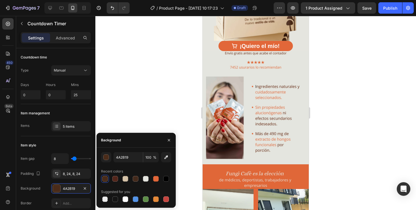
type input "5C412B"
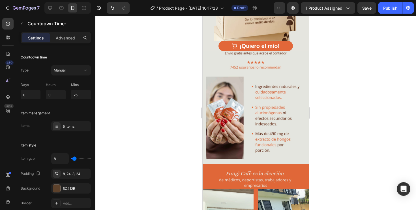
click at [147, 87] on div at bounding box center [255, 113] width 321 height 194
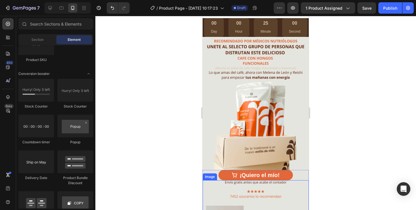
scroll to position [0, 0]
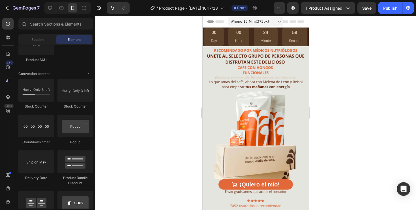
click at [165, 60] on div at bounding box center [255, 113] width 321 height 194
click at [240, 34] on div "00 Day 00 Hour 24 Minute 58 Second Countdown Timer" at bounding box center [256, 36] width 106 height 19
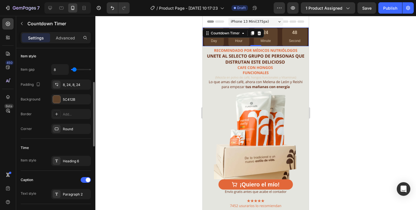
scroll to position [90, 0]
click at [70, 159] on div "Heading 6" at bounding box center [76, 159] width 27 height 5
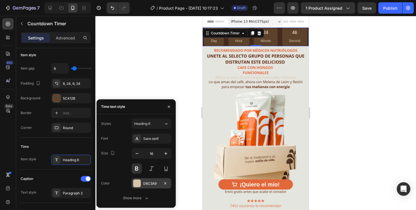
click at [136, 181] on div at bounding box center [136, 182] width 7 height 7
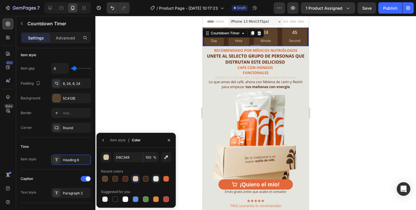
click at [156, 180] on div at bounding box center [156, 179] width 6 height 6
click at [125, 198] on div at bounding box center [126, 199] width 6 height 6
type input "FFFFFF"
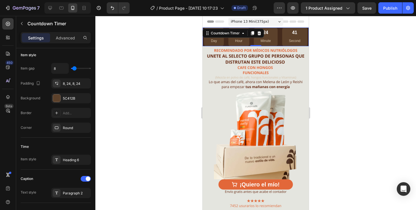
click at [131, 96] on div at bounding box center [255, 113] width 321 height 194
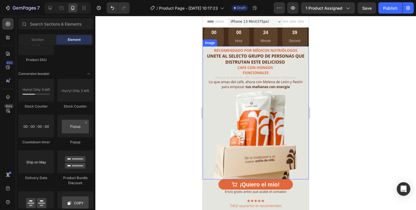
click at [215, 42] on div "Image" at bounding box center [210, 42] width 12 height 5
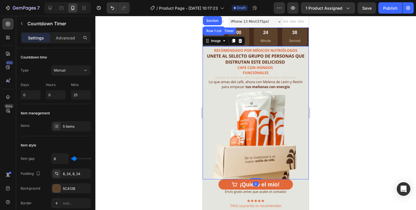
click at [258, 38] on div "24 Minute" at bounding box center [266, 36] width 24 height 19
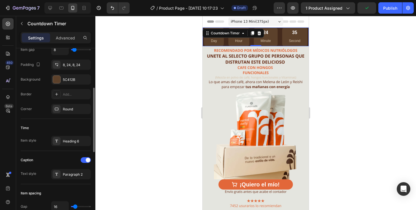
scroll to position [111, 0]
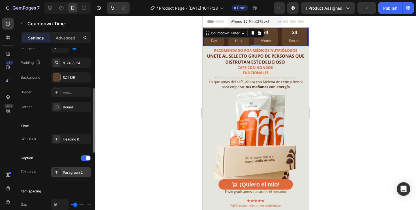
click at [65, 174] on div "Paragraph 2" at bounding box center [76, 172] width 27 height 5
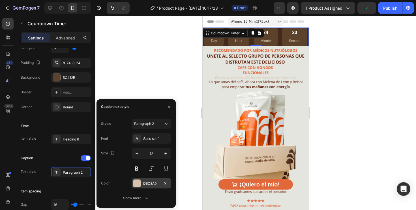
click at [153, 181] on div "D6C3A9" at bounding box center [151, 183] width 16 height 5
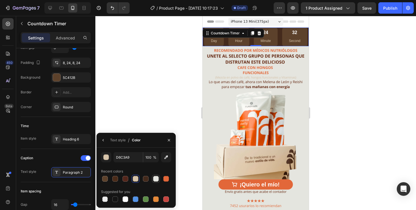
click at [156, 177] on div at bounding box center [156, 179] width 6 height 6
click at [126, 198] on div at bounding box center [126, 199] width 6 height 6
type input "FFFFFF"
click at [133, 93] on div at bounding box center [255, 113] width 321 height 194
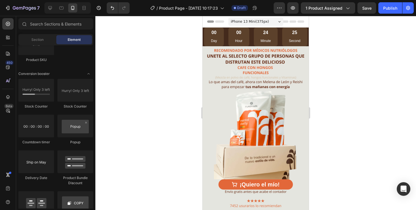
click at [215, 21] on span "Header" at bounding box center [219, 22] width 12 height 6
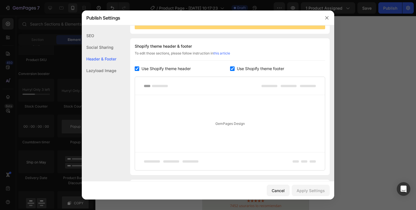
scroll to position [82, 0]
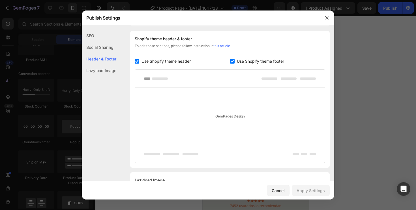
click at [234, 63] on input "checkbox" at bounding box center [232, 61] width 5 height 5
checkbox input "false"
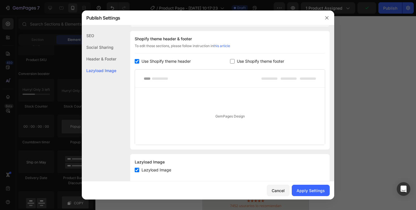
click at [136, 61] on input "checkbox" at bounding box center [137, 61] width 5 height 5
checkbox input "false"
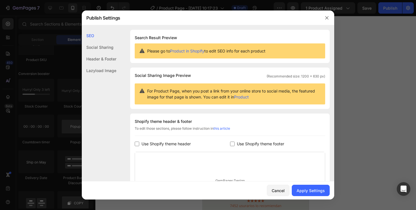
scroll to position [74, 0]
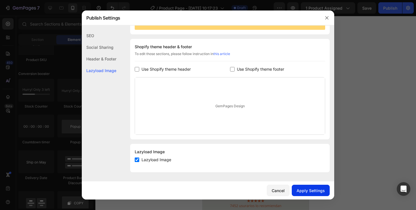
click at [304, 195] on button "Apply Settings" at bounding box center [311, 189] width 38 height 11
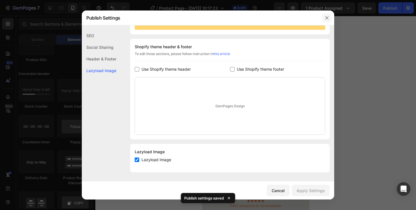
click at [325, 20] on icon "button" at bounding box center [327, 18] width 5 height 5
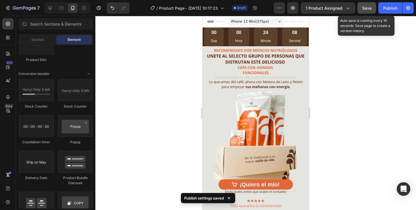
click at [365, 8] on span "Save" at bounding box center [366, 8] width 9 height 5
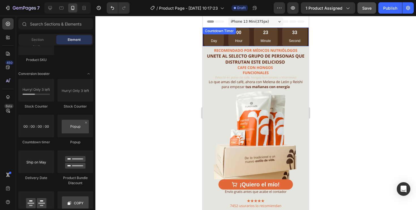
click at [279, 35] on div "00 Day 00 Hour 23 Minute 33 Second" at bounding box center [255, 36] width 103 height 19
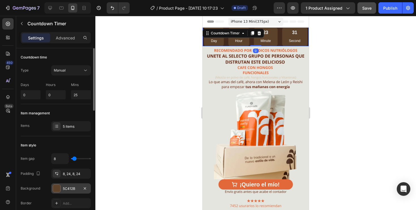
click at [74, 189] on div "5C412B" at bounding box center [71, 188] width 16 height 5
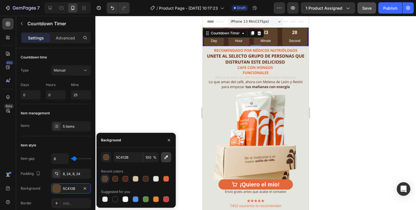
click at [166, 157] on icon "button" at bounding box center [166, 157] width 6 height 6
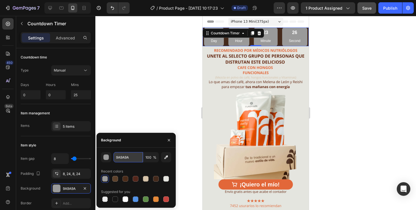
click at [133, 158] on input "9A9A9A" at bounding box center [128, 157] width 29 height 10
click at [108, 157] on div "button" at bounding box center [107, 157] width 6 height 6
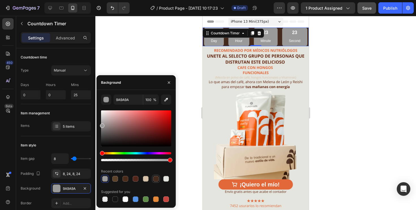
click at [156, 177] on div at bounding box center [156, 179] width 6 height 6
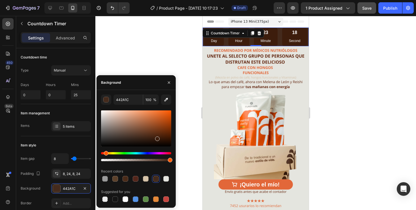
drag, startPoint x: 143, startPoint y: 138, endPoint x: 157, endPoint y: 137, distance: 13.7
click at [157, 137] on div at bounding box center [157, 138] width 5 height 5
type input "3F1F0D"
click at [139, 52] on div at bounding box center [255, 113] width 321 height 194
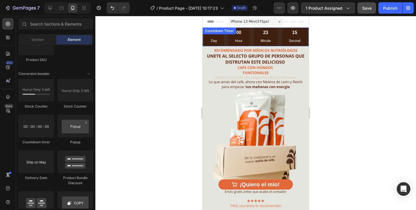
click at [279, 38] on div "00 Day 00 Hour 23 Minute 15 Second" at bounding box center [255, 36] width 103 height 19
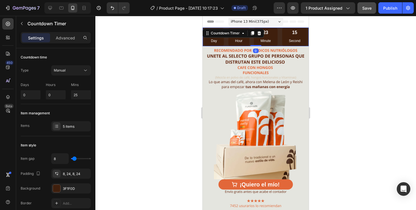
click at [279, 38] on div "00 Day 00 Hour 23 Minute 15 Second" at bounding box center [255, 36] width 103 height 19
click at [134, 80] on div at bounding box center [255, 113] width 321 height 194
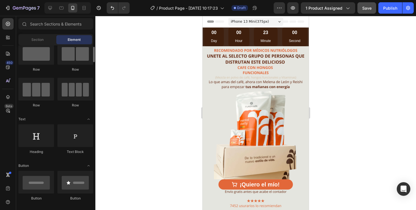
scroll to position [13, 0]
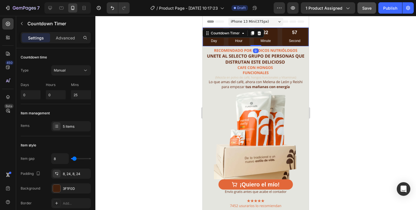
click at [206, 40] on div "00 Day" at bounding box center [214, 36] width 20 height 19
click at [219, 33] on div "Countdown Timer" at bounding box center [225, 33] width 31 height 5
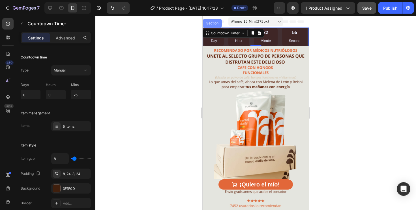
click at [212, 26] on div "Section" at bounding box center [212, 23] width 19 height 9
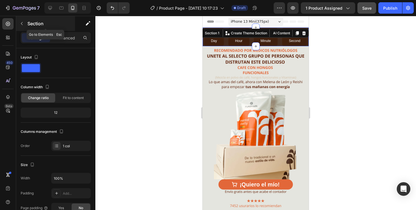
click at [27, 24] on div "Section" at bounding box center [45, 23] width 59 height 15
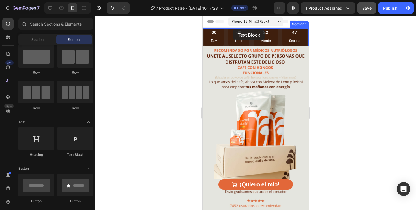
drag, startPoint x: 276, startPoint y: 156, endPoint x: 233, endPoint y: 29, distance: 134.2
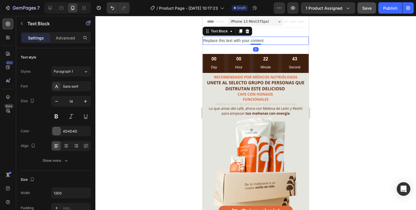
drag, startPoint x: 257, startPoint y: 44, endPoint x: 260, endPoint y: 35, distance: 9.4
click at [260, 35] on div "Replace this text with your content Text Block 0 Section 1" at bounding box center [256, 40] width 106 height 26
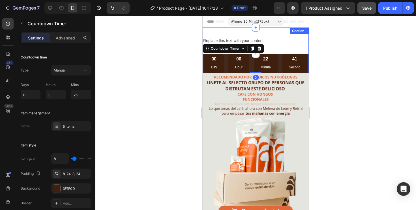
click at [259, 62] on div "22 Minute" at bounding box center [266, 63] width 24 height 19
click at [254, 31] on div at bounding box center [256, 28] width 8 height 8
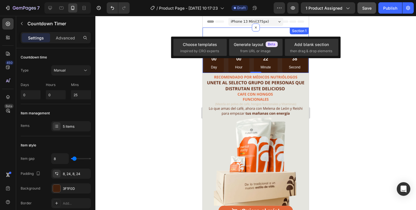
click at [233, 33] on div "Replace this text with your content Text Block Section 1" at bounding box center [256, 40] width 106 height 26
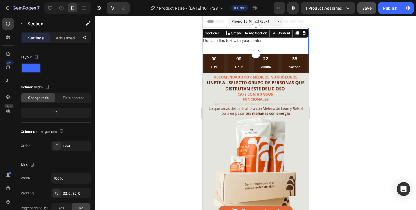
click at [334, 59] on div at bounding box center [255, 113] width 321 height 194
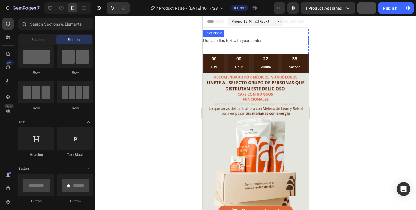
click at [268, 40] on div "Replace this text with your content" at bounding box center [256, 41] width 106 height 8
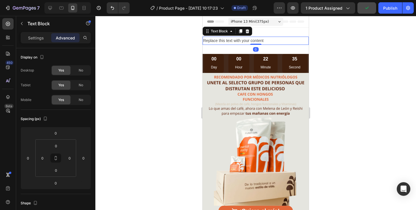
click at [268, 40] on div "Replace this text with your content" at bounding box center [256, 41] width 106 height 8
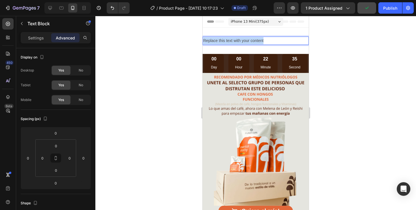
click at [268, 40] on p "Replace this text with your content" at bounding box center [255, 40] width 105 height 7
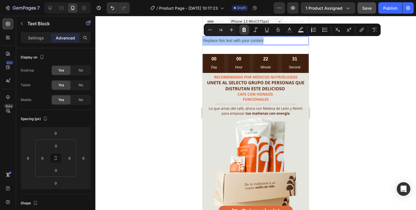
click at [241, 27] on button "Bold" at bounding box center [244, 30] width 10 height 10
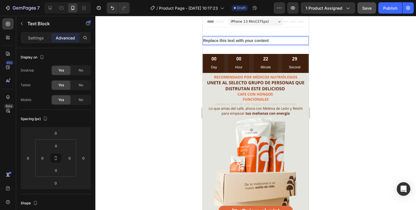
click at [245, 41] on strong "Replace this text with your content" at bounding box center [236, 40] width 66 height 5
click at [267, 39] on strong "Replace this text with your content" at bounding box center [236, 40] width 66 height 5
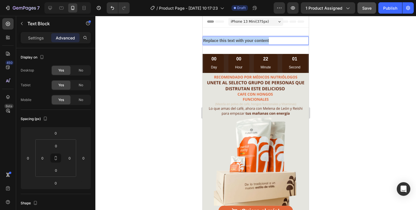
click at [267, 39] on strong "Replace this text with your content" at bounding box center [236, 40] width 66 height 5
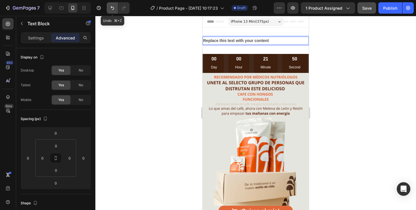
click at [115, 8] on icon "Undo/Redo" at bounding box center [113, 8] width 6 height 6
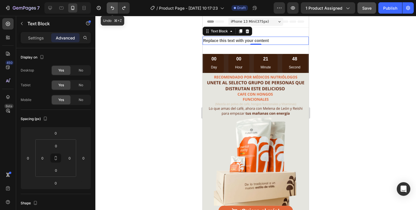
click at [115, 8] on icon "Undo/Redo" at bounding box center [113, 8] width 6 height 6
click at [116, 9] on button "Undo/Redo" at bounding box center [112, 7] width 11 height 11
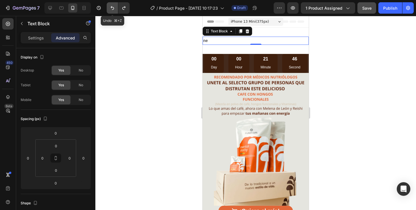
click at [116, 9] on button "Undo/Redo" at bounding box center [112, 7] width 11 height 11
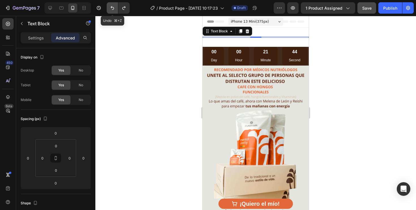
click at [116, 9] on button "Undo/Redo" at bounding box center [112, 7] width 11 height 11
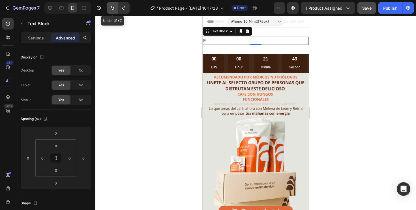
click at [116, 9] on button "Undo/Redo" at bounding box center [112, 7] width 11 height 11
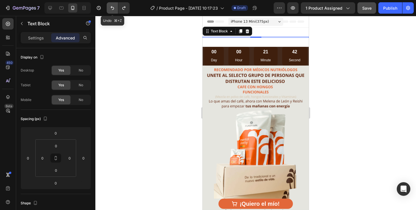
click at [116, 9] on button "Undo/Redo" at bounding box center [112, 7] width 11 height 11
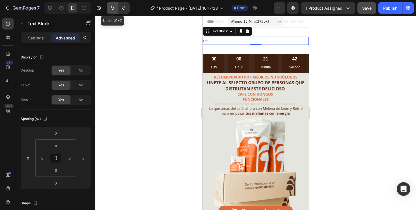
click at [116, 9] on button "Undo/Redo" at bounding box center [112, 7] width 11 height 11
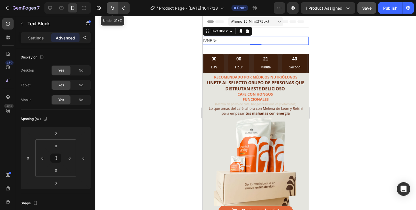
click at [116, 9] on button "Undo/Redo" at bounding box center [112, 7] width 11 height 11
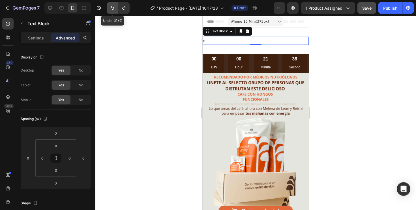
click at [116, 9] on button "Undo/Redo" at bounding box center [112, 7] width 11 height 11
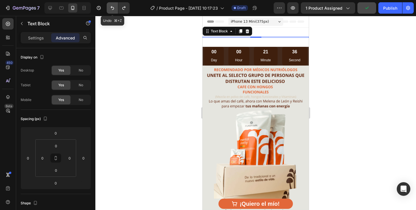
click at [116, 9] on button "Undo/Redo" at bounding box center [112, 7] width 11 height 11
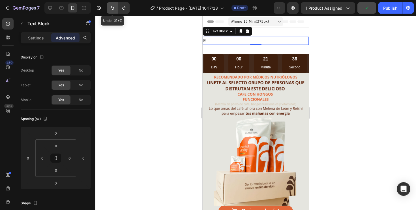
click at [116, 9] on button "Undo/Redo" at bounding box center [112, 7] width 11 height 11
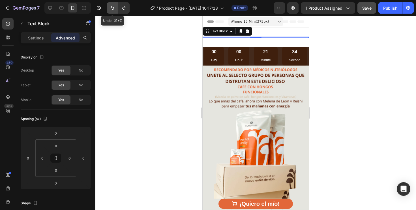
click at [116, 9] on button "Undo/Redo" at bounding box center [112, 7] width 11 height 11
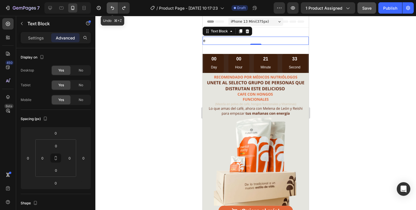
click at [116, 9] on button "Undo/Redo" at bounding box center [112, 7] width 11 height 11
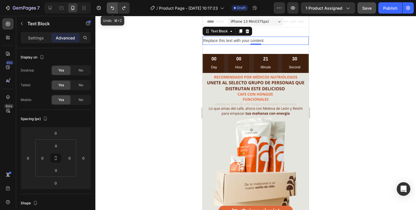
click at [116, 9] on button "Undo/Redo" at bounding box center [112, 7] width 11 height 11
click at [109, 8] on button "Undo/Redo" at bounding box center [112, 7] width 11 height 11
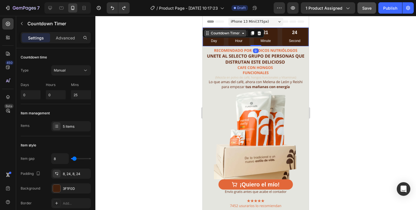
click at [216, 32] on div "Countdown Timer" at bounding box center [225, 33] width 31 height 5
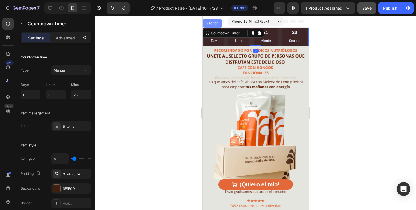
click at [215, 26] on div "Section" at bounding box center [212, 23] width 19 height 9
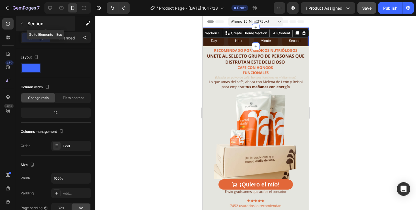
click at [27, 23] on div "Section" at bounding box center [45, 23] width 59 height 15
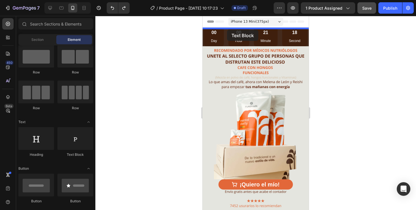
drag, startPoint x: 278, startPoint y: 154, endPoint x: 227, endPoint y: 30, distance: 134.4
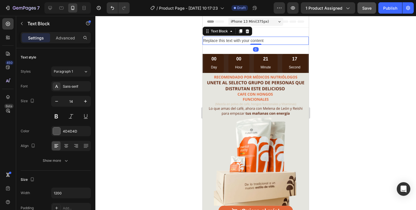
click at [236, 40] on div "Replace this text with your content" at bounding box center [256, 41] width 106 height 8
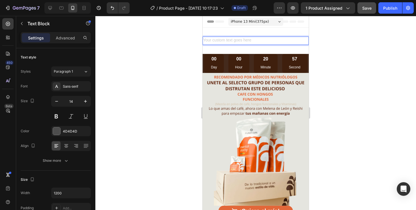
click at [254, 41] on div "Rich Text Editor. Editing area: main" at bounding box center [256, 41] width 106 height 8
click at [219, 42] on div "Rich Text Editor. Editing area: main" at bounding box center [256, 41] width 106 height 8
click at [273, 43] on p "ENVÍO GRATIS EN LOS PRÓXIMOS 25 MINUTOS" at bounding box center [255, 40] width 105 height 7
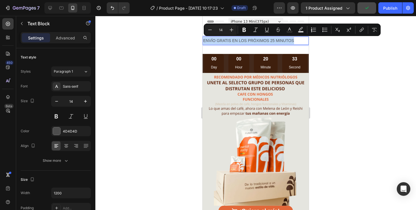
click at [240, 39] on p "ENVÍO GRATIS EN LOS PRÓXIMOS 25 MINUTOS" at bounding box center [255, 40] width 105 height 7
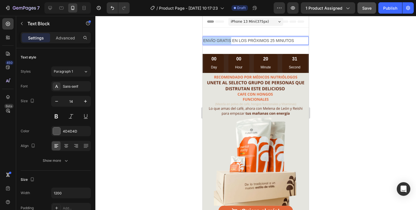
drag, startPoint x: 231, startPoint y: 41, endPoint x: 204, endPoint y: 40, distance: 26.3
click at [204, 40] on p "ENVÍO GRATIS EN LOS PRÓXIMOS 25 MINUTOS" at bounding box center [255, 40] width 105 height 7
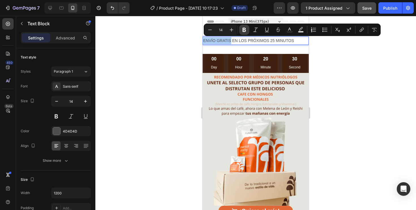
click at [244, 31] on icon "Editor contextual toolbar" at bounding box center [244, 30] width 3 height 4
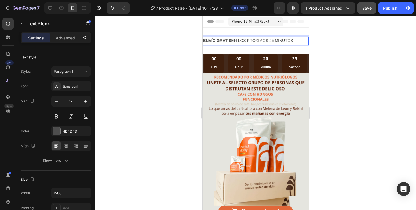
click at [281, 43] on p "ENVÍO GRATIS EN LOS PRÓXIMOS 25 MINUTOS" at bounding box center [255, 40] width 105 height 7
click at [290, 42] on p "ENVÍO GRATIS EN LOS PRÓXIMOS 25 MINUTOS" at bounding box center [255, 40] width 105 height 7
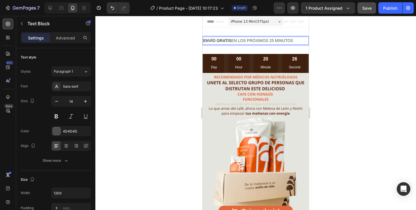
click at [290, 42] on p "ENVÍO GRATIS EN LOS PRÓXIMOS 25 MINUTOS" at bounding box center [255, 40] width 105 height 7
click at [265, 42] on p "ENVÍO GRATIS EN LOS PRÓXIMOS 25 MINUTOS" at bounding box center [255, 40] width 105 height 7
click at [265, 41] on p "ENVÍO GRATIS EN LOS PRÓXIMOS 25 MINUTOS" at bounding box center [255, 40] width 105 height 7
click at [379, 59] on div at bounding box center [255, 113] width 321 height 194
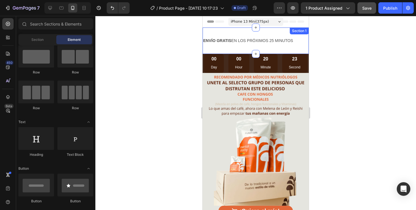
click at [244, 49] on div "ENVÍO GRATIS EN LOS PRÓXIMOS 25 MINUTOS Text Block Section 1" at bounding box center [256, 40] width 106 height 26
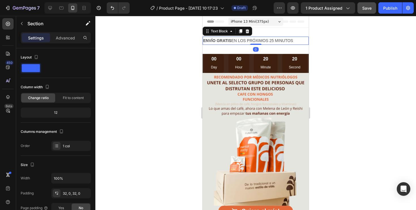
click at [252, 40] on p "ENVÍO GRATIS EN LOS PRÓXIMOS 25 MINUTOS" at bounding box center [255, 40] width 105 height 7
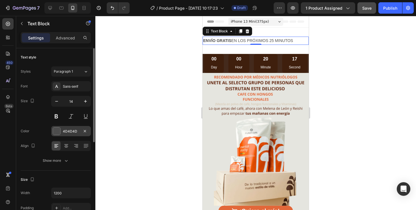
click at [80, 134] on div "4D4D4D" at bounding box center [71, 131] width 40 height 10
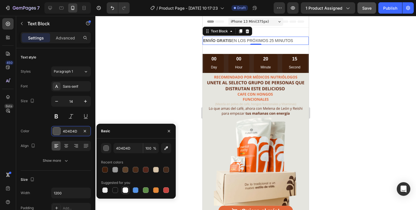
click at [125, 189] on div at bounding box center [126, 190] width 6 height 6
click at [147, 171] on div at bounding box center [146, 169] width 6 height 6
click at [128, 190] on div at bounding box center [126, 190] width 6 height 6
click at [116, 170] on div at bounding box center [115, 169] width 6 height 6
type input "9A9A9A"
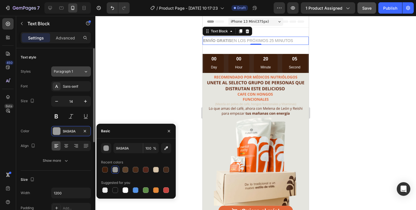
click at [72, 71] on span "Paragraph 1" at bounding box center [63, 71] width 19 height 5
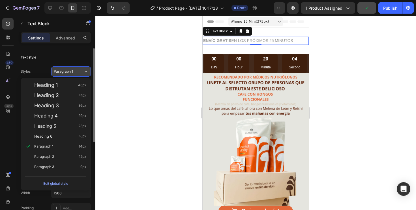
click at [72, 71] on span "Paragraph 1" at bounding box center [63, 71] width 19 height 5
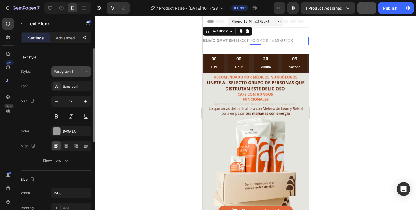
click at [72, 71] on span "Paragraph 1" at bounding box center [63, 71] width 19 height 5
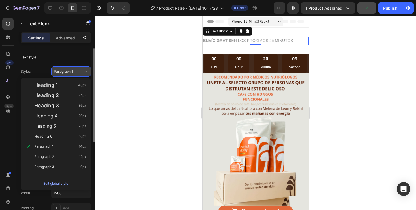
click at [72, 71] on span "Paragraph 1" at bounding box center [63, 71] width 19 height 5
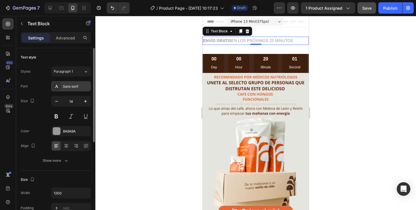
click at [76, 86] on div "Sans-serif" at bounding box center [76, 86] width 27 height 5
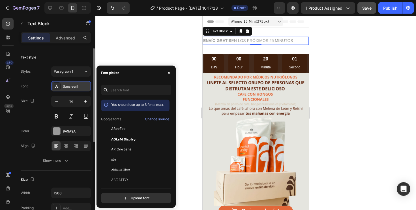
click at [76, 86] on div "Sans-serif" at bounding box center [76, 86] width 27 height 5
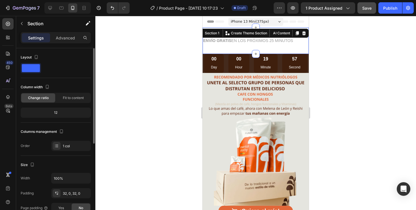
click at [285, 47] on div "ENVÍO GRATIS EN LOS PRÓXIMOS 25 MINUTOS Text Block Section 1 You can create reu…" at bounding box center [256, 40] width 106 height 26
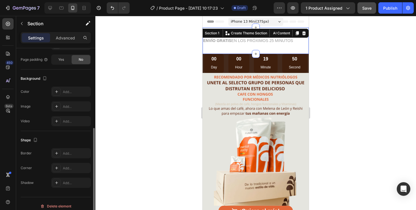
scroll to position [142, 0]
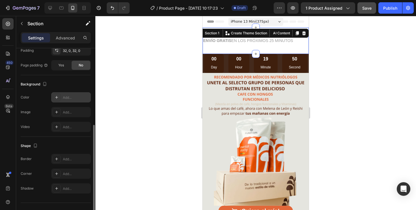
click at [72, 97] on div "Add..." at bounding box center [76, 97] width 27 height 5
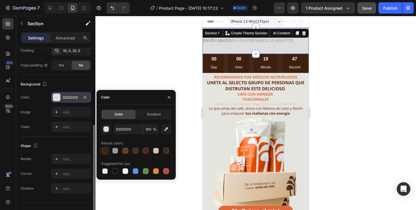
click at [105, 149] on div at bounding box center [105, 151] width 6 height 6
type input "3F1F0D"
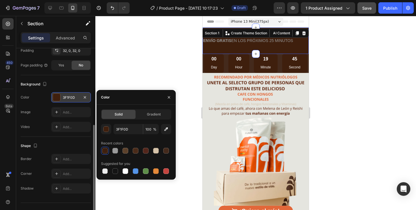
click at [173, 55] on div at bounding box center [255, 113] width 321 height 194
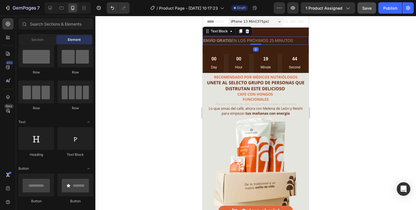
click at [234, 42] on p "ENVÍO GRATIS EN LOS PRÓXIMOS 25 MINUTOS" at bounding box center [255, 40] width 105 height 7
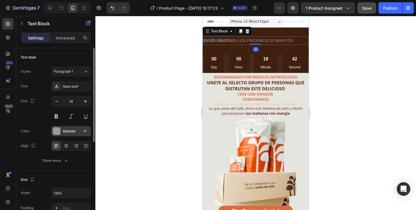
click at [72, 133] on div "9A9A9A" at bounding box center [71, 131] width 16 height 5
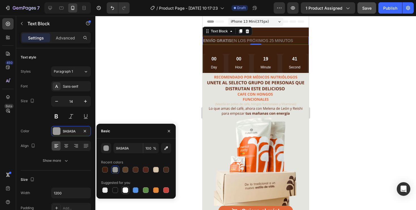
click at [128, 189] on div at bounding box center [126, 190] width 6 height 6
type input "FFFFFF"
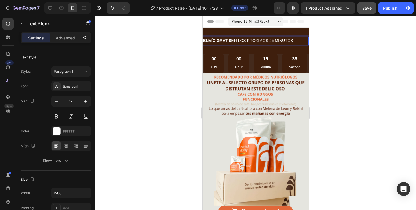
click at [230, 42] on strong "ENVÍO GRATIS" at bounding box center [217, 40] width 28 height 5
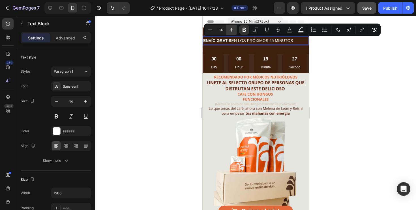
click at [234, 28] on icon "Editor contextual toolbar" at bounding box center [232, 30] width 6 height 6
type input "16"
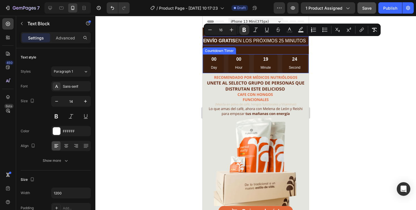
click at [339, 58] on div at bounding box center [255, 113] width 321 height 194
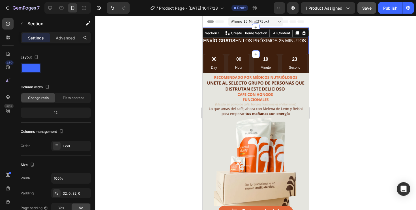
click at [263, 50] on div "ENVÍO GRATIS EN LOS PRÓXIMOS 25 MINUTOS Text Block Section 1 You can create reu…" at bounding box center [256, 40] width 106 height 27
click at [261, 43] on span "ENVÍO GRATIS EN LOS PRÓXIMOS 25 MINUTOS" at bounding box center [254, 40] width 103 height 5
click at [241, 50] on div "ENVÍO GRATIS EN LOS PRÓXIMOS 25 MINUTOS Text Block Section 1 You can create reu…" at bounding box center [256, 40] width 106 height 27
click at [71, 192] on div "32, 0, 32, 0" at bounding box center [71, 193] width 16 height 5
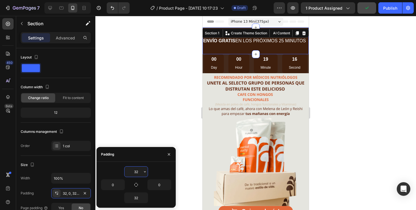
click at [136, 171] on input "32" at bounding box center [136, 171] width 23 height 10
type input "2"
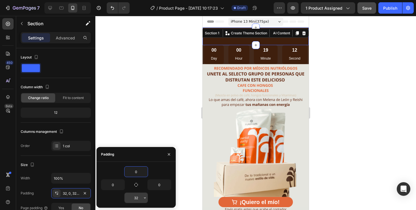
type input "0"
click at [140, 197] on input "32" at bounding box center [136, 197] width 23 height 10
type input "0"
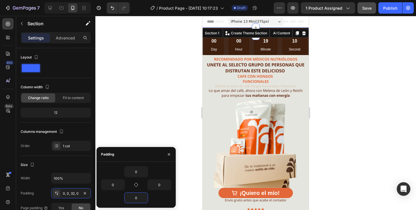
click at [135, 110] on div at bounding box center [255, 113] width 321 height 194
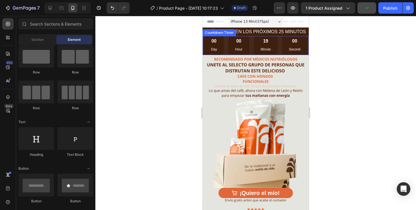
click at [225, 44] on div "00 Day 00 Hour 19 Minute 00 Second" at bounding box center [255, 45] width 103 height 19
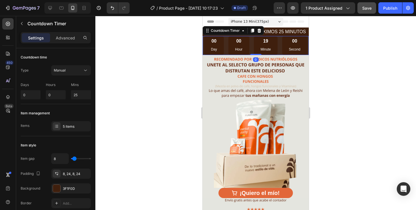
click at [225, 44] on div "00 Day 00 Hour 19 Minute 00 Second" at bounding box center [255, 45] width 103 height 19
click at [229, 47] on div "00 Hour" at bounding box center [238, 45] width 21 height 19
click at [79, 189] on div "3F1F0D" at bounding box center [71, 188] width 16 height 5
click at [278, 43] on div "00 Day 00 Hour 18 Minute 53 Second" at bounding box center [255, 45] width 103 height 19
click at [229, 31] on div "Countdown Timer" at bounding box center [225, 30] width 31 height 5
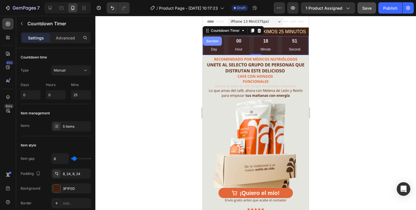
click at [217, 42] on div "Section" at bounding box center [212, 40] width 14 height 3
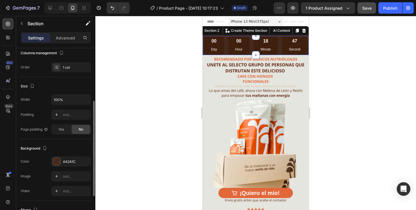
scroll to position [94, 0]
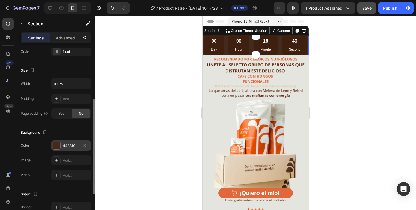
click at [74, 144] on div "442A1C" at bounding box center [71, 145] width 16 height 5
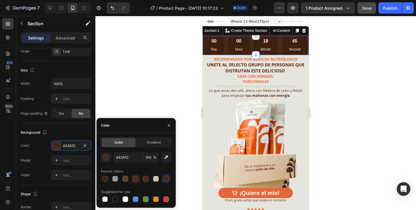
click at [135, 178] on div at bounding box center [136, 179] width 6 height 6
click at [157, 178] on div at bounding box center [156, 179] width 6 height 6
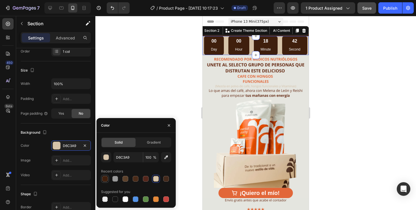
click at [107, 174] on div at bounding box center [105, 178] width 8 height 8
type input "3F1F0D"
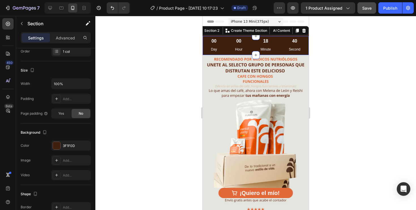
click at [148, 80] on div at bounding box center [255, 113] width 321 height 194
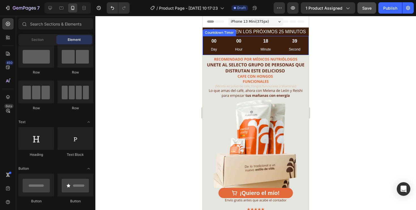
click at [236, 47] on p "Hour" at bounding box center [238, 49] width 7 height 6
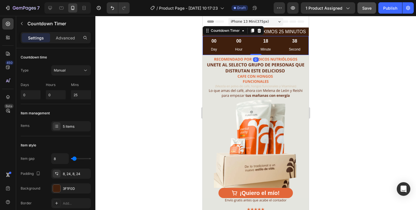
click at [213, 46] on p "Day" at bounding box center [214, 49] width 6 height 6
click at [69, 185] on div "3F1F0D" at bounding box center [71, 188] width 40 height 10
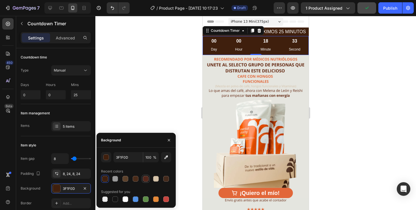
click at [146, 178] on div at bounding box center [146, 179] width 6 height 6
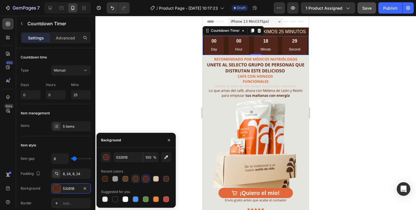
click at [137, 180] on div at bounding box center [136, 179] width 6 height 6
click at [128, 180] on div at bounding box center [126, 179] width 6 height 6
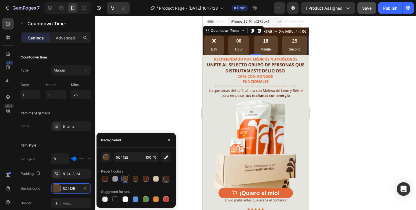
click at [163, 178] on div at bounding box center [166, 178] width 7 height 7
type input "442A1C"
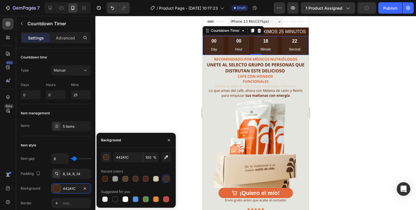
click at [167, 89] on div at bounding box center [255, 113] width 321 height 194
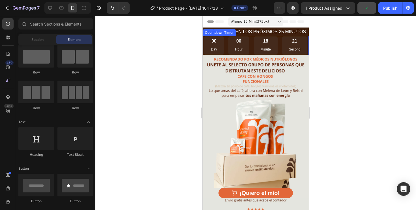
click at [214, 42] on div "00" at bounding box center [214, 41] width 6 height 6
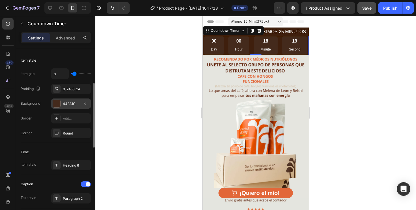
scroll to position [88, 0]
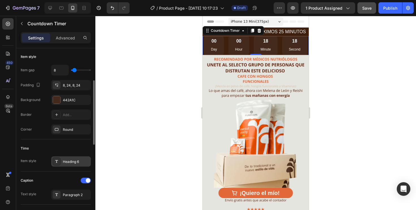
click at [77, 165] on div "Heading 6" at bounding box center [71, 161] width 40 height 10
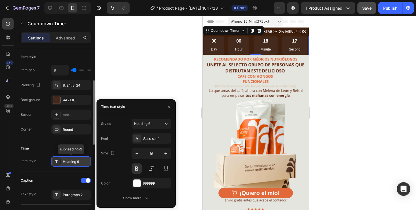
click at [77, 165] on div "Heading 6" at bounding box center [71, 161] width 40 height 10
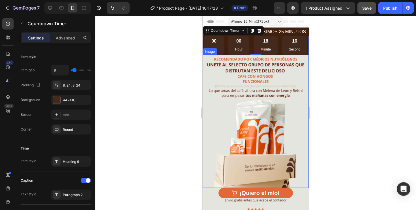
click at [209, 74] on img at bounding box center [256, 121] width 106 height 133
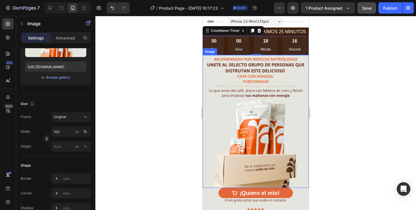
scroll to position [0, 0]
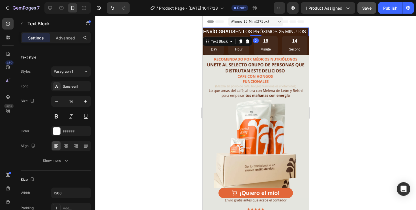
click at [230, 34] on p "ENVÍO GRATIS EN LOS PRÓXIMOS 25 MINUTOS" at bounding box center [255, 31] width 105 height 7
click at [295, 28] on div "ENVÍO GRATIS EN LOS PRÓXIMOS 25 MINUTOS" at bounding box center [256, 31] width 106 height 8
click at [300, 34] on p "ENVÍO GRATIS EN LOS PRÓXIMOS 25 MINUTOS" at bounding box center [255, 31] width 105 height 7
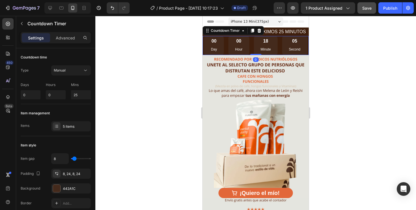
click at [227, 47] on div "00 Day 00 Hour 18 Minute 05 Second" at bounding box center [255, 45] width 103 height 19
click at [219, 32] on div "Countdown Timer" at bounding box center [225, 30] width 31 height 5
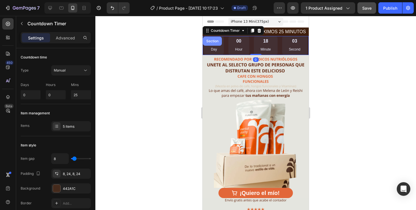
click at [212, 44] on div "Section" at bounding box center [212, 41] width 19 height 9
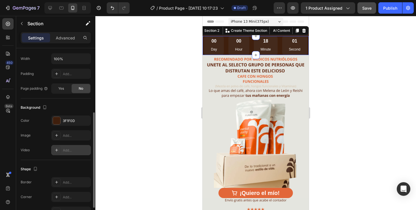
scroll to position [123, 0]
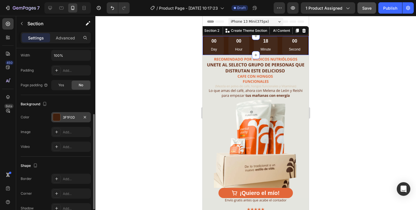
click at [74, 118] on div "3F1F0D" at bounding box center [71, 117] width 16 height 5
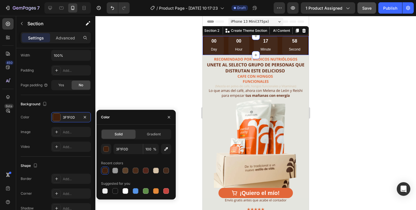
click at [136, 73] on div at bounding box center [255, 113] width 321 height 194
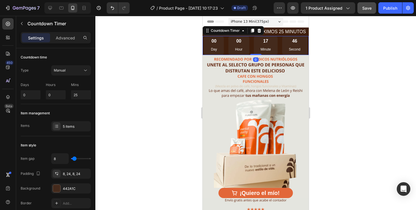
click at [218, 50] on div "00 Day" at bounding box center [214, 45] width 20 height 19
click at [79, 127] on div "5 items" at bounding box center [76, 126] width 27 height 5
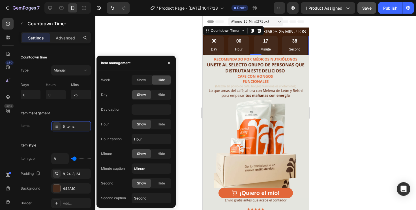
click at [139, 39] on div at bounding box center [255, 113] width 321 height 194
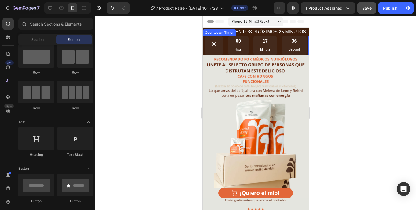
click at [212, 45] on div "00" at bounding box center [214, 44] width 5 height 6
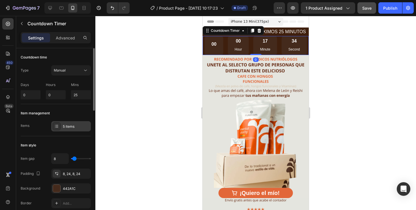
click at [53, 124] on div at bounding box center [57, 126] width 8 height 8
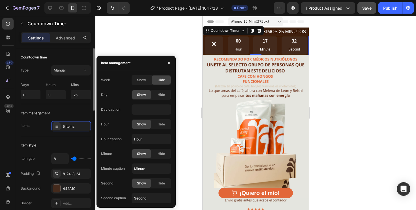
click at [28, 129] on div "Items" at bounding box center [25, 125] width 9 height 9
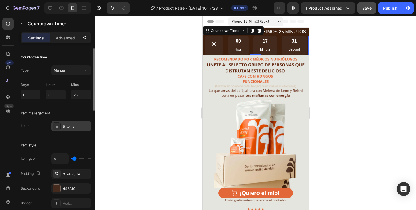
click at [69, 128] on div "5 items" at bounding box center [76, 126] width 27 height 5
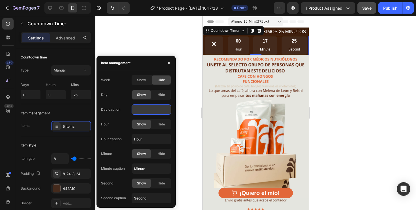
click at [144, 114] on input "text" at bounding box center [152, 109] width 40 height 10
click at [160, 124] on span "Hide" at bounding box center [161, 123] width 7 height 5
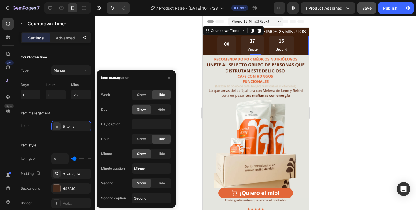
click at [257, 52] on p "Minute" at bounding box center [252, 49] width 10 height 6
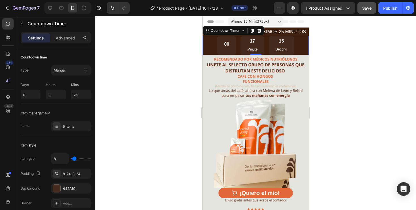
click at [251, 48] on p "Minute" at bounding box center [252, 49] width 10 height 6
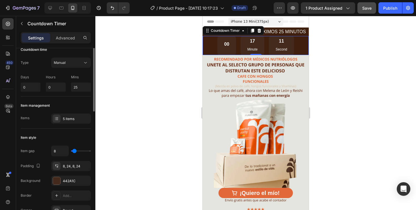
scroll to position [5, 0]
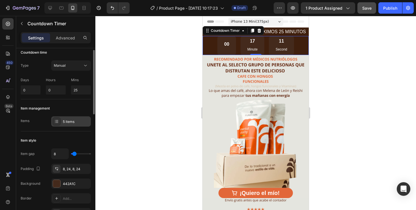
click at [76, 123] on div "5 items" at bounding box center [76, 121] width 27 height 5
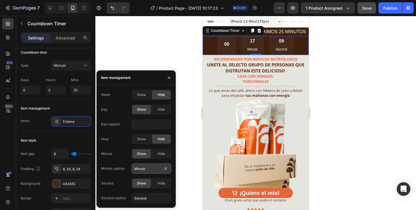
click at [147, 166] on input "Minute" at bounding box center [152, 168] width 40 height 10
click at [106, 142] on div "Hour" at bounding box center [105, 138] width 8 height 9
click at [144, 138] on span "Show" at bounding box center [141, 138] width 9 height 5
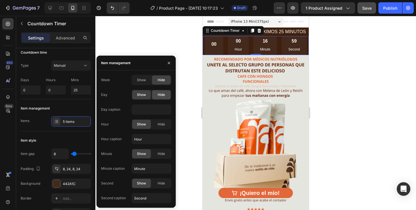
click at [163, 96] on span "Hide" at bounding box center [161, 94] width 7 height 5
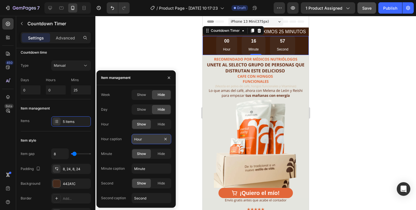
click at [151, 140] on input "Hour" at bounding box center [152, 139] width 40 height 10
type input "Horas"
click at [149, 170] on input "Minute" at bounding box center [152, 168] width 40 height 10
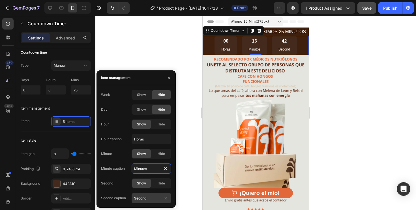
type input "Minutos"
click at [149, 198] on input "Second" at bounding box center [152, 198] width 40 height 10
type input "Segundos"
click at [379, 110] on div at bounding box center [255, 113] width 321 height 194
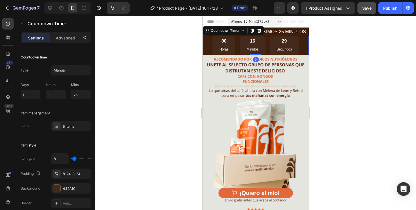
click at [283, 45] on div "29 Segundos" at bounding box center [284, 45] width 29 height 19
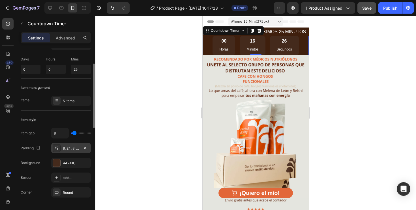
scroll to position [31, 0]
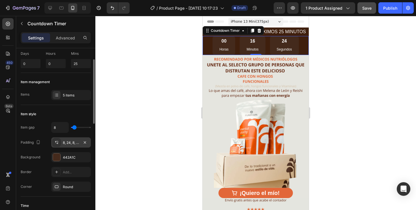
click at [70, 142] on div "8, 24, 8, 24" at bounding box center [71, 142] width 16 height 5
click at [107, 92] on div at bounding box center [255, 113] width 321 height 194
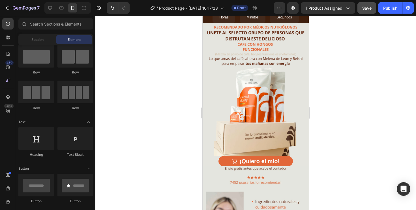
scroll to position [32, 0]
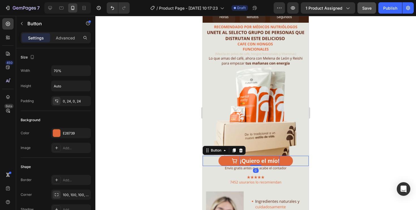
click at [249, 161] on p "¡Quiero el mío!" at bounding box center [260, 160] width 40 height 10
click at [65, 103] on div "0, 24, 0, 24" at bounding box center [71, 101] width 16 height 5
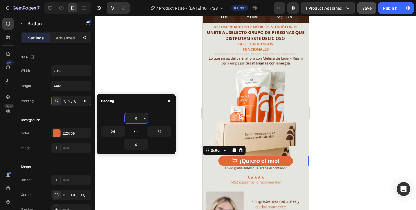
click at [134, 118] on input "0" at bounding box center [136, 118] width 23 height 10
type input "5"
click at [298, 147] on img at bounding box center [256, 89] width 106 height 133
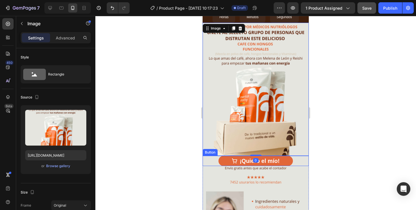
click at [301, 158] on div "¡Quiero el mío! Button" at bounding box center [256, 160] width 106 height 10
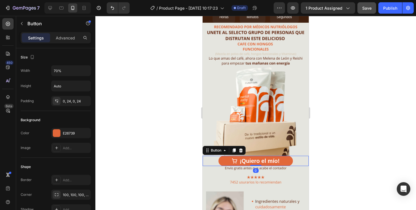
click at [212, 158] on div "¡Quiero el mío! Button 0" at bounding box center [256, 160] width 106 height 10
click at [258, 156] on p "¡Quiero el mío!" at bounding box center [260, 160] width 40 height 10
click at [233, 160] on icon "<p>¡Quiero el mío!</p>" at bounding box center [235, 161] width 6 height 6
click at [265, 145] on img at bounding box center [256, 89] width 106 height 133
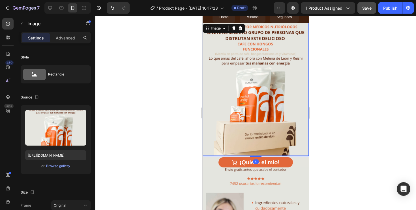
click at [257, 156] on div at bounding box center [255, 156] width 11 height 2
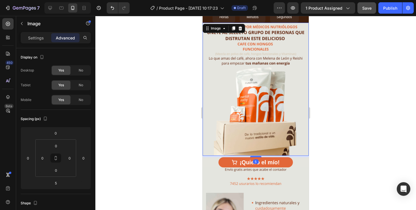
click at [369, 146] on div at bounding box center [255, 113] width 321 height 194
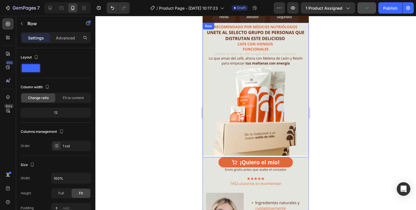
click at [304, 156] on div "Image" at bounding box center [256, 90] width 106 height 134
click at [259, 154] on div "Image Row 0" at bounding box center [256, 90] width 106 height 134
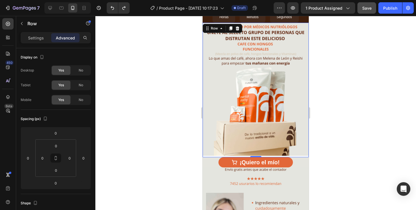
click at [176, 134] on div at bounding box center [255, 113] width 321 height 194
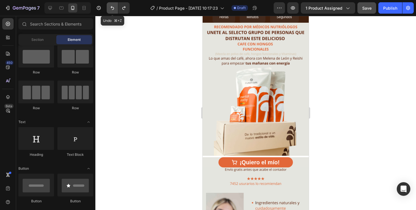
click at [112, 6] on icon "Undo/Redo" at bounding box center [113, 8] width 6 height 6
click at [166, 102] on div at bounding box center [255, 113] width 321 height 194
click at [111, 9] on icon "Undo/Redo" at bounding box center [113, 8] width 6 height 6
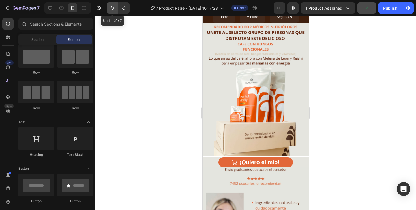
click at [111, 9] on icon "Undo/Redo" at bounding box center [113, 8] width 6 height 6
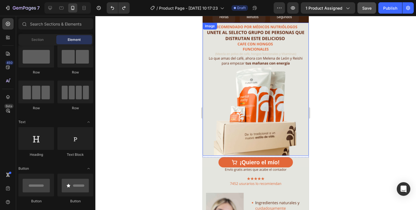
click at [275, 146] on img at bounding box center [256, 89] width 106 height 133
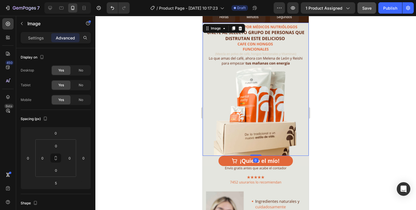
drag, startPoint x: 258, startPoint y: 156, endPoint x: 259, endPoint y: 151, distance: 4.9
click at [259, 151] on div "Image 0" at bounding box center [256, 89] width 106 height 133
type input "0"
click at [375, 141] on div at bounding box center [255, 113] width 321 height 194
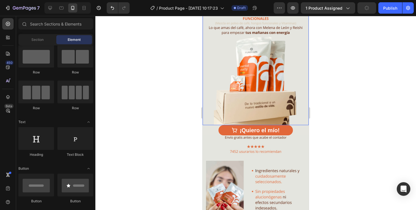
scroll to position [74, 0]
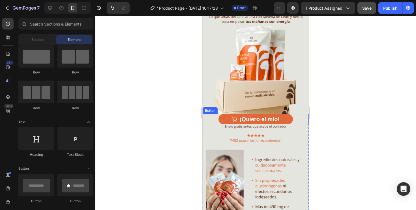
click at [297, 117] on div "¡Quiero el mío! Button" at bounding box center [256, 119] width 106 height 10
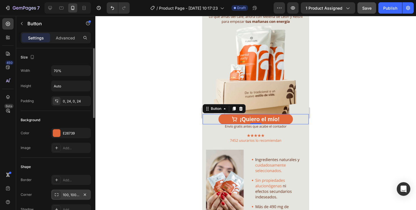
click at [66, 196] on div "100, 100, 100, 100" at bounding box center [71, 194] width 16 height 5
click at [72, 169] on div "Shape" at bounding box center [56, 166] width 70 height 9
click at [69, 100] on div "0, 24, 0, 24" at bounding box center [71, 101] width 16 height 5
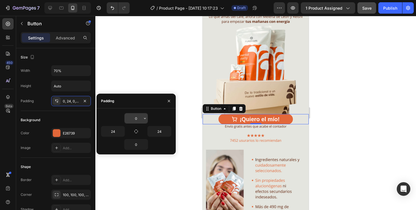
click at [136, 119] on input "0" at bounding box center [136, 118] width 23 height 10
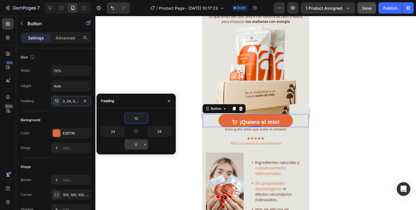
type input "10"
click at [136, 145] on input "0" at bounding box center [136, 144] width 23 height 10
type input "10"
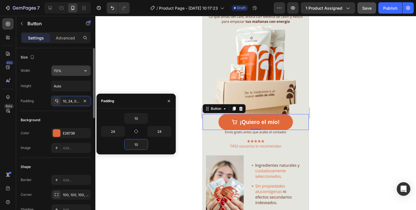
click at [57, 71] on input "70%" at bounding box center [71, 70] width 39 height 10
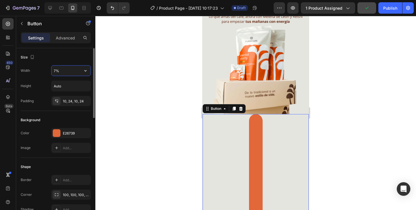
type input "70%"
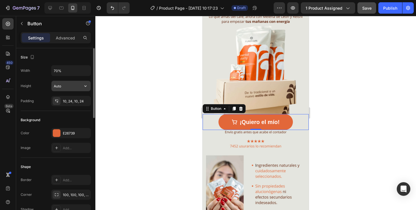
click at [65, 91] on div "Auto" at bounding box center [71, 85] width 40 height 11
click at [82, 85] on button "button" at bounding box center [85, 86] width 10 height 10
click at [67, 85] on input "Auto" at bounding box center [71, 86] width 39 height 10
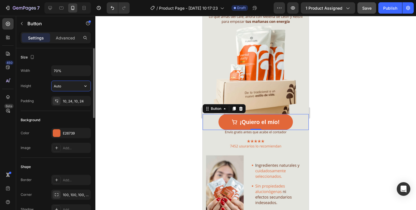
type input "6"
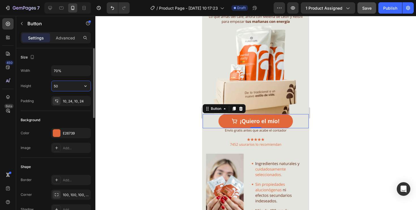
type input "5"
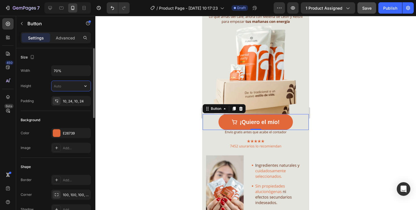
type input "6"
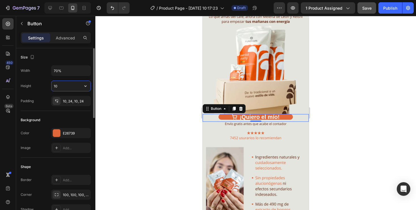
type input "1"
type input "2"
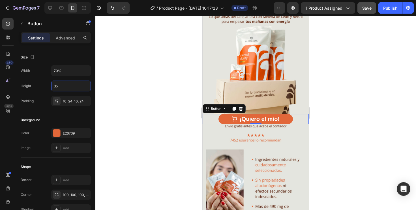
type input "35"
click at [127, 102] on div at bounding box center [255, 113] width 321 height 194
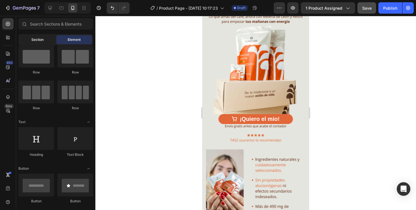
click at [41, 38] on span "Section" at bounding box center [37, 39] width 12 height 5
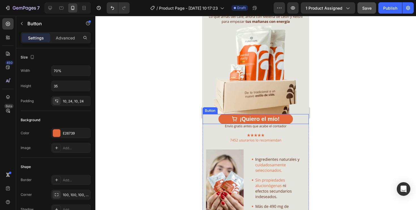
click at [221, 119] on button "¡Quiero el mío!" at bounding box center [256, 119] width 74 height 10
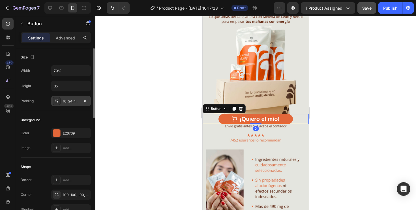
click at [73, 99] on div "10, 24, 10, 24" at bounding box center [71, 101] width 16 height 5
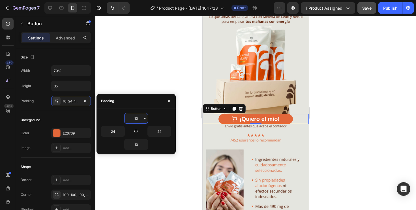
click at [140, 115] on input "10" at bounding box center [136, 118] width 23 height 10
click at [137, 119] on input "10" at bounding box center [136, 118] width 23 height 10
type input "0"
click at [141, 144] on input "10" at bounding box center [136, 144] width 23 height 10
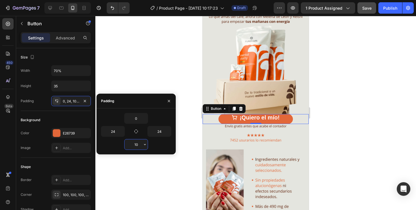
click at [141, 144] on input "10" at bounding box center [136, 144] width 23 height 10
type input "0"
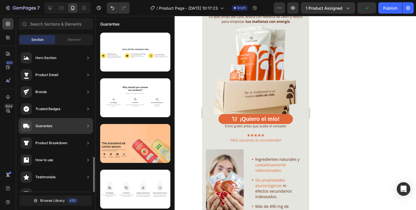
scroll to position [1, 0]
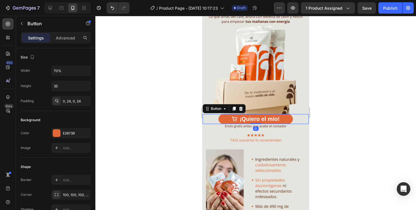
click at [224, 117] on button "¡Quiero el mío!" at bounding box center [256, 119] width 74 height 10
click at [68, 82] on input "35" at bounding box center [71, 86] width 39 height 10
click at [86, 86] on icon "button" at bounding box center [86, 86] width 6 height 6
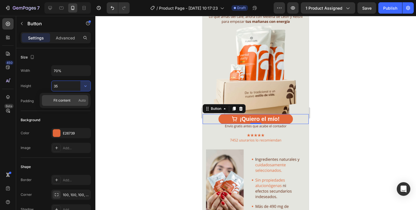
click at [71, 100] on p "Fit content Auto" at bounding box center [70, 100] width 32 height 5
type input "Auto"
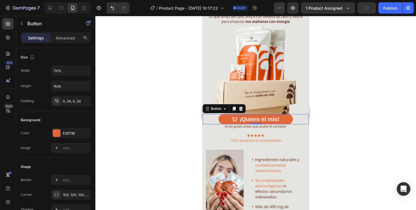
click at [143, 74] on div at bounding box center [255, 113] width 321 height 194
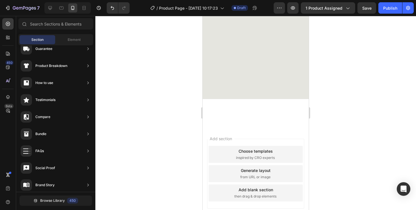
scroll to position [494, 0]
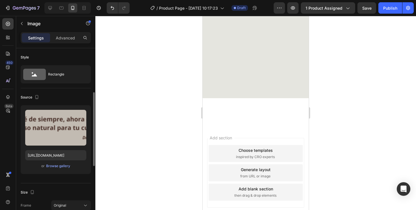
scroll to position [31, 0]
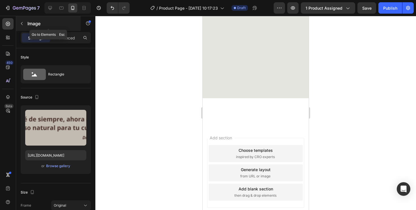
click at [22, 25] on icon "button" at bounding box center [22, 23] width 5 height 5
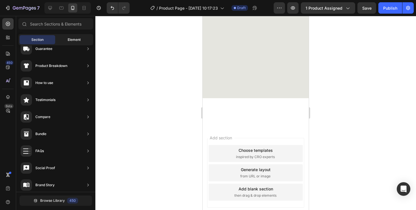
click at [63, 38] on div "Element" at bounding box center [74, 39] width 36 height 9
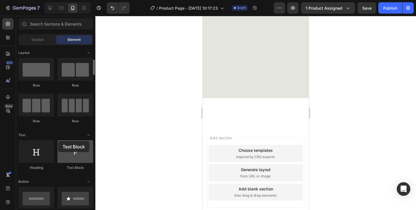
click at [58, 141] on div at bounding box center [75, 151] width 36 height 23
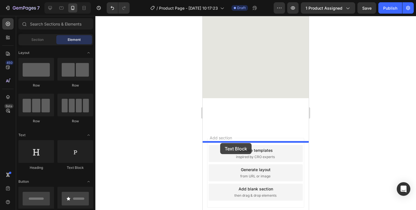
drag, startPoint x: 272, startPoint y: 155, endPoint x: 221, endPoint y: 143, distance: 52.7
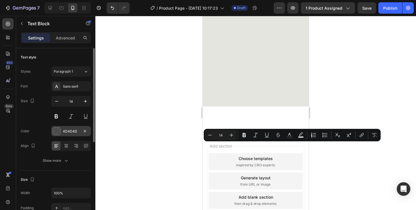
click at [72, 127] on div "4D4D4D" at bounding box center [71, 131] width 40 height 10
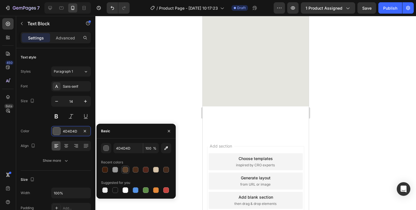
click at [123, 169] on div at bounding box center [126, 169] width 6 height 6
type input "5C412B"
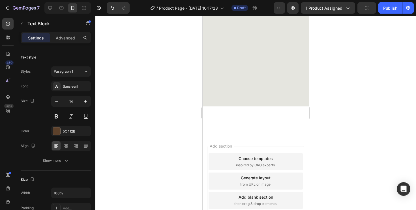
click at [374, 116] on div at bounding box center [255, 113] width 321 height 194
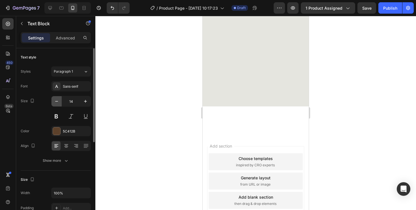
click at [59, 102] on button "button" at bounding box center [57, 101] width 10 height 10
click at [86, 101] on icon "button" at bounding box center [85, 101] width 3 height 3
type input "14"
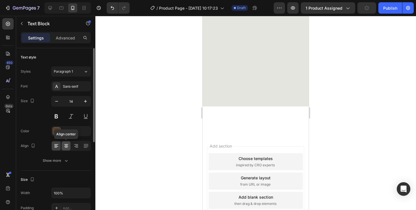
click at [65, 146] on icon at bounding box center [66, 146] width 6 height 6
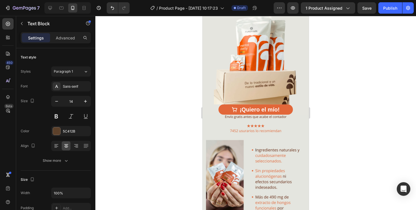
scroll to position [83, 0]
click at [272, 108] on p "¡Quiero el mío!" at bounding box center [260, 109] width 40 height 10
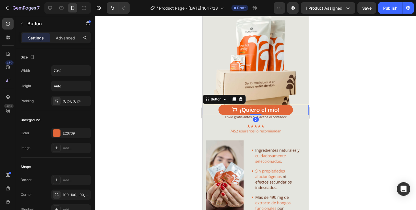
click at [285, 108] on button "¡Quiero el mío!" at bounding box center [256, 109] width 74 height 10
click at [219, 99] on div "Button" at bounding box center [216, 99] width 13 height 5
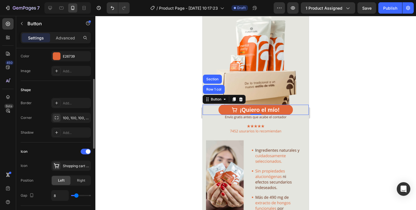
scroll to position [77, 0]
click at [62, 133] on div "Add..." at bounding box center [71, 132] width 40 height 10
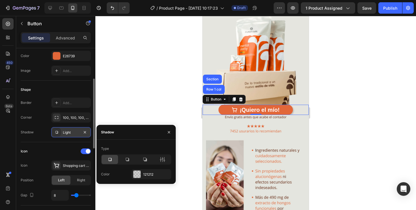
click at [62, 133] on div "Light" at bounding box center [71, 132] width 40 height 10
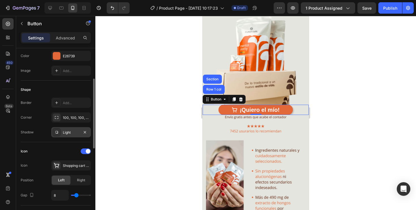
click at [62, 133] on div "Light" at bounding box center [71, 132] width 40 height 10
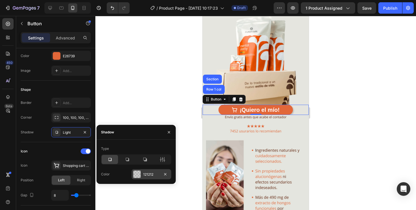
click at [138, 174] on div at bounding box center [136, 173] width 7 height 7
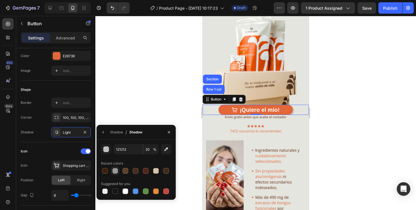
click at [116, 170] on div at bounding box center [115, 171] width 6 height 6
type input "9A9A9A"
type input "100"
click at [149, 101] on div at bounding box center [255, 113] width 321 height 194
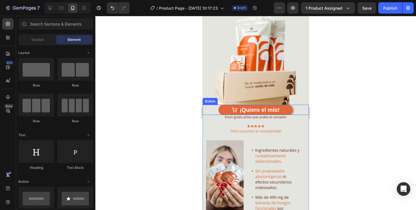
click at [225, 108] on button "¡Quiero el mío!" at bounding box center [256, 109] width 74 height 10
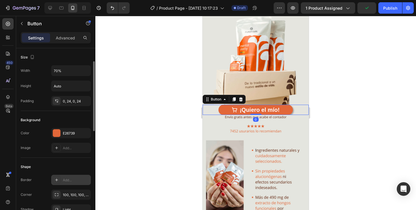
scroll to position [20, 0]
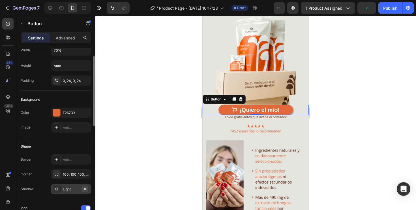
click at [85, 189] on icon "button" at bounding box center [85, 188] width 5 height 5
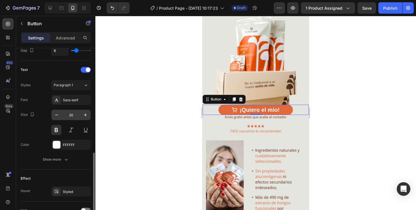
scroll to position [234, 0]
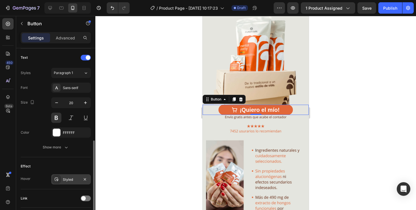
click at [72, 179] on div "Styled" at bounding box center [71, 179] width 16 height 5
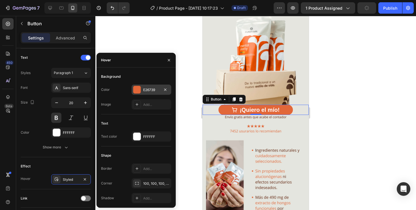
click at [153, 88] on div "E26739" at bounding box center [151, 89] width 16 height 5
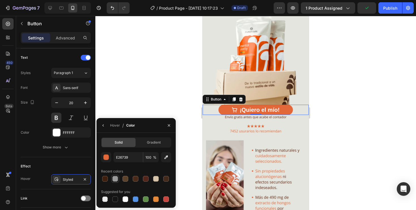
click at [117, 179] on div at bounding box center [115, 179] width 6 height 6
type input "9A9A9A"
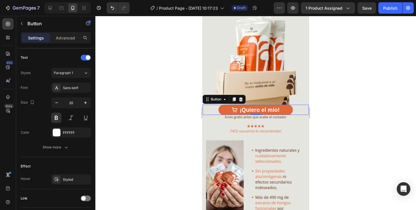
click at [120, 67] on div at bounding box center [255, 113] width 321 height 194
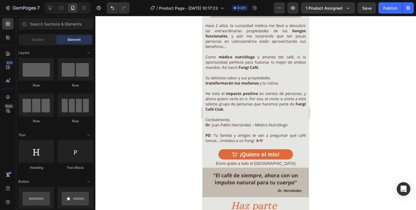
scroll to position [478, 0]
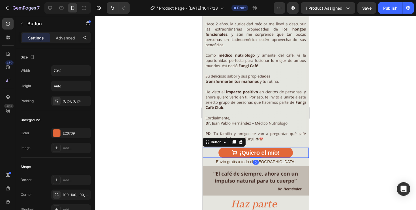
click at [228, 148] on button "¡Quiero el mío!" at bounding box center [256, 152] width 74 height 10
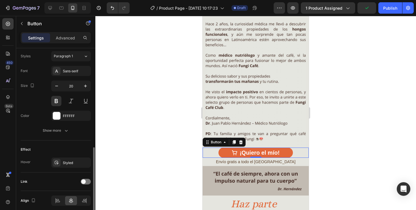
scroll to position [251, 0]
click at [77, 161] on div "Styled" at bounding box center [71, 162] width 16 height 5
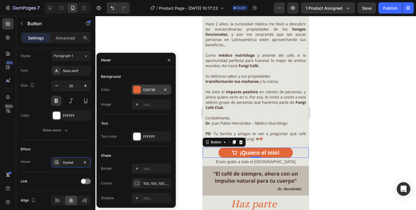
click at [147, 92] on div "E26739" at bounding box center [152, 89] width 40 height 10
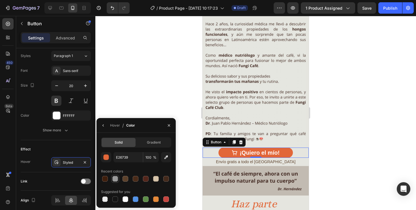
click at [115, 179] on div at bounding box center [115, 179] width 6 height 6
type input "9A9A9A"
click at [175, 92] on div at bounding box center [255, 113] width 321 height 194
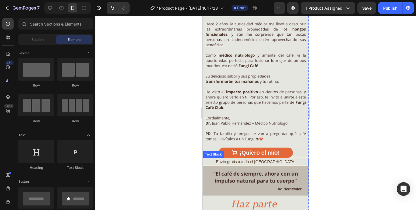
click at [251, 161] on p "Envío gratis a todo el Perú" at bounding box center [255, 161] width 105 height 7
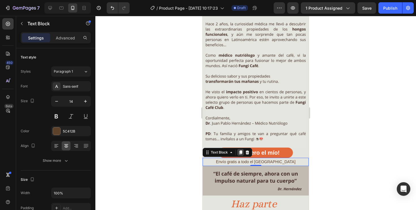
click at [239, 155] on div at bounding box center [240, 152] width 7 height 7
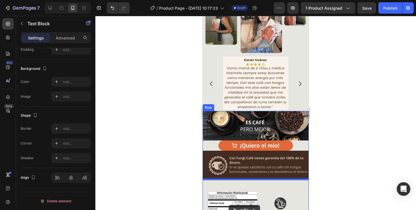
scroll to position [764, 0]
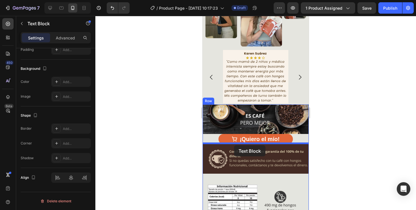
drag, startPoint x: 225, startPoint y: 161, endPoint x: 234, endPoint y: 145, distance: 18.1
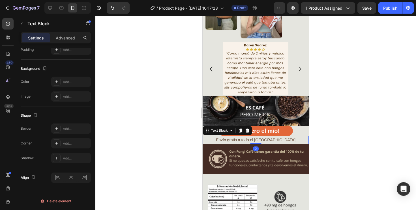
scroll to position [756, 0]
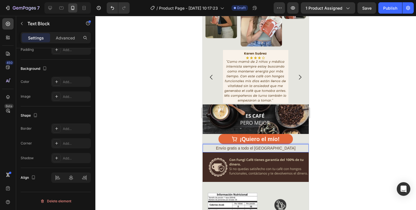
click at [285, 148] on p "Envío gratis a todo el Perú" at bounding box center [255, 147] width 105 height 7
click at [285, 148] on p "Pago contra-entrega en Lima" at bounding box center [255, 147] width 105 height 7
click at [324, 131] on div at bounding box center [255, 113] width 321 height 194
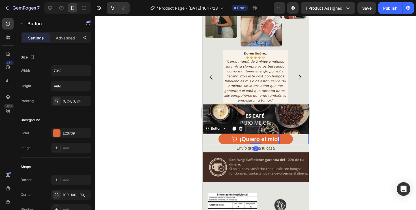
click at [266, 137] on p "¡Quiero el mío!" at bounding box center [260, 139] width 40 height 10
click at [61, 35] on p "Advanced" at bounding box center [65, 38] width 19 height 6
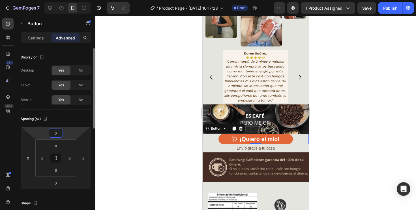
click at [54, 132] on input "0" at bounding box center [55, 133] width 11 height 8
type input "10"
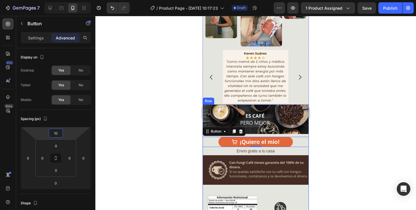
click at [326, 137] on div at bounding box center [255, 113] width 321 height 194
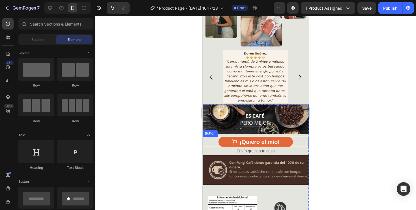
click at [230, 136] on button "¡Quiero el mío!" at bounding box center [256, 141] width 74 height 10
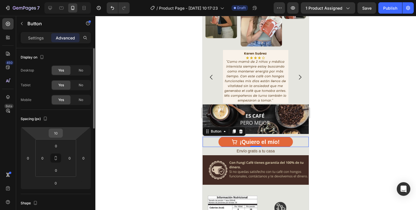
click at [57, 133] on input "10" at bounding box center [55, 133] width 11 height 8
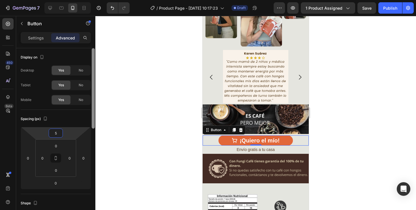
click at [93, 99] on div at bounding box center [93, 88] width 3 height 80
type input "5"
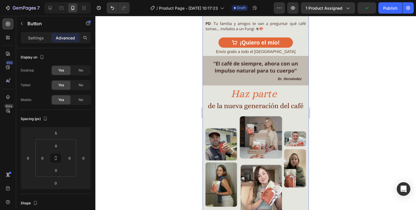
scroll to position [587, 0]
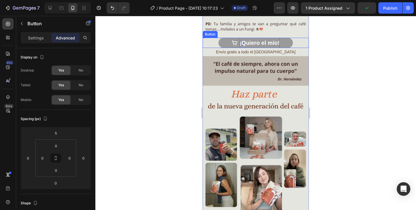
click at [263, 38] on p "¡Quiero el mío!" at bounding box center [260, 43] width 40 height 10
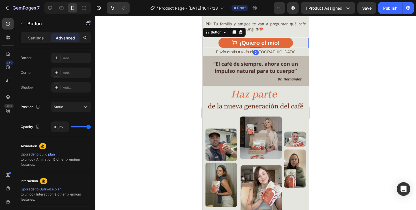
click at [175, 103] on div at bounding box center [255, 113] width 321 height 194
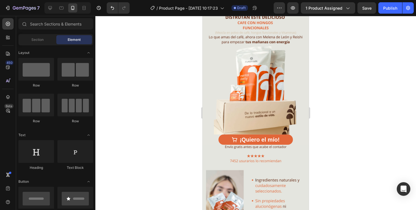
scroll to position [40, 0]
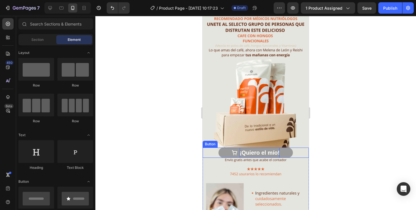
click at [244, 151] on p "¡Quiero el mío!" at bounding box center [260, 152] width 40 height 10
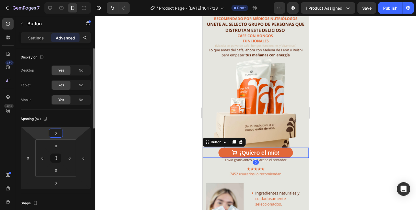
click at [59, 133] on input "0" at bounding box center [55, 133] width 11 height 8
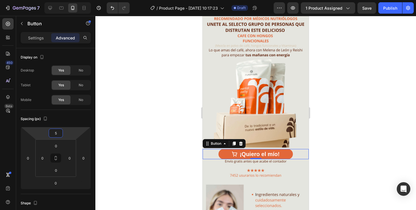
type input "5"
click at [102, 105] on div at bounding box center [255, 113] width 321 height 194
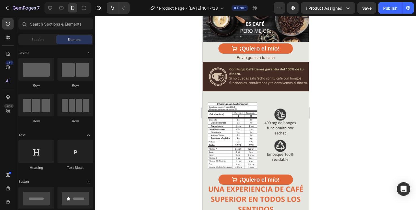
scroll to position [850, 0]
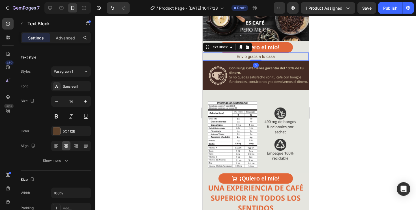
click at [264, 57] on p "Envío gratis a tu casa" at bounding box center [255, 56] width 105 height 7
click at [242, 48] on icon at bounding box center [240, 47] width 5 height 5
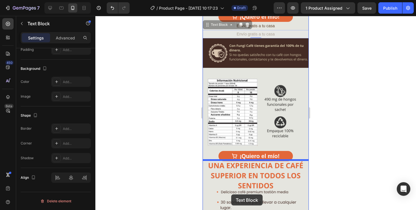
scroll to position [902, 0]
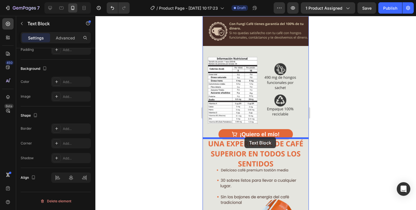
drag, startPoint x: 226, startPoint y: 55, endPoint x: 245, endPoint y: 137, distance: 83.4
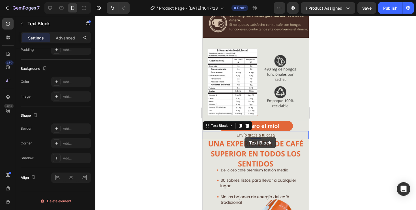
scroll to position [894, 0]
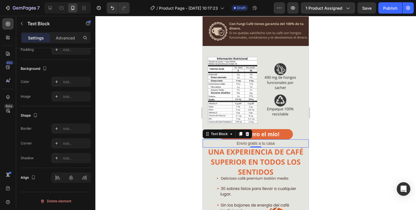
click at [253, 142] on p "Envío gratis a tu casa" at bounding box center [255, 143] width 105 height 7
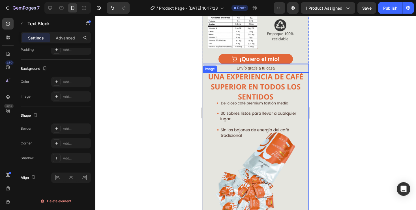
scroll to position [971, 0]
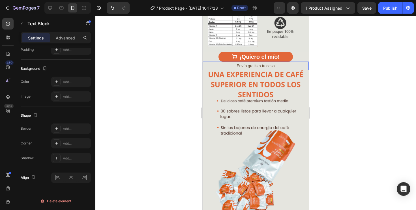
click at [263, 65] on p "Envío gratis a tu casa" at bounding box center [255, 65] width 105 height 7
click at [275, 65] on p "Envío gratis a tu casa" at bounding box center [255, 65] width 105 height 7
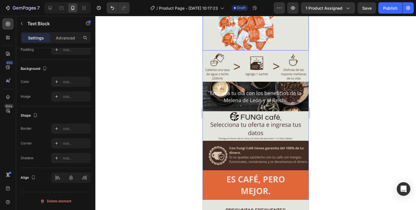
scroll to position [1139, 0]
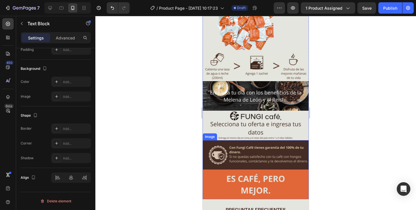
click at [281, 140] on img at bounding box center [256, 154] width 106 height 29
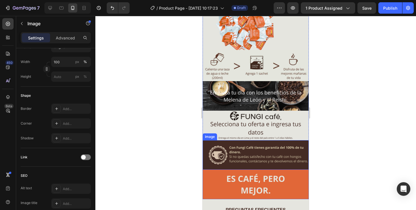
scroll to position [0, 0]
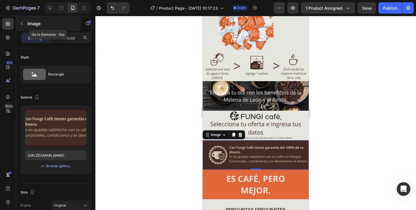
click at [21, 23] on icon "button" at bounding box center [22, 23] width 5 height 5
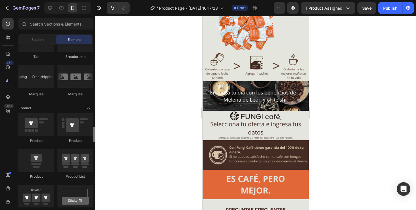
scroll to position [683, 0]
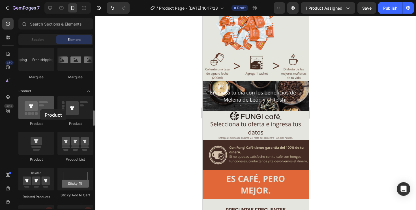
click at [40, 109] on div at bounding box center [36, 107] width 36 height 23
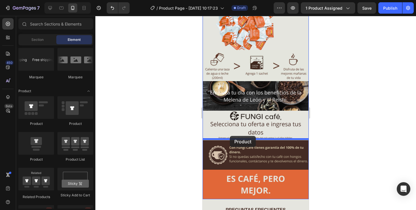
drag, startPoint x: 249, startPoint y: 131, endPoint x: 230, endPoint y: 136, distance: 19.2
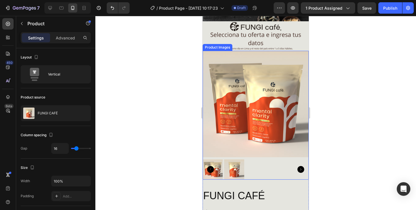
scroll to position [1233, 0]
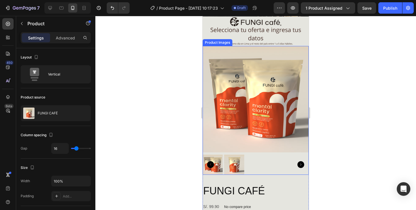
click at [233, 166] on img at bounding box center [234, 164] width 20 height 20
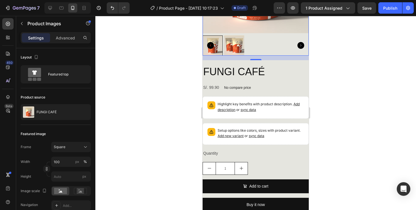
scroll to position [1343, 0]
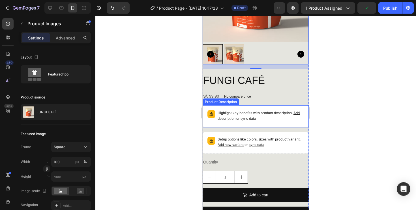
click at [274, 120] on p "Highlight key benefits with product description. Add description or sync data" at bounding box center [261, 115] width 86 height 11
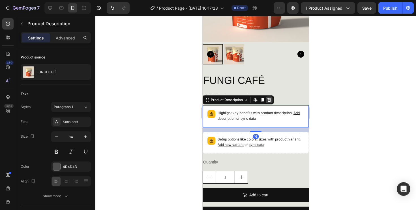
click at [269, 100] on icon at bounding box center [270, 100] width 4 height 4
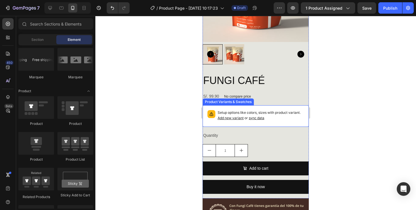
click at [274, 119] on div "Setup options like colors, sizes with product variant. Add new variant or sync …" at bounding box center [261, 116] width 86 height 12
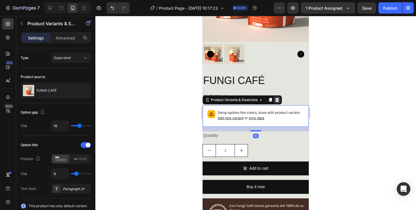
click at [278, 98] on icon at bounding box center [277, 100] width 4 height 4
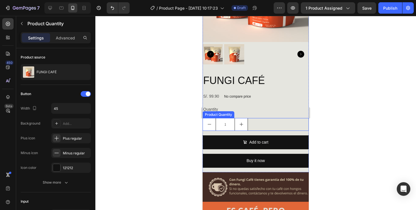
click at [240, 125] on icon "increment" at bounding box center [241, 124] width 5 height 5
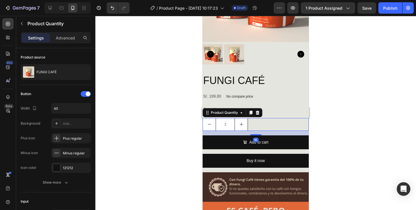
click at [209, 123] on icon "decrement" at bounding box center [209, 124] width 5 height 5
type input "1"
click at [242, 95] on p "No compare price" at bounding box center [237, 96] width 27 height 3
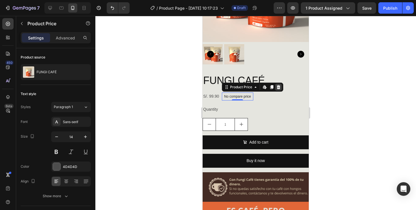
click at [278, 86] on icon at bounding box center [278, 87] width 5 height 5
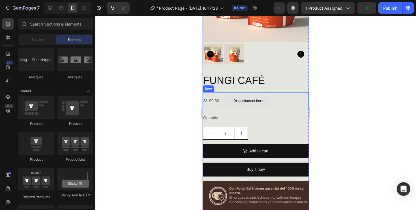
click at [251, 98] on div "Drop element here" at bounding box center [249, 100] width 30 height 5
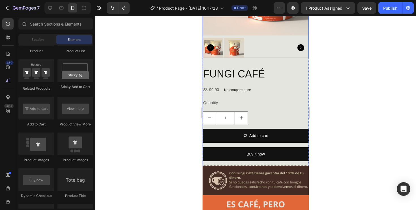
scroll to position [1349, 0]
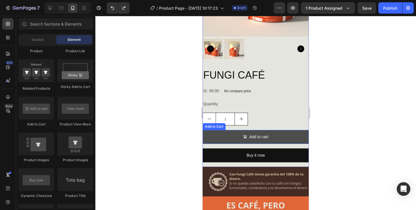
click at [256, 140] on button "Add to cart" at bounding box center [256, 137] width 106 height 14
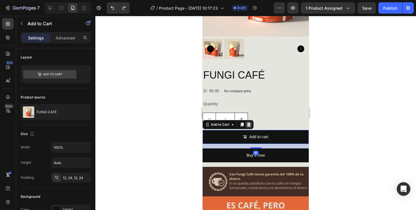
click at [247, 124] on icon at bounding box center [249, 124] width 4 height 4
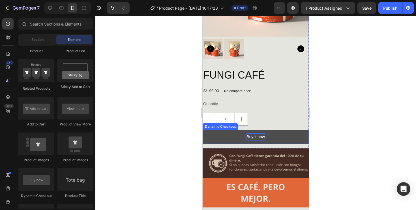
click at [255, 134] on div "Buy it now" at bounding box center [256, 136] width 18 height 7
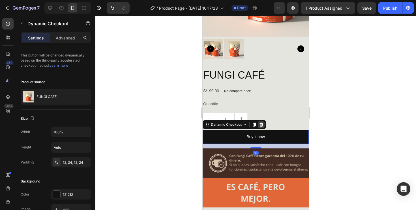
click at [262, 123] on icon at bounding box center [262, 124] width 4 height 4
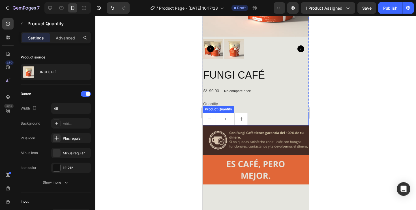
click at [263, 117] on div "1" at bounding box center [256, 118] width 106 height 13
click at [258, 107] on icon at bounding box center [258, 107] width 4 height 4
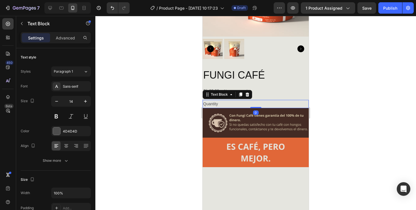
click at [232, 102] on div "Quantity" at bounding box center [256, 104] width 106 height 8
click at [249, 95] on icon at bounding box center [247, 94] width 5 height 5
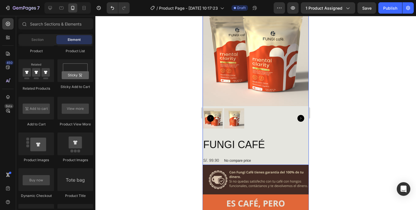
scroll to position [1282, 0]
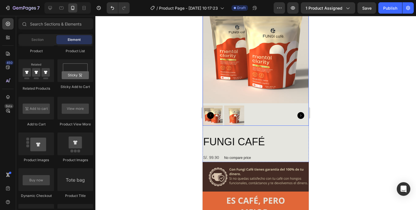
click at [234, 110] on img at bounding box center [234, 115] width 20 height 20
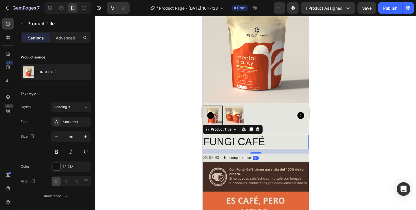
click at [239, 140] on h2 "FUNGI CAFÉ" at bounding box center [256, 141] width 106 height 14
click at [259, 128] on icon at bounding box center [258, 129] width 5 height 5
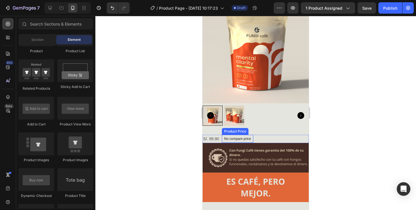
click at [242, 137] on p "No compare price" at bounding box center [237, 138] width 27 height 3
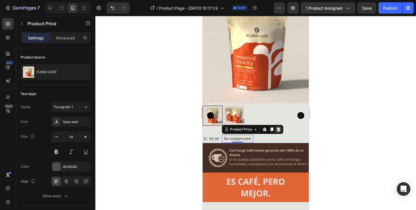
click at [281, 128] on div at bounding box center [278, 129] width 7 height 7
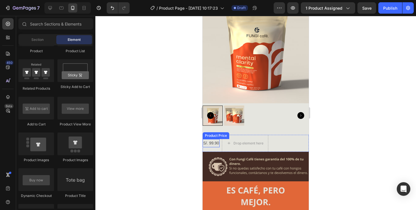
click at [215, 143] on div "S/. 99.90" at bounding box center [211, 143] width 17 height 8
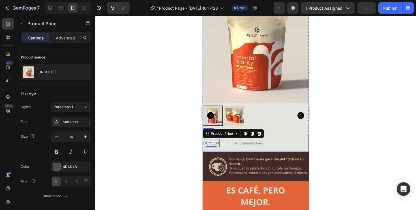
click at [282, 136] on div "S/. 99.90 Product Price Edit content in Shopify 0 Product Price Edit content in…" at bounding box center [256, 142] width 106 height 17
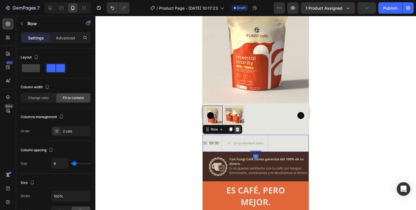
click at [237, 129] on icon at bounding box center [238, 129] width 4 height 4
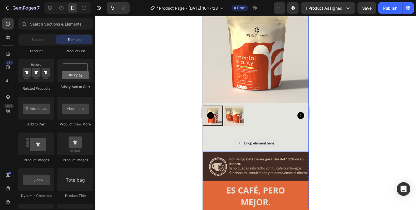
click at [268, 144] on div "Drop element here" at bounding box center [256, 142] width 46 height 9
click at [253, 142] on div "Drop element here" at bounding box center [259, 143] width 30 height 5
click at [211, 141] on div "Drop element here" at bounding box center [256, 142] width 106 height 17
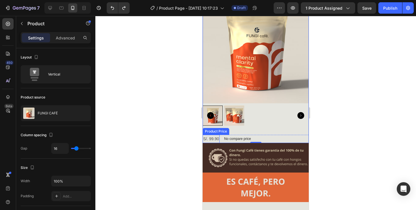
click at [222, 133] on div "Product Images S/. 99.90 Product Price Product Price No compare price Product P…" at bounding box center [256, 70] width 106 height 146
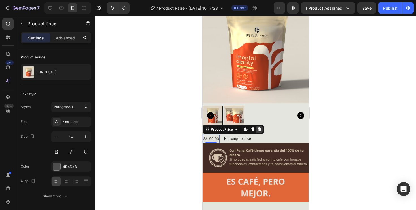
click at [259, 129] on icon at bounding box center [259, 129] width 5 height 5
click at [228, 128] on div "Product Price" at bounding box center [222, 129] width 24 height 5
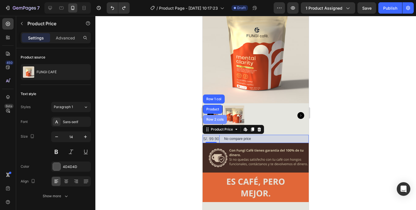
click at [218, 118] on div "Row 2 cols" at bounding box center [215, 119] width 20 height 3
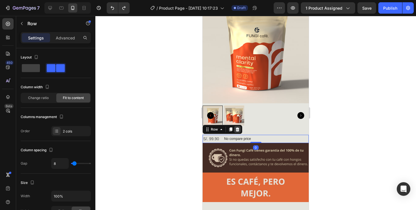
click at [238, 130] on icon at bounding box center [237, 129] width 5 height 5
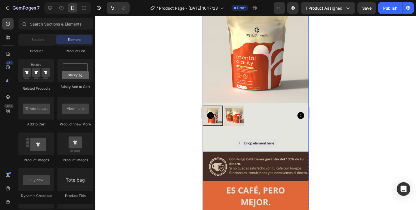
click at [238, 146] on div "Drop element here" at bounding box center [256, 142] width 46 height 9
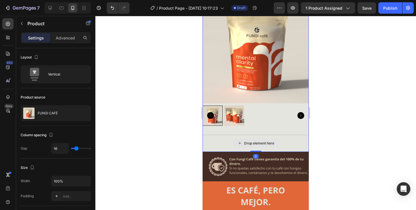
click at [208, 135] on div "Drop element here" at bounding box center [256, 142] width 106 height 17
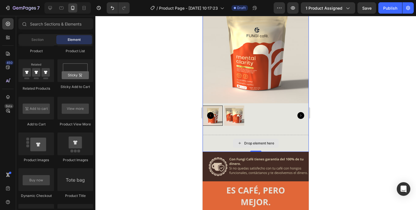
click at [252, 142] on div "Drop element here" at bounding box center [259, 143] width 30 height 5
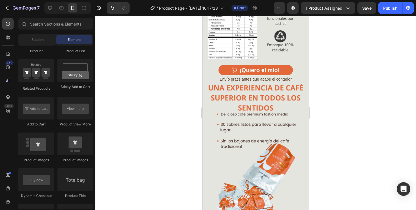
scroll to position [952, 0]
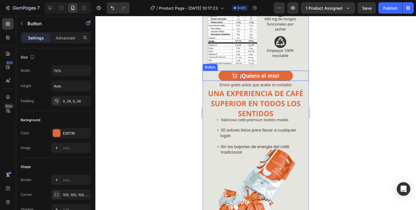
click at [252, 75] on p "¡Quiero el mío!" at bounding box center [260, 76] width 40 height 10
click at [232, 67] on div at bounding box center [234, 65] width 7 height 7
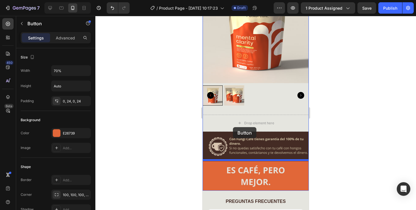
scroll to position [1331, 0]
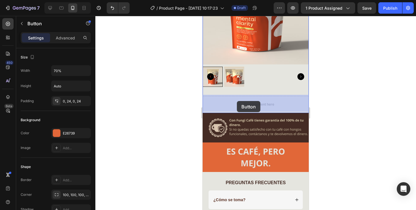
drag, startPoint x: 221, startPoint y: 74, endPoint x: 237, endPoint y: 101, distance: 31.6
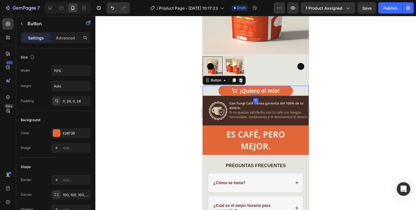
scroll to position [1321, 0]
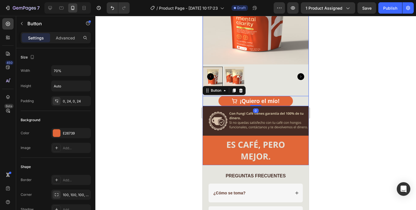
click at [274, 86] on div "Product Images" at bounding box center [256, 24] width 106 height 133
click at [266, 102] on p "¡Quiero el mío!" at bounding box center [260, 101] width 40 height 10
click at [250, 96] on p "¡Quiero el mío!" at bounding box center [260, 101] width 40 height 10
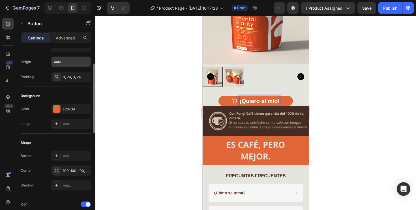
scroll to position [28, 0]
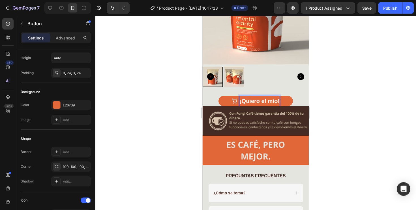
click at [256, 102] on p "¡Quiero el mío!" at bounding box center [260, 101] width 40 height 10
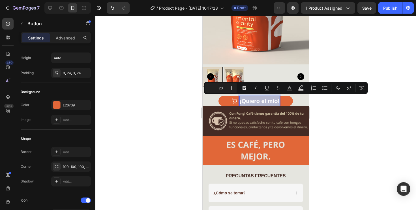
click at [256, 102] on p "¡Quiero el mío!" at bounding box center [260, 101] width 40 height 10
drag, startPoint x: 242, startPoint y: 99, endPoint x: 277, endPoint y: 100, distance: 34.8
click at [277, 100] on p "¡Quiero el mío!" at bounding box center [260, 101] width 40 height 10
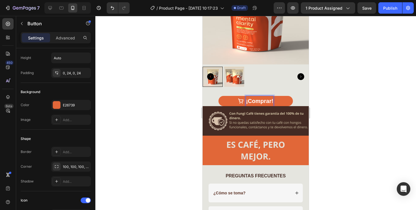
click at [219, 96] on button "¡Comprar!" at bounding box center [256, 101] width 74 height 10
click at [297, 100] on div "¡Comprar Ahora! Button 0" at bounding box center [256, 101] width 106 height 10
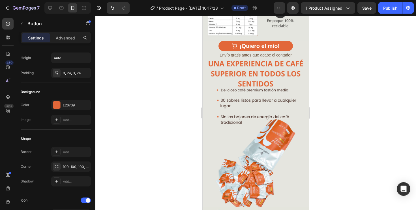
scroll to position [959, 0]
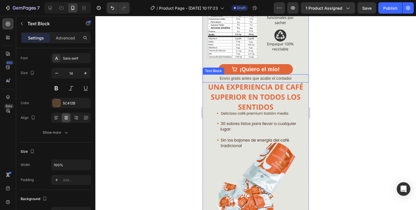
click at [257, 77] on p "Envío gratis antes que acabe el contador" at bounding box center [255, 78] width 105 height 7
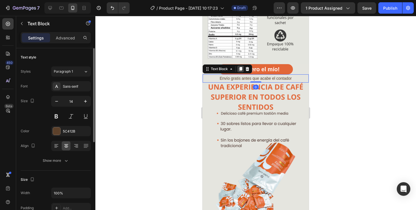
click at [239, 69] on icon at bounding box center [240, 69] width 5 height 5
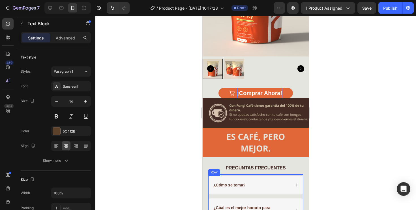
scroll to position [1348, 0]
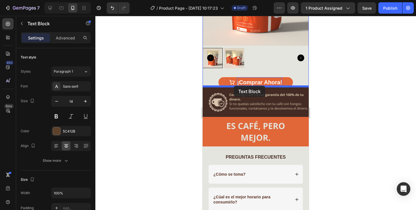
drag, startPoint x: 226, startPoint y: 77, endPoint x: 234, endPoint y: 86, distance: 11.6
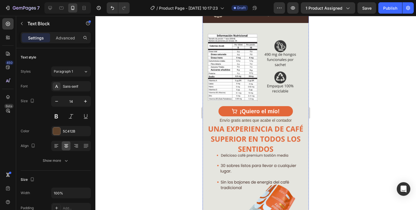
scroll to position [917, 0]
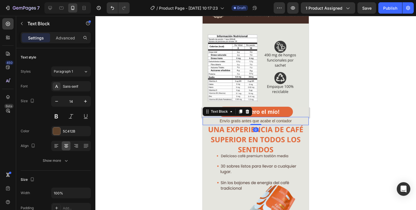
click at [253, 120] on p "Envío gratis antes que acabe el contador" at bounding box center [255, 120] width 105 height 7
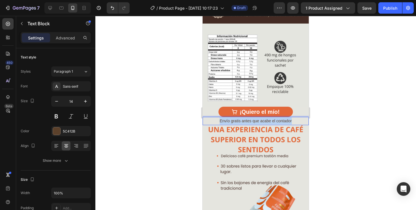
click at [253, 120] on p "Envío gratis antes que acabe el contador" at bounding box center [255, 120] width 105 height 7
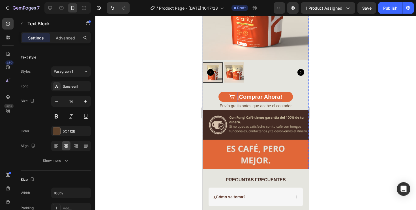
scroll to position [1331, 0]
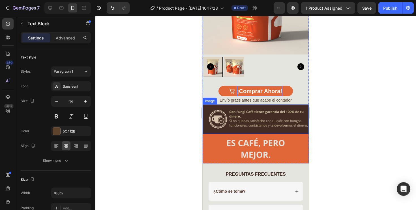
click at [220, 117] on img at bounding box center [256, 118] width 106 height 29
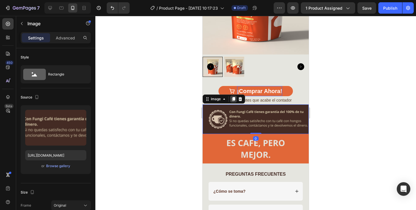
click at [234, 101] on div at bounding box center [233, 98] width 7 height 7
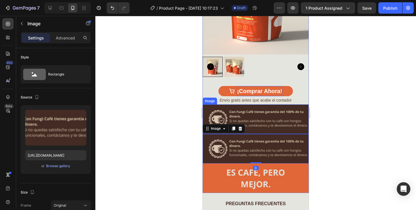
click at [237, 112] on img at bounding box center [256, 118] width 106 height 29
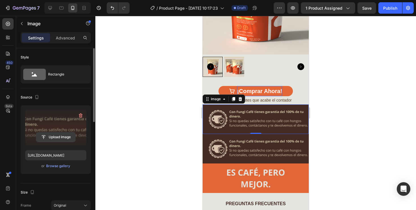
click at [53, 140] on input "file" at bounding box center [55, 137] width 39 height 10
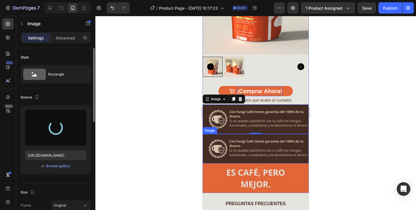
type input "https://cdn.shopify.com/s/files/1/0801/5036/4457/files/gempages_540657847495558…"
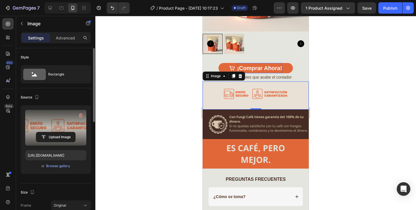
scroll to position [1352, 0]
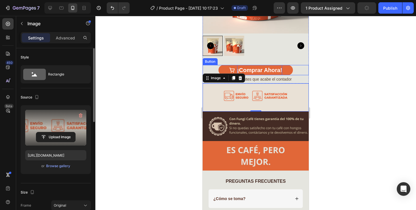
click at [288, 69] on button "¡Comprar Ahora!" at bounding box center [256, 70] width 74 height 10
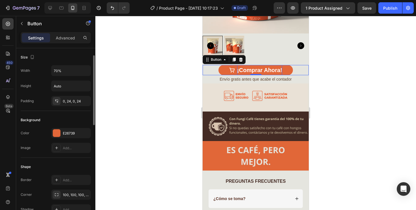
scroll to position [9, 0]
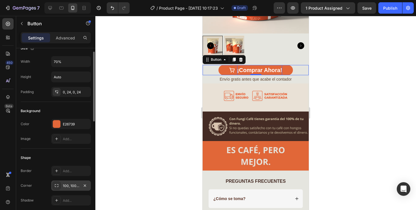
click at [63, 189] on div "100, 100, 100, 100" at bounding box center [71, 185] width 40 height 10
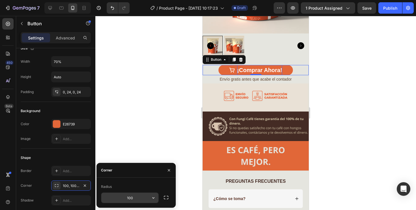
click at [129, 198] on input "100" at bounding box center [129, 197] width 57 height 10
type input "0"
click at [125, 143] on div at bounding box center [255, 113] width 321 height 194
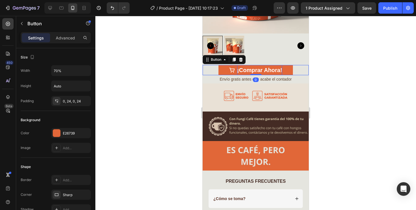
click at [235, 67] on icon "<p>¡Comprar Ahora!</p>" at bounding box center [232, 70] width 6 height 6
click at [74, 72] on input "70%" at bounding box center [71, 70] width 39 height 10
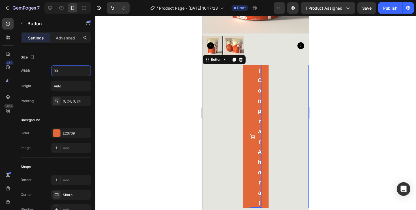
type input "90"
click at [149, 94] on div at bounding box center [255, 113] width 321 height 194
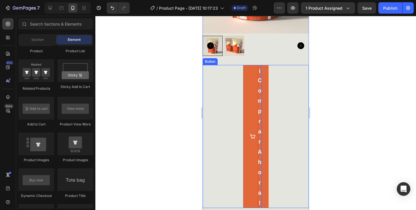
click at [260, 101] on p "¡Comprar Ahora!" at bounding box center [260, 136] width 4 height 143
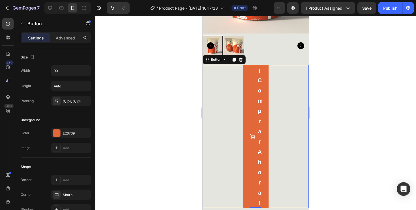
click at [249, 99] on button "¡Comprar Ahora!" at bounding box center [255, 136] width 25 height 143
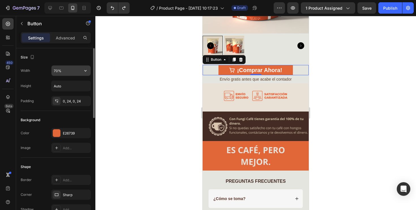
click at [56, 72] on input "70%" at bounding box center [71, 70] width 39 height 10
type input "90%"
click at [139, 82] on div at bounding box center [255, 113] width 321 height 194
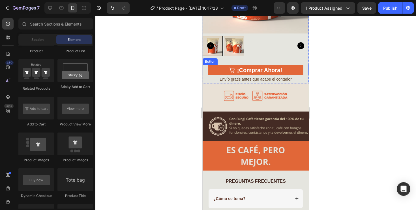
click at [292, 69] on button "¡Comprar Ahora!" at bounding box center [256, 70] width 96 height 10
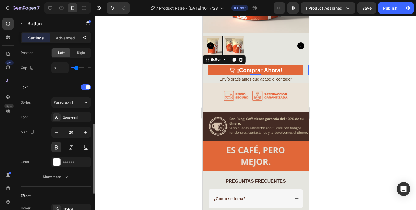
scroll to position [273, 0]
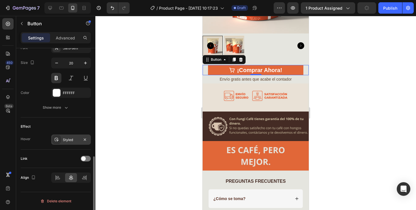
click at [74, 141] on div "Styled" at bounding box center [71, 139] width 16 height 5
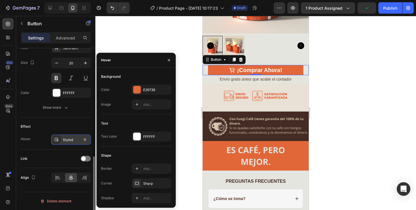
click at [57, 141] on icon at bounding box center [57, 140] width 4 height 4
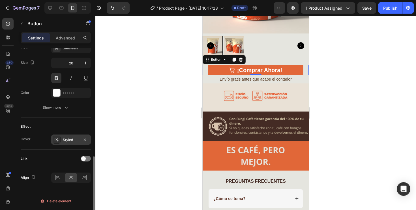
click at [57, 141] on icon at bounding box center [57, 140] width 4 height 4
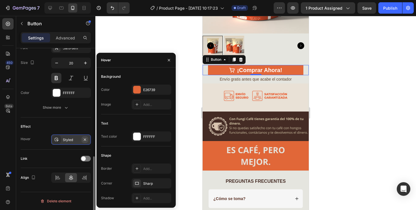
click at [86, 141] on icon "button" at bounding box center [85, 139] width 5 height 5
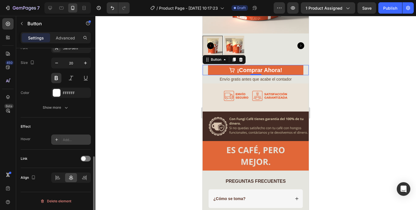
click at [55, 140] on icon at bounding box center [56, 139] width 5 height 5
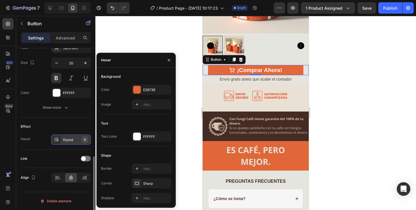
click at [85, 137] on icon "button" at bounding box center [85, 139] width 5 height 5
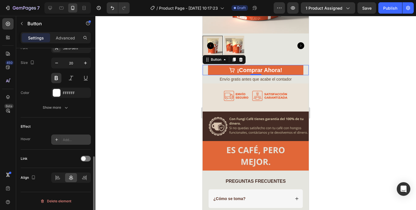
click at [68, 138] on div "Add..." at bounding box center [76, 139] width 27 height 5
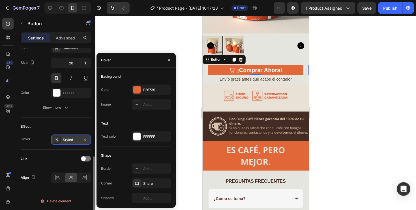
click at [61, 137] on div "Styled" at bounding box center [71, 139] width 40 height 10
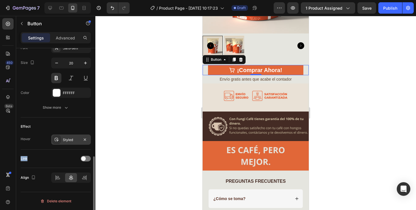
click at [61, 137] on div "Styled" at bounding box center [71, 139] width 40 height 10
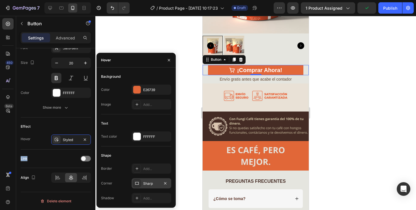
click at [155, 185] on div "Sharp" at bounding box center [151, 183] width 16 height 5
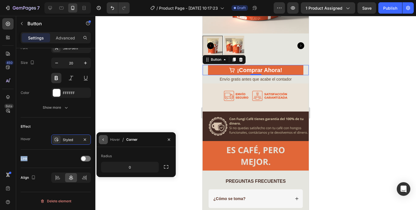
click at [103, 140] on icon "button" at bounding box center [103, 139] width 5 height 5
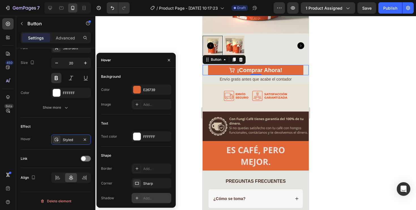
click at [148, 201] on div "Add..." at bounding box center [152, 198] width 40 height 10
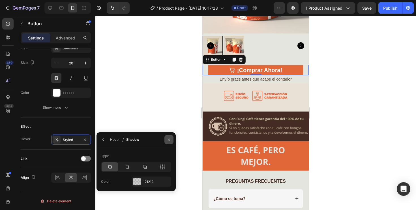
click at [169, 136] on button "button" at bounding box center [169, 139] width 9 height 9
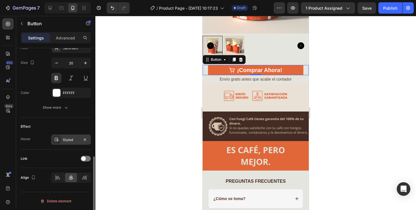
click at [74, 140] on div "Styled" at bounding box center [71, 139] width 16 height 5
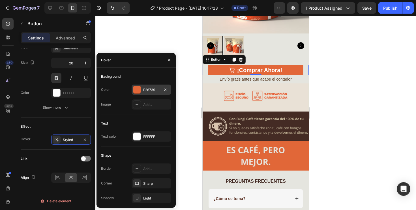
click at [144, 91] on div "E26739" at bounding box center [151, 89] width 16 height 5
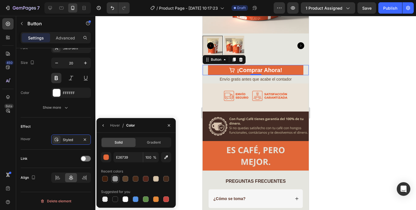
click at [117, 181] on div at bounding box center [115, 179] width 6 height 6
type input "9A9A9A"
click at [138, 87] on div at bounding box center [255, 113] width 321 height 194
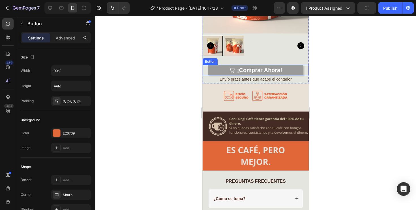
click at [224, 70] on button "¡Comprar Ahora!" at bounding box center [256, 70] width 96 height 10
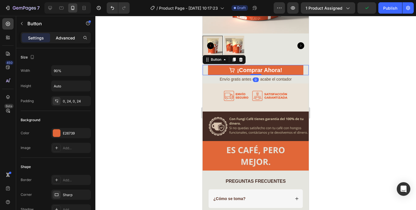
click at [67, 38] on p "Advanced" at bounding box center [65, 38] width 19 height 6
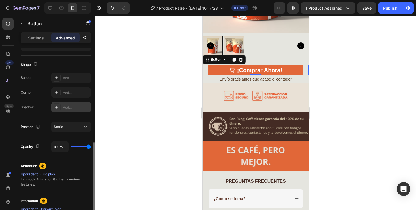
scroll to position [133, 0]
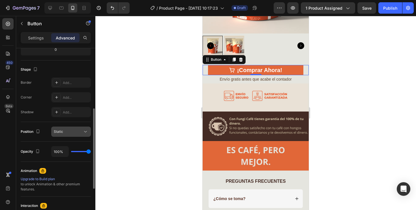
click at [67, 132] on div "Static" at bounding box center [68, 131] width 29 height 5
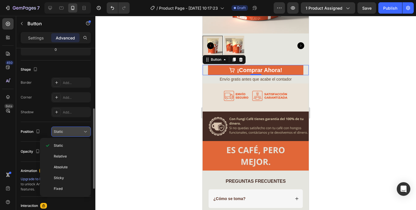
click at [67, 132] on div "Static" at bounding box center [68, 131] width 29 height 5
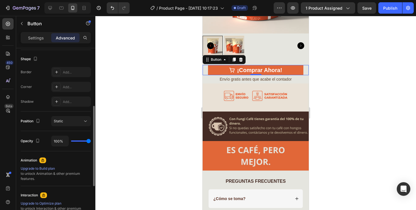
scroll to position [145, 0]
click at [38, 39] on p "Settings" at bounding box center [36, 38] width 16 height 6
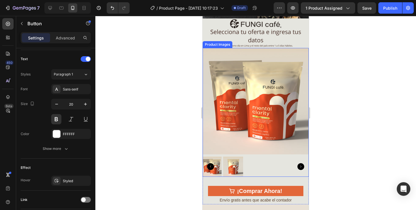
scroll to position [1216, 0]
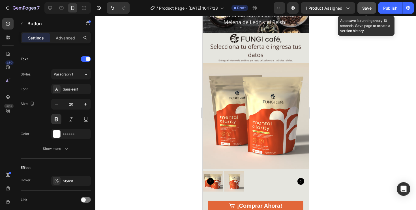
click at [362, 11] on div "Save" at bounding box center [366, 8] width 9 height 6
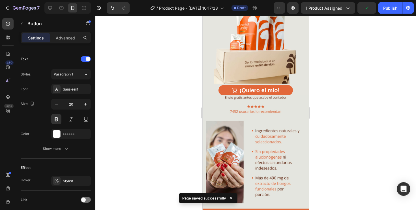
scroll to position [0, 0]
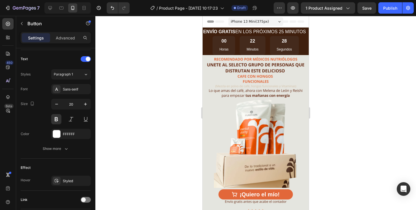
click at [183, 123] on div at bounding box center [255, 113] width 321 height 194
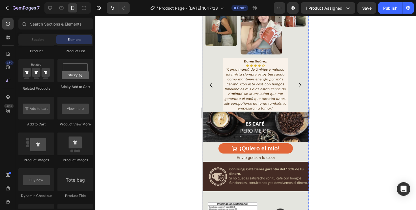
scroll to position [756, 0]
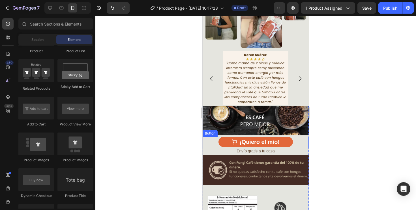
click at [223, 138] on button "¡Quiero el mío!" at bounding box center [256, 141] width 74 height 10
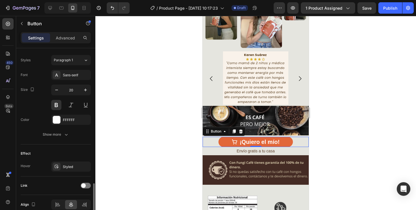
scroll to position [273, 0]
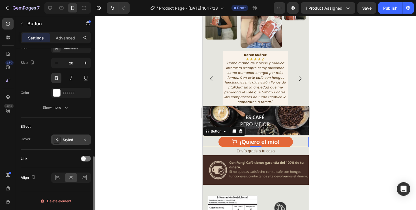
click at [78, 140] on div "Styled" at bounding box center [71, 139] width 16 height 5
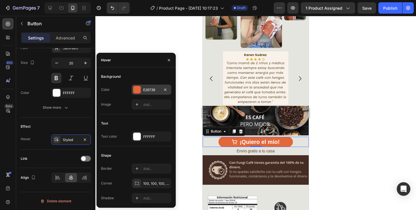
click at [136, 86] on div at bounding box center [136, 89] width 7 height 7
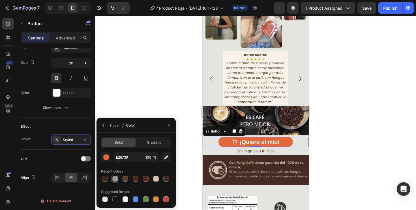
click at [114, 180] on div at bounding box center [115, 179] width 6 height 6
type input "9A9A9A"
click at [160, 86] on div at bounding box center [255, 113] width 321 height 194
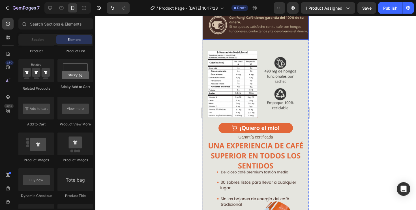
scroll to position [903, 0]
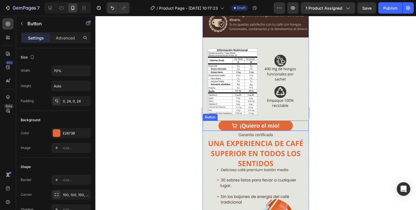
click at [289, 123] on button "¡Quiero el mío!" at bounding box center [256, 125] width 74 height 10
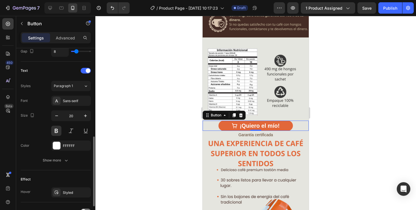
scroll to position [273, 0]
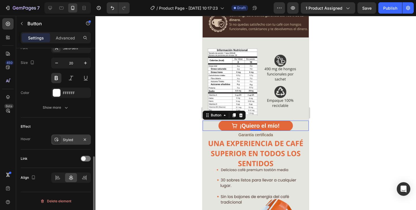
click at [75, 135] on div "Styled" at bounding box center [71, 139] width 40 height 10
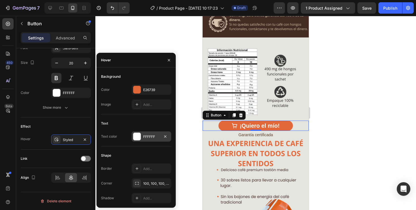
click at [146, 133] on div "FFFFFF" at bounding box center [152, 136] width 40 height 10
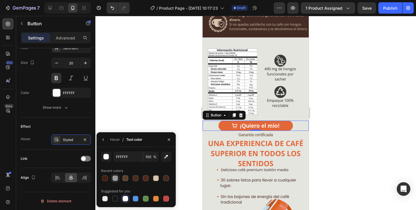
click at [116, 178] on div at bounding box center [115, 178] width 6 height 6
type input "9A9A9A"
click at [143, 110] on div at bounding box center [255, 113] width 321 height 194
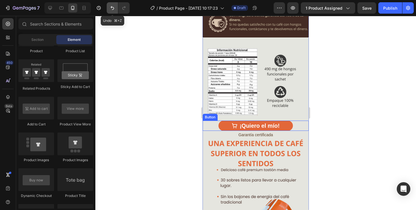
click at [114, 9] on icon "Undo/Redo" at bounding box center [113, 8] width 6 height 6
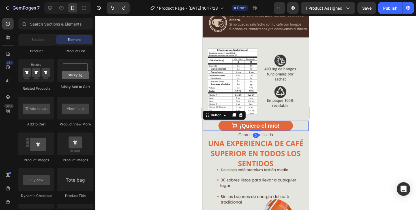
click at [224, 123] on button "¡Quiero el mío!" at bounding box center [256, 125] width 74 height 10
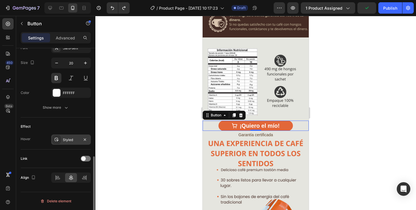
click at [76, 142] on div "Styled" at bounding box center [71, 139] width 16 height 5
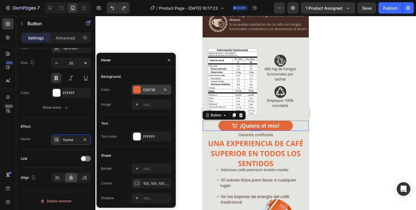
click at [136, 88] on div at bounding box center [136, 89] width 7 height 7
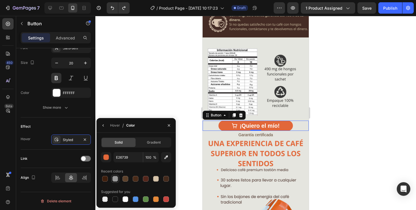
click at [117, 178] on div at bounding box center [115, 179] width 6 height 6
type input "9A9A9A"
click at [153, 84] on div at bounding box center [255, 113] width 321 height 194
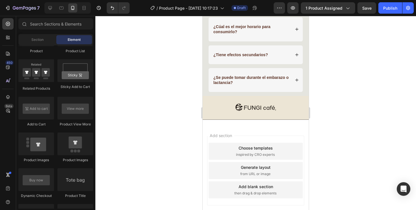
scroll to position [1565, 0]
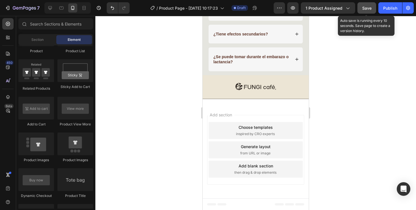
click at [368, 10] on span "Save" at bounding box center [366, 8] width 9 height 5
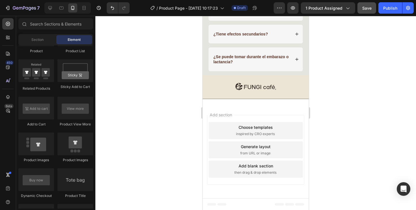
click at [183, 154] on div at bounding box center [255, 113] width 321 height 194
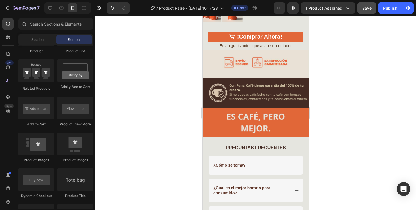
scroll to position [1382, 0]
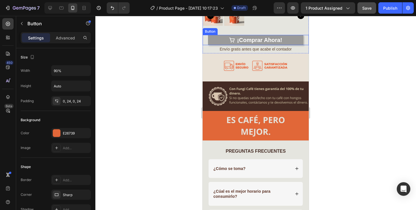
click at [228, 38] on button "¡Comprar Ahora!" at bounding box center [256, 40] width 96 height 10
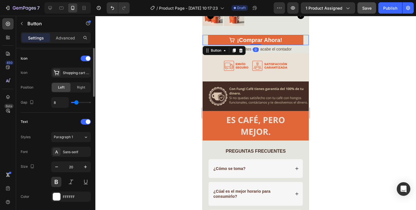
scroll to position [273, 0]
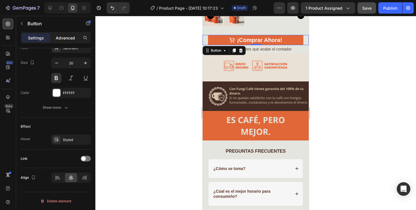
click at [71, 38] on p "Advanced" at bounding box center [65, 38] width 19 height 6
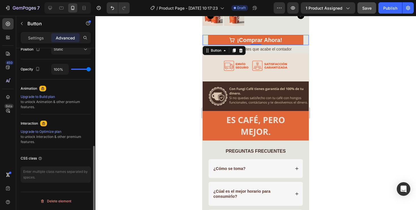
scroll to position [215, 0]
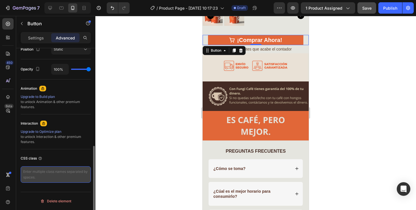
click at [49, 178] on textarea at bounding box center [56, 174] width 70 height 16
click at [59, 175] on textarea at bounding box center [56, 174] width 70 height 16
paste textarea "_rsi-cod-form-gempages-button-overwrite _rsi-cod-form-is-gempage"
type textarea "_rsi-cod-form-gempages-button-overwrite _rsi-cod-form-is-gempage"
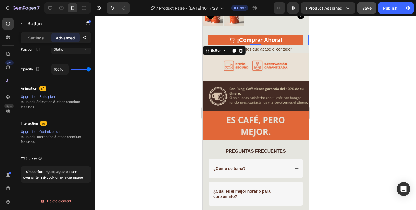
click at [108, 171] on div at bounding box center [255, 113] width 321 height 194
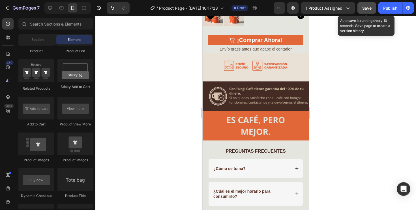
click at [368, 8] on span "Save" at bounding box center [366, 8] width 9 height 5
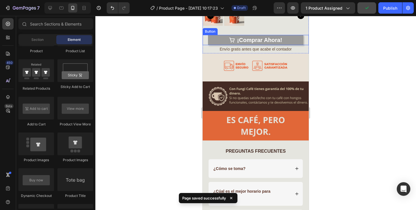
click at [292, 39] on button "¡Comprar Ahora!" at bounding box center [256, 40] width 96 height 10
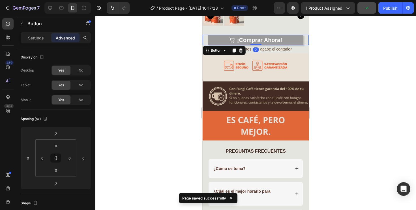
click at [292, 39] on button "¡Comprar Ahora!" at bounding box center [256, 40] width 96 height 10
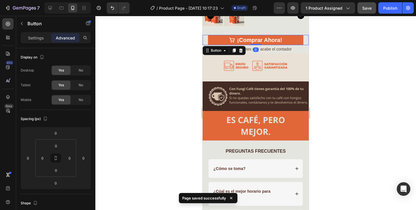
click at [363, 76] on div at bounding box center [255, 113] width 321 height 194
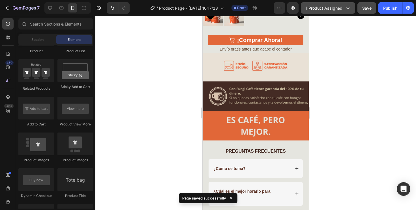
click at [334, 10] on span "1 product assigned" at bounding box center [324, 8] width 37 height 6
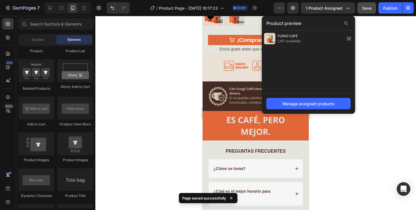
click at [382, 106] on div at bounding box center [255, 113] width 321 height 194
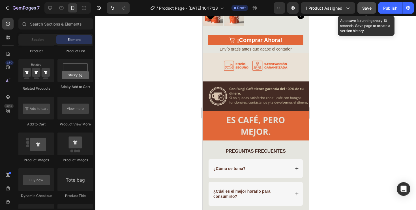
click at [365, 9] on span "Save" at bounding box center [366, 8] width 9 height 5
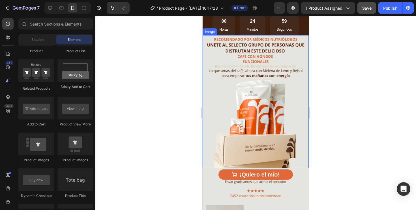
scroll to position [20, 0]
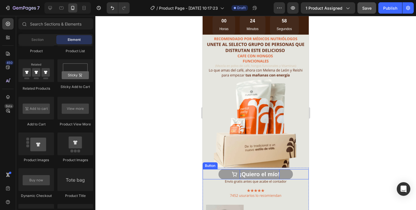
click at [240, 177] on p "¡Quiero el mío!" at bounding box center [260, 174] width 40 height 10
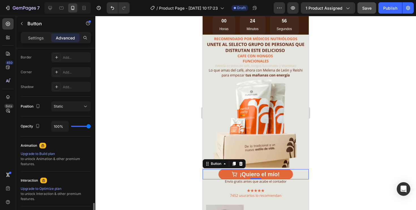
scroll to position [215, 0]
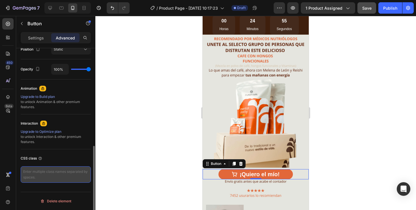
click at [45, 174] on textarea at bounding box center [56, 174] width 70 height 16
type textarea "_rsi-cod-form-gempages-button-overwrite _rsi-cod-form-is-gempage"
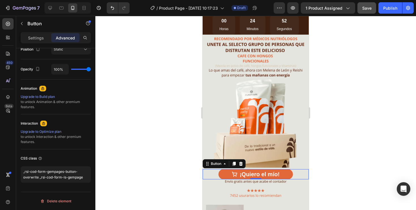
click at [140, 150] on div at bounding box center [255, 113] width 321 height 194
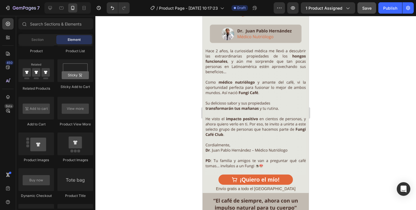
scroll to position [454, 0]
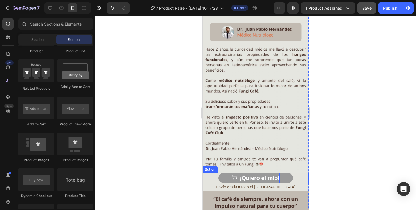
click at [254, 178] on p "¡Quiero el mío!" at bounding box center [260, 177] width 40 height 10
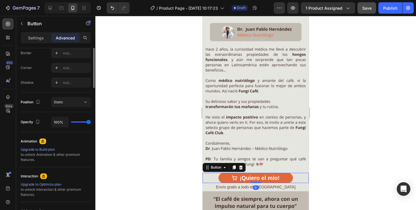
scroll to position [215, 0]
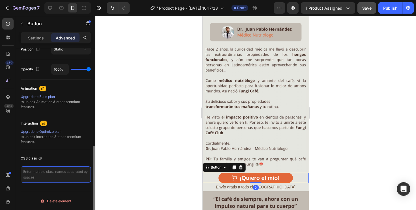
click at [57, 180] on textarea at bounding box center [56, 174] width 70 height 16
type textarea "_rsi-cod-form-gempages-button-overwrite _rsi-cod-form-is-gempage"
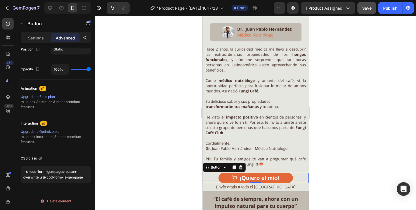
click at [130, 162] on div at bounding box center [255, 113] width 321 height 194
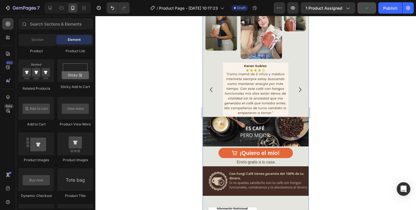
scroll to position [774, 0]
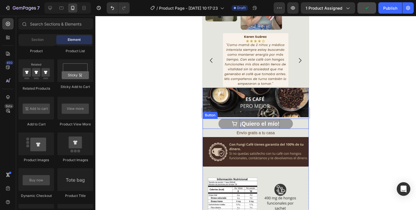
click at [254, 123] on p "¡Quiero el mío!" at bounding box center [260, 123] width 40 height 10
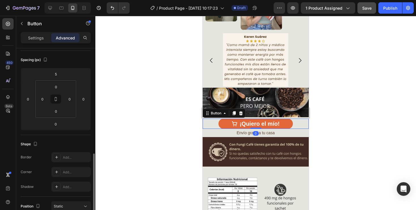
scroll to position [215, 0]
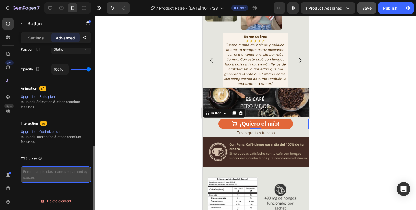
click at [59, 176] on textarea at bounding box center [56, 174] width 70 height 16
type textarea "_rsi-cod-form-gempages-button-overwrite _rsi-cod-form-is-gempage"
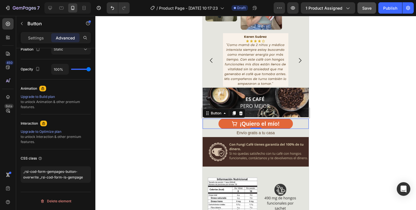
click at [131, 165] on div at bounding box center [255, 113] width 321 height 194
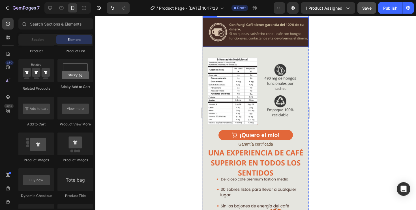
scroll to position [913, 0]
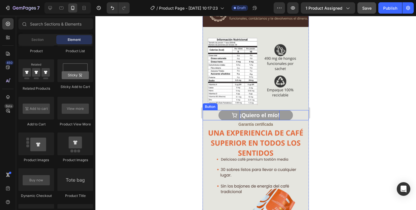
click at [241, 112] on p "¡Quiero el mío!" at bounding box center [260, 115] width 40 height 10
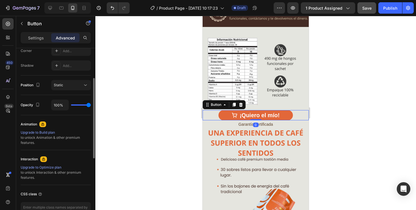
scroll to position [215, 0]
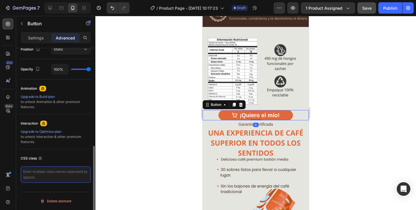
click at [60, 172] on textarea at bounding box center [56, 174] width 70 height 16
type textarea "_rsi-cod-form-gempages-button-overwrite _rsi-cod-form-is-gempage"
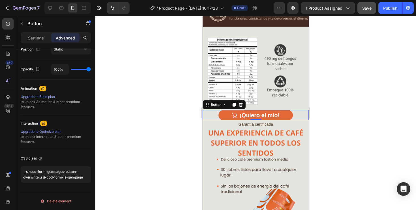
click at [132, 132] on div at bounding box center [255, 113] width 321 height 194
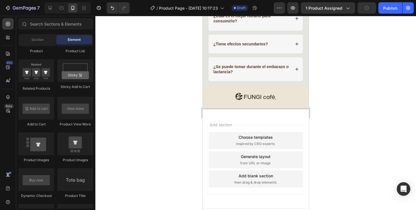
scroll to position [1565, 0]
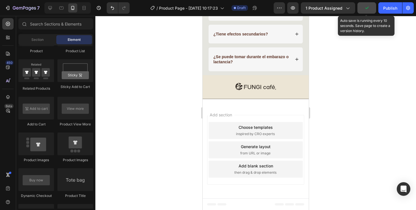
click at [368, 8] on icon "button" at bounding box center [367, 8] width 6 height 6
click at [369, 10] on span "Save" at bounding box center [366, 8] width 9 height 5
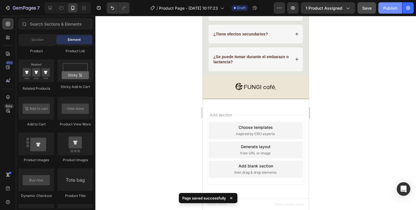
click at [388, 6] on div "Publish" at bounding box center [390, 8] width 14 height 6
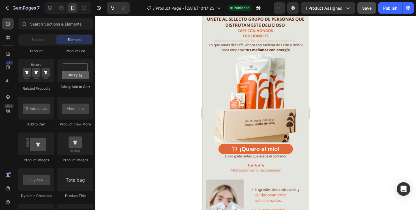
scroll to position [0, 0]
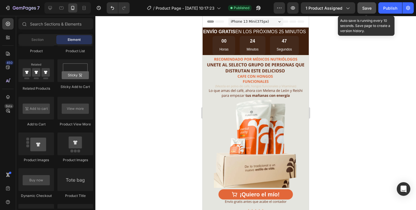
click at [372, 8] on button "Save" at bounding box center [367, 7] width 19 height 11
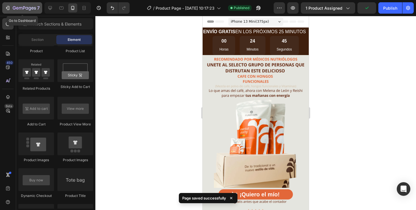
click at [11, 10] on div "7" at bounding box center [22, 8] width 35 height 7
